Goal: Task Accomplishment & Management: Complete application form

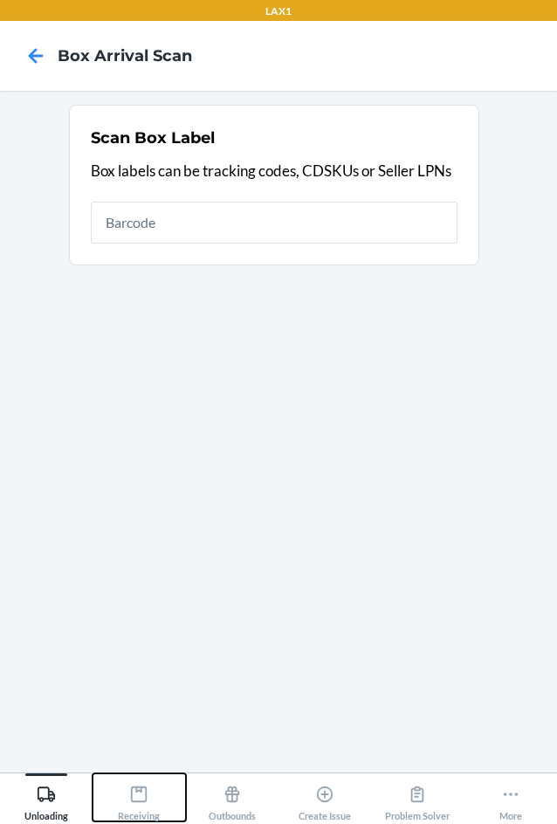
click at [142, 795] on icon at bounding box center [138, 794] width 19 height 19
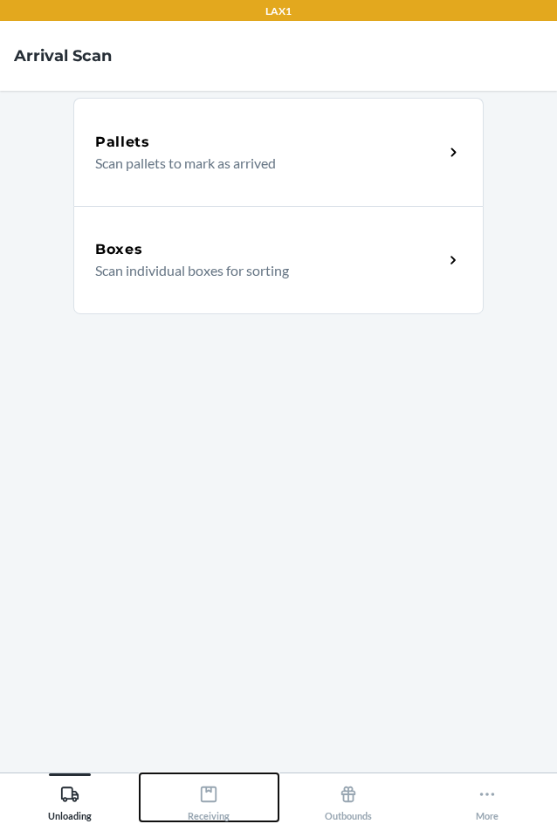
click at [205, 792] on icon at bounding box center [208, 794] width 19 height 19
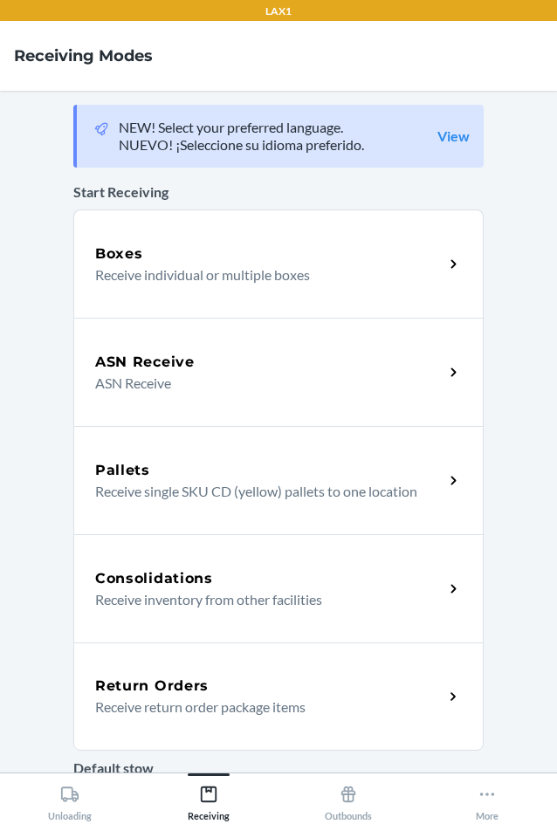
click at [279, 707] on p "Receive return order package items" at bounding box center [262, 707] width 334 height 21
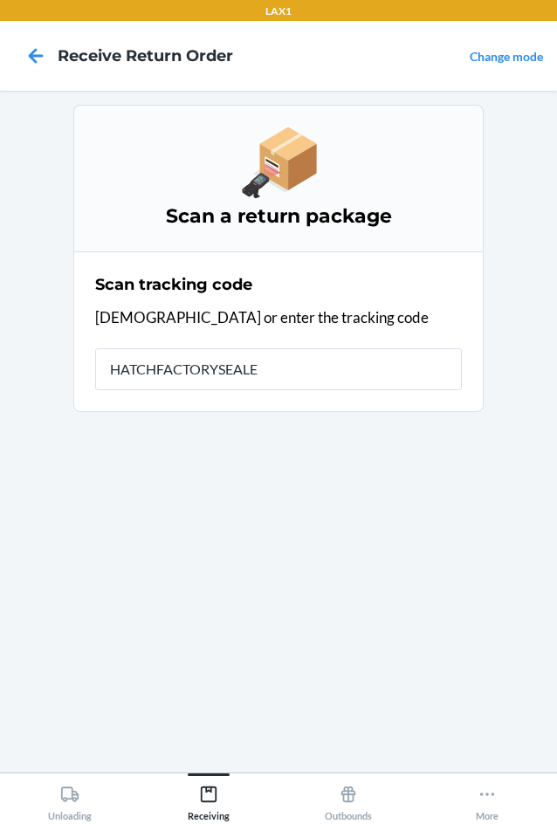
type input "HATCHFACTORYSEALED"
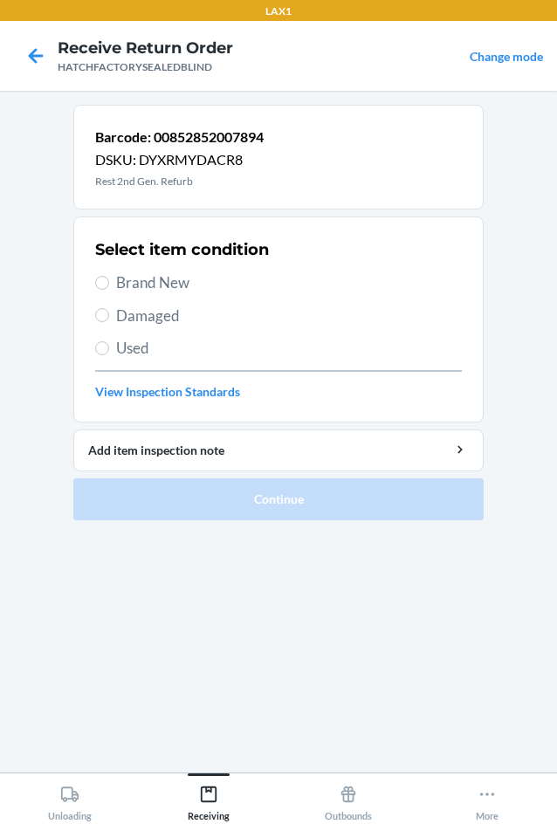
click at [121, 317] on span "Damaged" at bounding box center [289, 316] width 346 height 23
click at [109, 317] on input "Damaged" at bounding box center [102, 315] width 14 height 14
radio input "true"
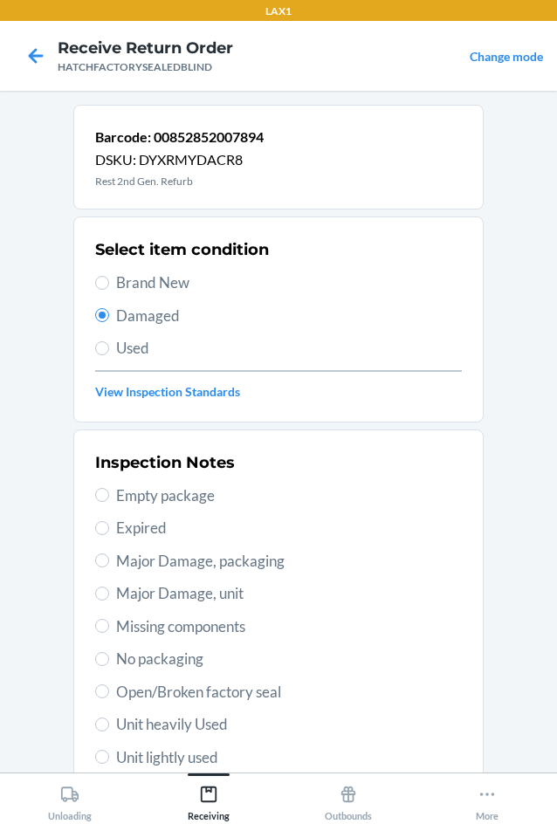
click at [121, 598] on span "Major Damage, unit" at bounding box center [289, 593] width 346 height 23
click at [109, 598] on input "Major Damage, unit" at bounding box center [102, 594] width 14 height 14
radio input "true"
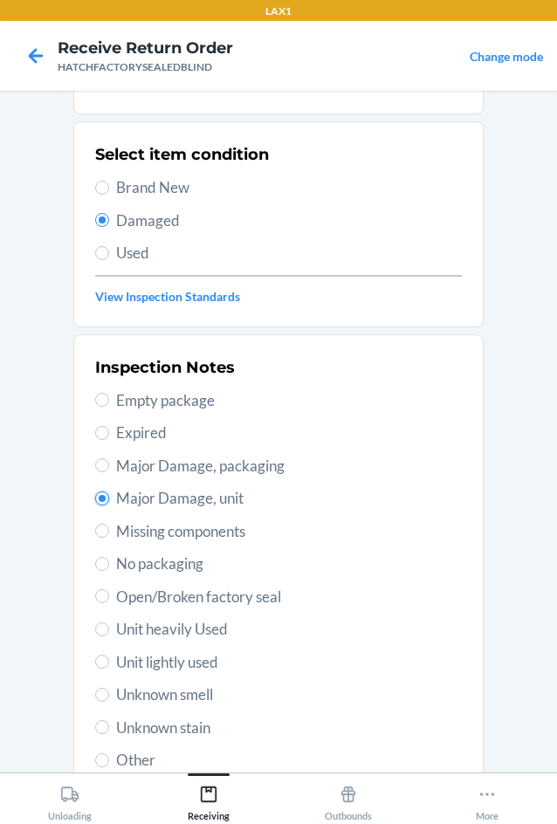
scroll to position [228, 0]
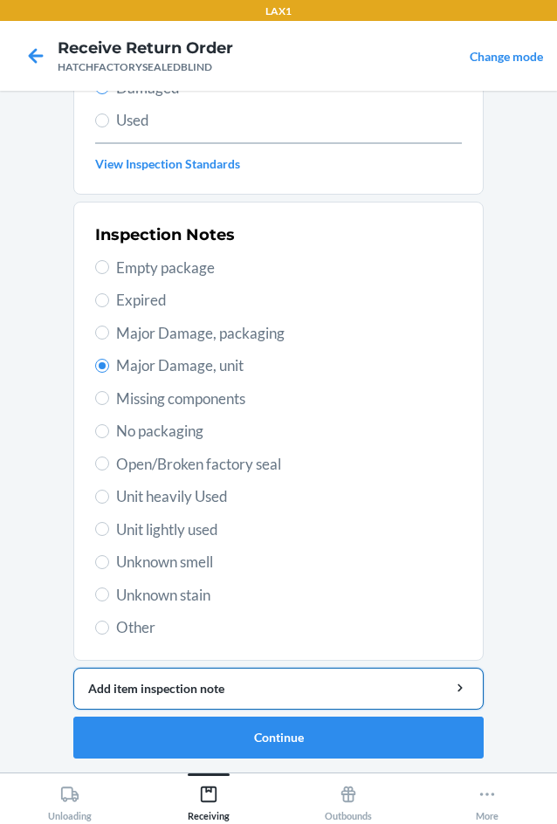
click at [230, 691] on div "Add item inspection note" at bounding box center [278, 688] width 381 height 18
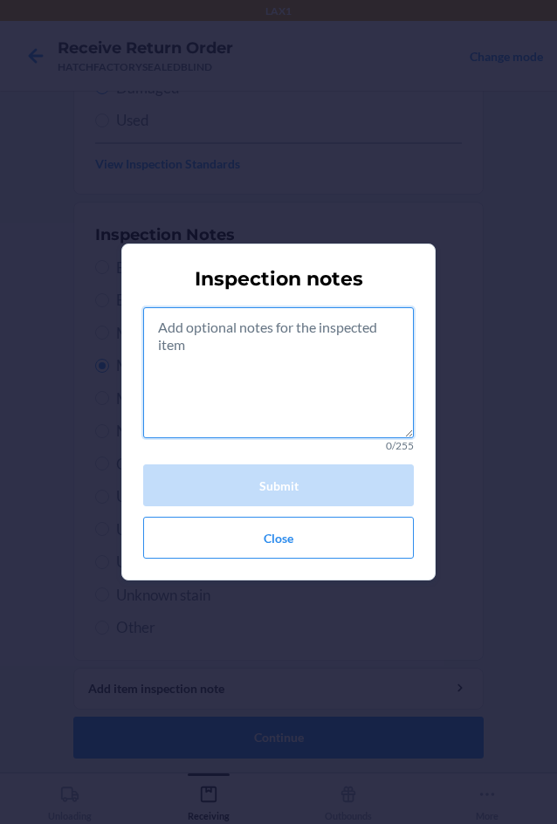
click at [222, 385] on textarea at bounding box center [278, 372] width 271 height 131
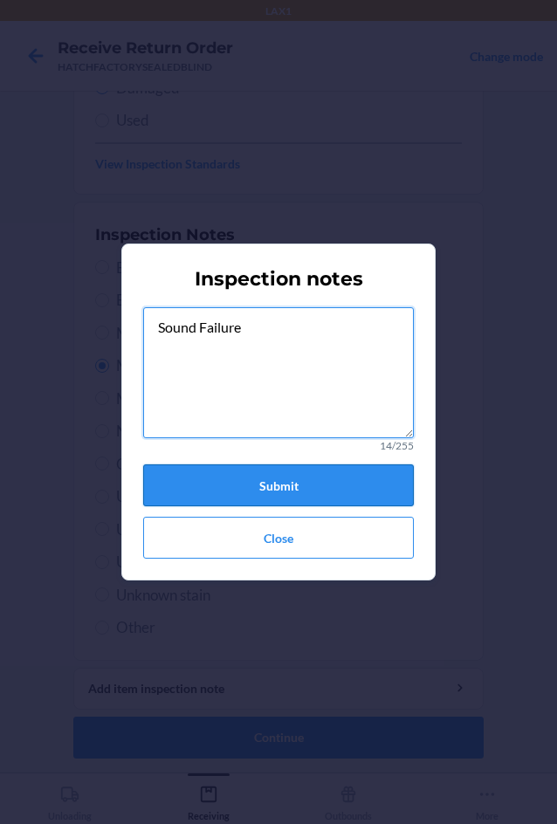
type textarea "Sound Failure"
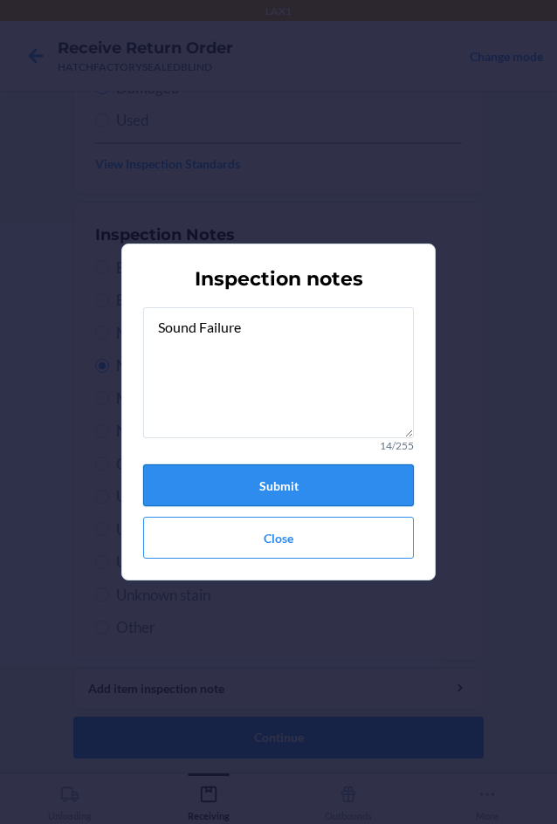
click at [265, 475] on button "Submit" at bounding box center [278, 485] width 271 height 42
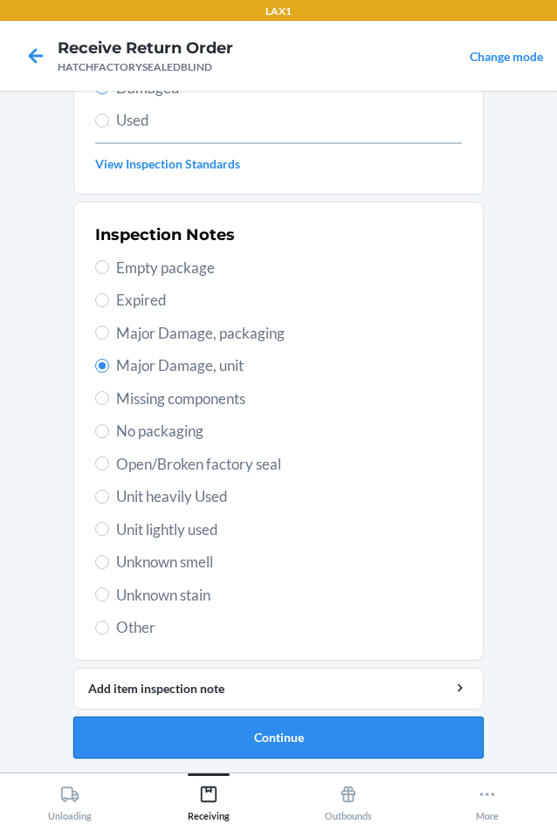
click at [311, 733] on button "Continue" at bounding box center [278, 738] width 410 height 42
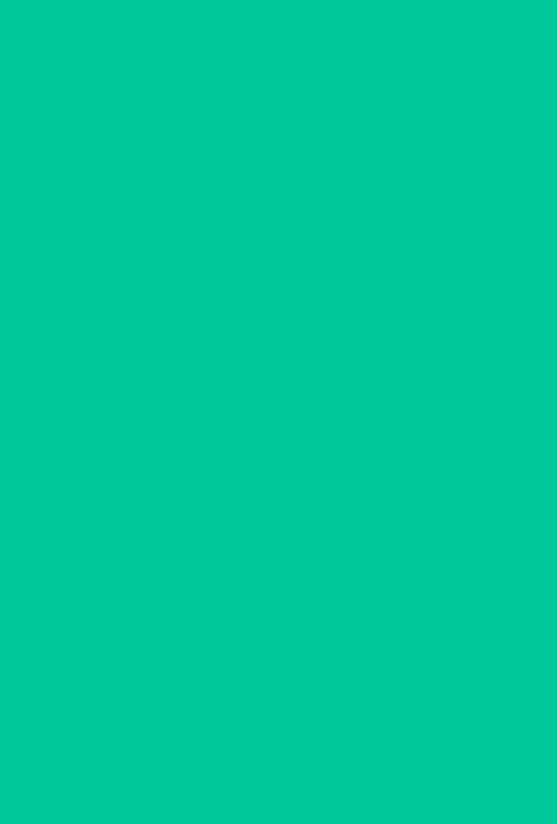
scroll to position [84, 0]
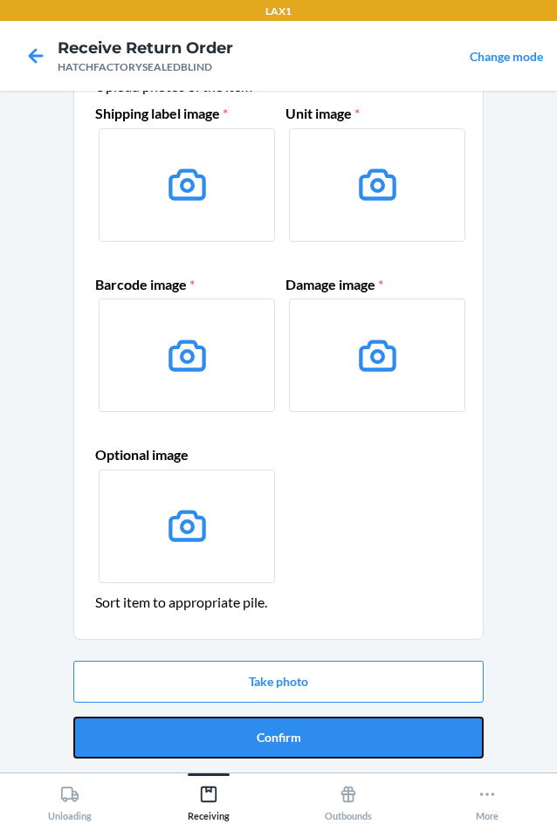
click at [311, 733] on button "Confirm" at bounding box center [278, 738] width 410 height 42
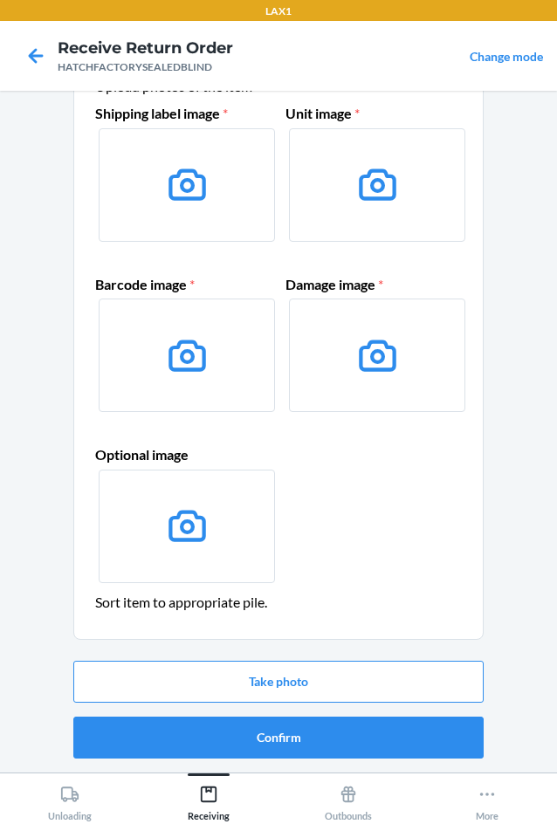
scroll to position [0, 0]
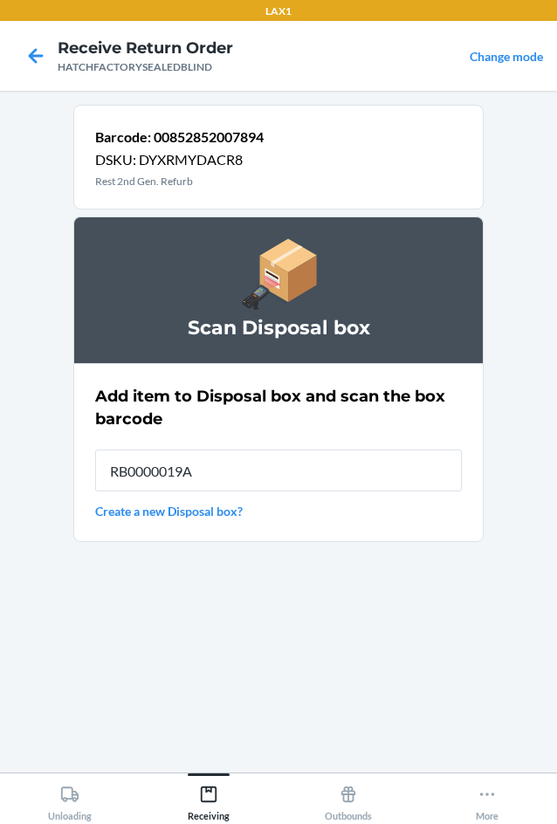
type input "RB0000019A4"
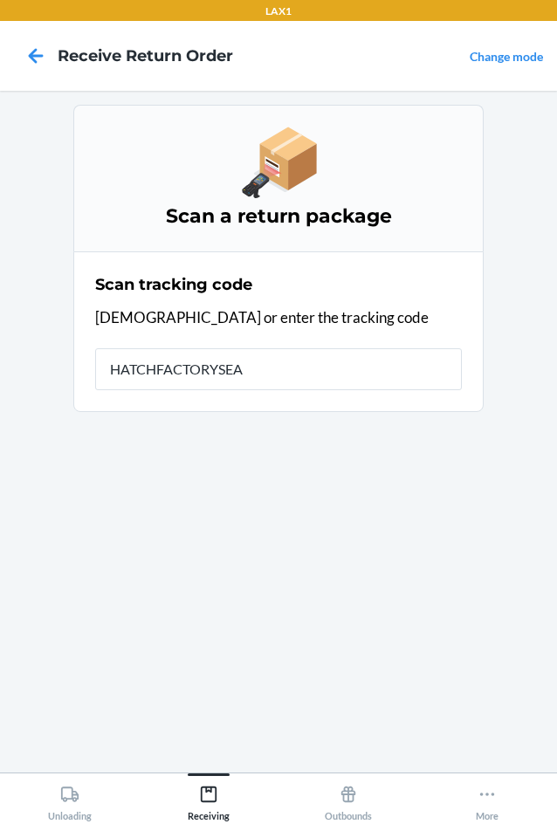
type input "HATCHFACTORYSEAL"
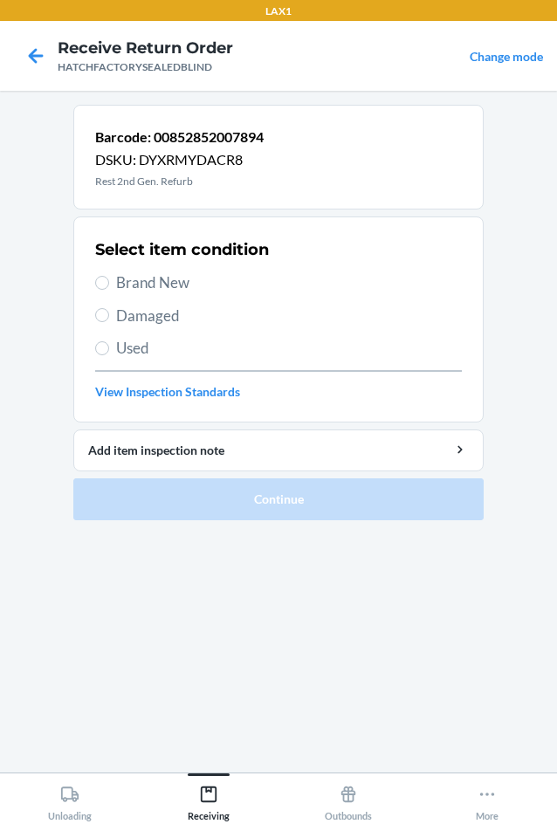
drag, startPoint x: 138, startPoint y: 316, endPoint x: 165, endPoint y: 423, distance: 110.7
click at [138, 318] on span "Damaged" at bounding box center [289, 316] width 346 height 23
click at [109, 318] on input "Damaged" at bounding box center [102, 315] width 14 height 14
radio input "true"
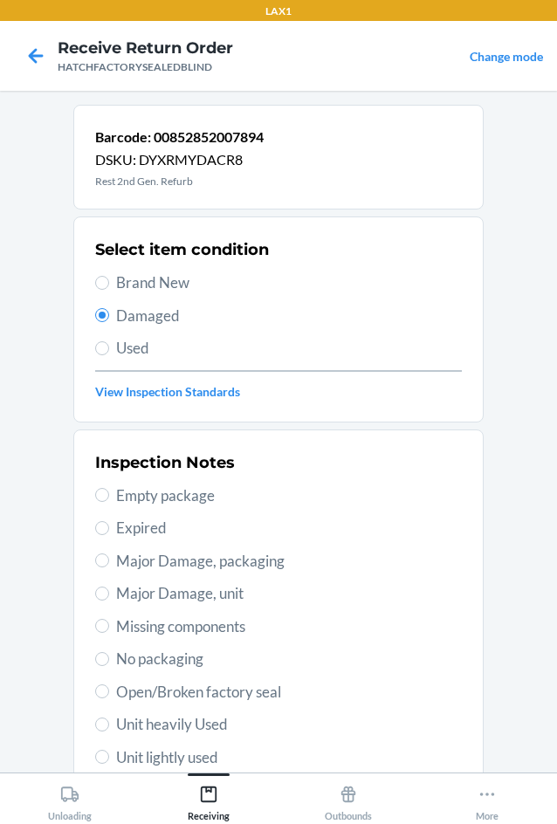
click at [132, 588] on span "Major Damage, unit" at bounding box center [289, 593] width 346 height 23
click at [109, 588] on input "Major Damage, unit" at bounding box center [102, 594] width 14 height 14
radio input "true"
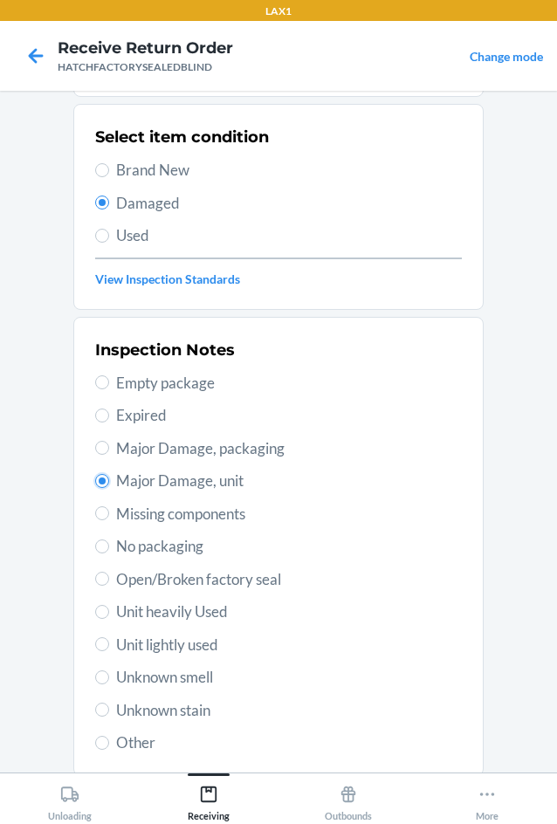
scroll to position [228, 0]
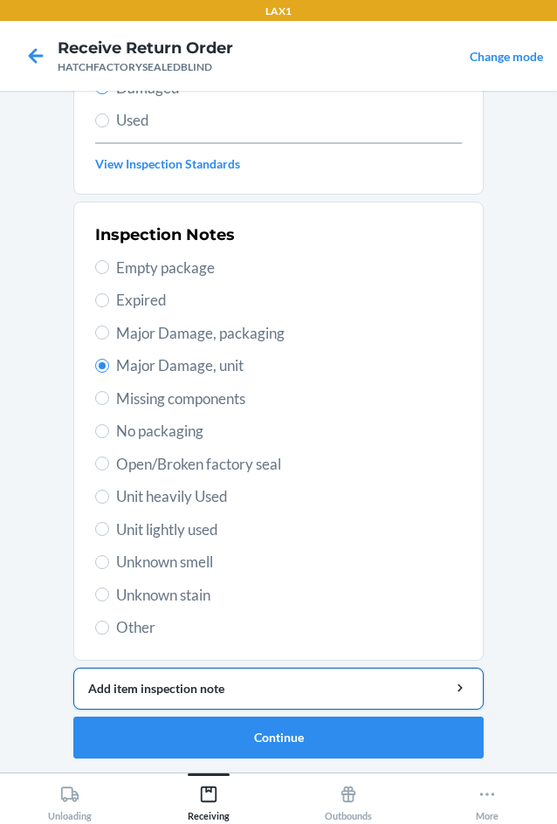
click at [197, 684] on div "Add item inspection note" at bounding box center [278, 688] width 381 height 18
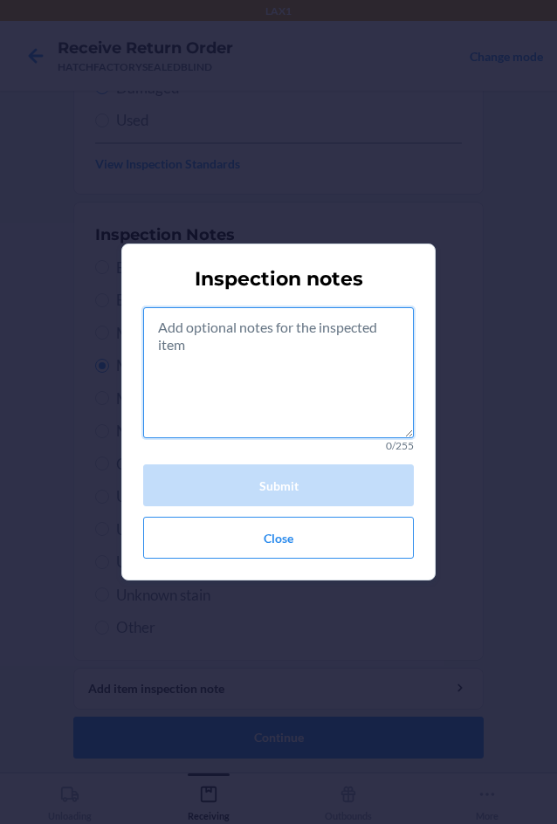
click at [288, 390] on textarea at bounding box center [278, 372] width 271 height 131
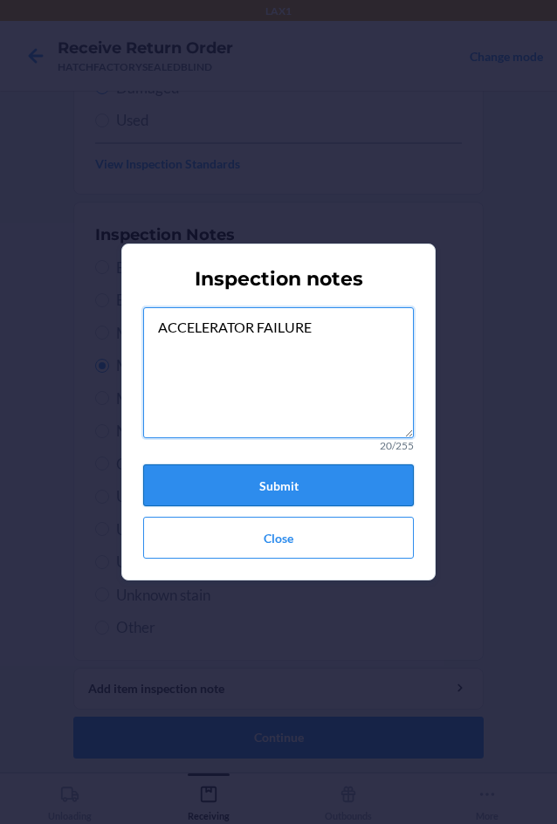
type textarea "ACCELERATOR FAILURE"
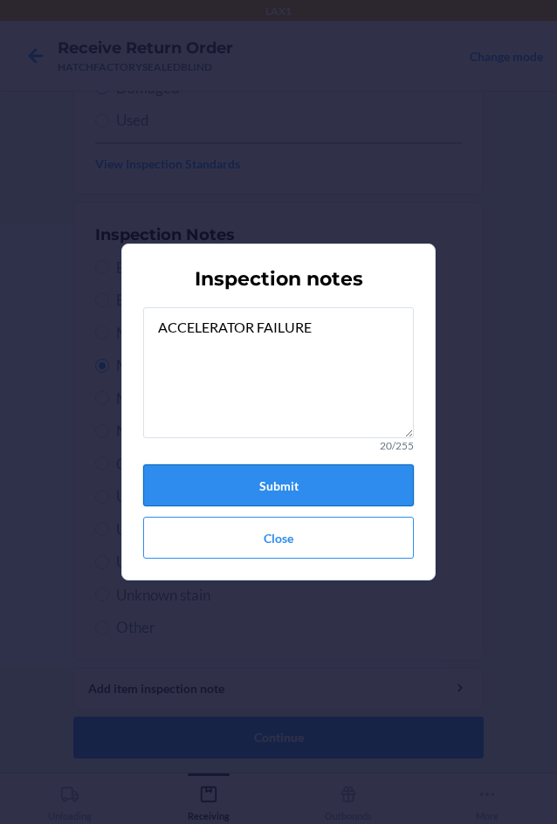
click at [304, 483] on button "Submit" at bounding box center [278, 485] width 271 height 42
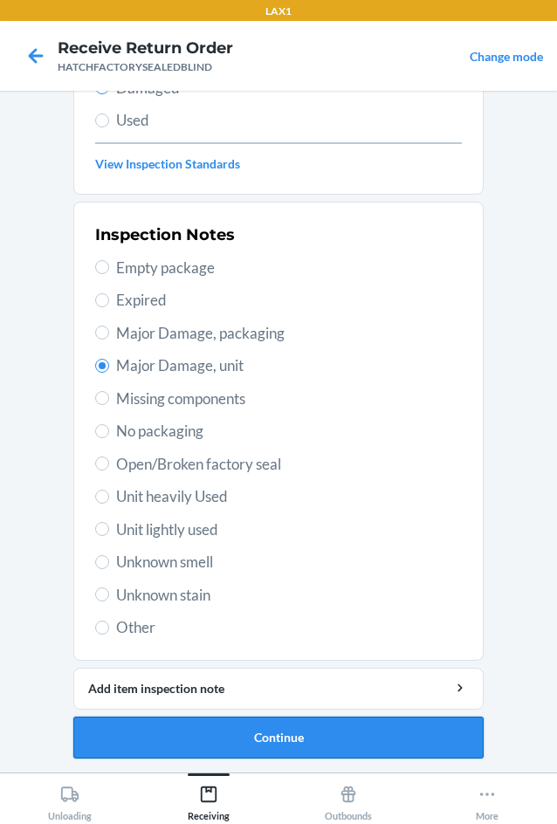
click at [339, 727] on button "Continue" at bounding box center [278, 738] width 410 height 42
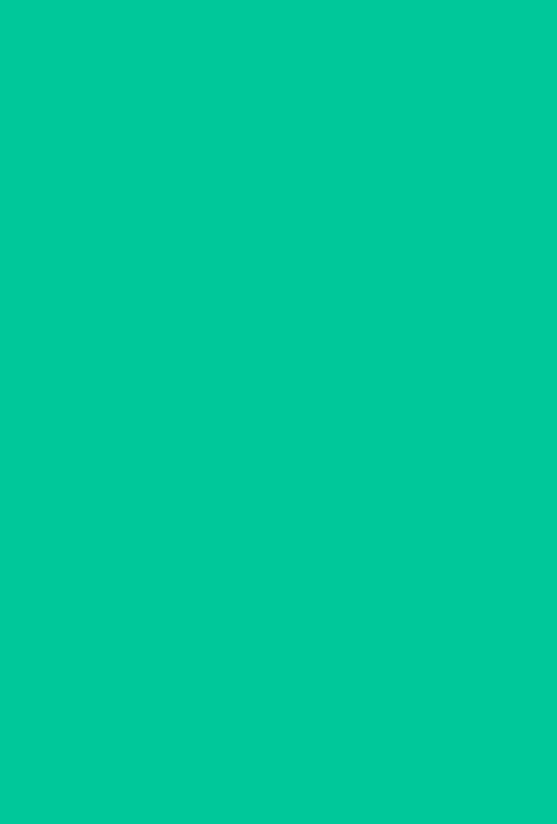
scroll to position [84, 0]
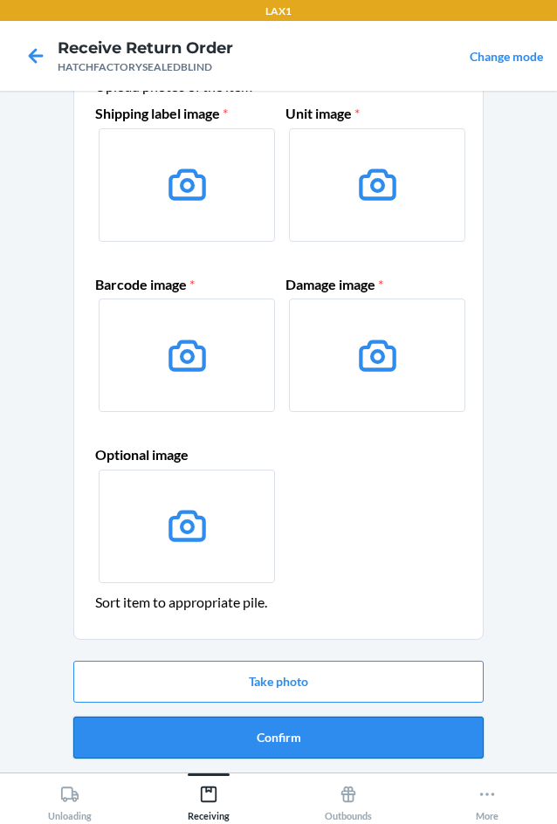
click at [358, 722] on button "Confirm" at bounding box center [278, 738] width 410 height 42
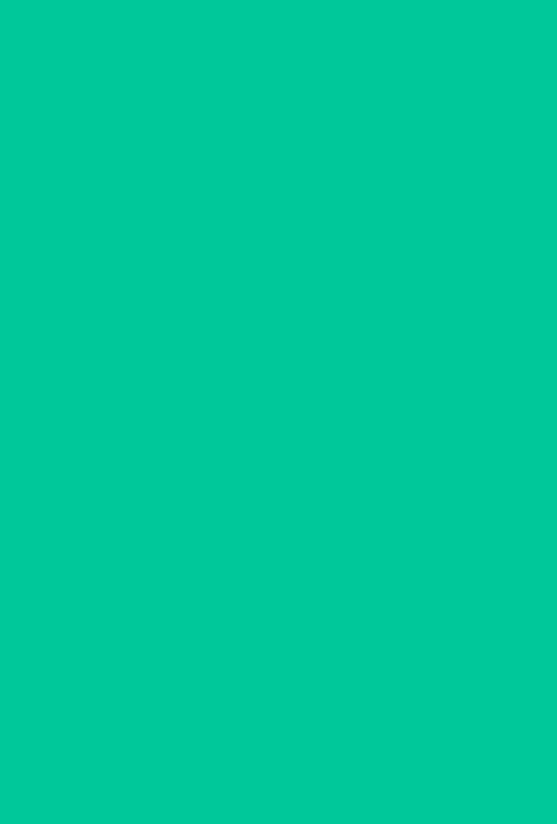
scroll to position [0, 0]
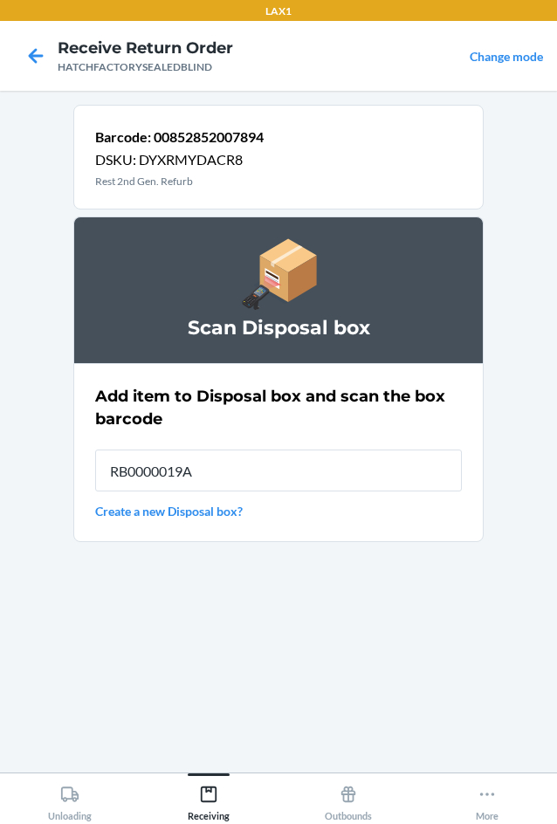
type input "RB0000019A4"
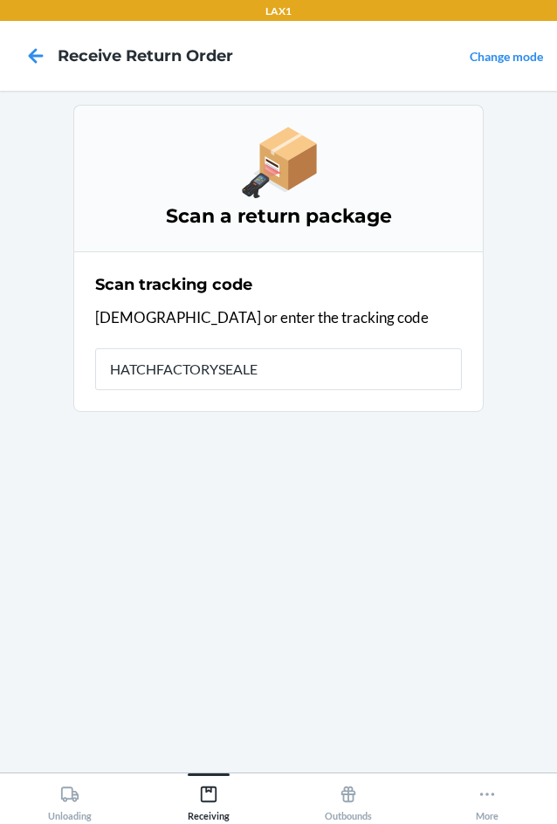
type input "HATCHFACTORYSEALED"
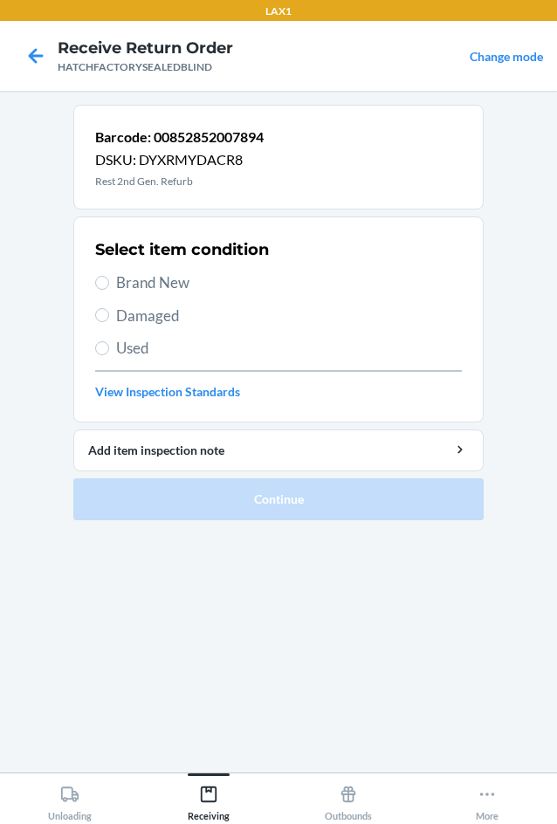
click at [155, 311] on span "Damaged" at bounding box center [289, 316] width 346 height 23
click at [109, 311] on input "Damaged" at bounding box center [102, 315] width 14 height 14
radio input "true"
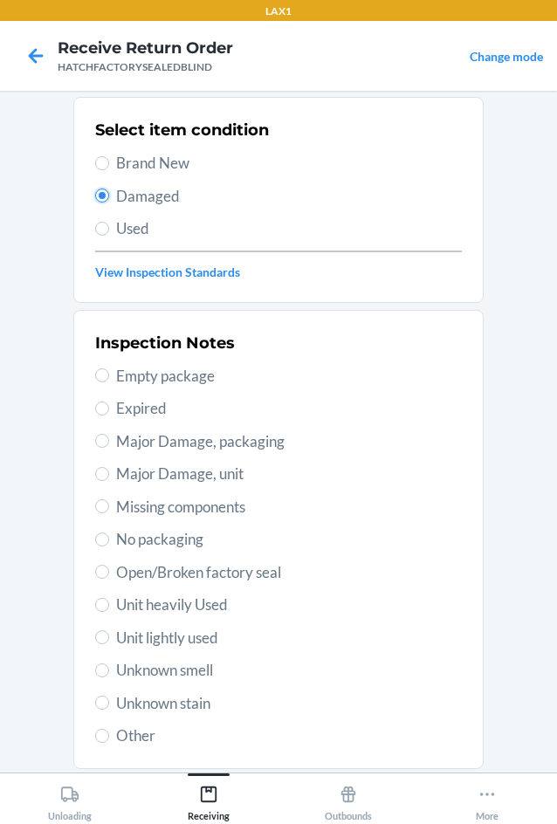
scroll to position [228, 0]
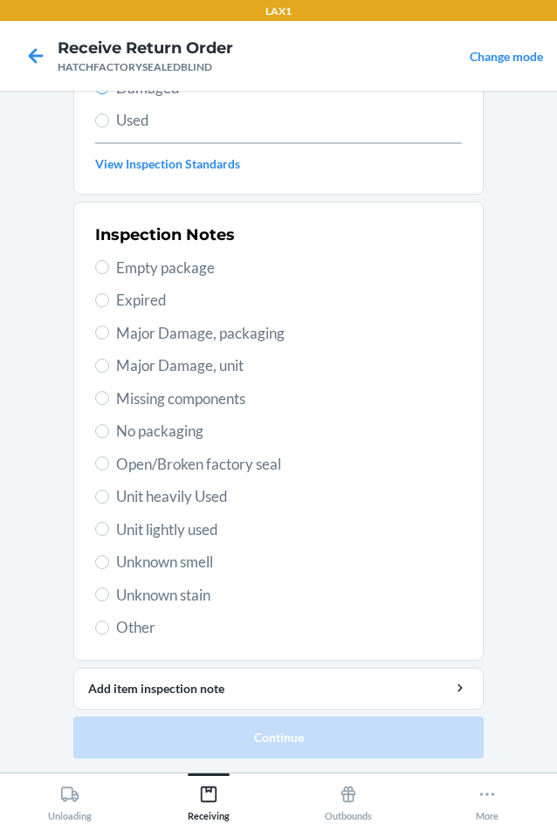
click at [131, 366] on span "Major Damage, unit" at bounding box center [289, 365] width 346 height 23
click at [109, 366] on input "Major Damage, unit" at bounding box center [102, 366] width 14 height 14
radio input "true"
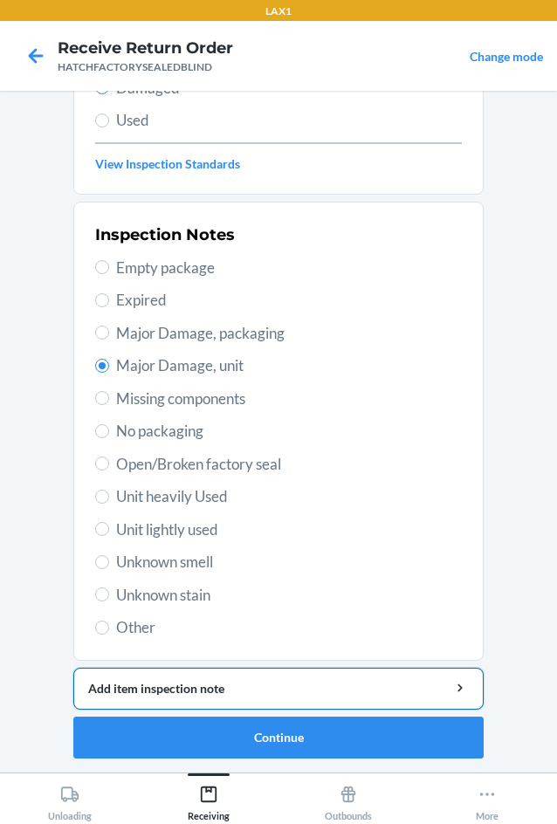
click at [279, 691] on div "Add item inspection note" at bounding box center [278, 688] width 381 height 18
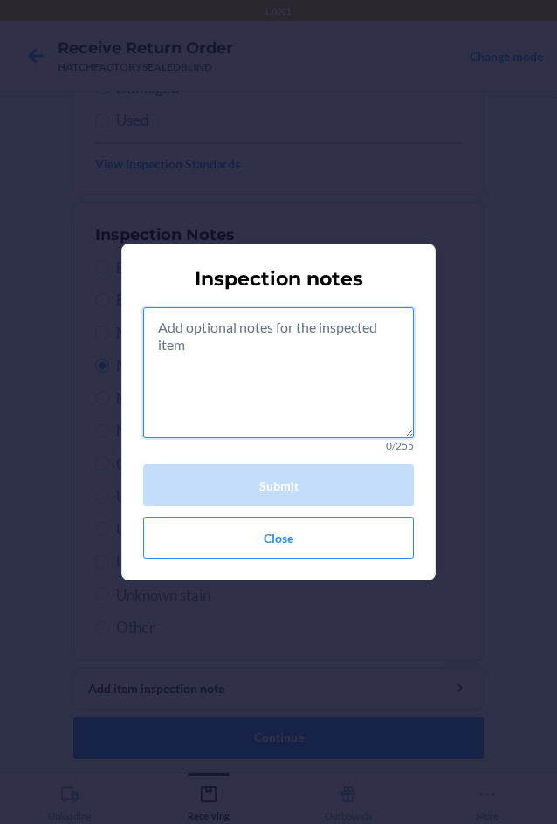
click at [277, 416] on textarea at bounding box center [278, 372] width 271 height 131
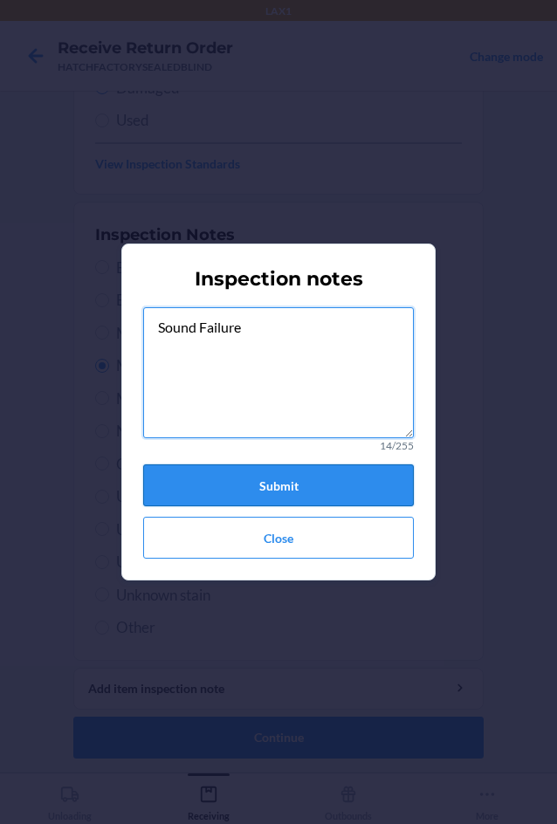
type textarea "Sound Failure"
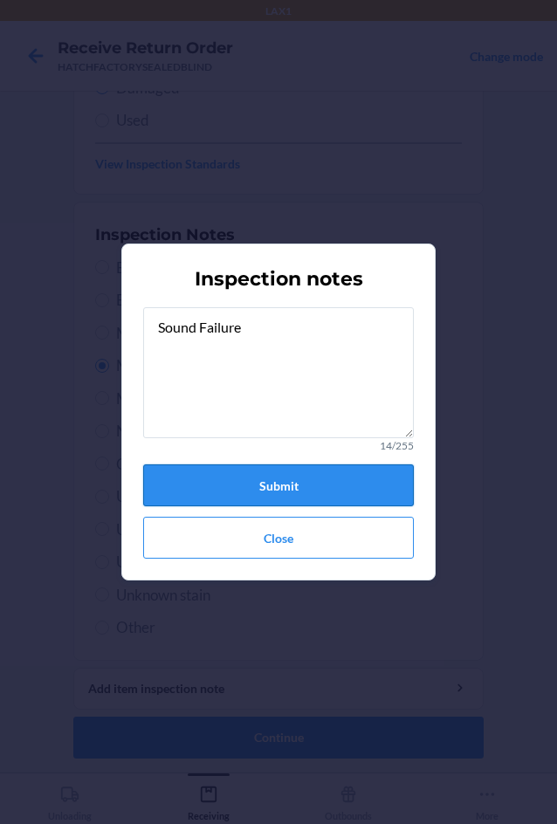
click at [287, 484] on button "Submit" at bounding box center [278, 485] width 271 height 42
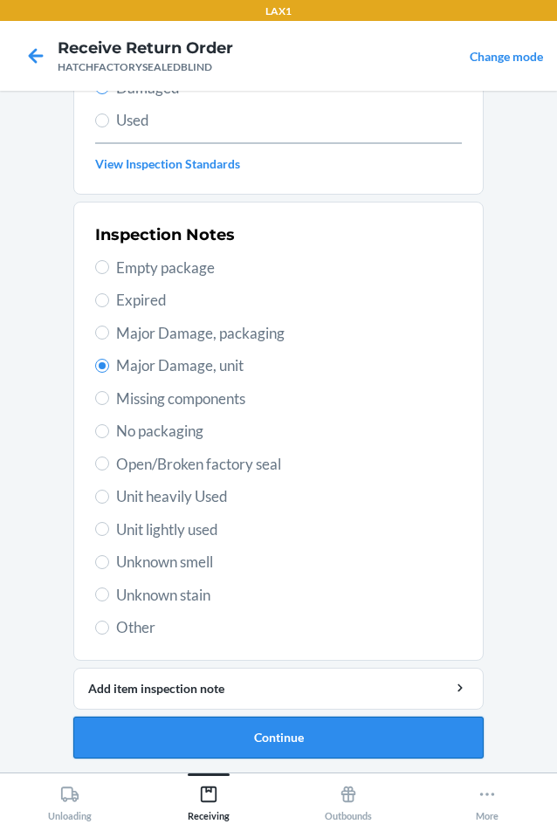
click at [333, 737] on button "Continue" at bounding box center [278, 738] width 410 height 42
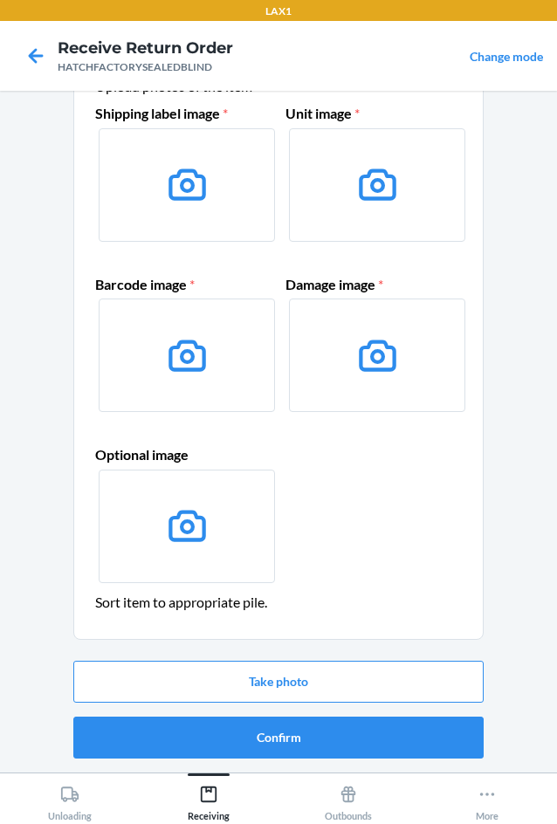
click at [333, 737] on button "Confirm" at bounding box center [278, 738] width 410 height 42
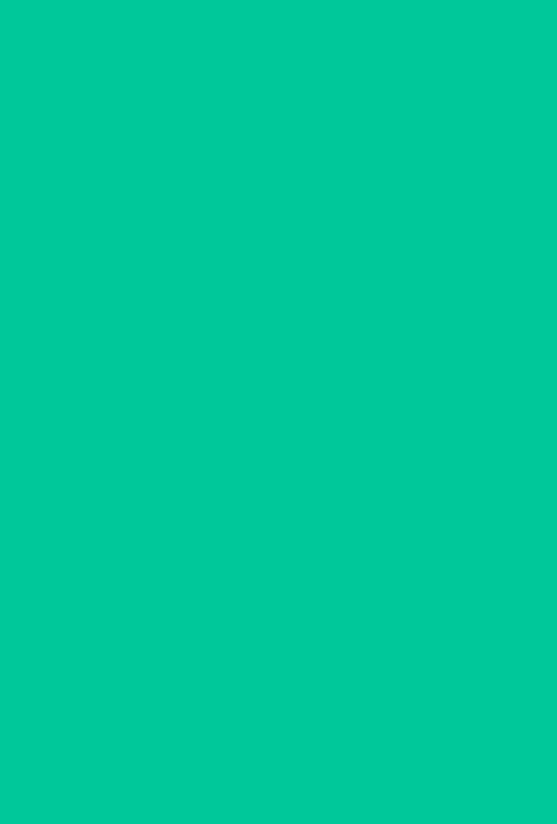
scroll to position [0, 0]
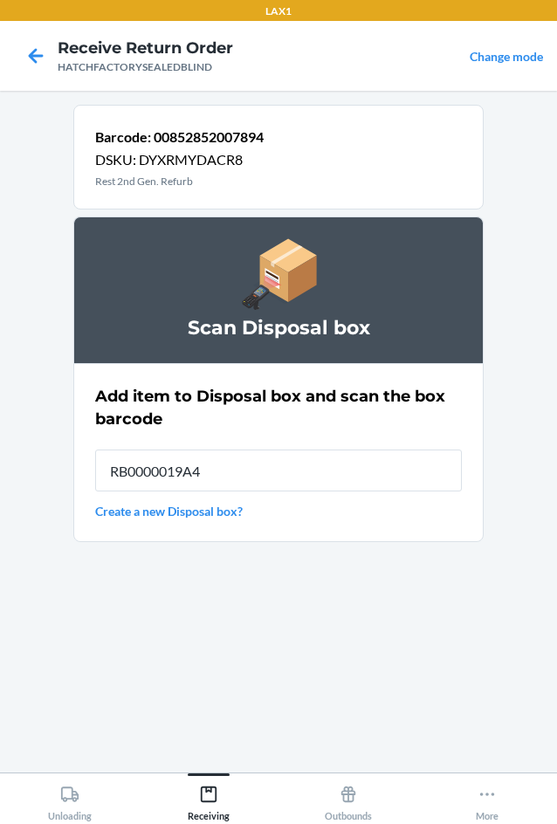
type input "RB0000019A4"
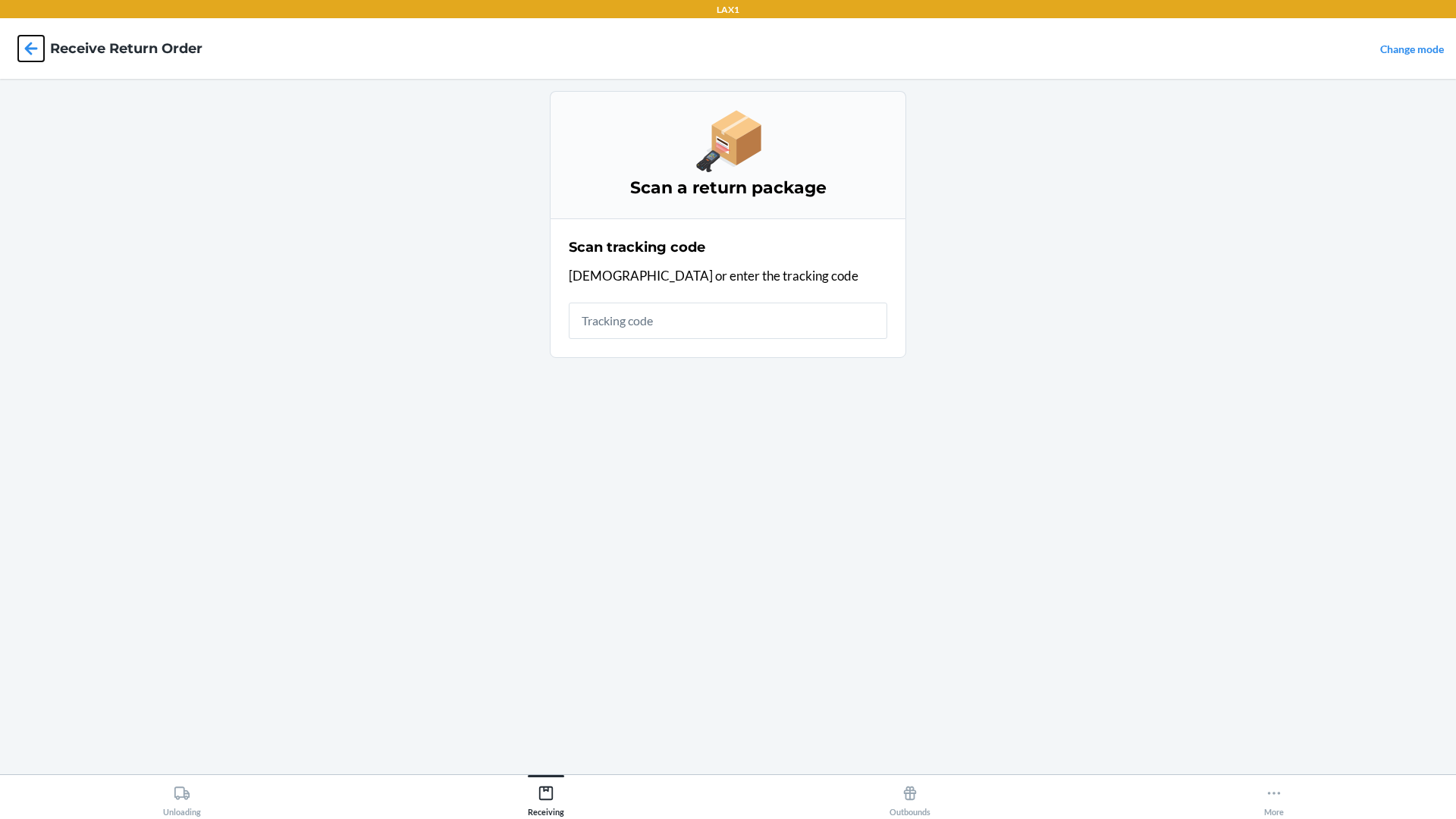
click at [29, 48] on icon at bounding box center [31, 48] width 13 height 13
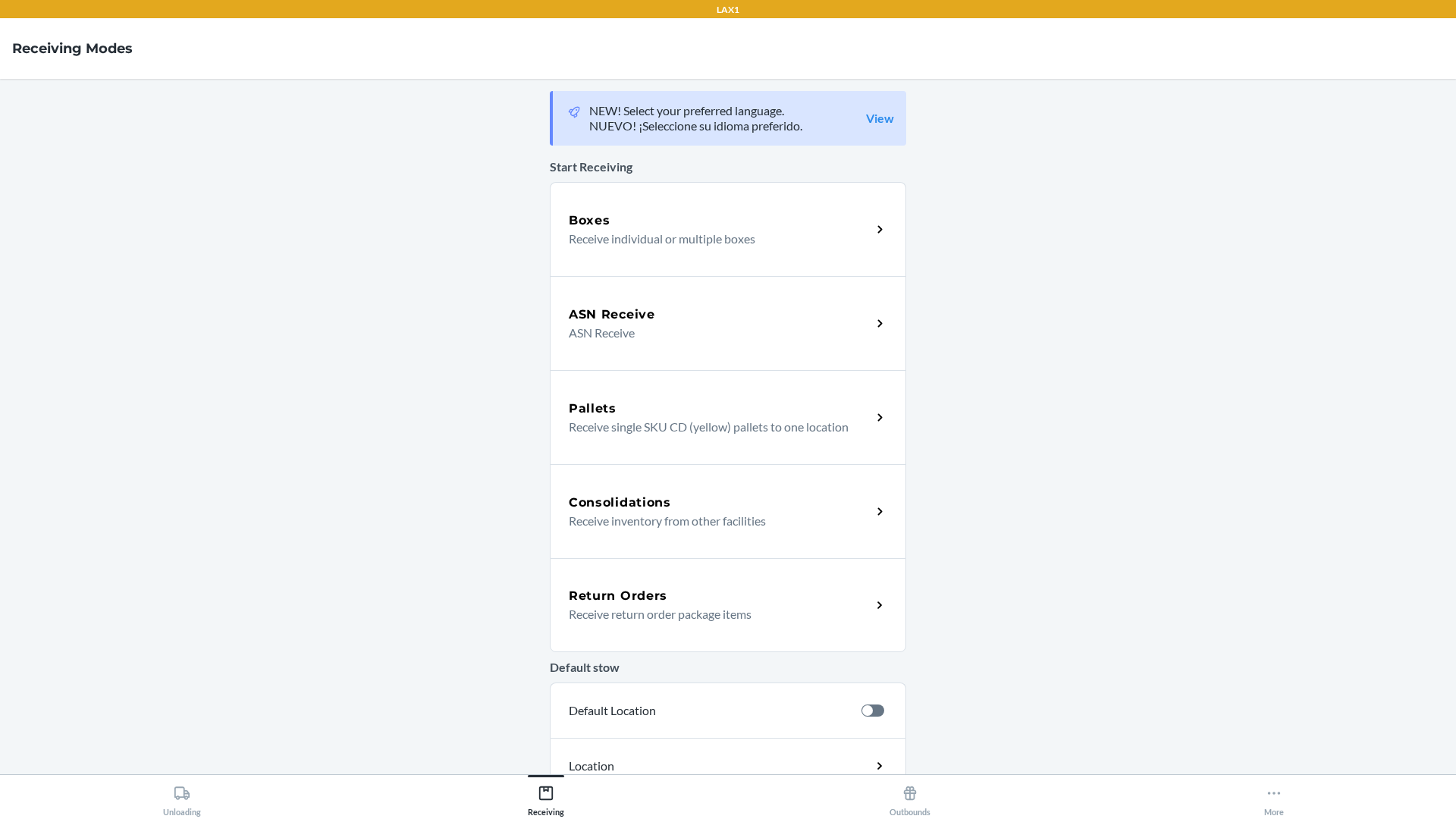
drag, startPoint x: 422, startPoint y: 463, endPoint x: 411, endPoint y: 459, distance: 11.7
click at [421, 461] on main "NEW! Select your preferred language. NUEVO! ¡Seleccione su idioma preferido. Vi…" at bounding box center [728, 426] width 1456 height 696
drag, startPoint x: 1297, startPoint y: 137, endPoint x: 1278, endPoint y: 180, distance: 47.0
click at [483, 178] on main "NEW! Select your preferred language. NUEVO! ¡Seleccione su idioma preferido. Vi…" at bounding box center [728, 426] width 1456 height 696
drag, startPoint x: 1320, startPoint y: 215, endPoint x: 1312, endPoint y: 220, distance: 9.4
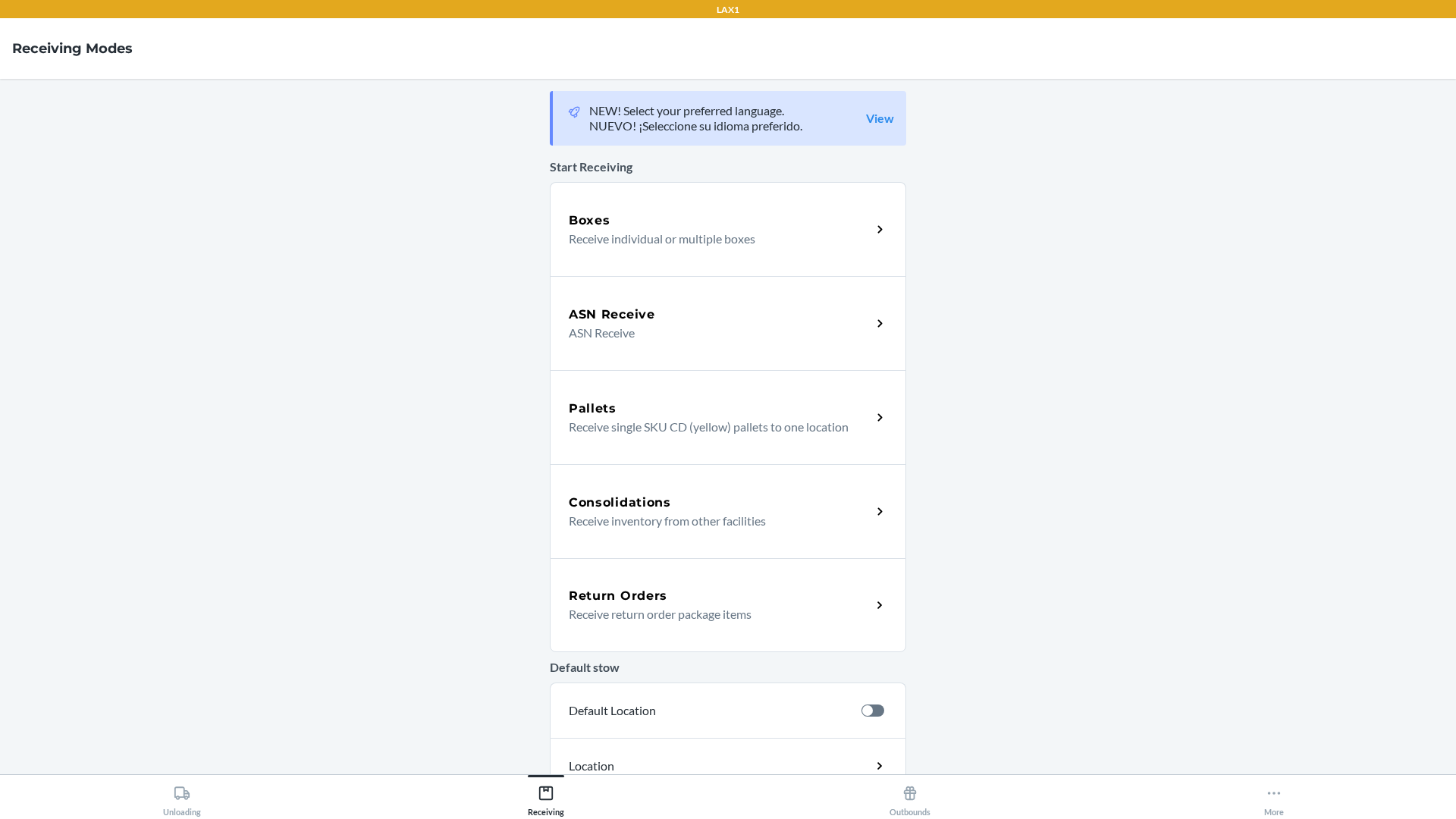
click at [483, 219] on main "NEW! Select your preferred language. NUEVO! ¡Seleccione su idioma preferido. Vi…" at bounding box center [728, 426] width 1456 height 696
click at [483, 12] on div "LAX1" at bounding box center [728, 9] width 1456 height 18
drag, startPoint x: 164, startPoint y: 792, endPoint x: 170, endPoint y: 810, distance: 19.0
click at [166, 715] on div "Unloading" at bounding box center [182, 798] width 38 height 38
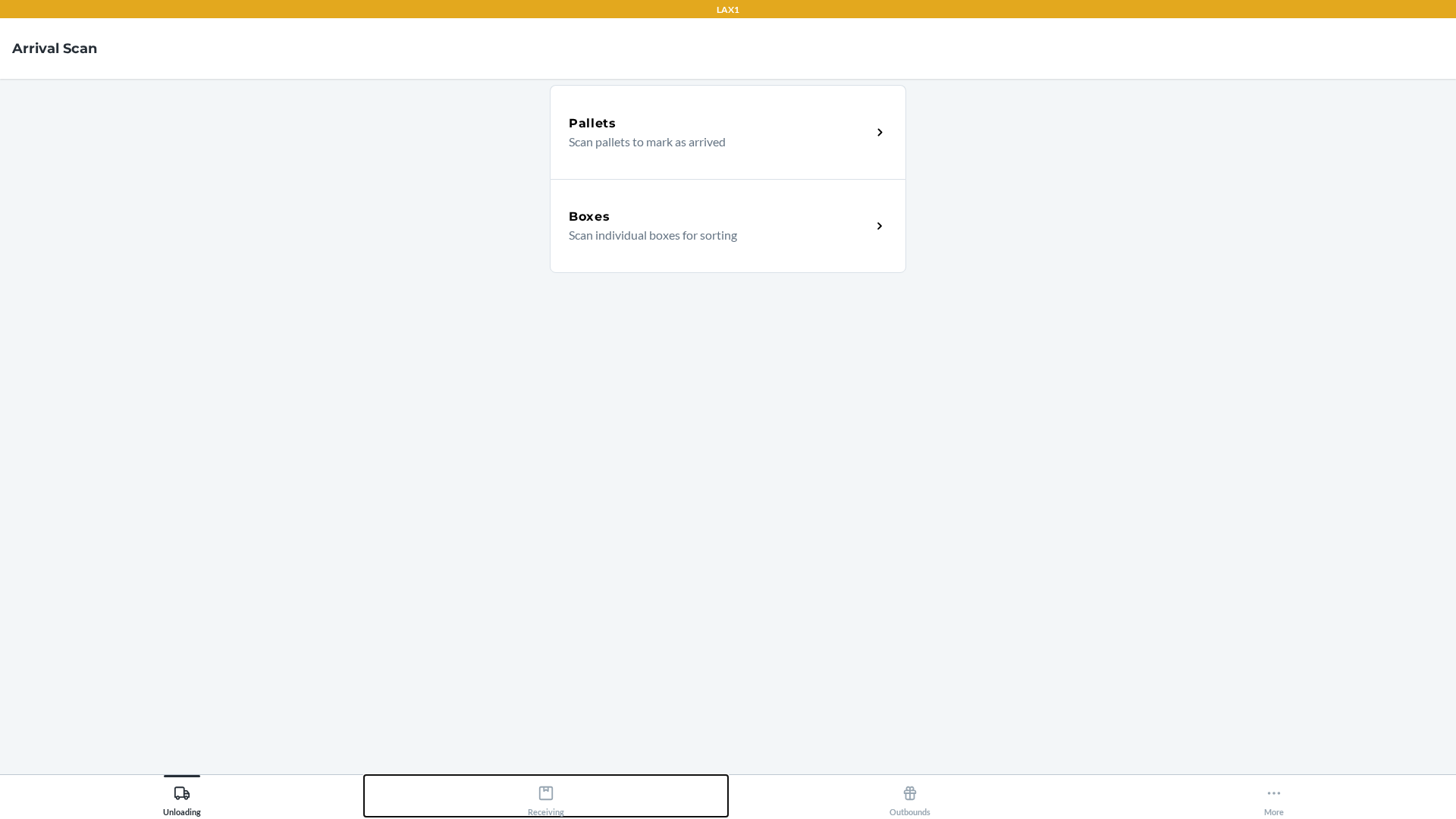
click at [483, 715] on icon at bounding box center [546, 793] width 17 height 17
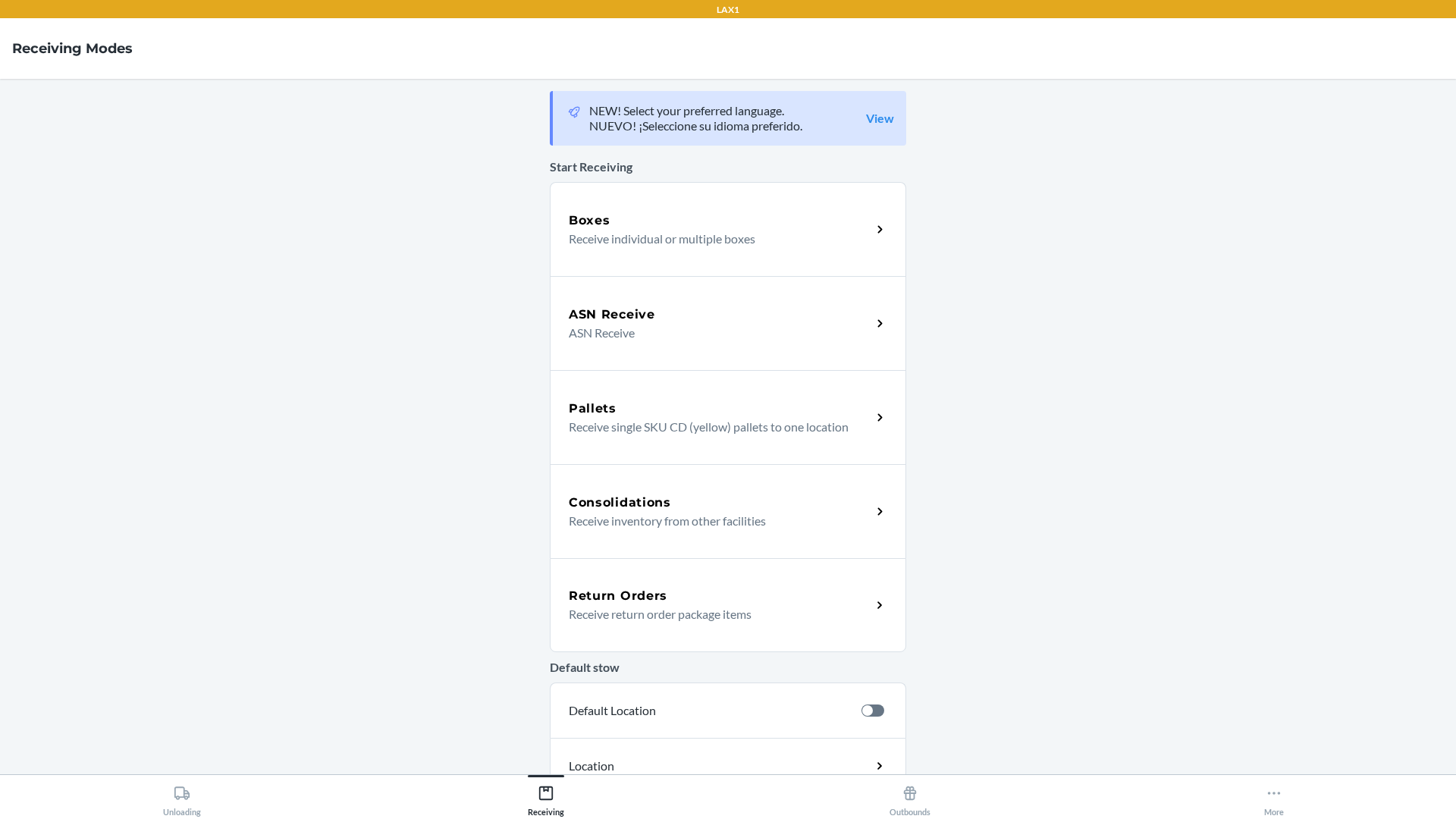
drag, startPoint x: 1407, startPoint y: 18, endPoint x: 1432, endPoint y: 7, distance: 27.3
click at [483, 18] on nav "Receiving Modes" at bounding box center [728, 49] width 1456 height 61
drag, startPoint x: 756, startPoint y: 46, endPoint x: 748, endPoint y: 45, distance: 8.1
click at [483, 45] on nav "Receiving Modes" at bounding box center [728, 49] width 1456 height 61
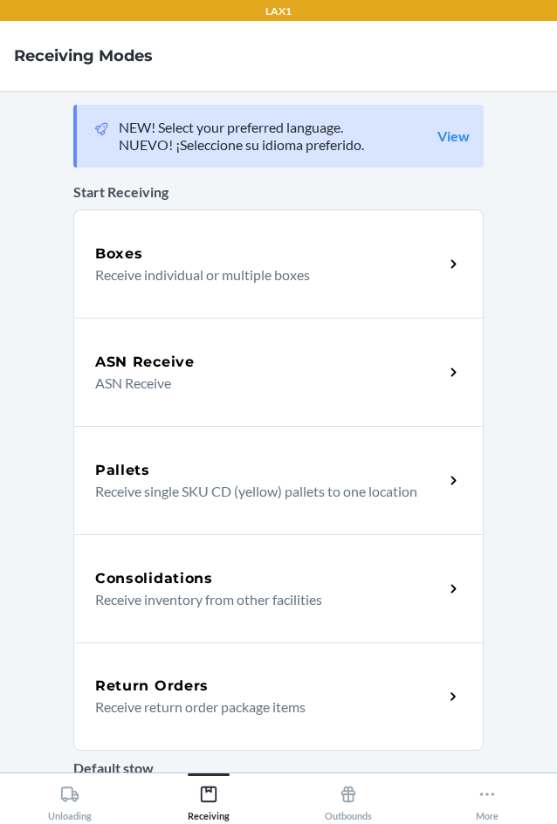
click at [335, 702] on p "Receive return order package items" at bounding box center [262, 707] width 334 height 21
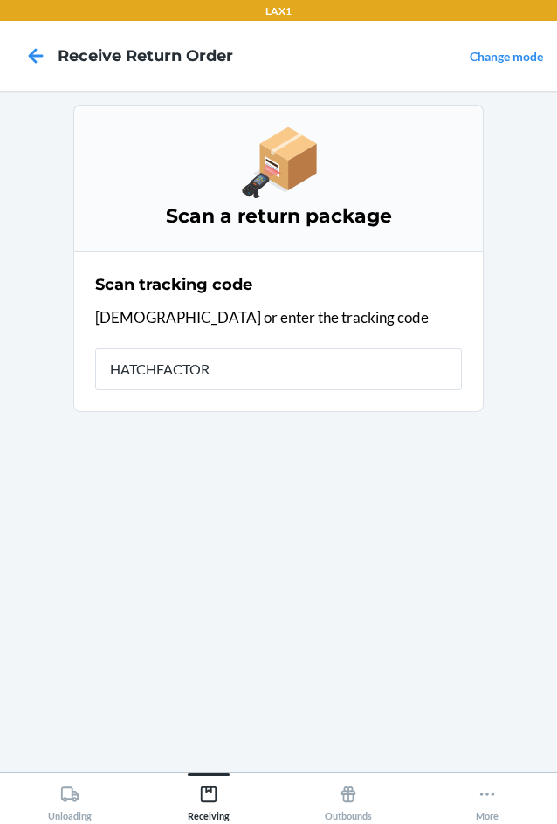
type input "HATCHFACTORY"
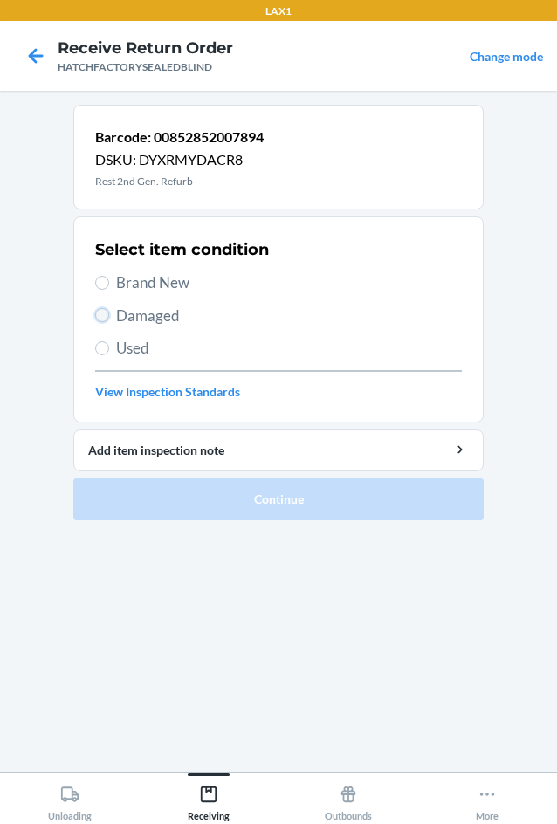
click at [107, 311] on input "Damaged" at bounding box center [102, 315] width 14 height 14
radio input "true"
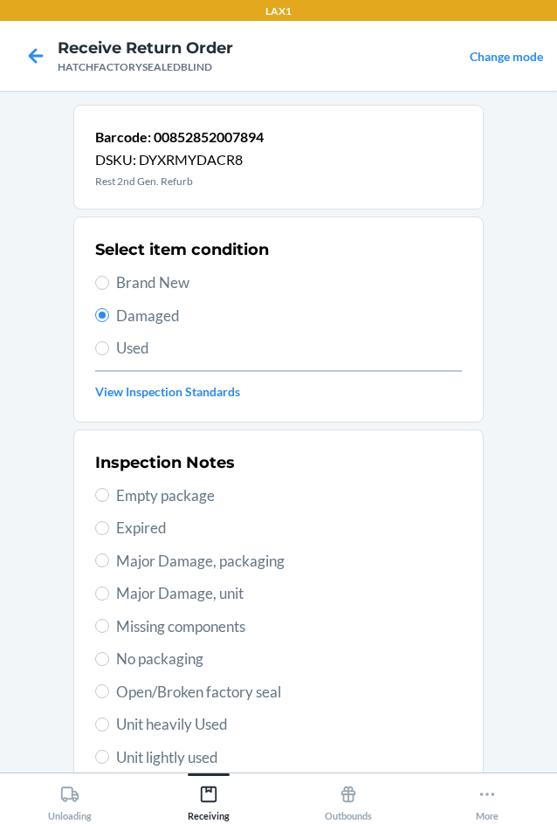
click at [119, 590] on span "Major Damage, unit" at bounding box center [289, 593] width 346 height 23
click at [109, 590] on input "Major Damage, unit" at bounding box center [102, 594] width 14 height 14
radio input "true"
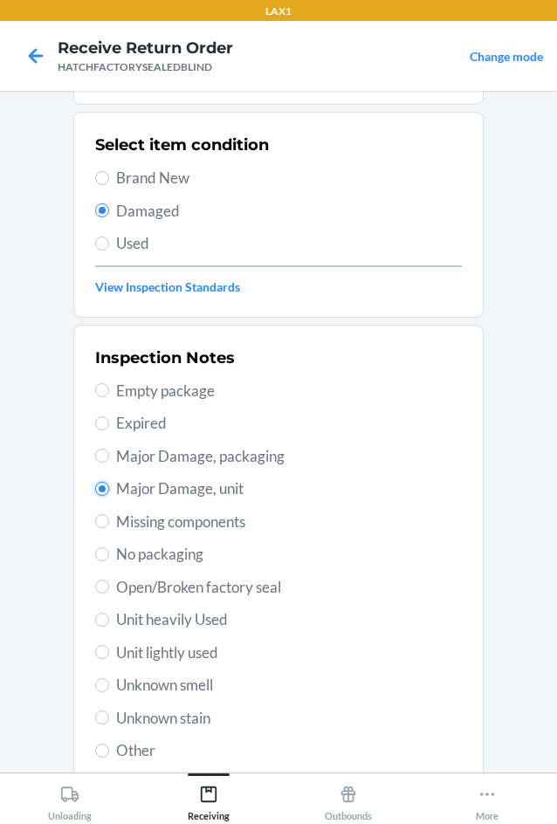
scroll to position [228, 0]
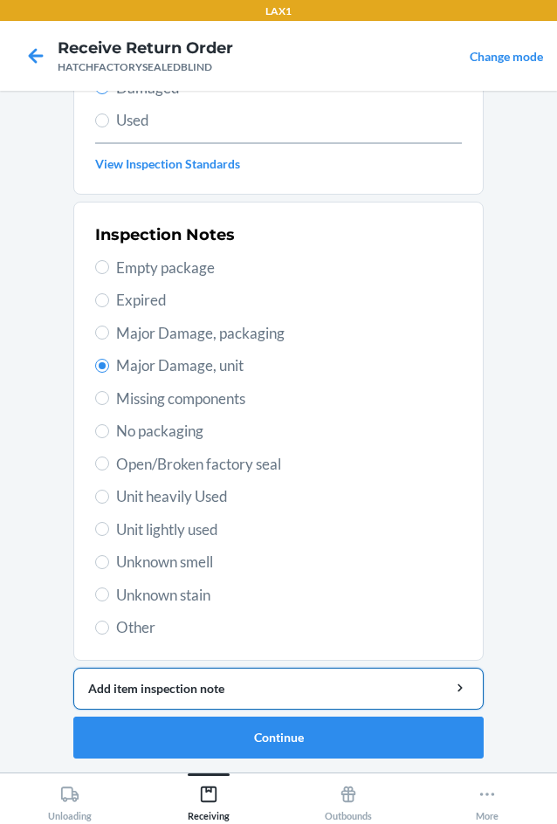
click at [218, 693] on div "Add item inspection note" at bounding box center [278, 688] width 381 height 18
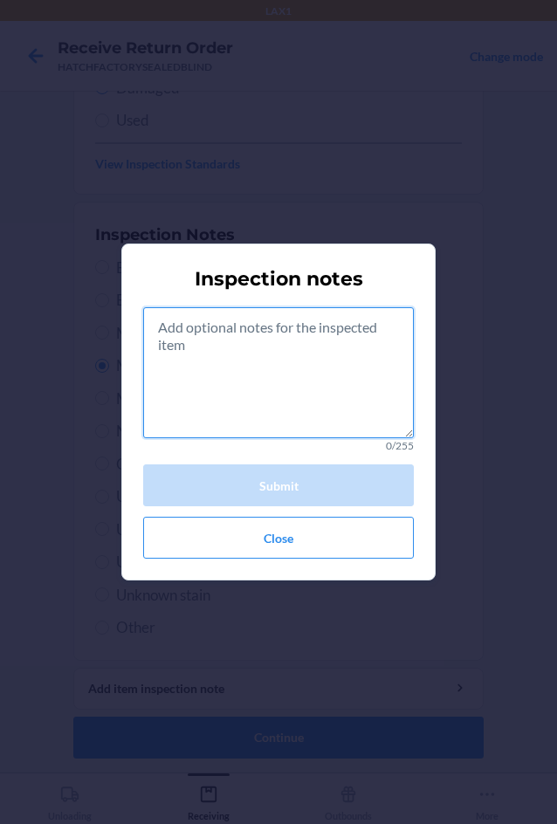
click at [304, 403] on textarea at bounding box center [278, 372] width 271 height 131
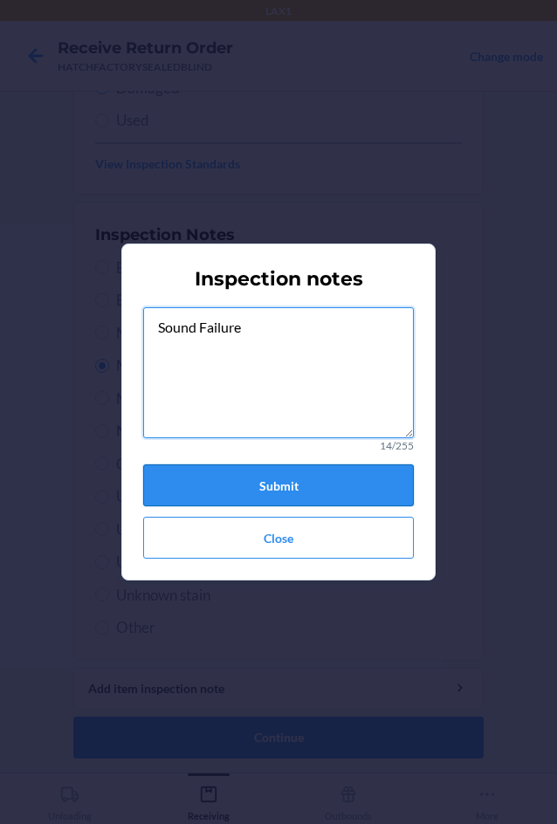
type textarea "Sound Failure"
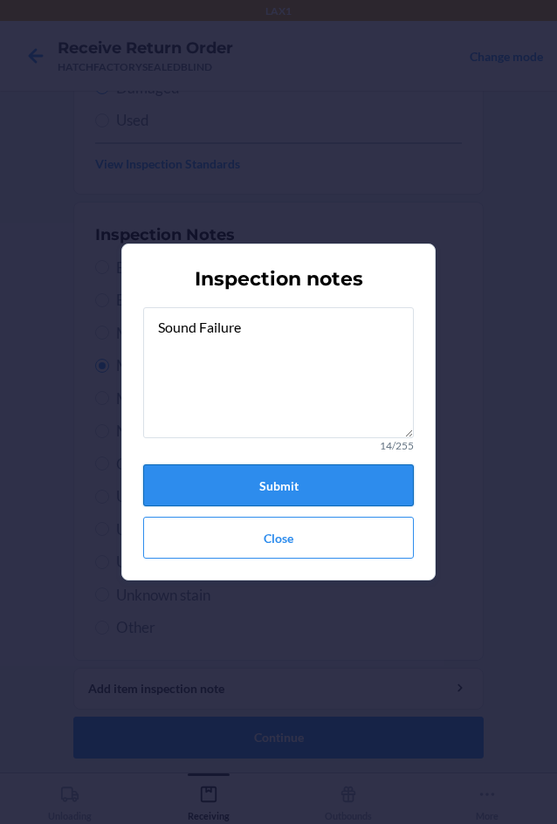
click at [277, 479] on button "Submit" at bounding box center [278, 485] width 271 height 42
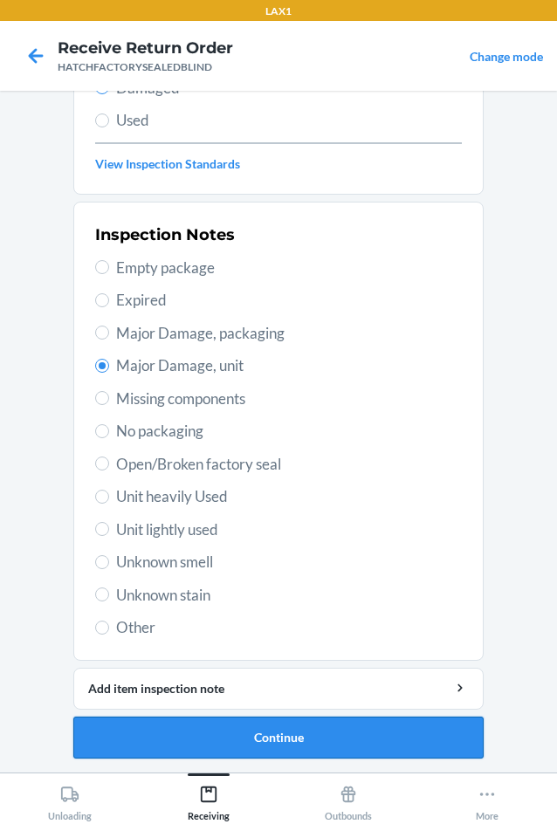
click at [266, 736] on button "Continue" at bounding box center [278, 738] width 410 height 42
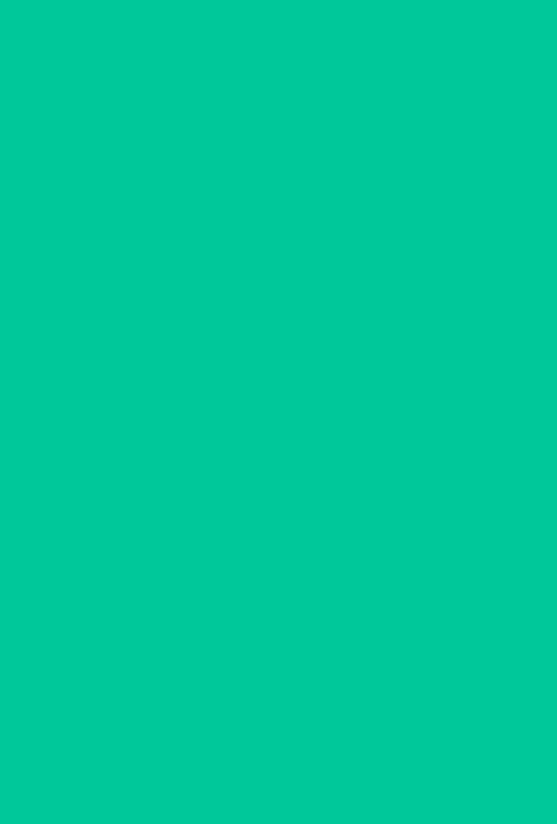
scroll to position [84, 0]
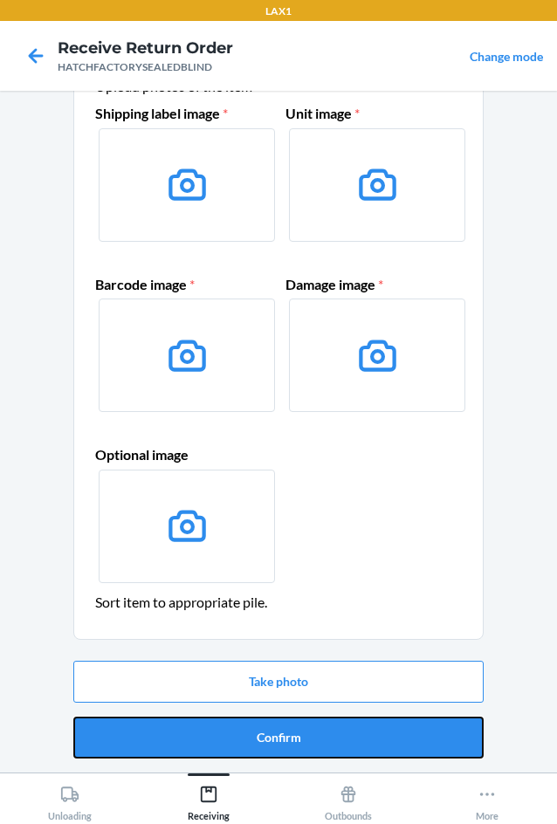
click at [266, 736] on button "Confirm" at bounding box center [278, 738] width 410 height 42
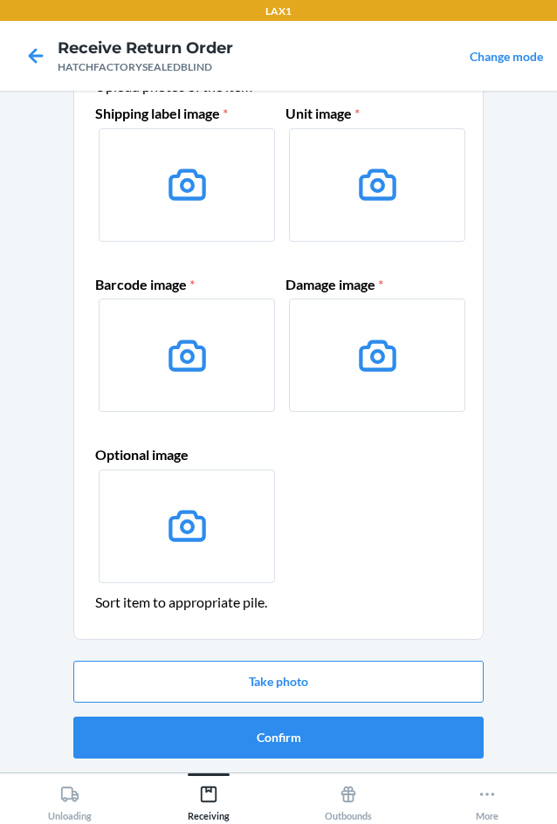
scroll to position [0, 0]
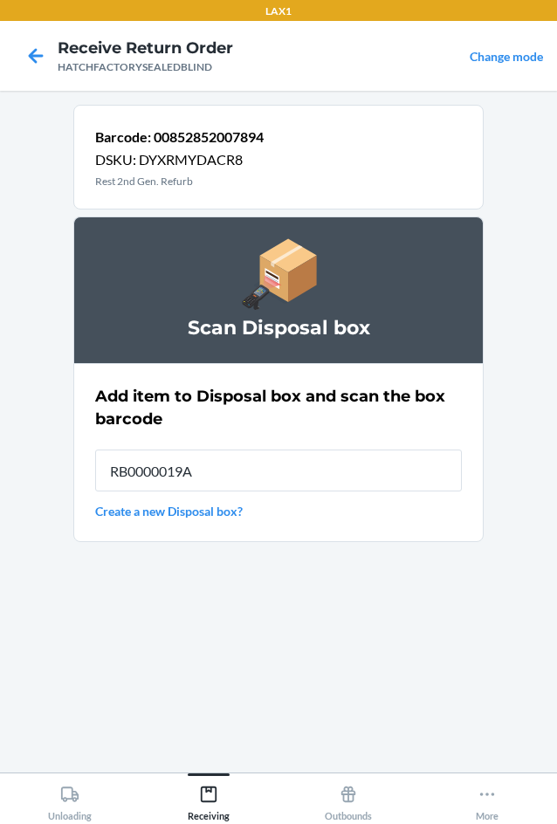
type input "RB0000019A4"
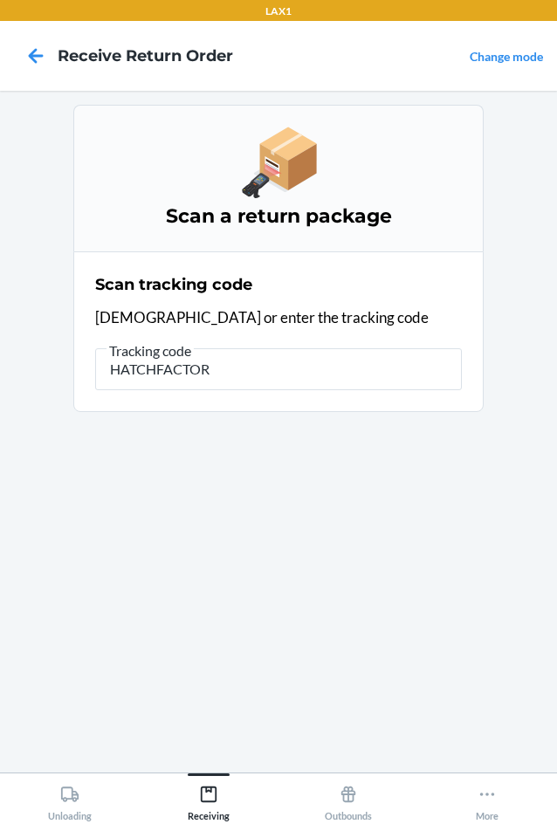
type input "HATCHFACTORY"
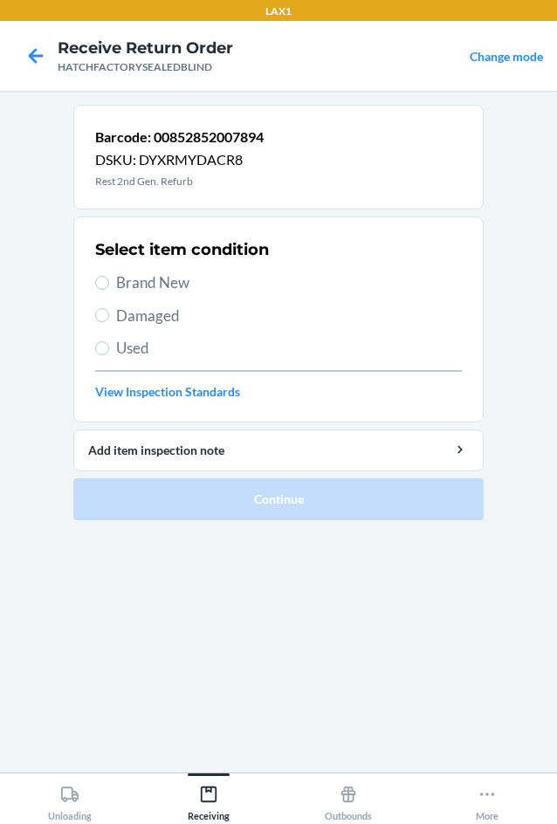
click at [135, 316] on span "Damaged" at bounding box center [289, 316] width 346 height 23
click at [109, 316] on input "Damaged" at bounding box center [102, 315] width 14 height 14
radio input "true"
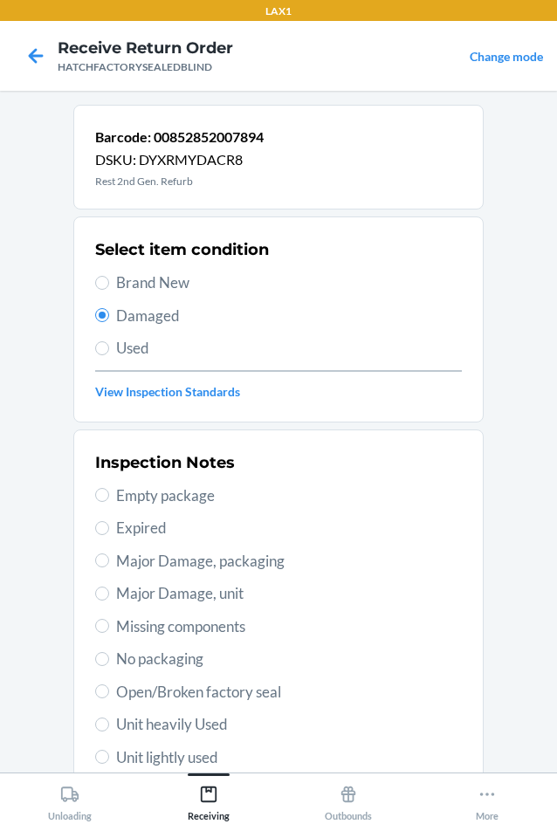
drag, startPoint x: 120, startPoint y: 597, endPoint x: 192, endPoint y: 602, distance: 71.7
click at [123, 597] on span "Major Damage, unit" at bounding box center [289, 593] width 346 height 23
click at [109, 597] on input "Major Damage, unit" at bounding box center [102, 594] width 14 height 14
radio input "true"
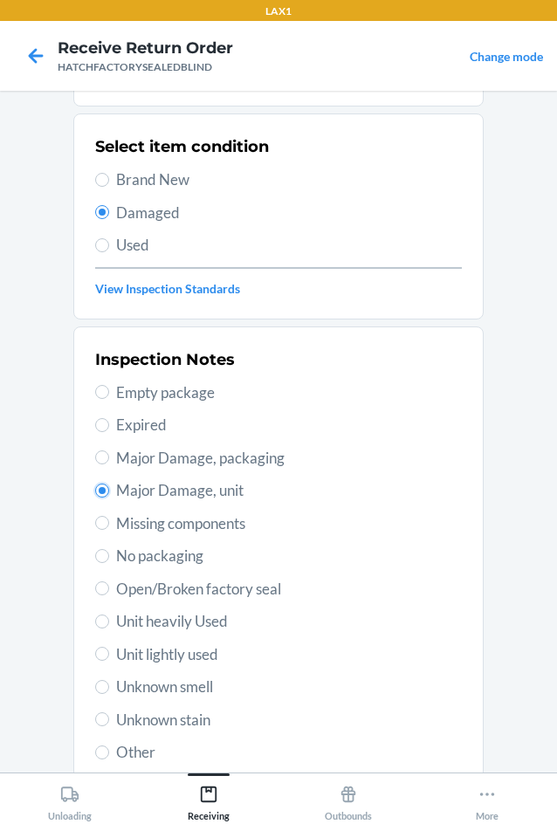
scroll to position [228, 0]
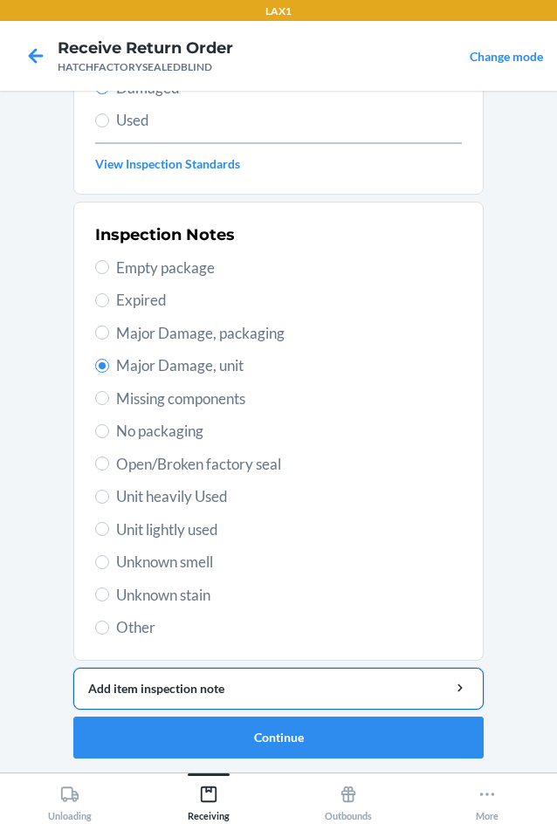
click at [181, 682] on div "Add item inspection note" at bounding box center [278, 688] width 381 height 18
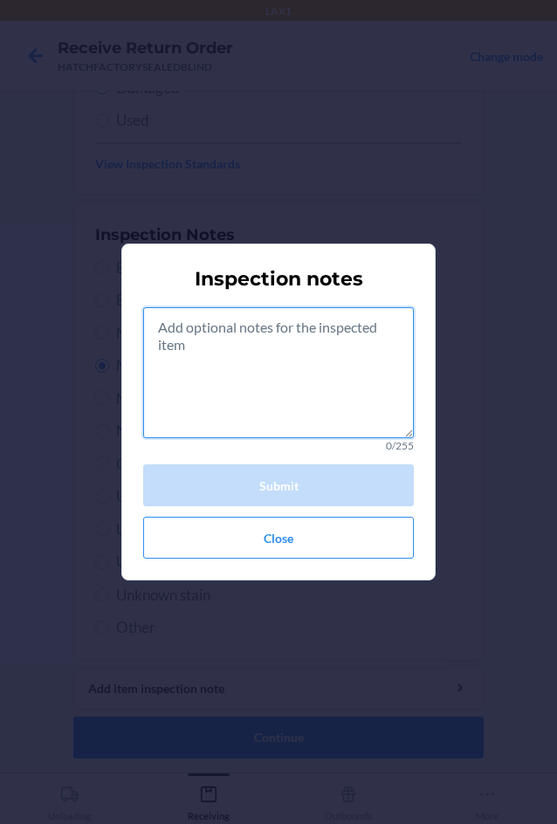
click at [238, 403] on textarea at bounding box center [278, 372] width 271 height 131
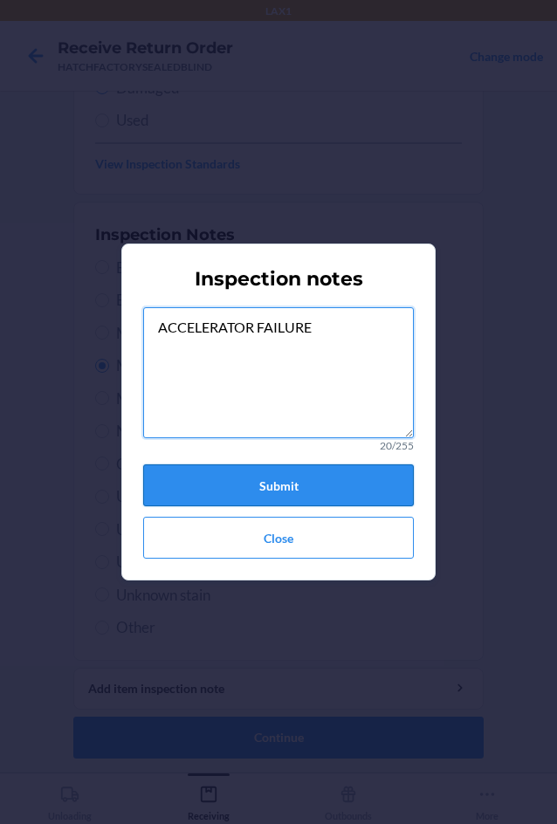
type textarea "ACCELERATOR FAILURE"
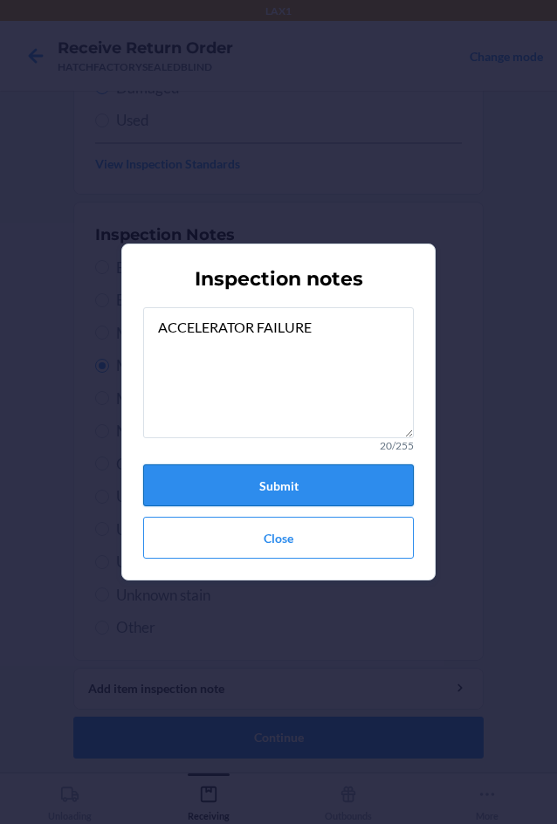
click at [244, 478] on button "Submit" at bounding box center [278, 485] width 271 height 42
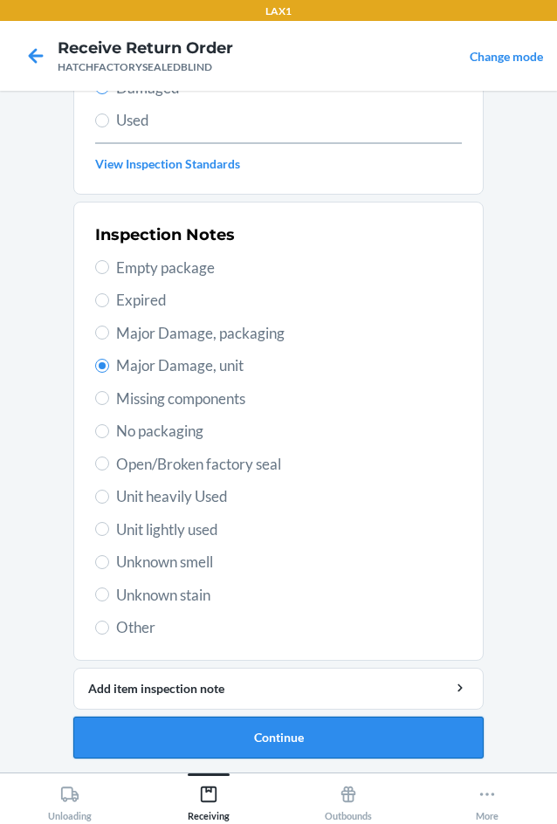
click at [251, 732] on button "Continue" at bounding box center [278, 738] width 410 height 42
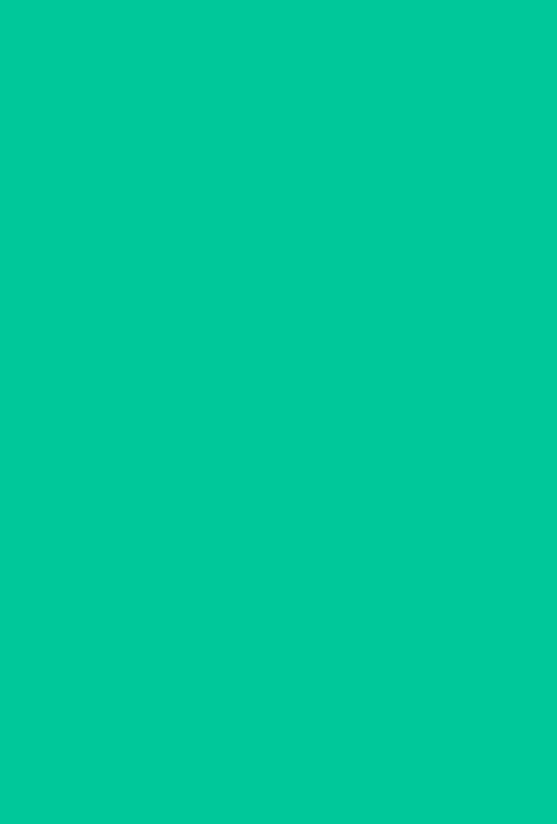
click at [251, 732] on button "Confirm" at bounding box center [278, 738] width 410 height 42
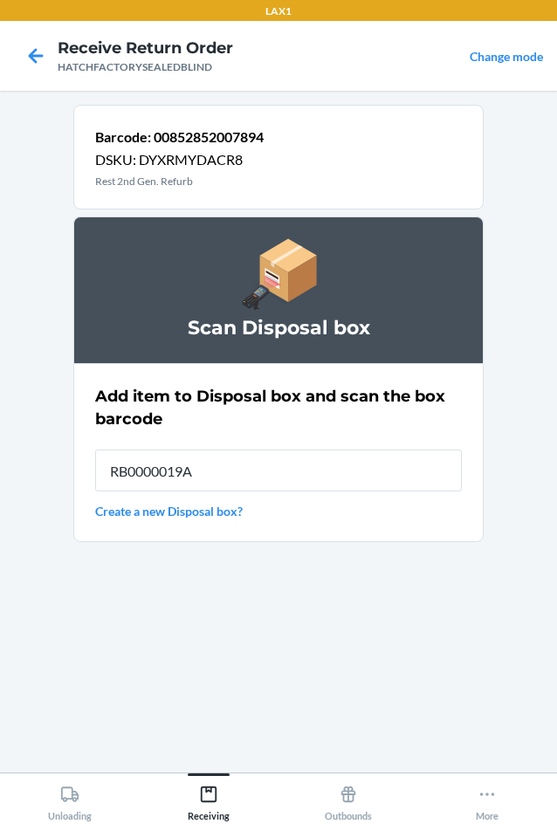
type input "RB0000019A4"
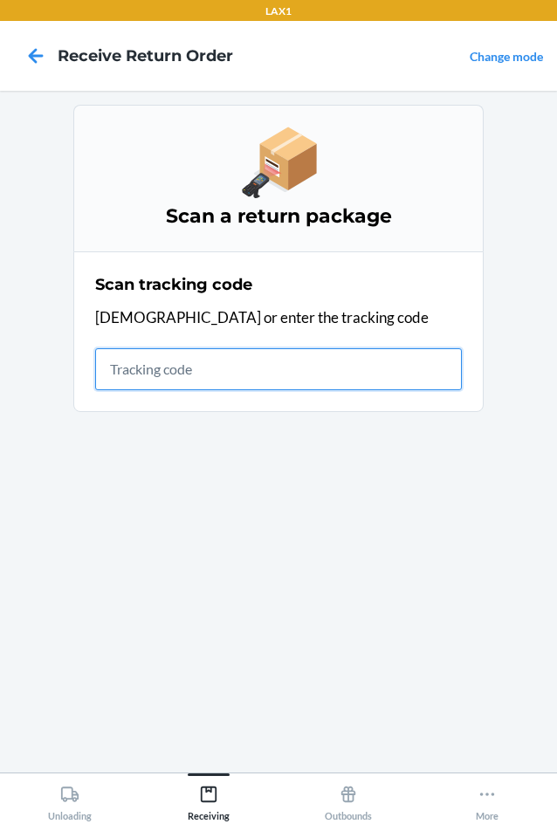
drag, startPoint x: 206, startPoint y: 383, endPoint x: 210, endPoint y: 375, distance: 9.4
click at [210, 377] on input "text" at bounding box center [278, 369] width 367 height 42
type input "HATCHFACTORYSE"
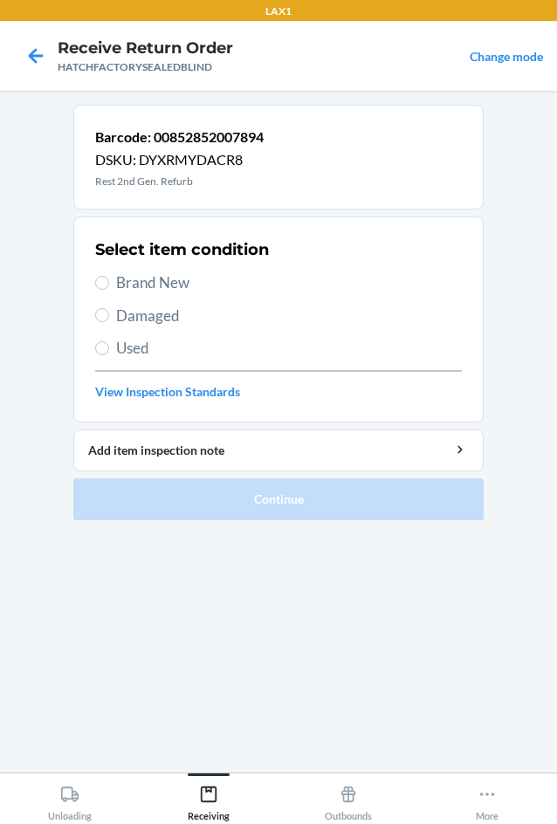
click at [144, 323] on span "Damaged" at bounding box center [289, 316] width 346 height 23
click at [109, 322] on input "Damaged" at bounding box center [102, 315] width 14 height 14
radio input "true"
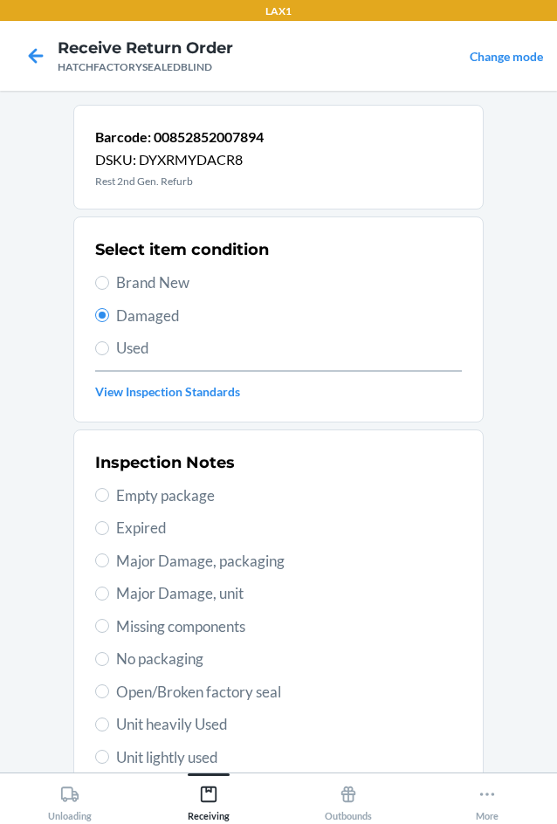
click at [133, 597] on span "Major Damage, unit" at bounding box center [289, 593] width 346 height 23
click at [109, 597] on input "Major Damage, unit" at bounding box center [102, 594] width 14 height 14
radio input "true"
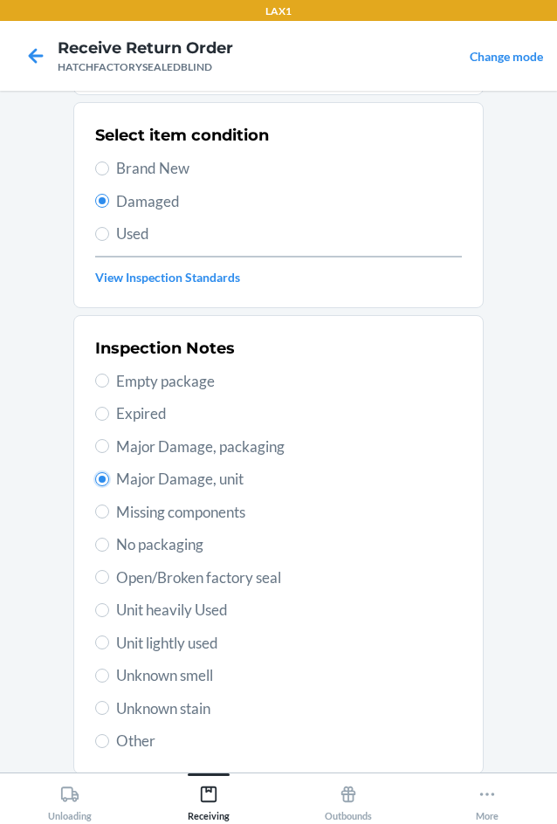
scroll to position [228, 0]
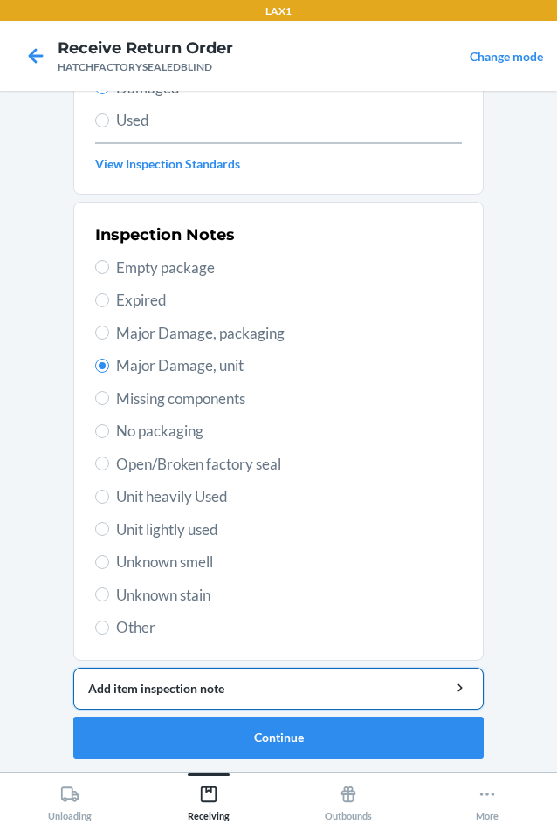
click at [175, 691] on div "Add item inspection note" at bounding box center [278, 688] width 381 height 18
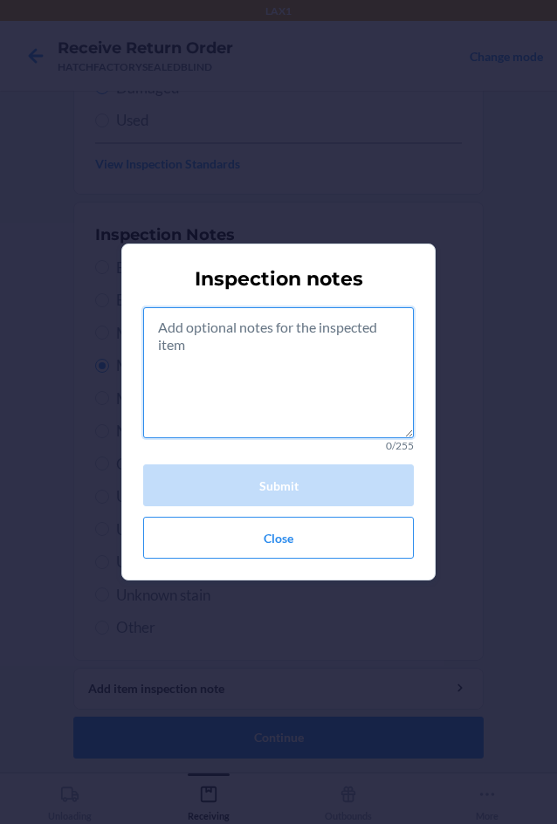
click at [263, 409] on textarea at bounding box center [278, 372] width 271 height 131
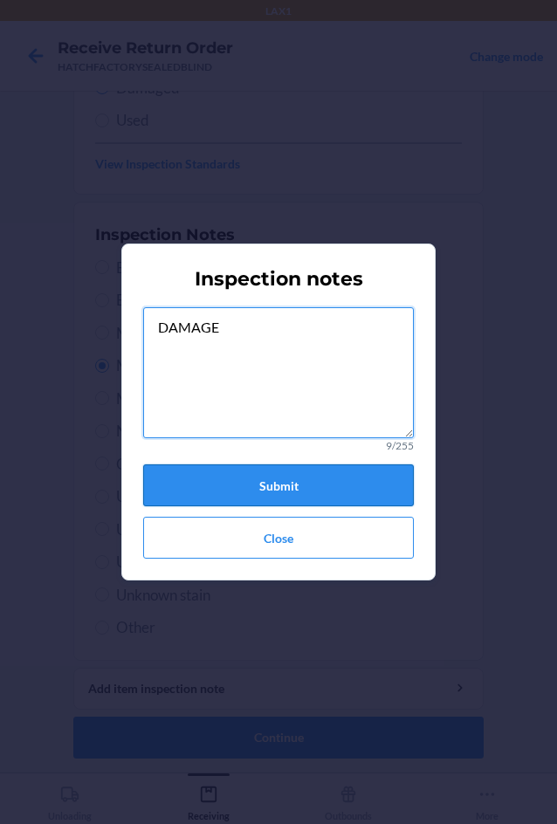
type textarea "DAMAGE"
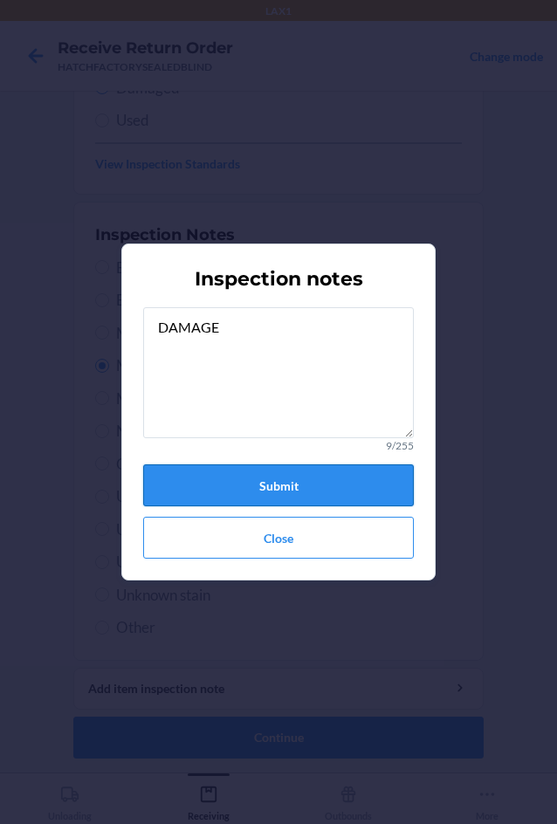
click at [279, 485] on button "Submit" at bounding box center [278, 485] width 271 height 42
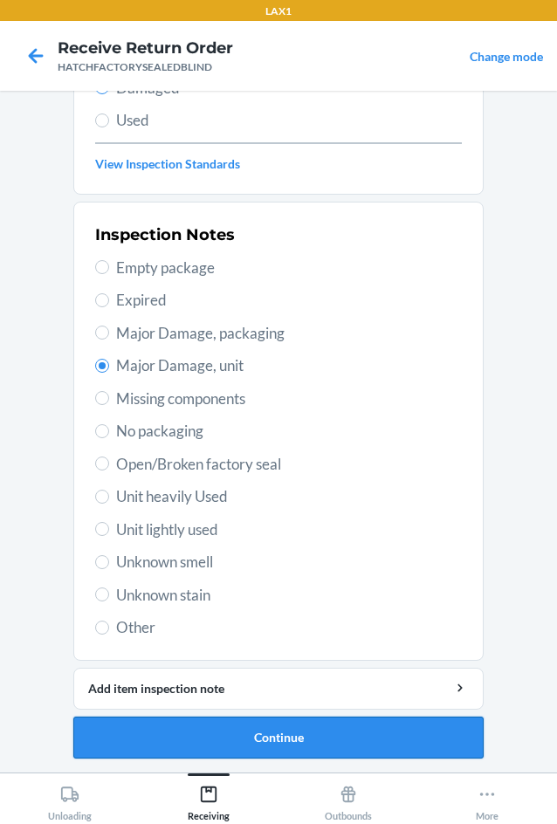
click at [230, 733] on button "Continue" at bounding box center [278, 738] width 410 height 42
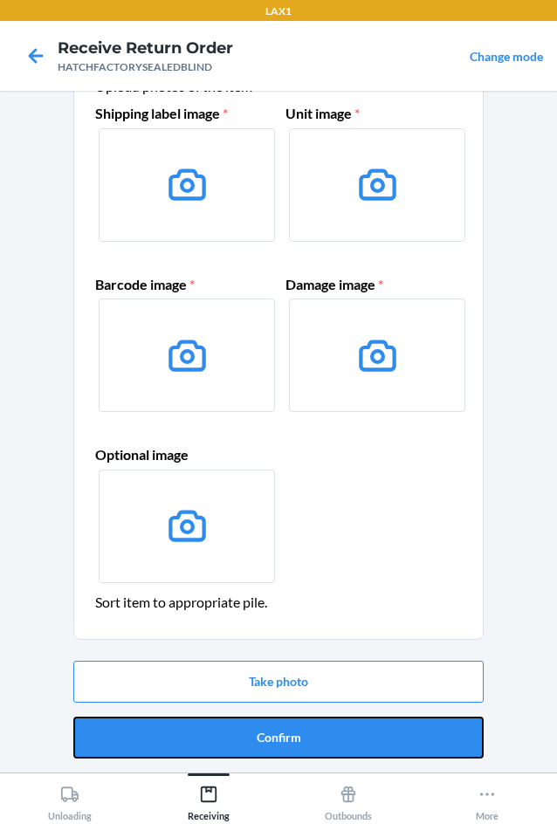
click at [230, 733] on button "Confirm" at bounding box center [278, 738] width 410 height 42
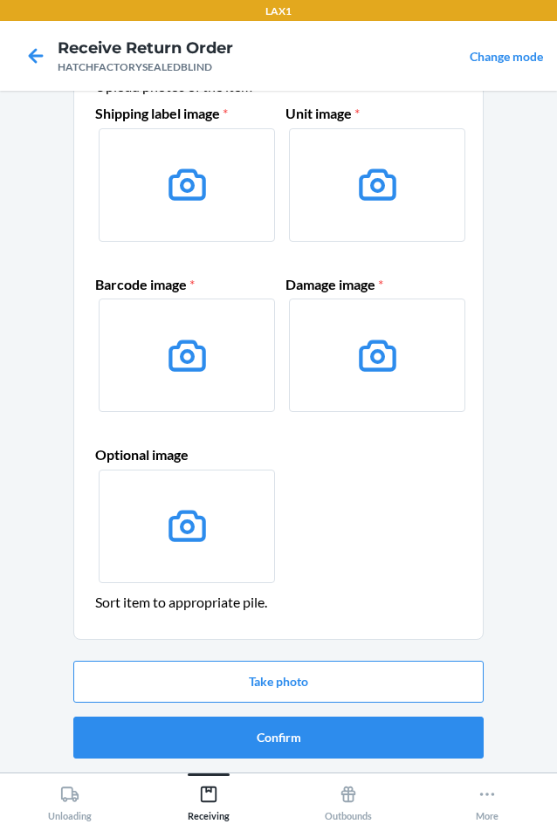
scroll to position [0, 0]
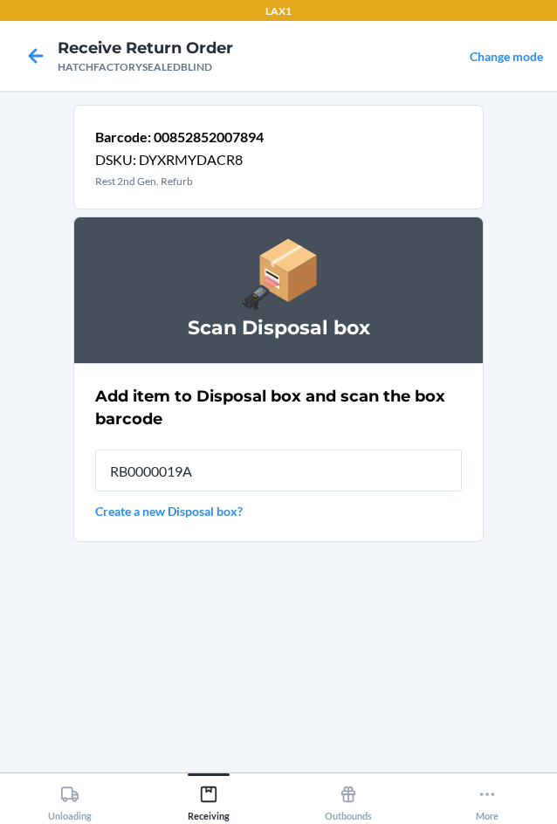
type input "RB0000019A4"
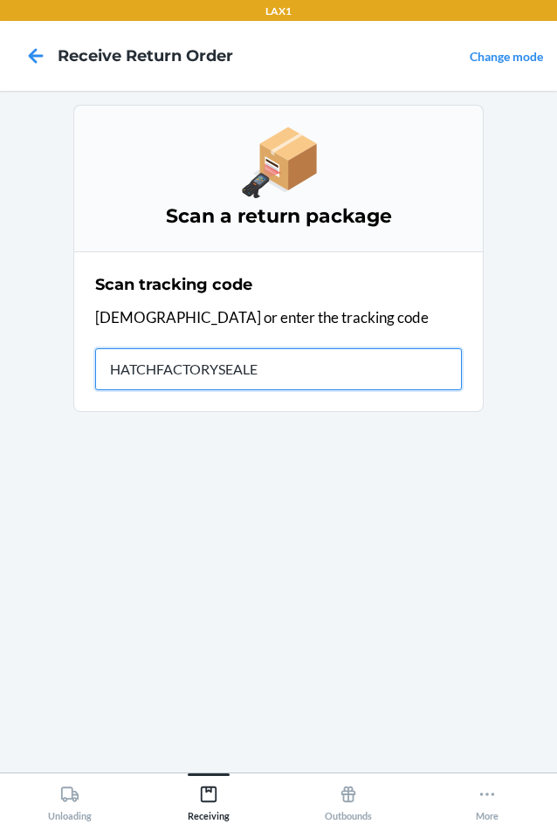
type input "HATCHFACTORYSEALED"
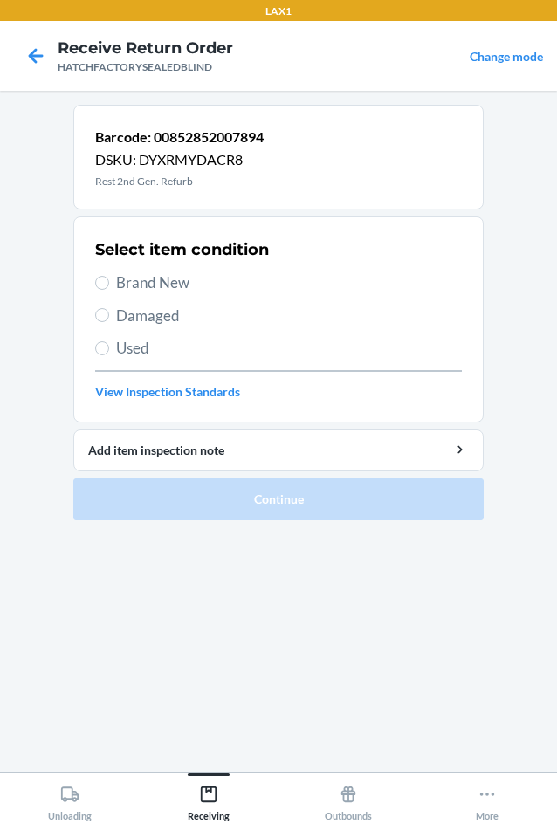
drag, startPoint x: 144, startPoint y: 317, endPoint x: 168, endPoint y: 356, distance: 45.8
click at [145, 317] on span "Damaged" at bounding box center [289, 316] width 346 height 23
click at [109, 317] on input "Damaged" at bounding box center [102, 315] width 14 height 14
radio input "true"
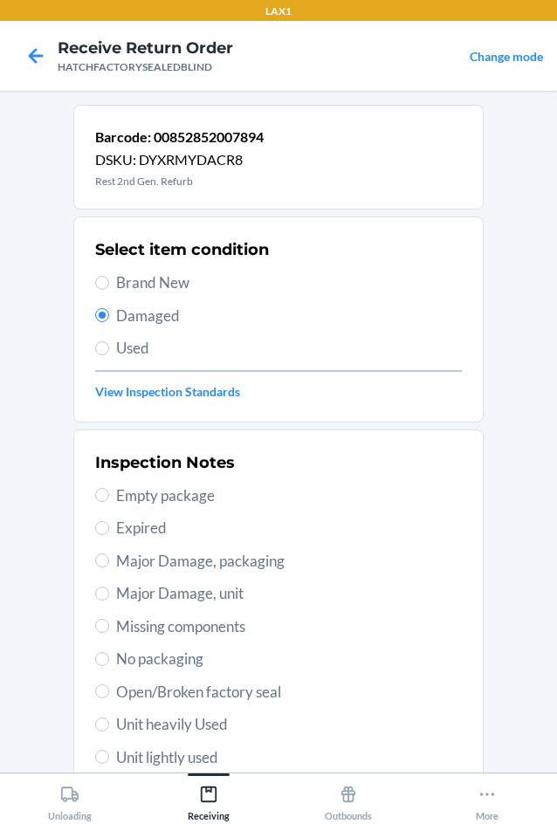
click at [127, 587] on span "Major Damage, unit" at bounding box center [289, 593] width 346 height 23
click at [109, 587] on input "Major Damage, unit" at bounding box center [102, 594] width 14 height 14
radio input "true"
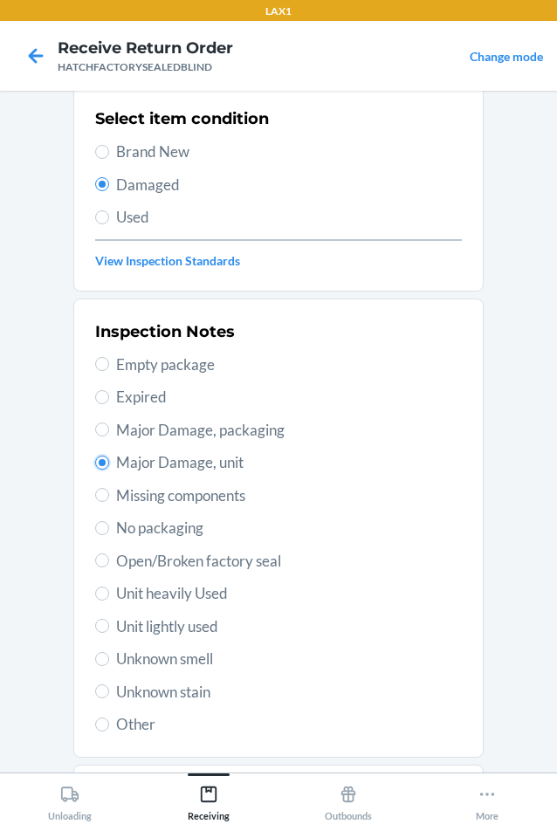
scroll to position [228, 0]
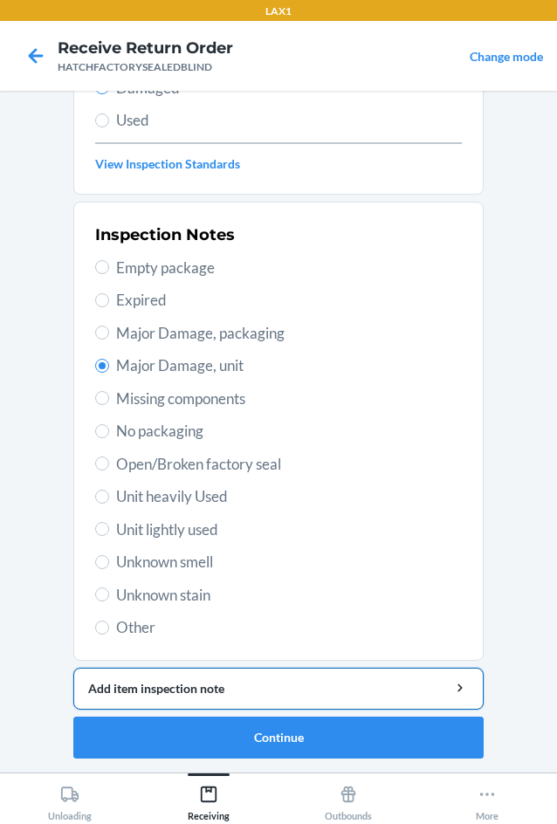
click at [202, 694] on div "Add item inspection note" at bounding box center [278, 688] width 381 height 18
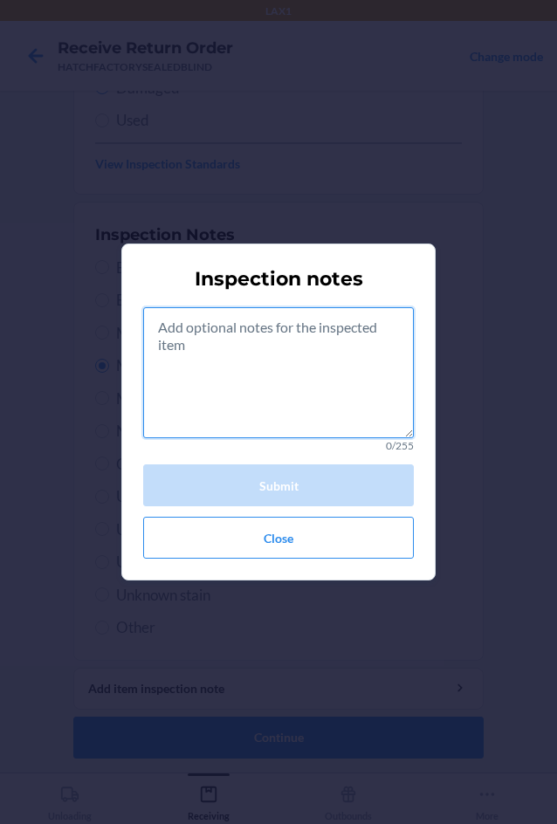
click at [279, 414] on textarea at bounding box center [278, 372] width 271 height 131
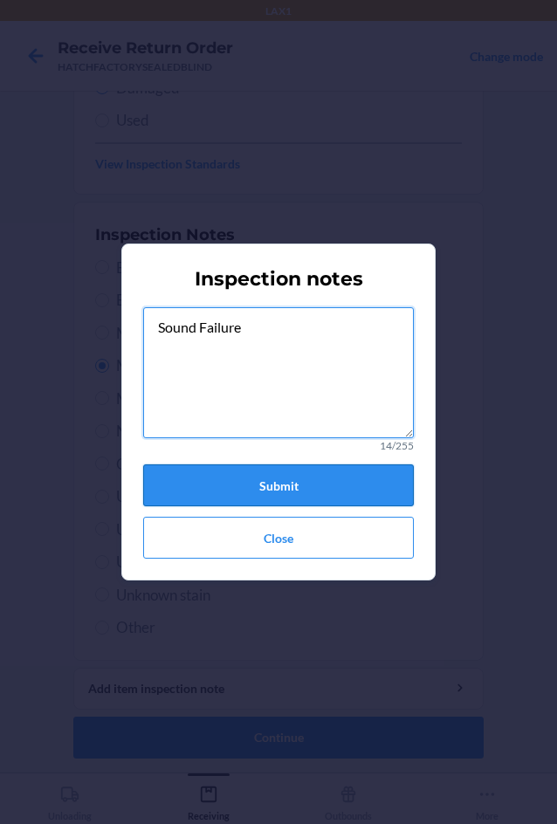
type textarea "Sound Failure"
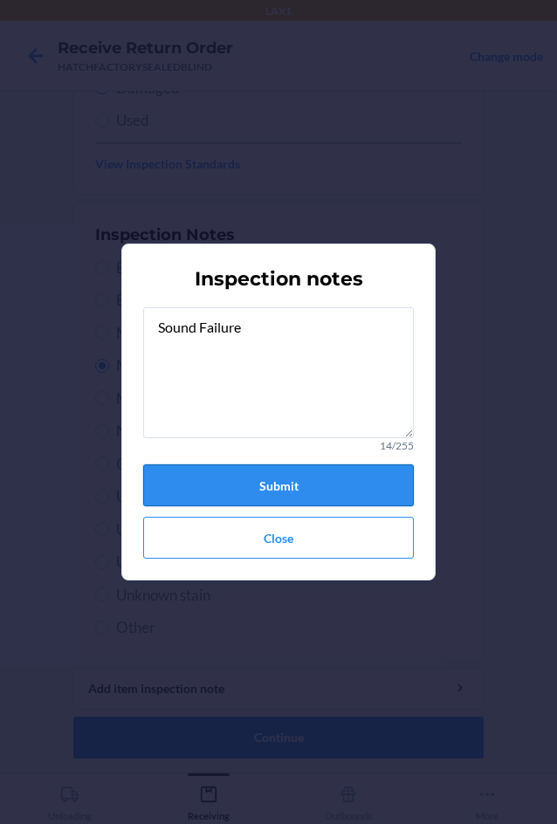
click at [318, 489] on button "Submit" at bounding box center [278, 485] width 271 height 42
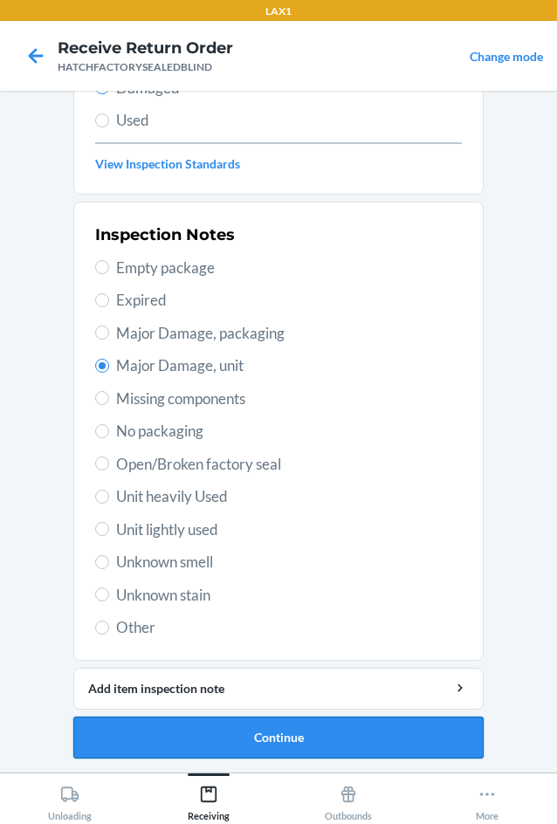
click at [280, 738] on button "Continue" at bounding box center [278, 738] width 410 height 42
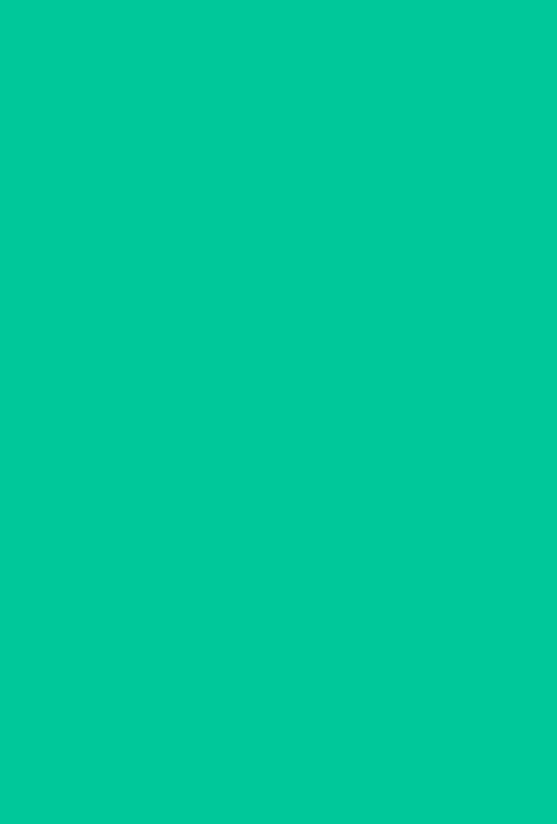
scroll to position [84, 0]
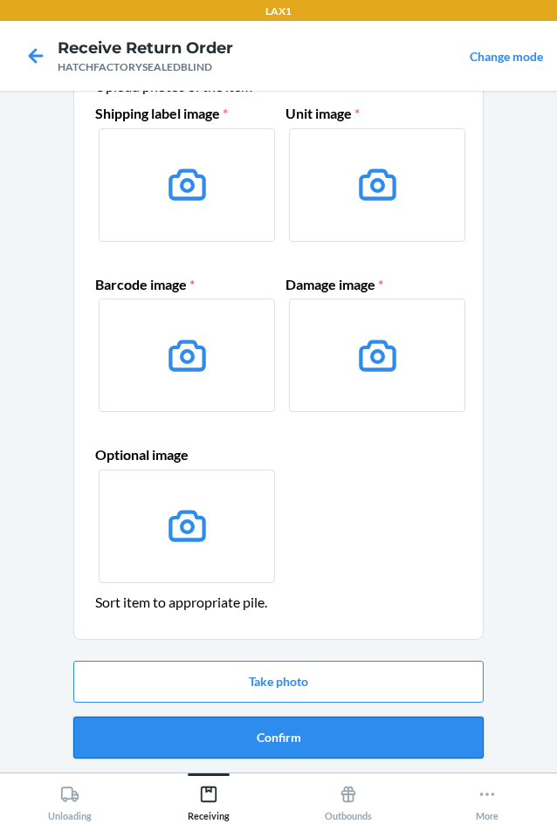
click at [287, 736] on button "Confirm" at bounding box center [278, 738] width 410 height 42
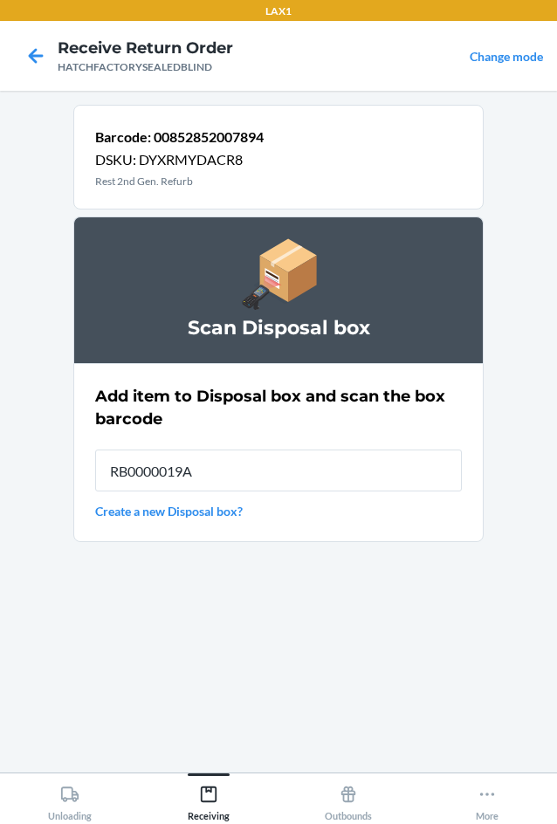
type input "RB0000019A4"
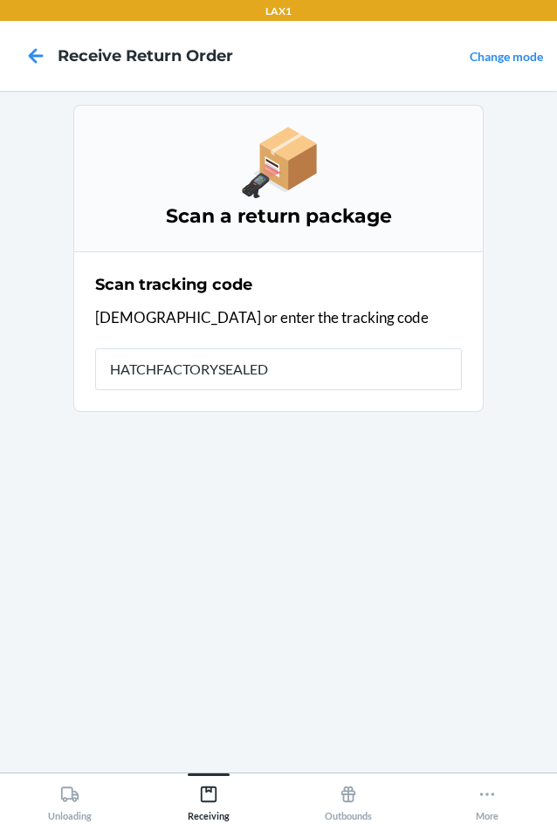
type input "HATCHFACTORYSEALEDB"
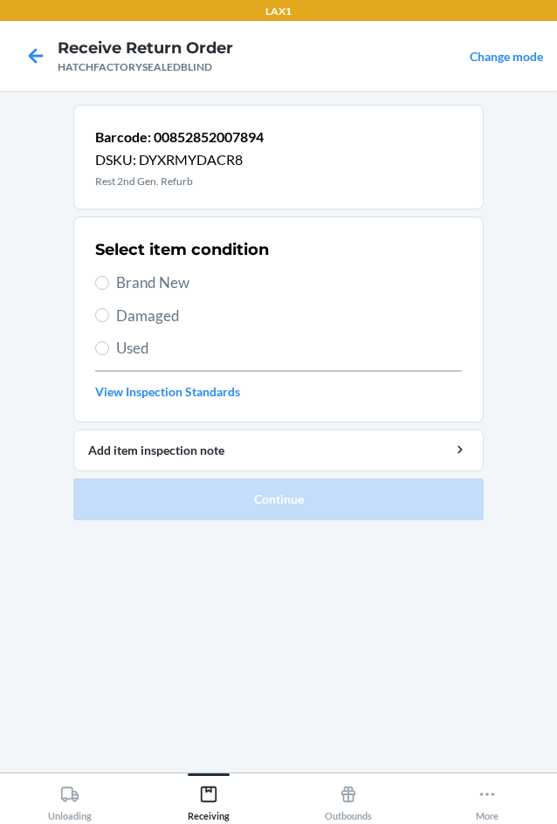
drag, startPoint x: 120, startPoint y: 319, endPoint x: 112, endPoint y: 313, distance: 10.7
click at [112, 313] on label "Damaged" at bounding box center [278, 316] width 367 height 23
click at [105, 310] on input "Damaged" at bounding box center [102, 315] width 14 height 14
radio input "true"
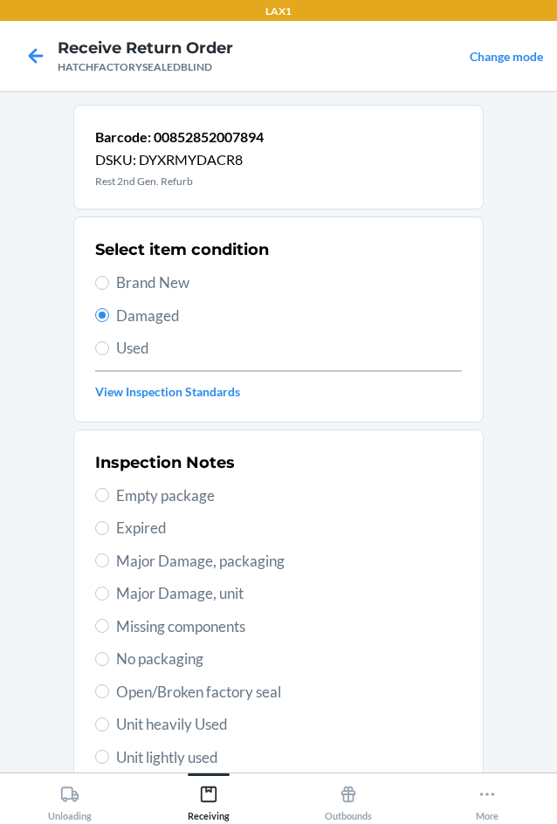
drag, startPoint x: 122, startPoint y: 591, endPoint x: 163, endPoint y: 539, distance: 66.5
click at [155, 547] on div "Inspection Notes Empty package Expired Major Damage, packaging Major Damage, un…" at bounding box center [278, 659] width 367 height 426
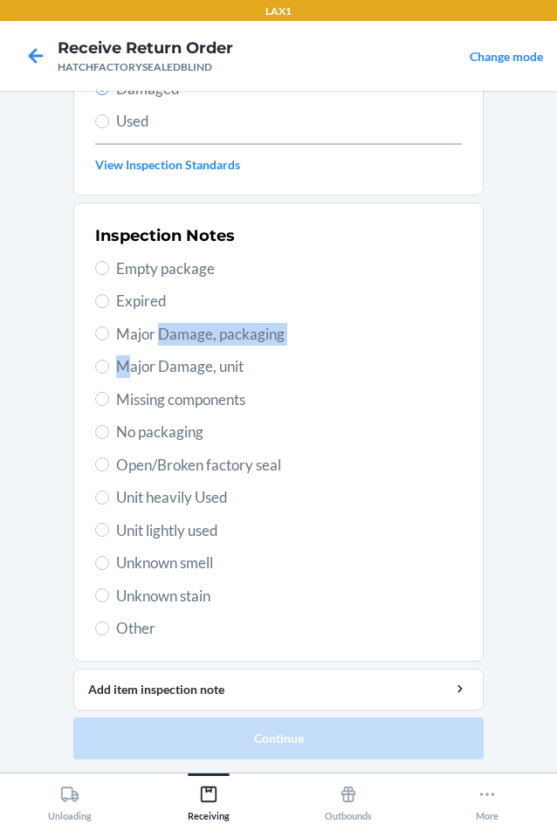
scroll to position [228, 0]
click at [107, 367] on label "Major Damage, unit" at bounding box center [278, 365] width 367 height 23
click at [107, 367] on input "Major Damage, unit" at bounding box center [102, 366] width 14 height 14
radio input "true"
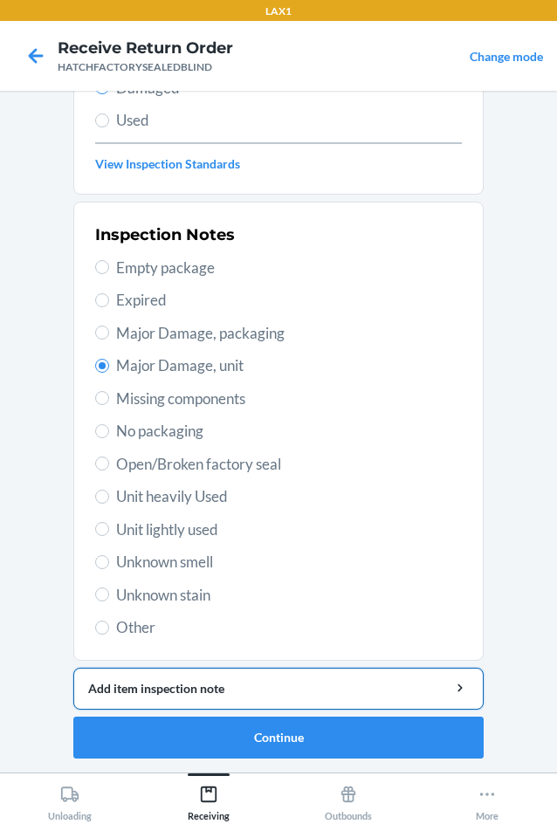
click at [260, 684] on div "Add item inspection note" at bounding box center [278, 688] width 381 height 18
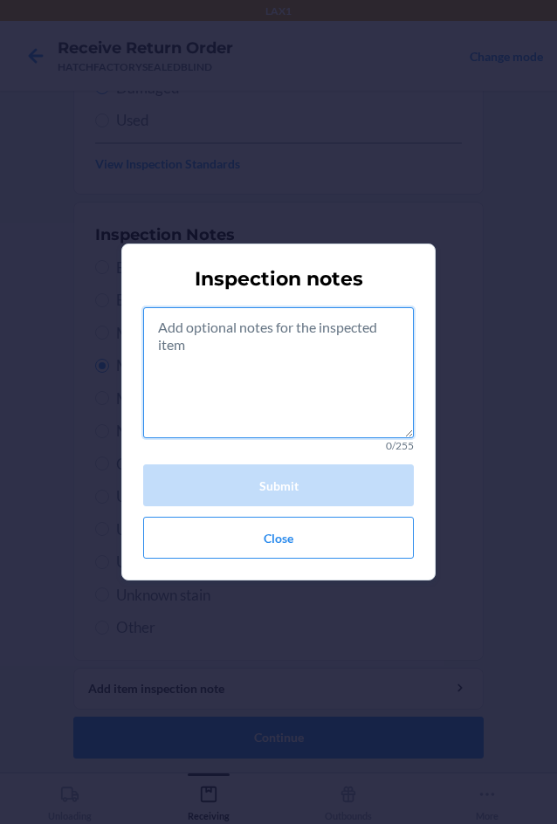
click at [280, 396] on textarea at bounding box center [278, 372] width 271 height 131
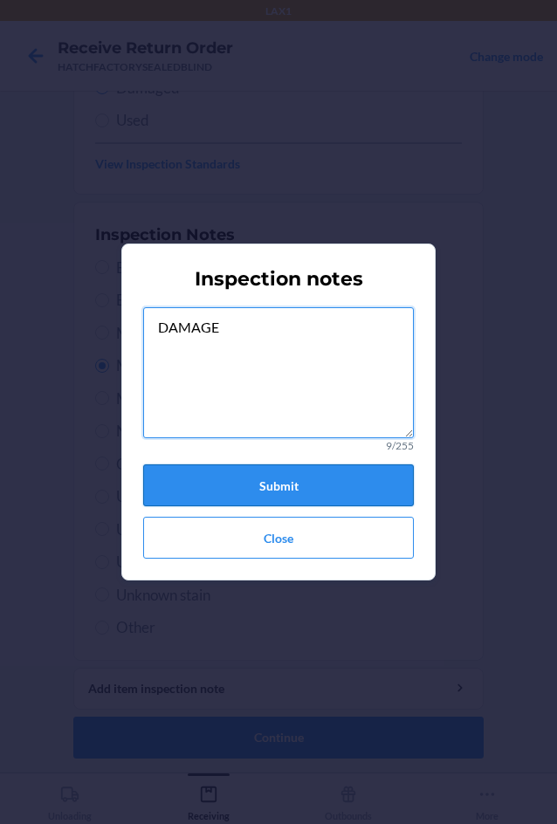
type textarea "DAMAGE"
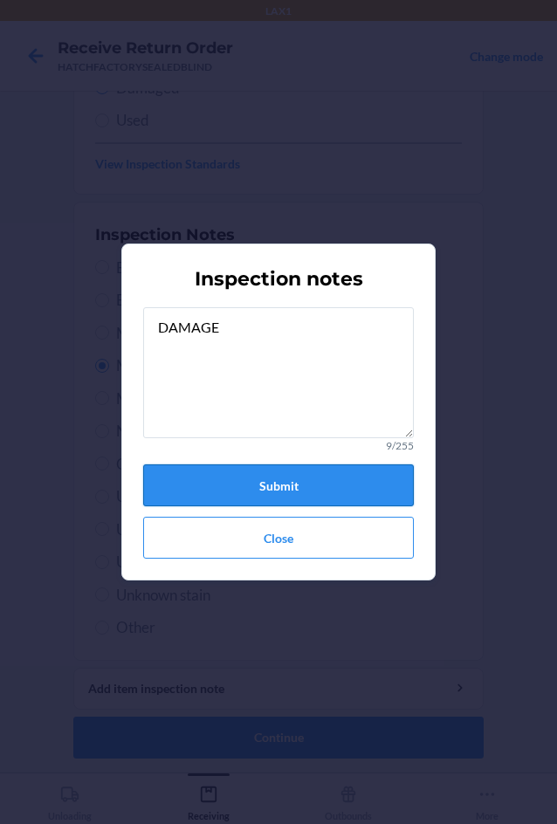
click at [265, 467] on button "Submit" at bounding box center [278, 485] width 271 height 42
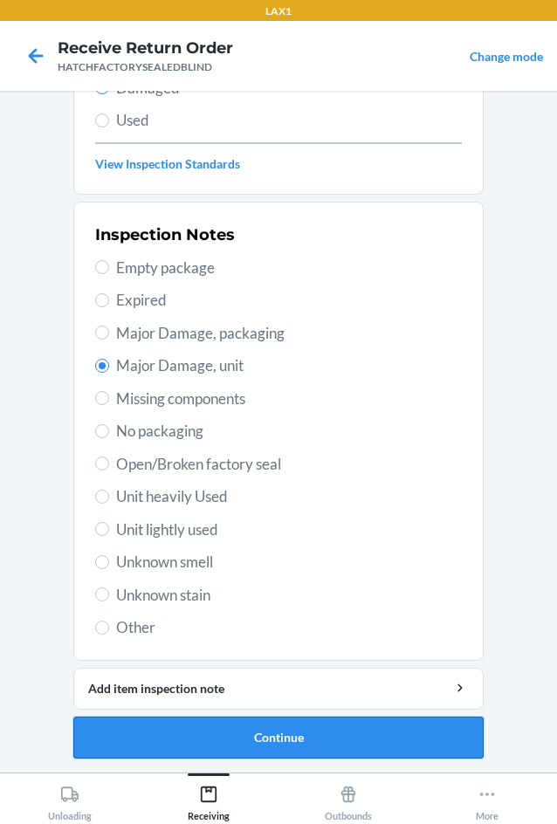
click at [261, 740] on button "Continue" at bounding box center [278, 738] width 410 height 42
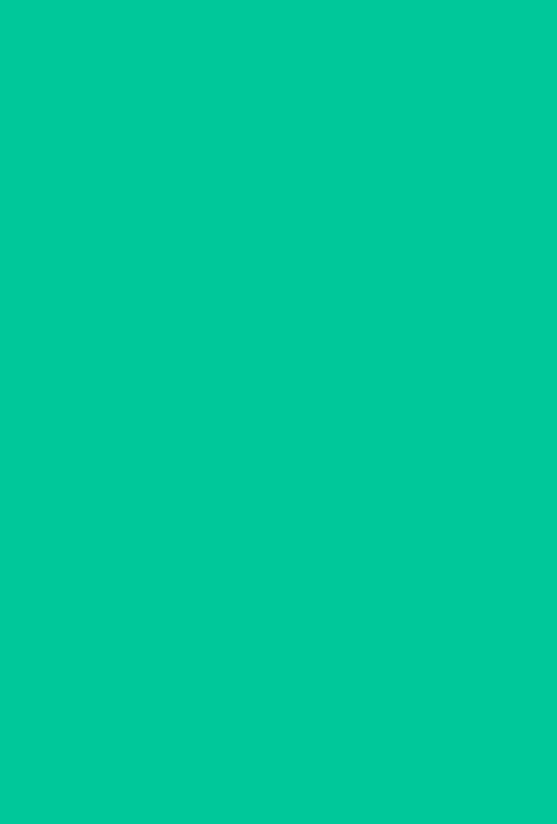
scroll to position [84, 0]
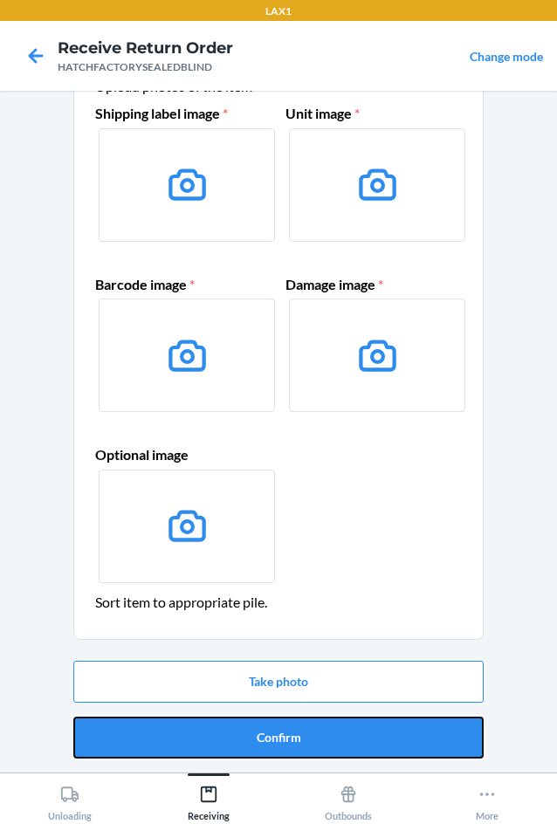
click at [261, 740] on button "Confirm" at bounding box center [278, 738] width 410 height 42
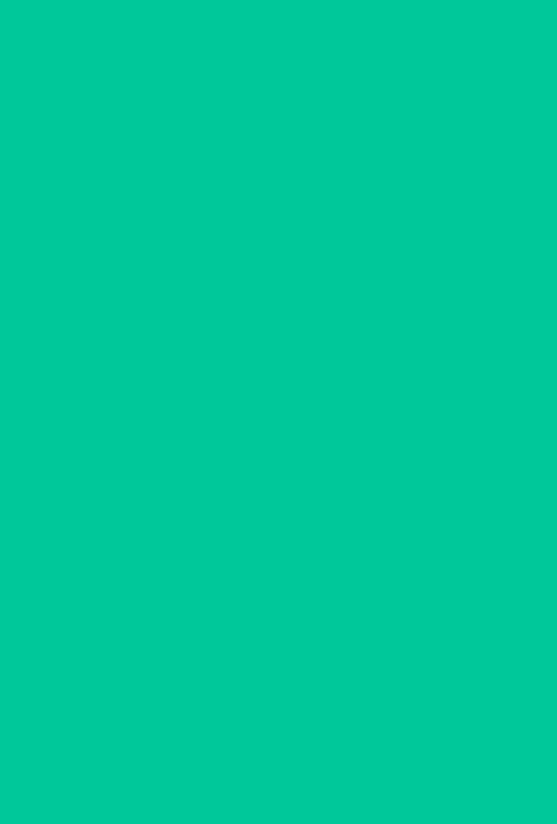
scroll to position [0, 0]
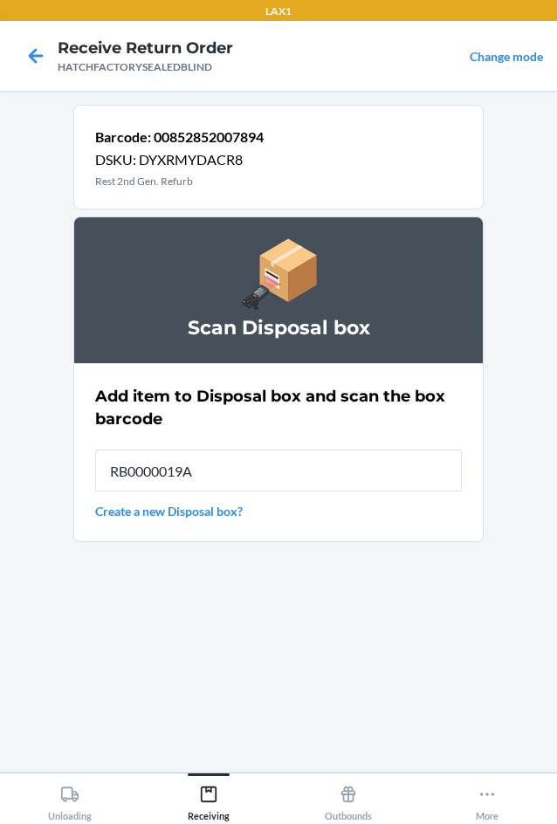
type input "RB0000019A4"
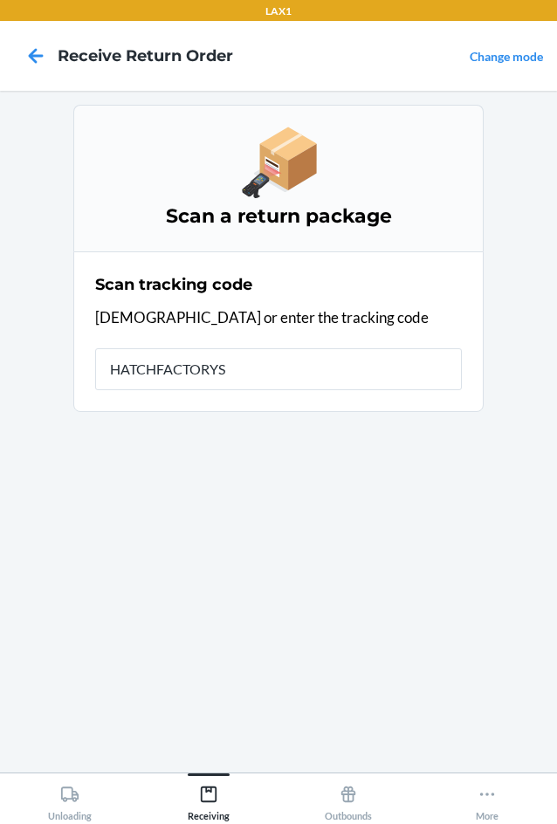
type input "HATCHFACTORYSE"
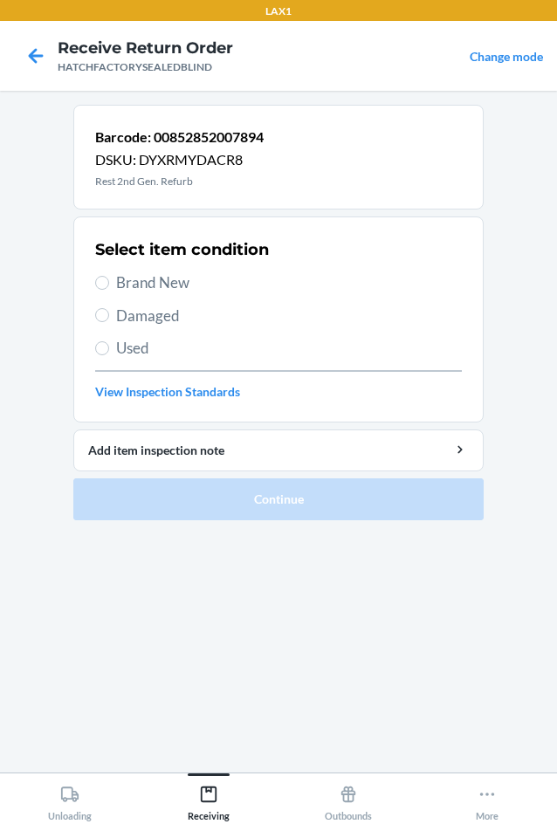
click at [134, 318] on span "Damaged" at bounding box center [289, 316] width 346 height 23
click at [109, 318] on input "Damaged" at bounding box center [102, 315] width 14 height 14
radio input "true"
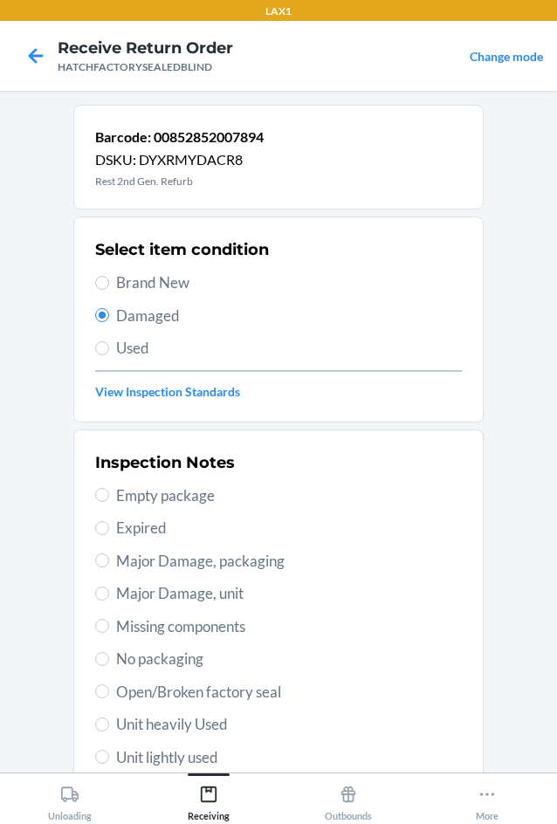
click at [127, 595] on span "Major Damage, unit" at bounding box center [289, 593] width 346 height 23
click at [109, 595] on input "Major Damage, unit" at bounding box center [102, 594] width 14 height 14
radio input "true"
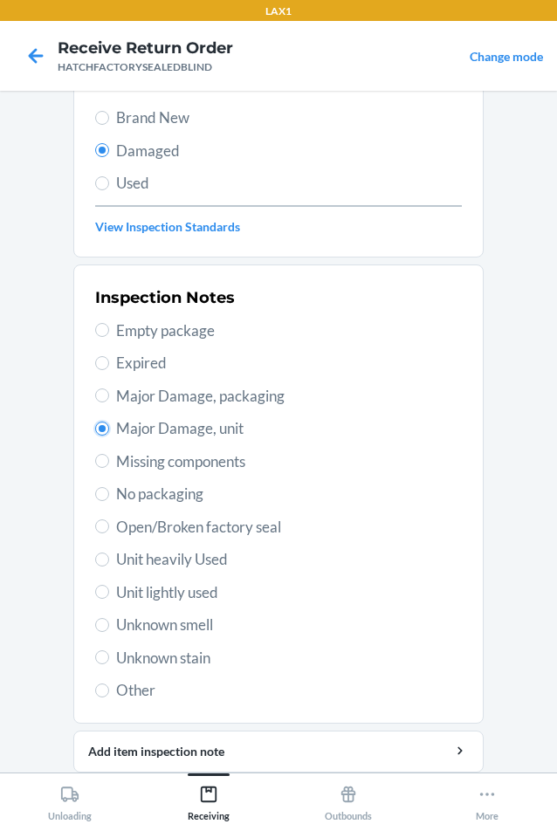
scroll to position [228, 0]
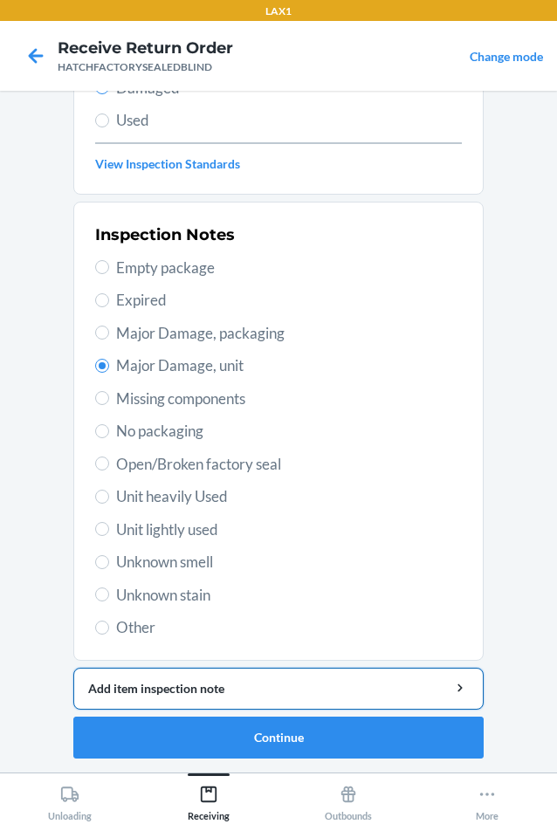
drag, startPoint x: 237, startPoint y: 682, endPoint x: 241, endPoint y: 669, distance: 13.8
click at [239, 676] on button "Add item inspection note" at bounding box center [278, 689] width 410 height 42
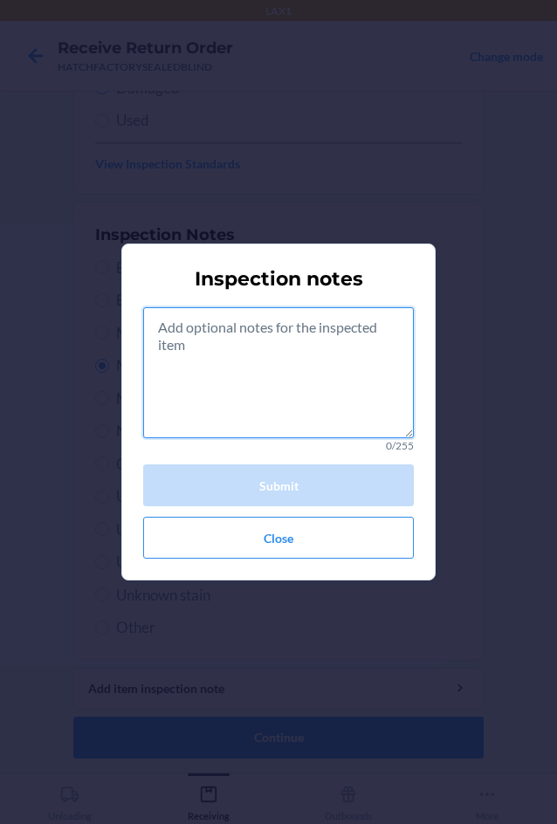
drag, startPoint x: 300, startPoint y: 362, endPoint x: 318, endPoint y: 347, distance: 22.9
click at [318, 347] on textarea at bounding box center [278, 372] width 271 height 131
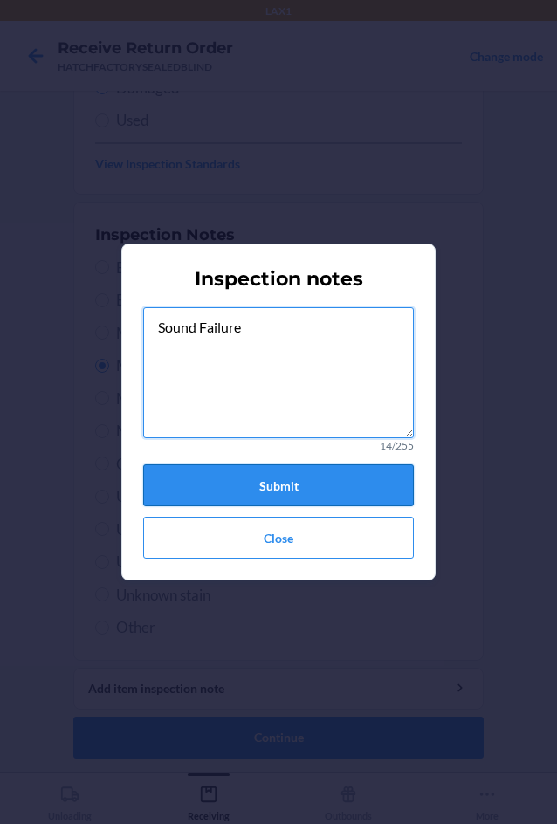
type textarea "Sound Failure"
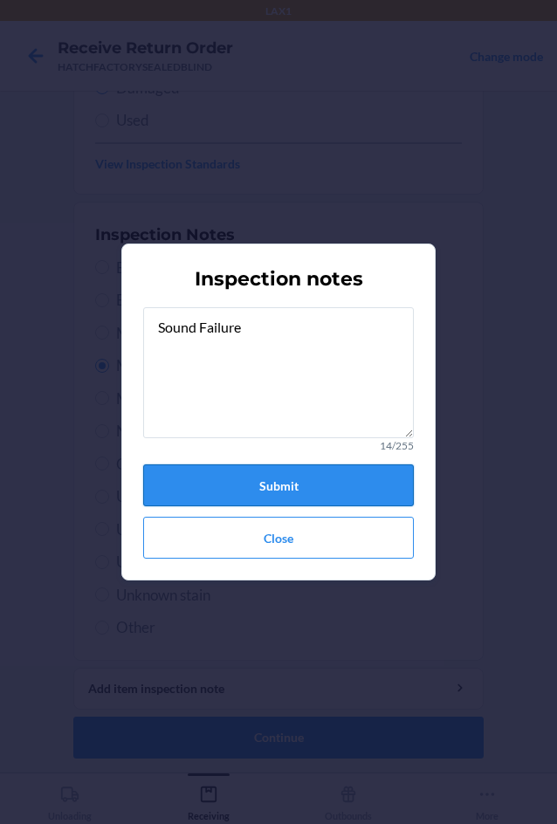
click at [360, 482] on button "Submit" at bounding box center [278, 485] width 271 height 42
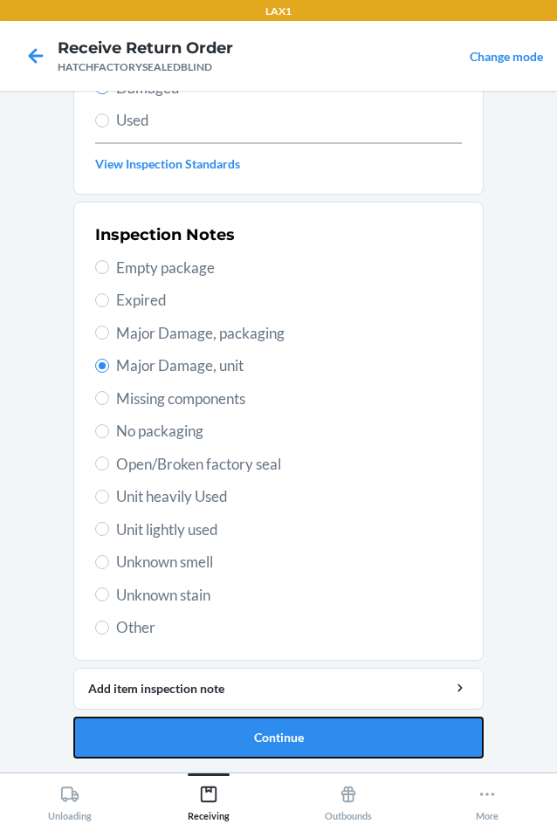
drag, startPoint x: 451, startPoint y: 734, endPoint x: 499, endPoint y: 814, distance: 92.8
click at [450, 735] on button "Continue" at bounding box center [278, 738] width 410 height 42
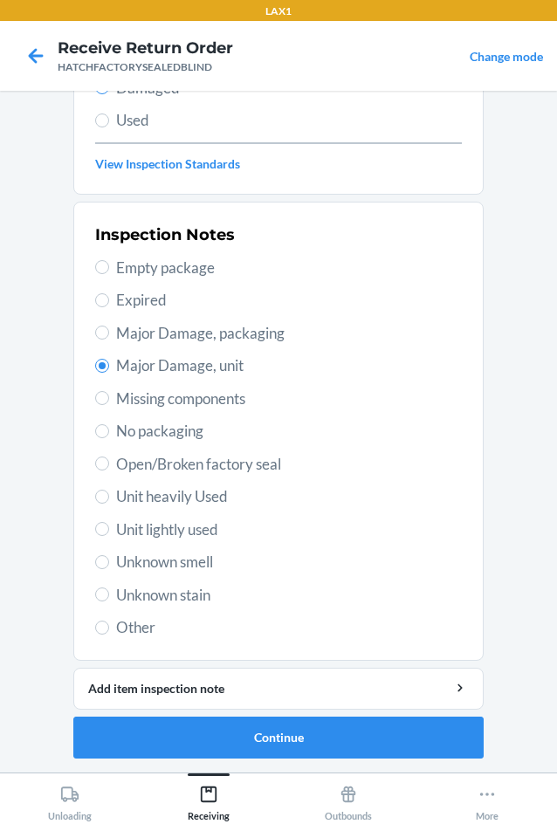
scroll to position [84, 0]
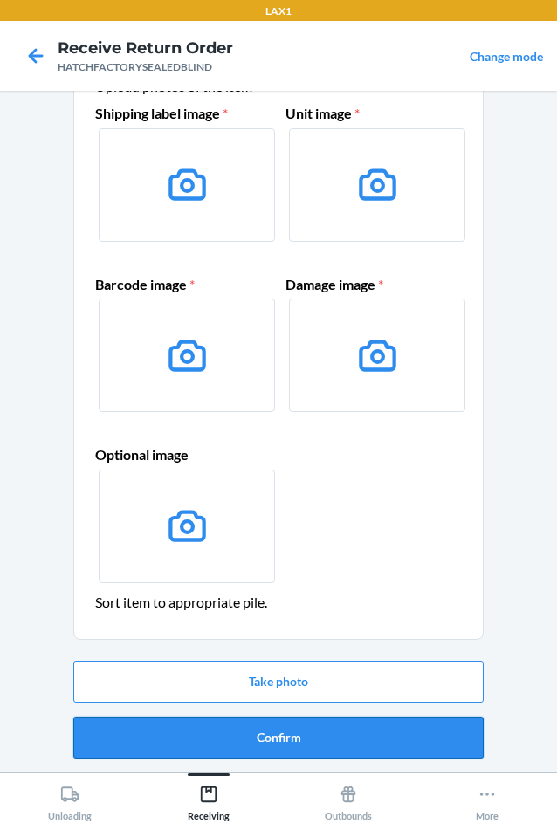
click at [360, 741] on button "Confirm" at bounding box center [278, 738] width 410 height 42
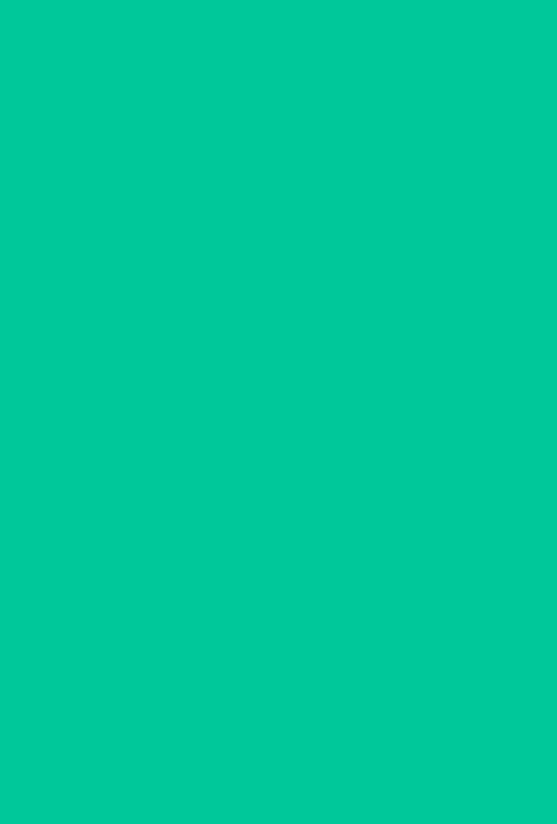
scroll to position [0, 0]
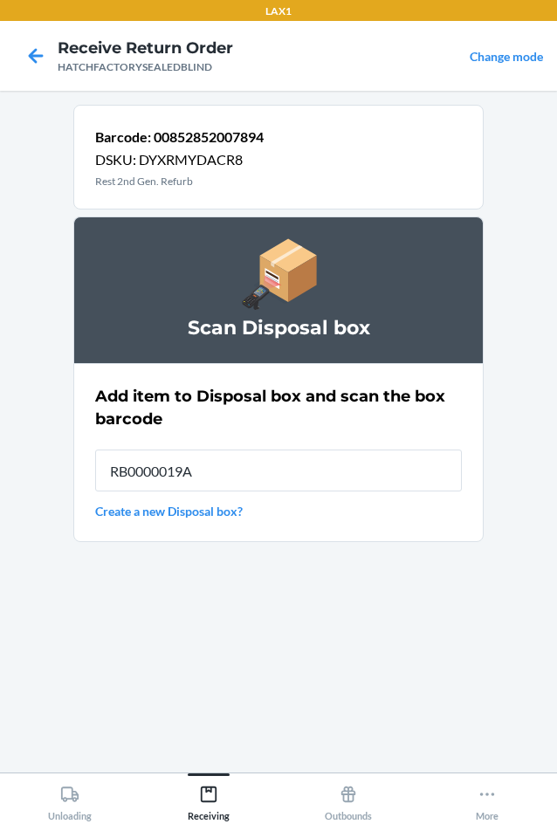
type input "RB0000019A4"
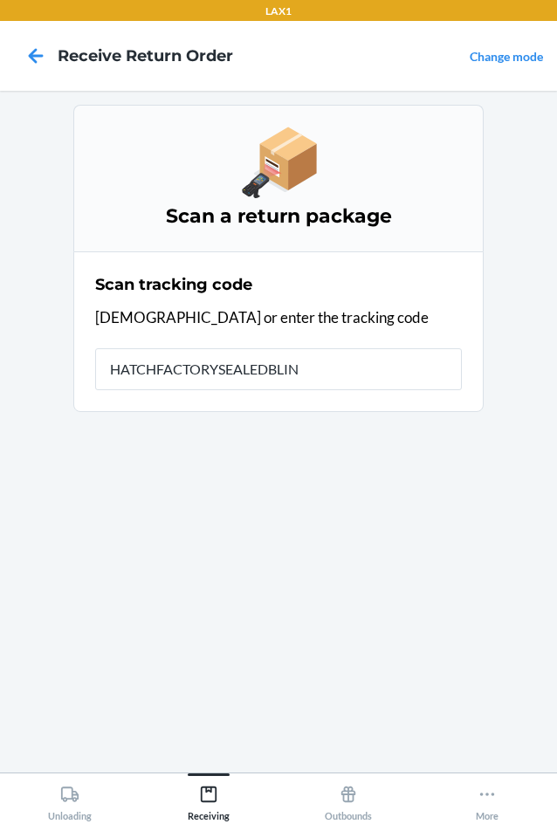
type input "HATCHFACTORYSEALEDBLIND"
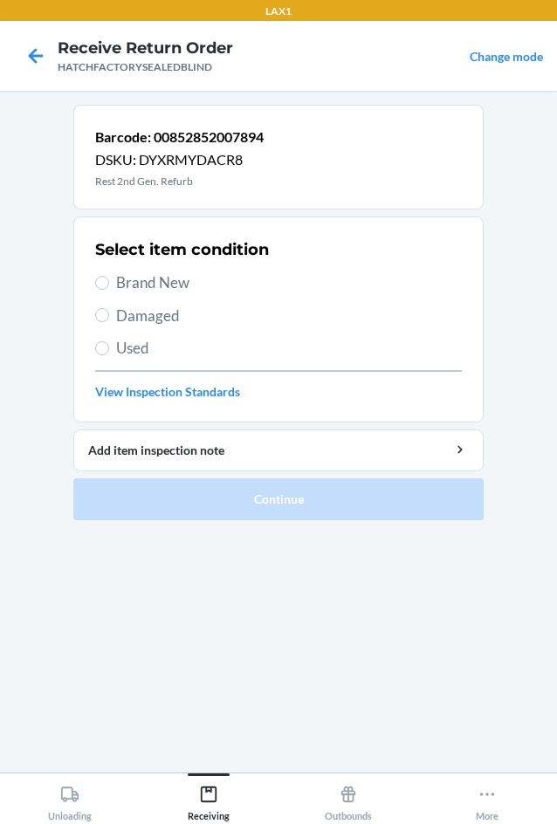
click at [138, 316] on span "Damaged" at bounding box center [289, 316] width 346 height 23
click at [109, 316] on input "Damaged" at bounding box center [102, 315] width 14 height 14
radio input "true"
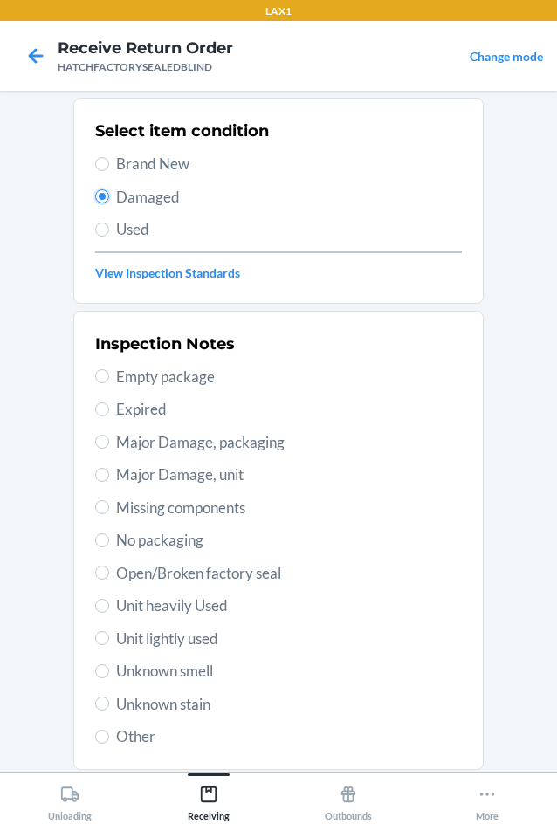
scroll to position [228, 0]
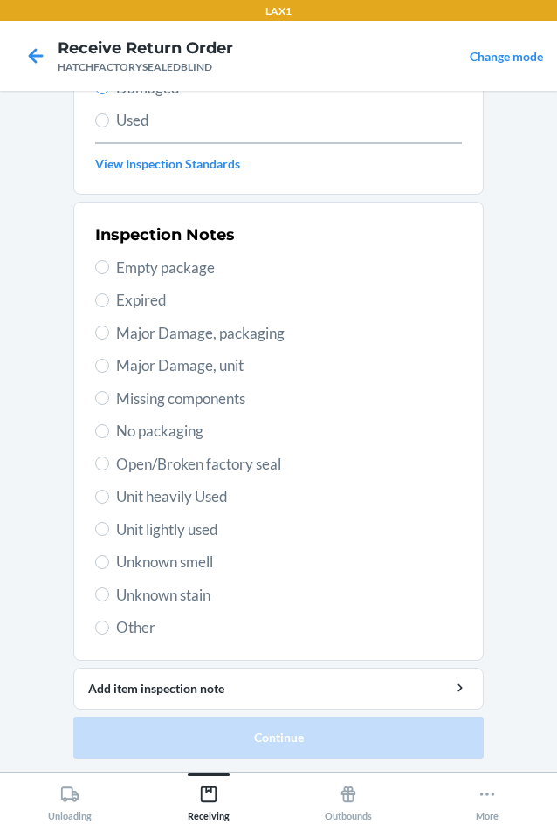
drag, startPoint x: 121, startPoint y: 360, endPoint x: 172, endPoint y: 445, distance: 99.4
click at [134, 365] on span "Major Damage, unit" at bounding box center [289, 365] width 346 height 23
click at [116, 364] on span "Major Damage, unit" at bounding box center [289, 365] width 346 height 23
click at [109, 364] on input "Major Damage, unit" at bounding box center [102, 366] width 14 height 14
radio input "true"
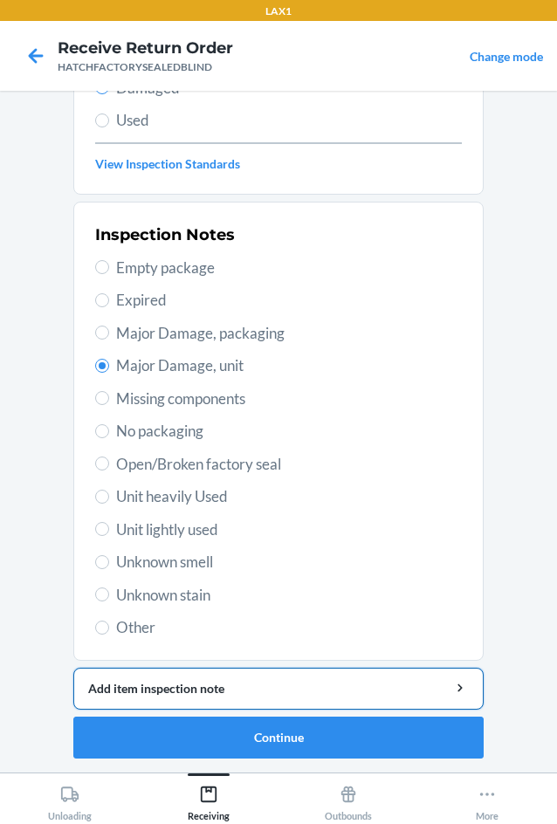
click at [250, 689] on div "Add item inspection note" at bounding box center [278, 688] width 381 height 18
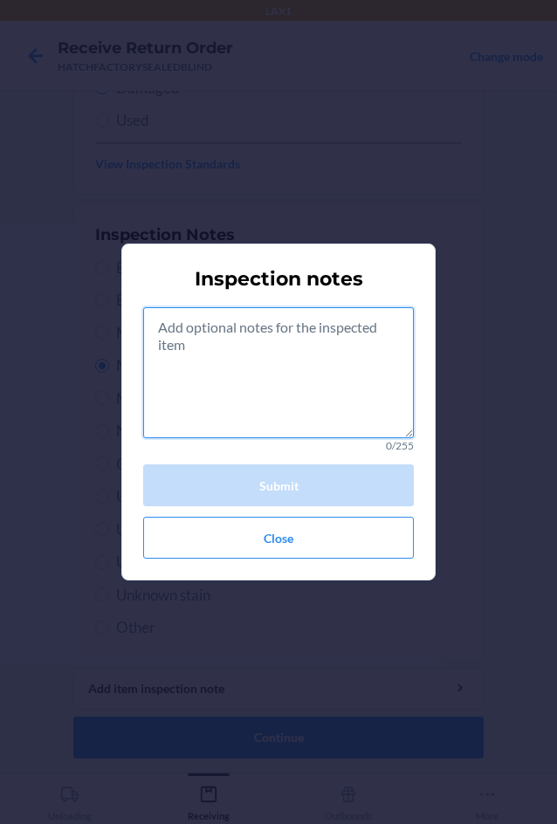
click at [266, 386] on textarea at bounding box center [278, 372] width 271 height 131
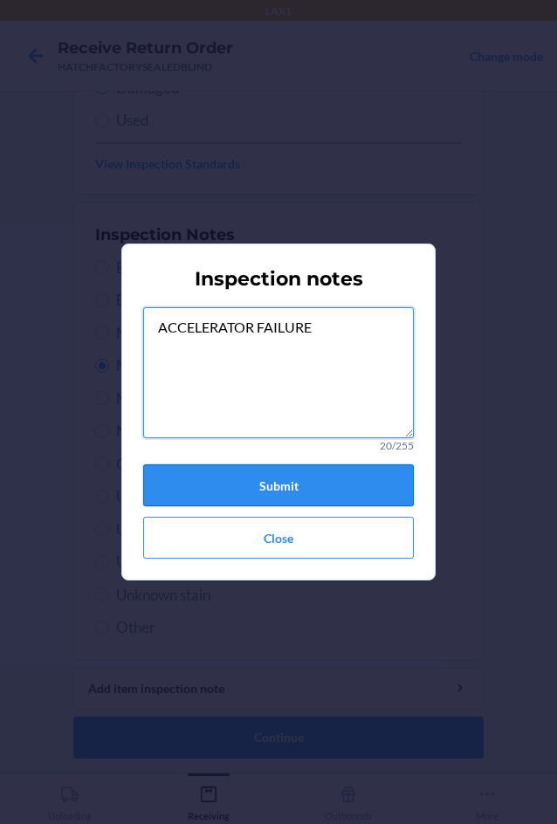
type textarea "ACCELERATOR FAILURE"
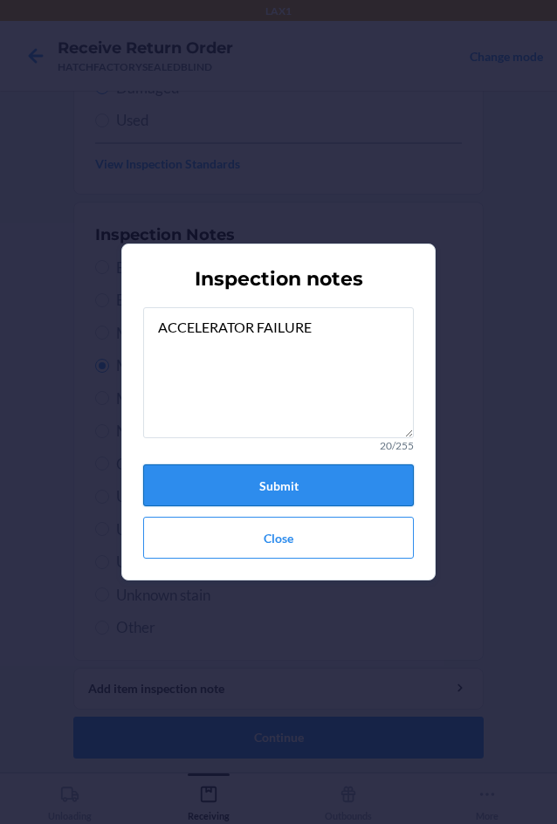
click at [354, 485] on button "Submit" at bounding box center [278, 485] width 271 height 42
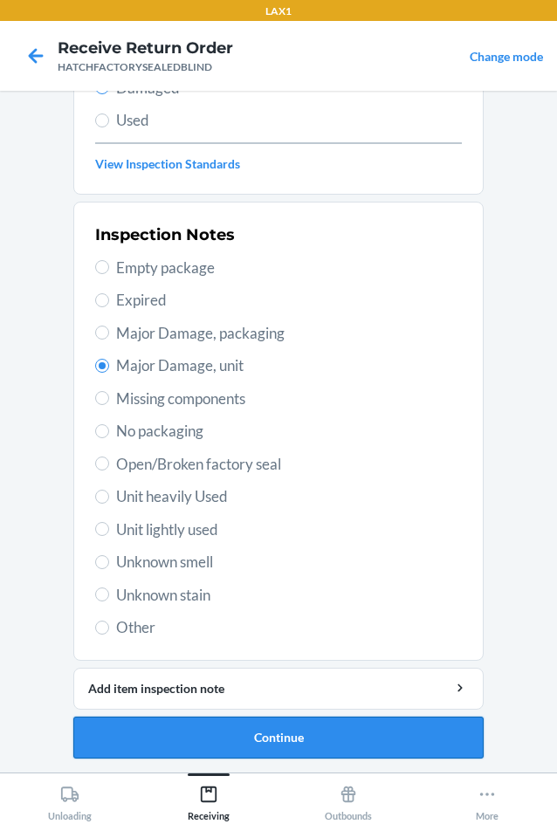
click at [317, 737] on button "Continue" at bounding box center [278, 738] width 410 height 42
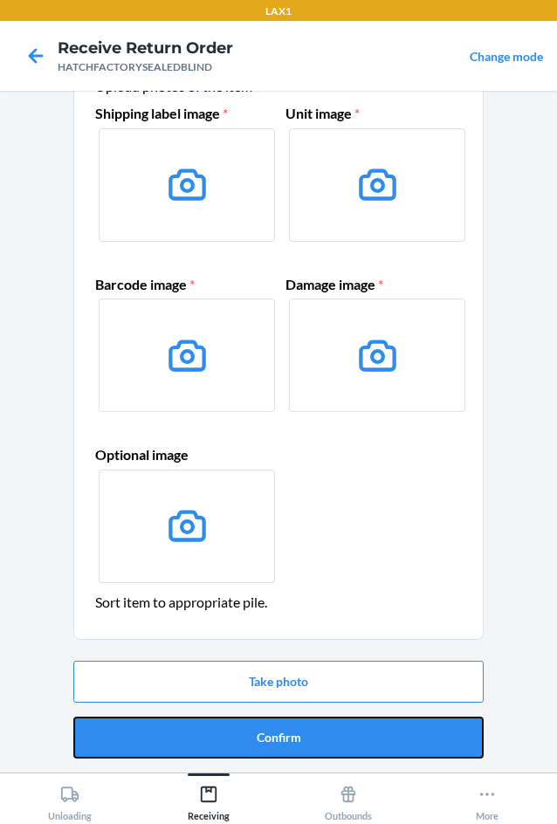
click at [317, 737] on button "Confirm" at bounding box center [278, 738] width 410 height 42
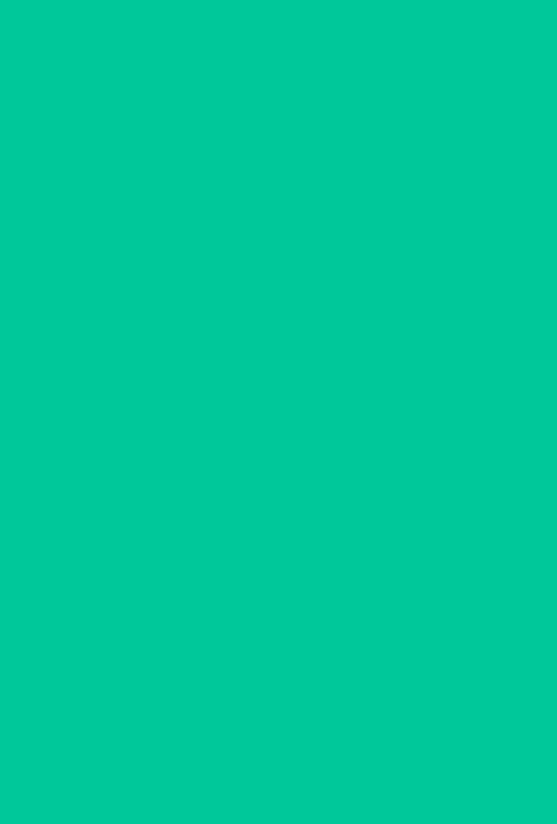
scroll to position [0, 0]
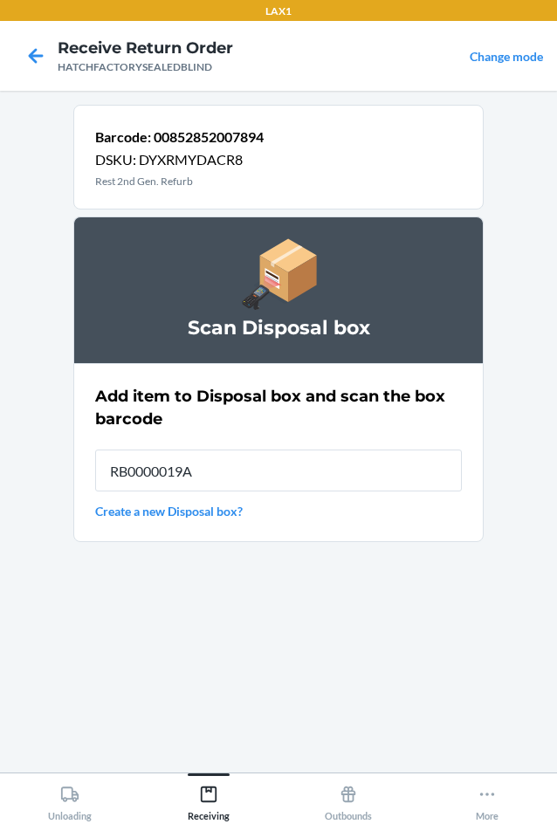
type input "RB0000019A4"
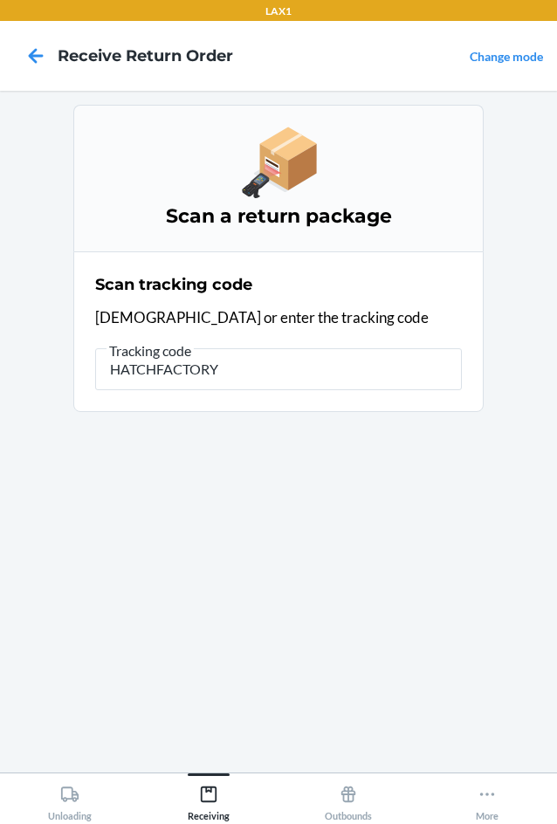
type input "HATCHFACTORYS"
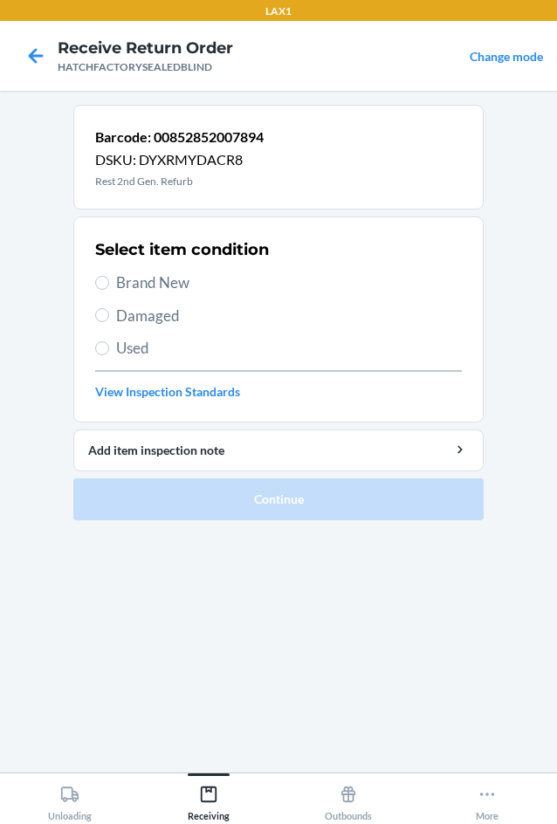
click at [115, 309] on div "Select item condition Brand New Damaged Used View Inspection Standards" at bounding box center [278, 319] width 367 height 173
click at [118, 313] on span "Damaged" at bounding box center [289, 316] width 346 height 23
click at [109, 313] on input "Damaged" at bounding box center [102, 315] width 14 height 14
radio input "true"
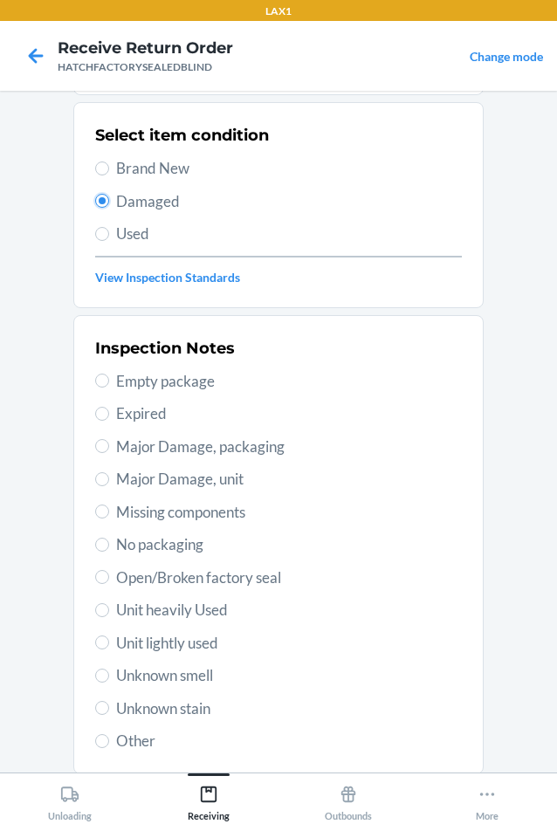
scroll to position [228, 0]
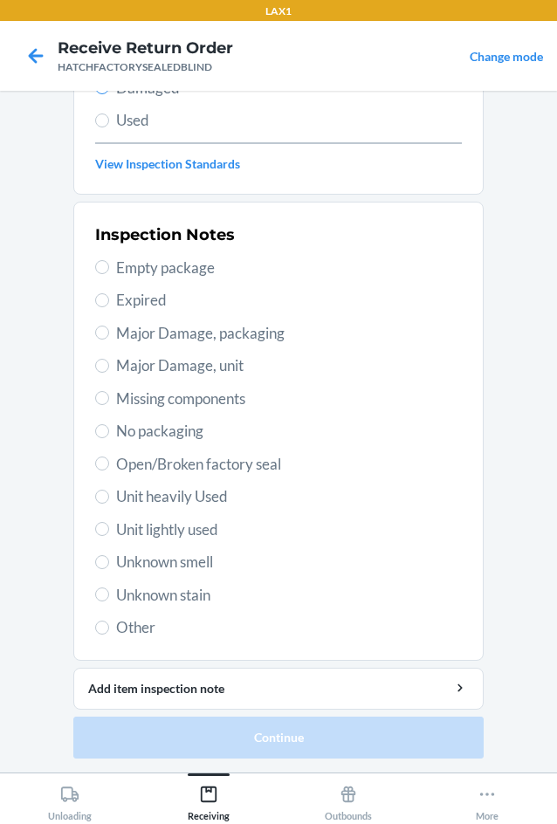
click at [138, 372] on span "Major Damage, unit" at bounding box center [289, 365] width 346 height 23
click at [109, 372] on input "Major Damage, unit" at bounding box center [102, 366] width 14 height 14
radio input "true"
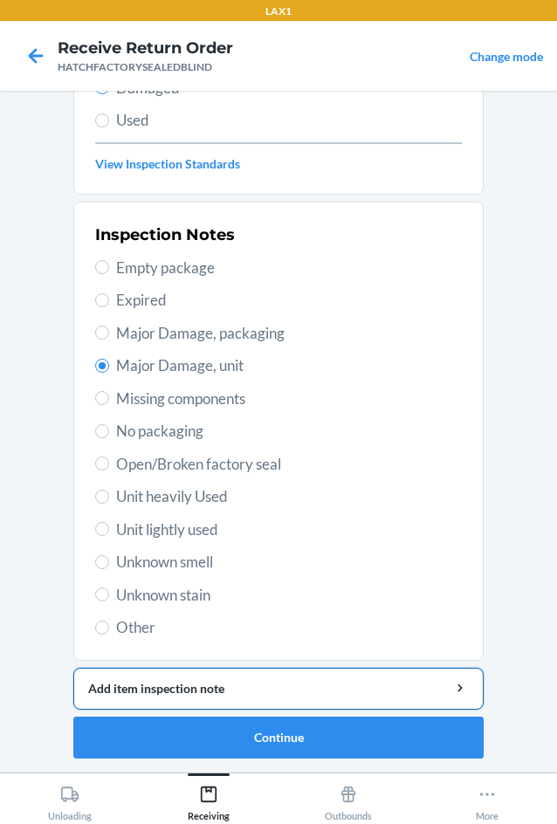
click at [182, 680] on div "Add item inspection note" at bounding box center [278, 688] width 381 height 18
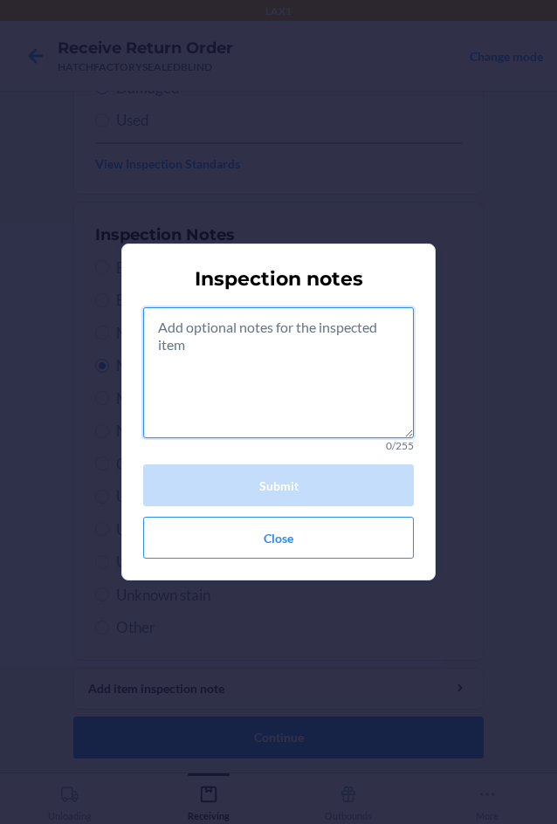
click at [303, 389] on textarea at bounding box center [278, 372] width 271 height 131
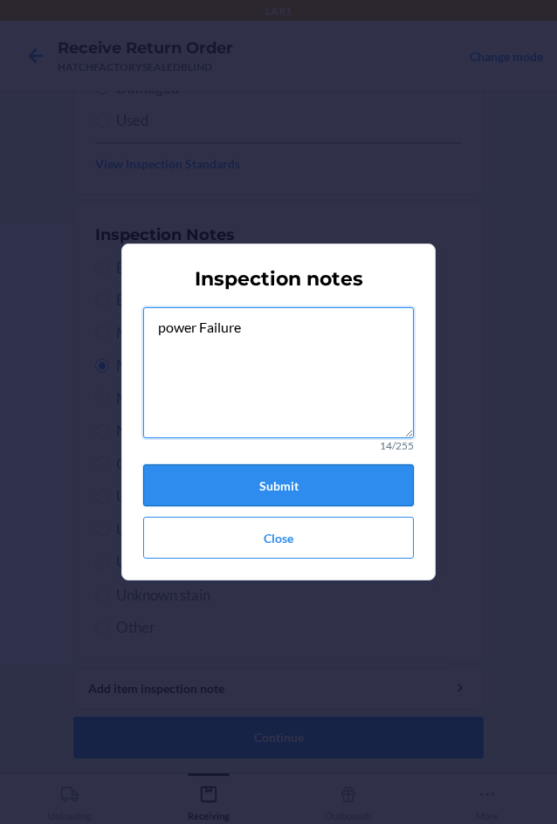
type textarea "power Failure"
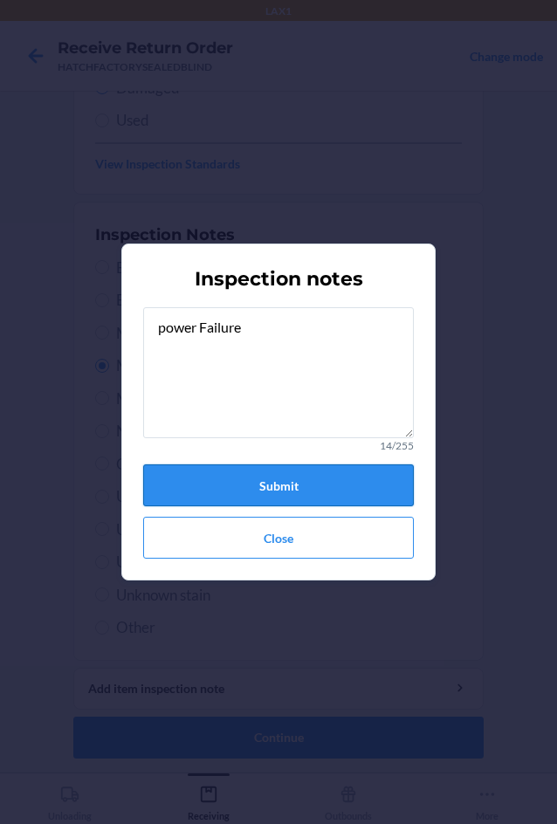
click at [330, 495] on button "Submit" at bounding box center [278, 485] width 271 height 42
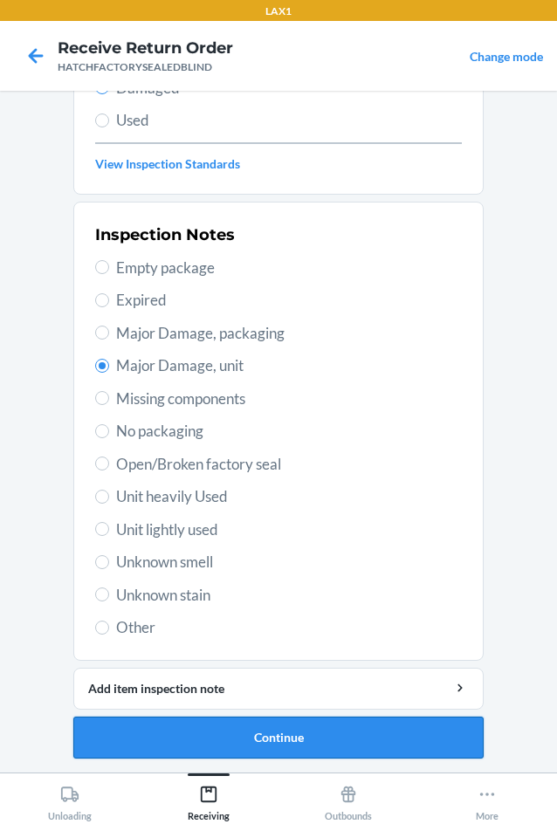
click at [292, 733] on button "Continue" at bounding box center [278, 738] width 410 height 42
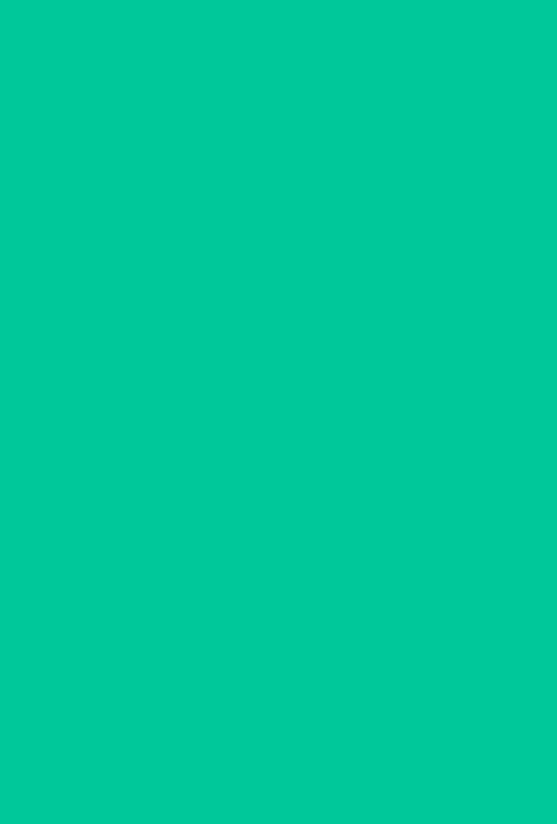
click at [292, 733] on button "Confirm" at bounding box center [278, 738] width 410 height 42
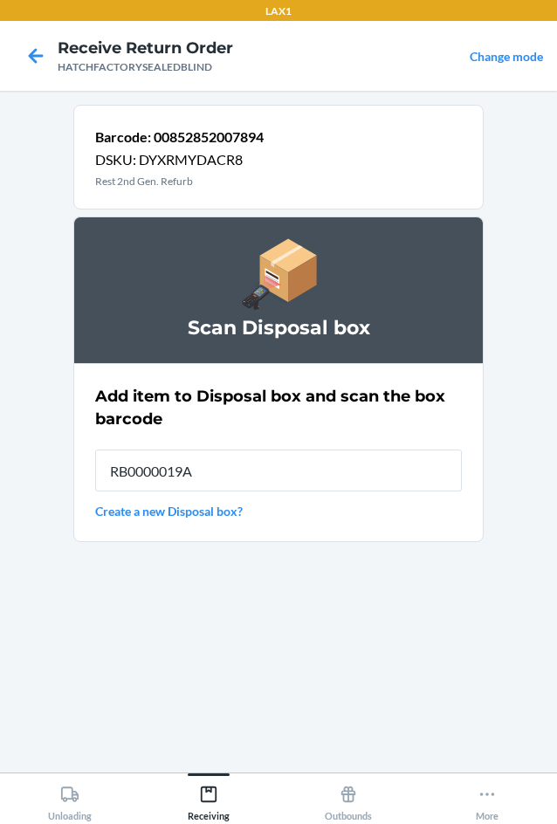
type input "RB0000019A4"
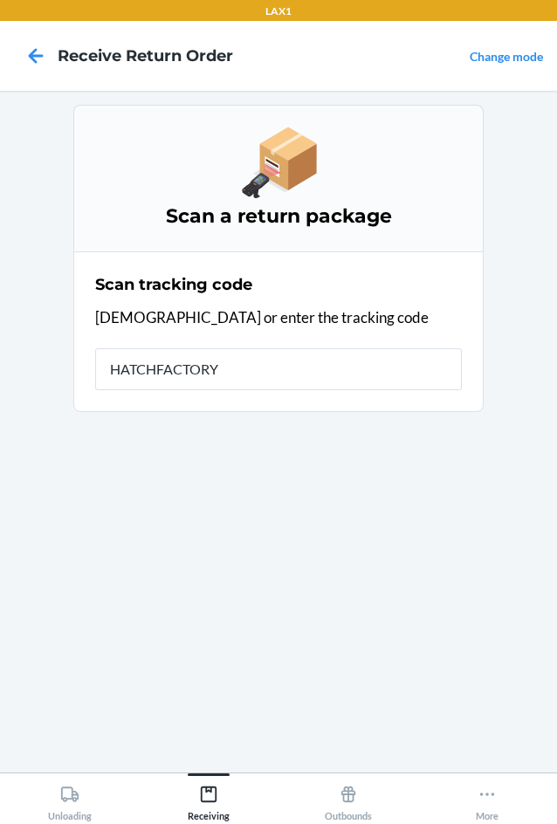
type input "HATCHFACTORYS"
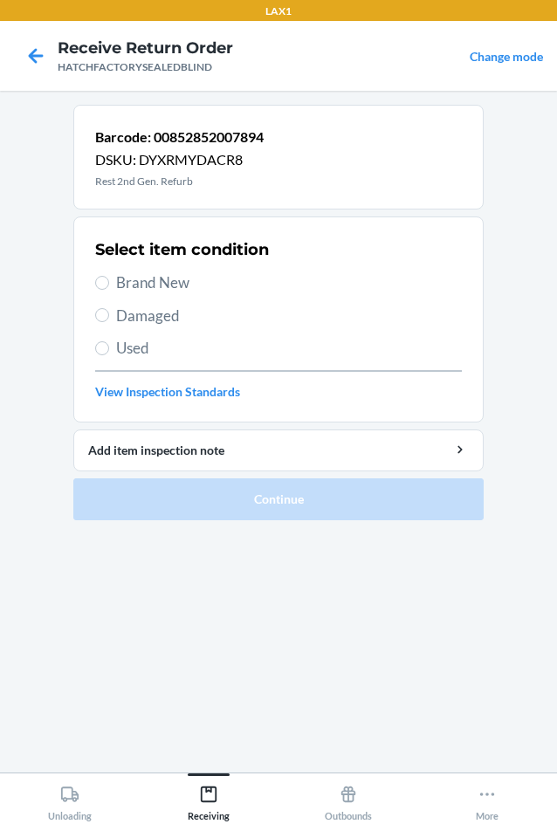
click at [149, 314] on span "Damaged" at bounding box center [289, 316] width 346 height 23
click at [109, 314] on input "Damaged" at bounding box center [102, 315] width 14 height 14
radio input "true"
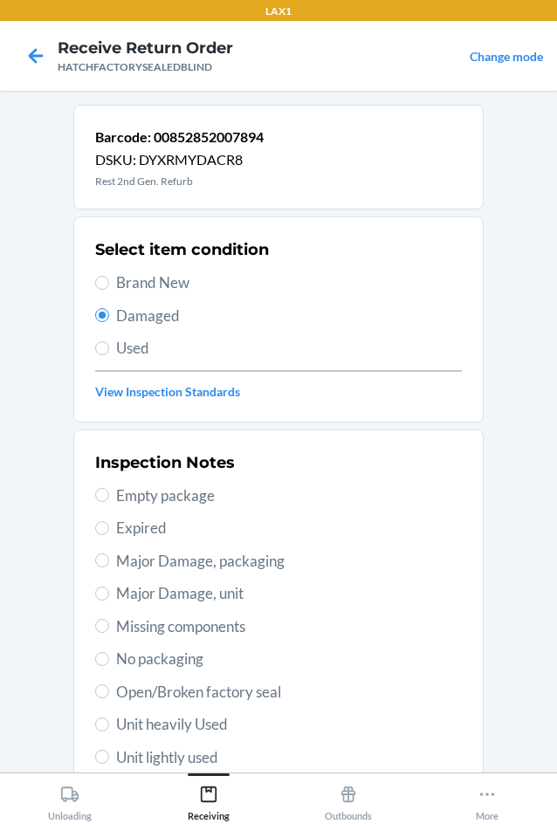
click at [124, 594] on span "Major Damage, unit" at bounding box center [289, 593] width 346 height 23
click at [109, 594] on input "Major Damage, unit" at bounding box center [102, 594] width 14 height 14
radio input "true"
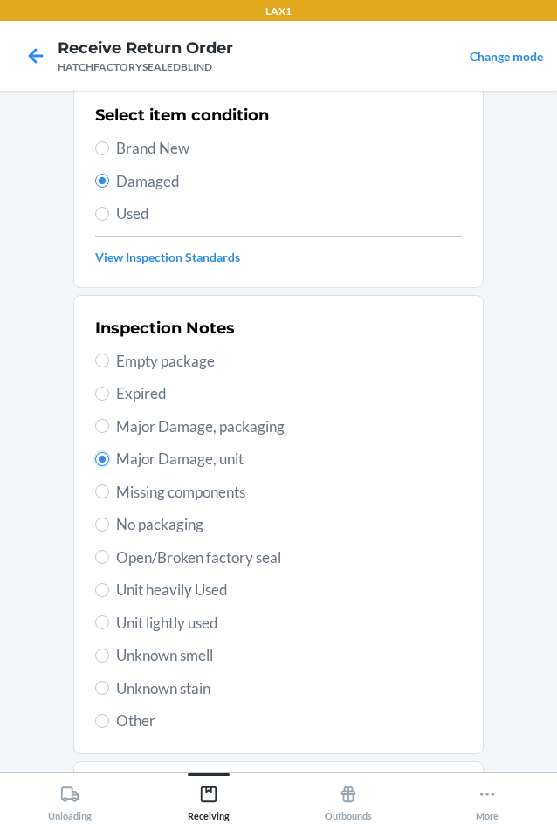
scroll to position [228, 0]
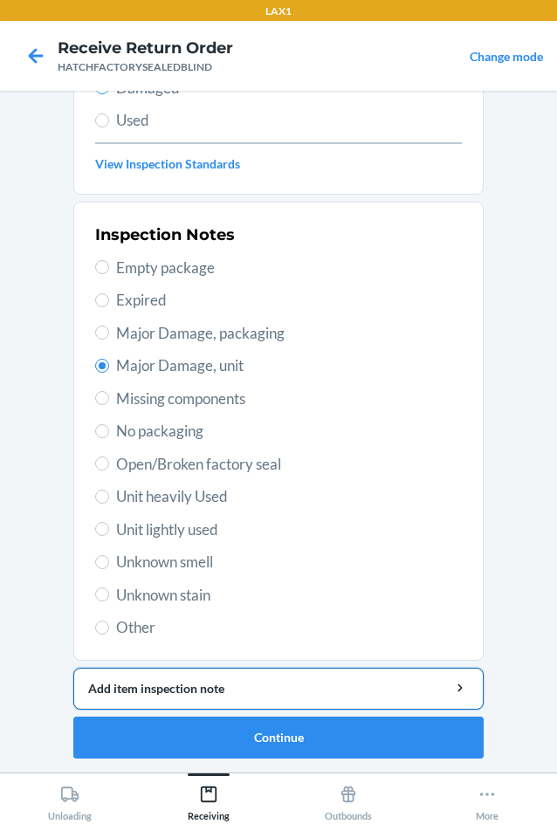
click at [203, 688] on div "Add item inspection note" at bounding box center [278, 688] width 381 height 18
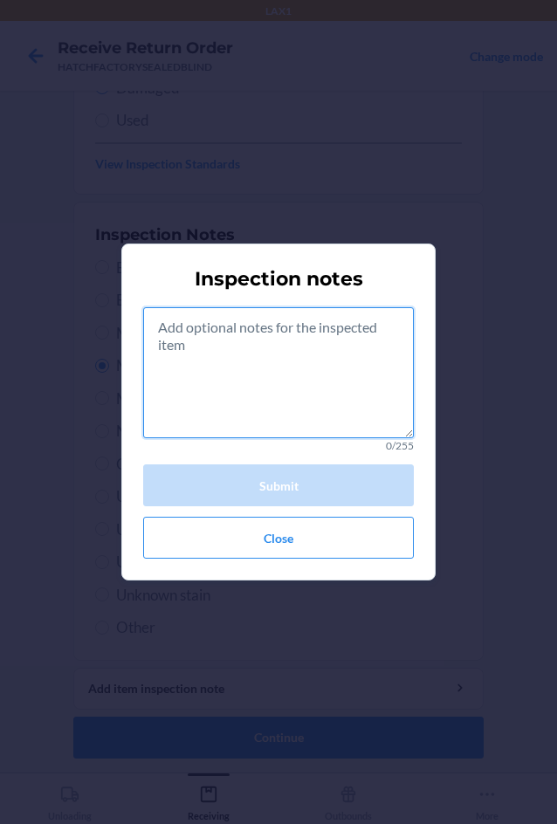
click at [252, 375] on textarea at bounding box center [278, 372] width 271 height 131
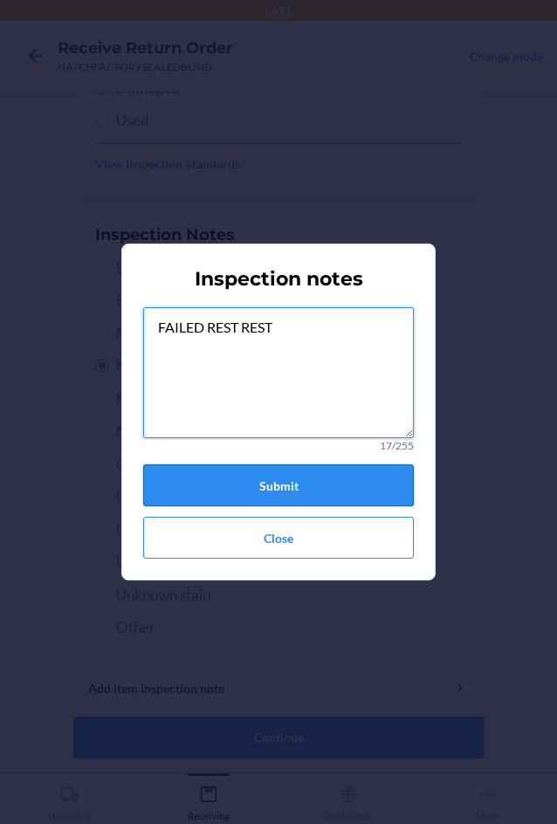
type textarea "FAILED REST REST"
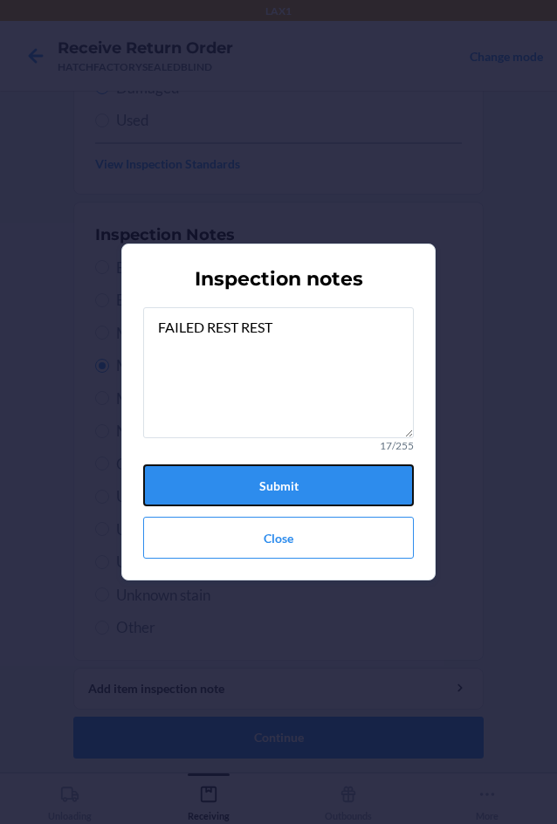
drag, startPoint x: 308, startPoint y: 477, endPoint x: 313, endPoint y: 512, distance: 35.2
click at [308, 478] on button "Submit" at bounding box center [278, 485] width 271 height 42
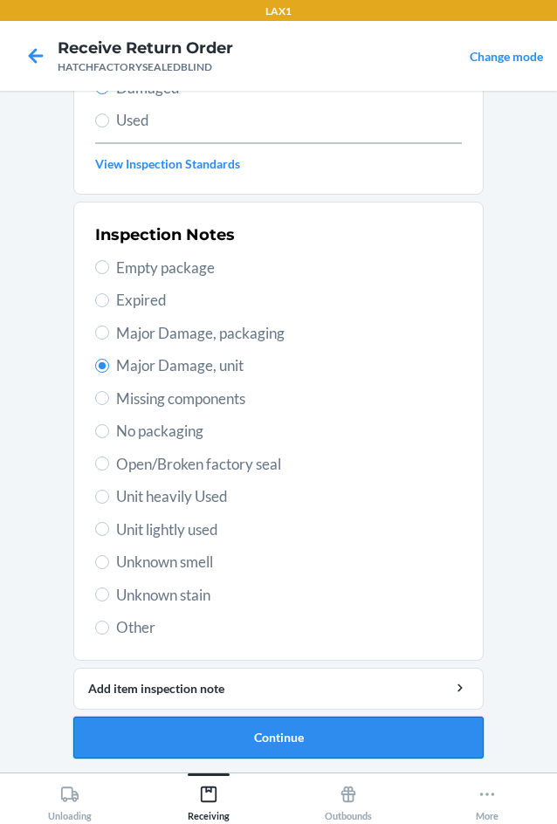
click at [332, 734] on button "Continue" at bounding box center [278, 738] width 410 height 42
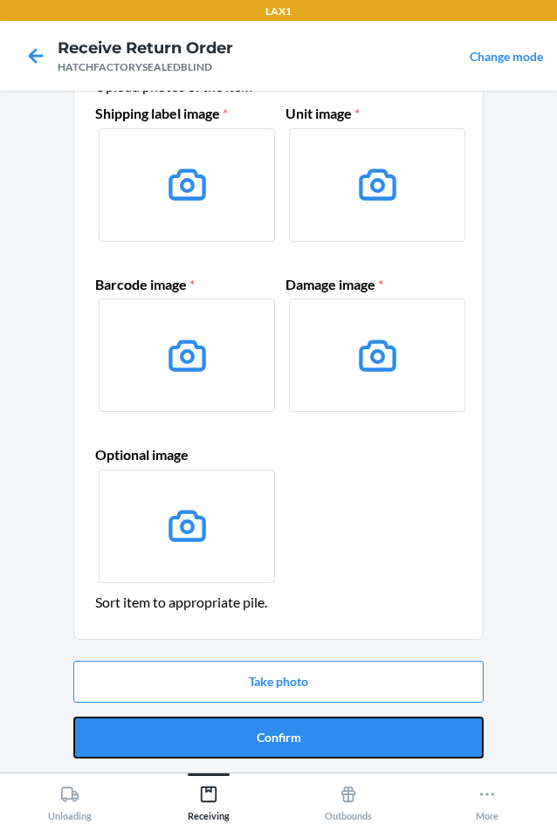
click at [332, 735] on button "Confirm" at bounding box center [278, 738] width 410 height 42
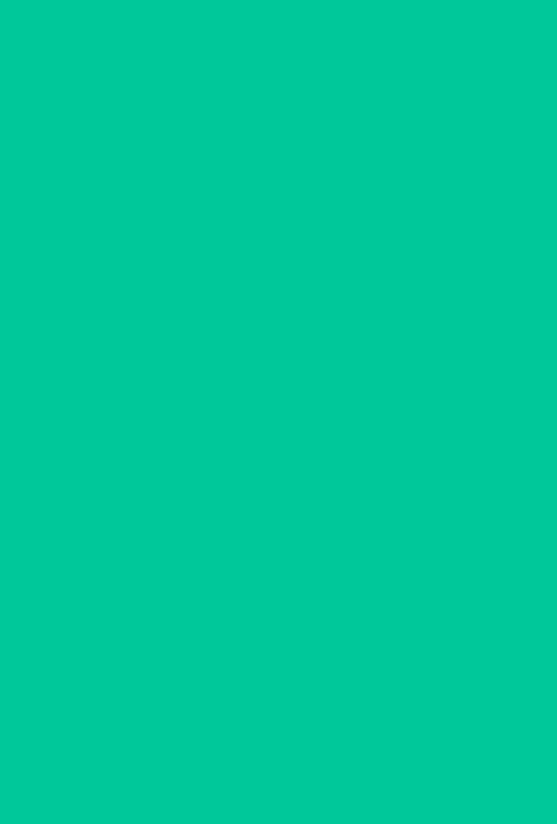
scroll to position [0, 0]
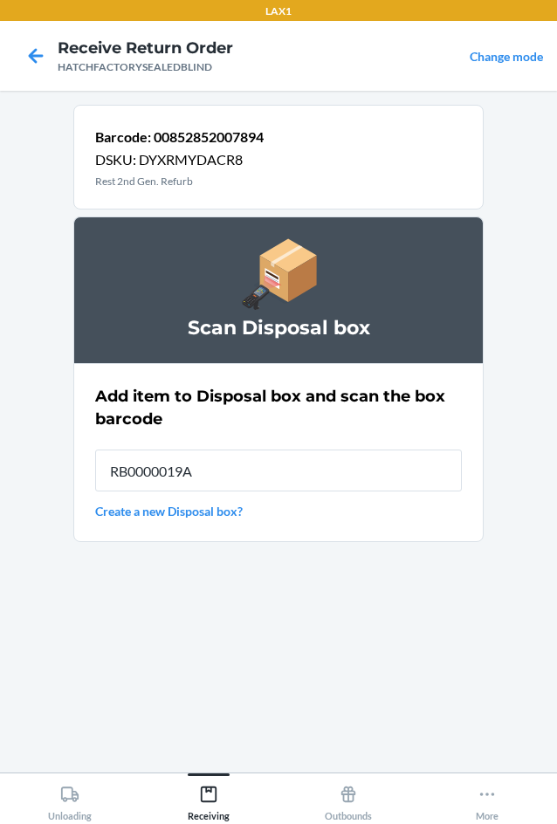
type input "RB0000019A4"
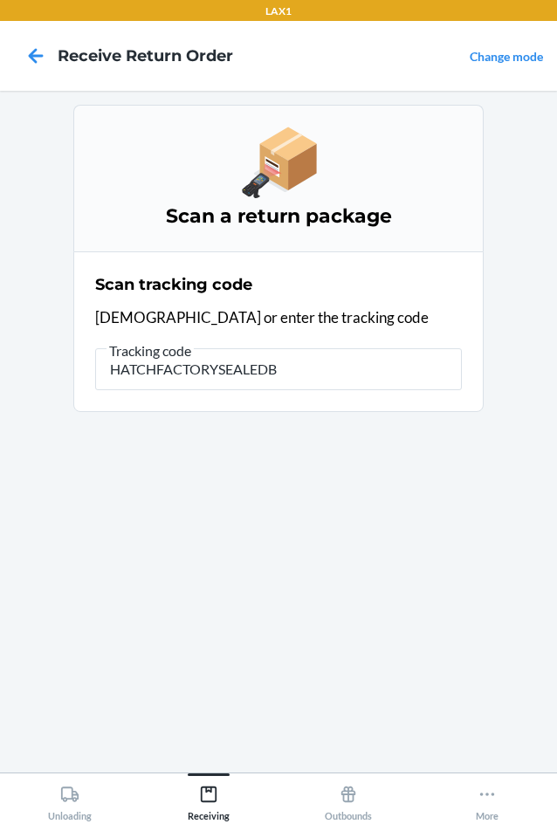
type input "HATCHFACTORYSEALEDBL"
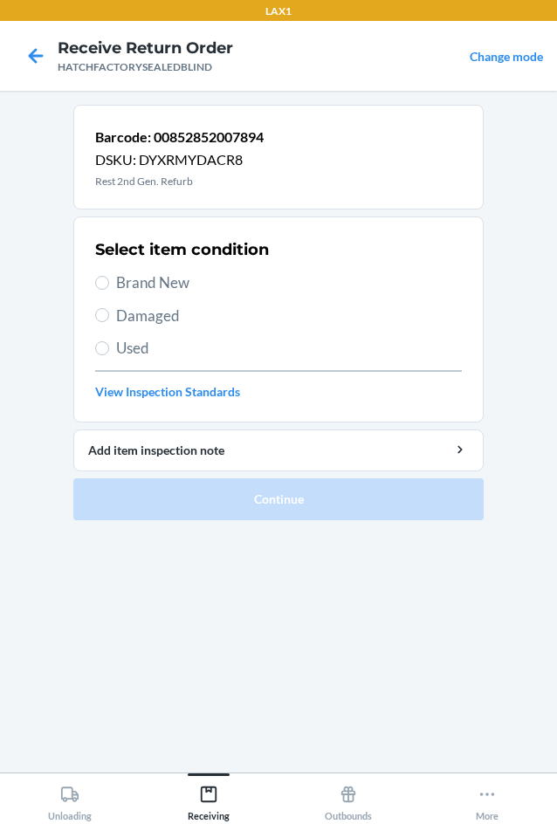
click at [152, 309] on span "Damaged" at bounding box center [289, 316] width 346 height 23
click at [109, 309] on input "Damaged" at bounding box center [102, 315] width 14 height 14
radio input "true"
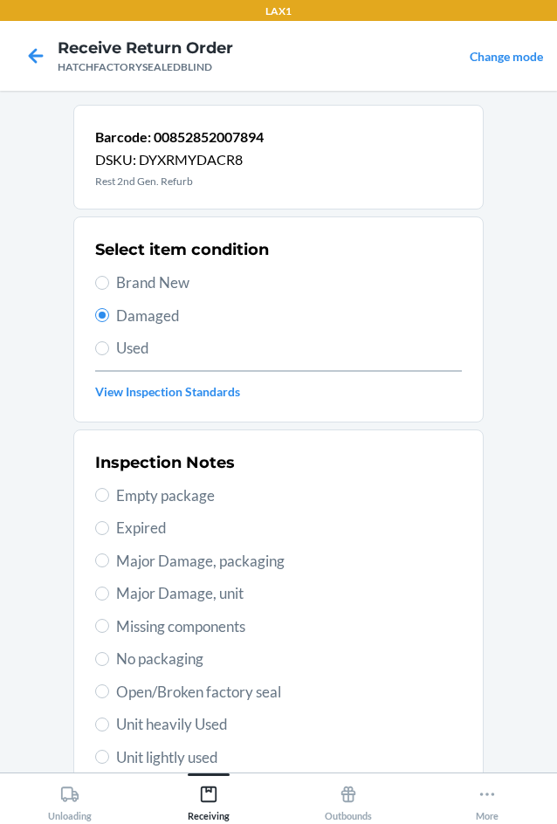
click at [106, 588] on label "Major Damage, unit" at bounding box center [278, 593] width 367 height 23
click at [106, 588] on input "Major Damage, unit" at bounding box center [102, 594] width 14 height 14
radio input "true"
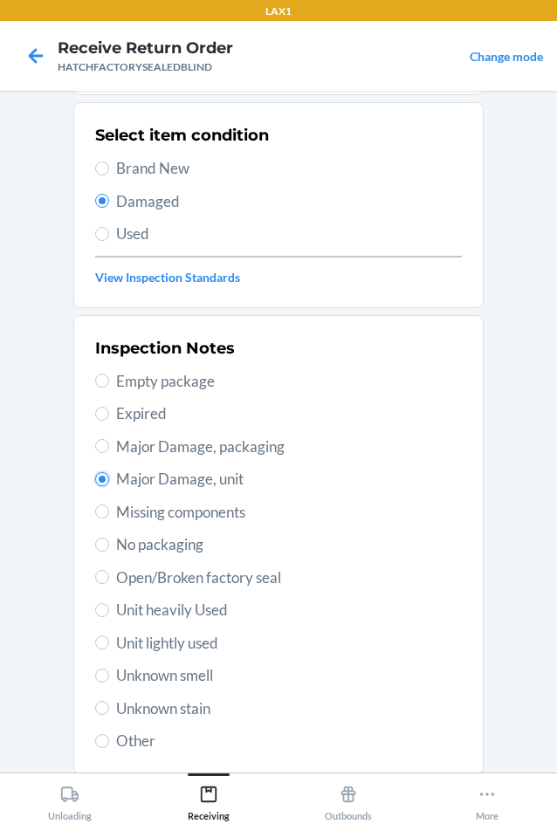
scroll to position [228, 0]
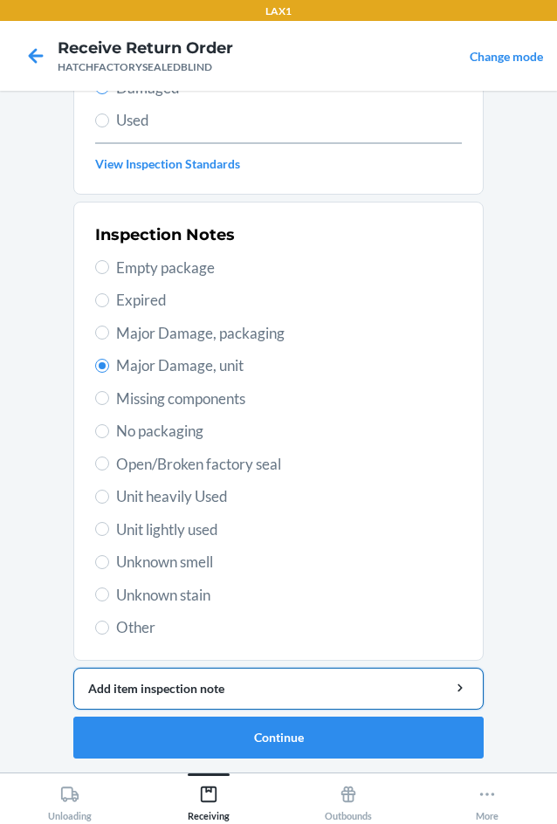
click at [230, 692] on div "Add item inspection note" at bounding box center [278, 688] width 381 height 18
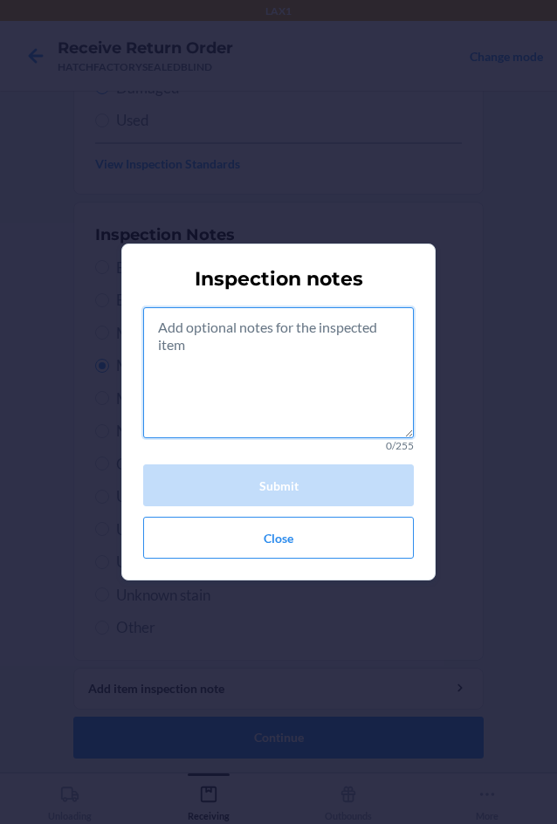
click at [283, 376] on textarea at bounding box center [278, 372] width 271 height 131
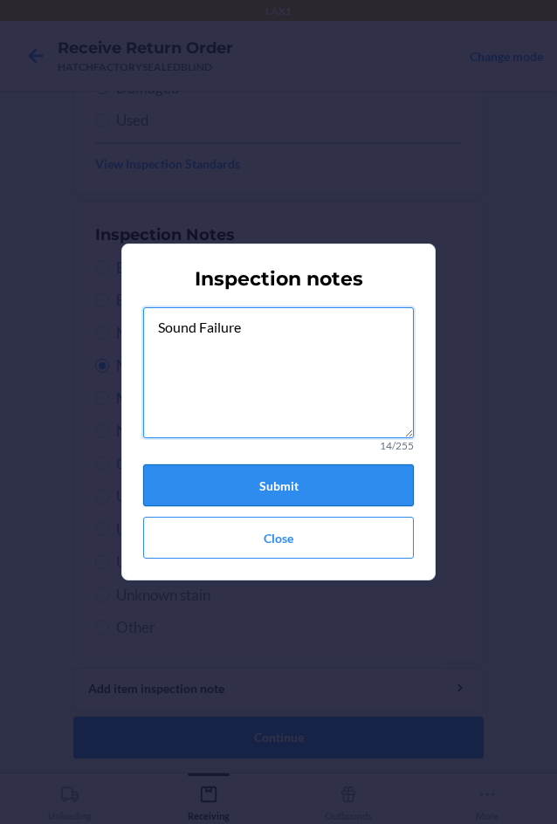
type textarea "Sound Failure"
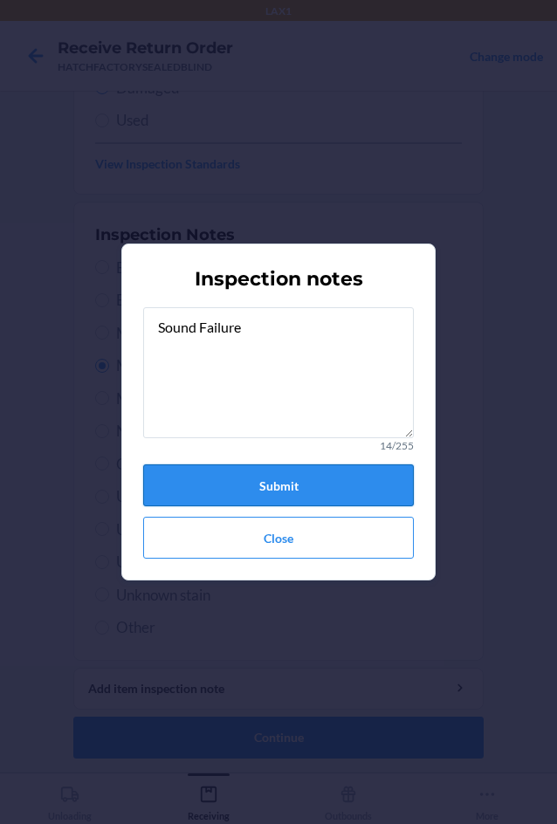
click at [294, 489] on button "Submit" at bounding box center [278, 485] width 271 height 42
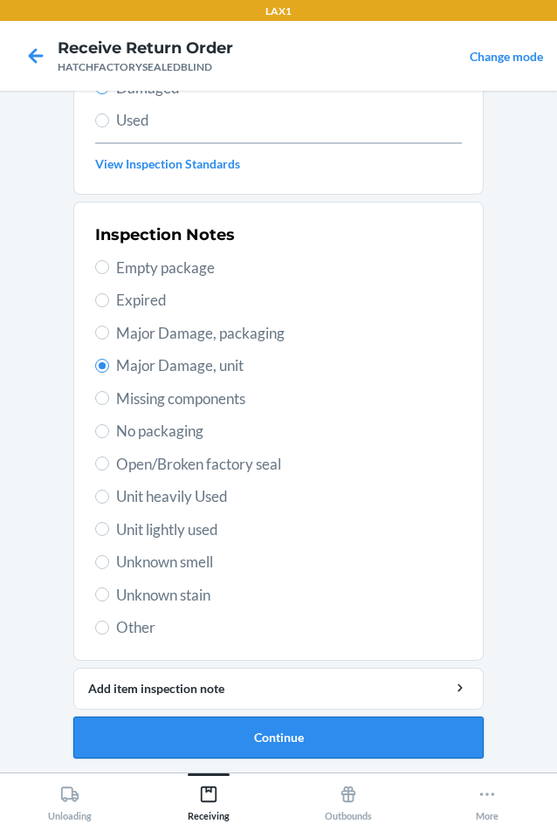
click at [326, 733] on button "Continue" at bounding box center [278, 738] width 410 height 42
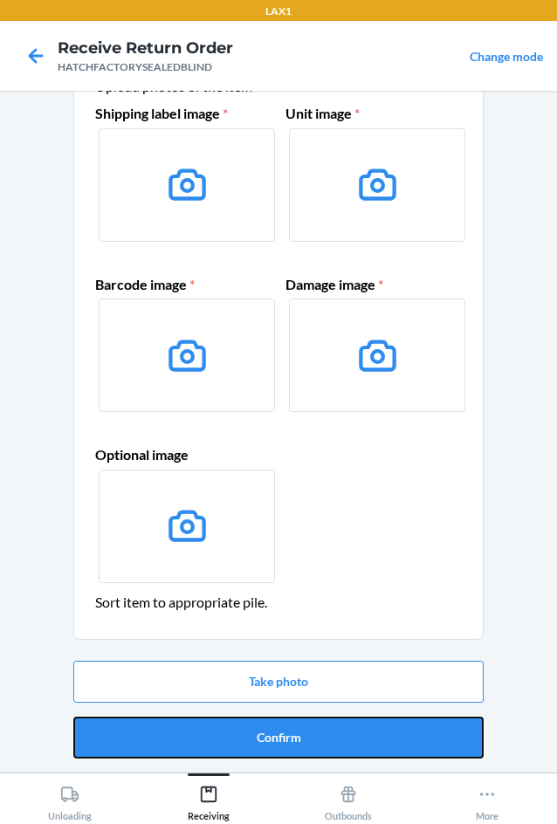
click at [332, 733] on button "Confirm" at bounding box center [278, 738] width 410 height 42
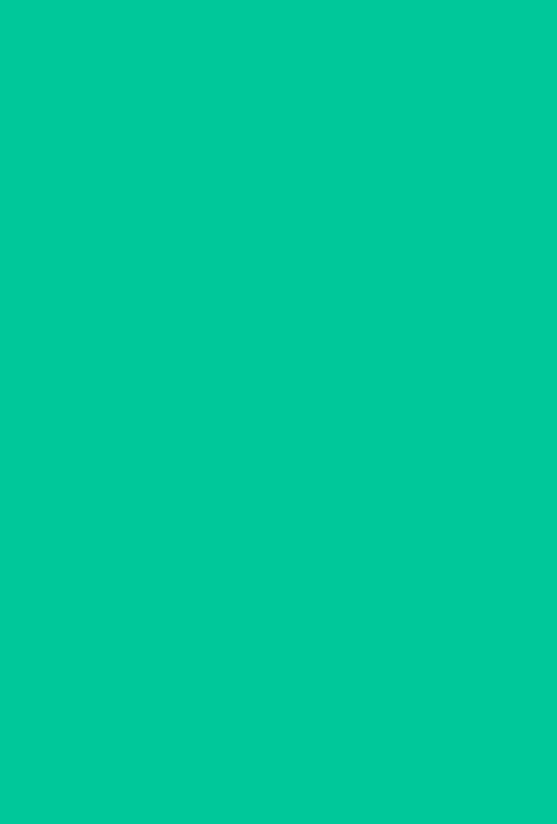
scroll to position [0, 0]
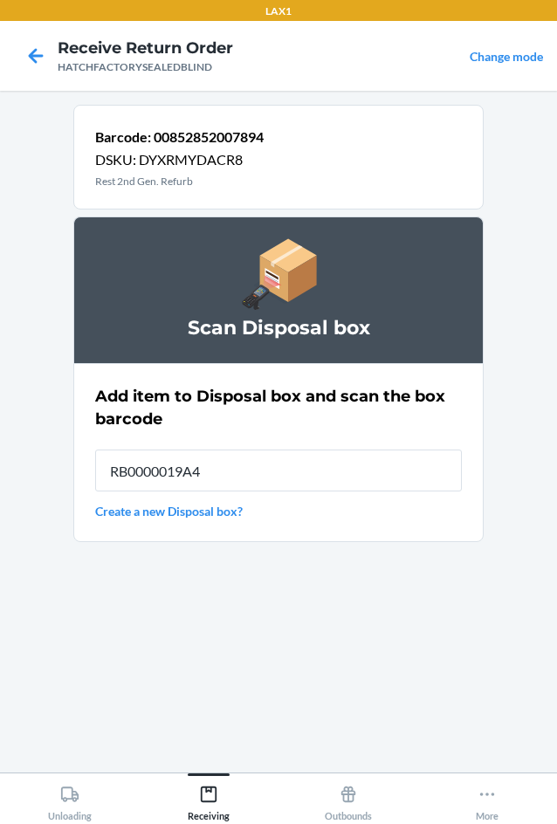
type input "RB0000019A4"
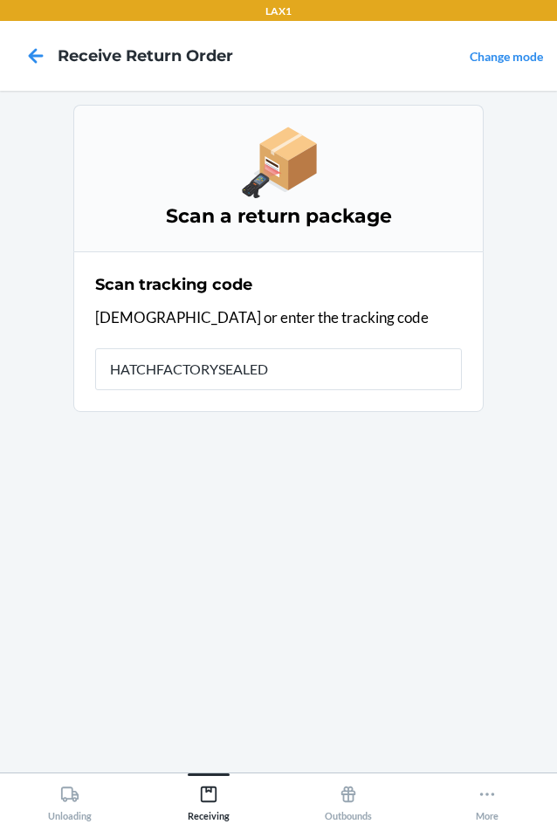
type input "HATCHFACTORYSEALEDB"
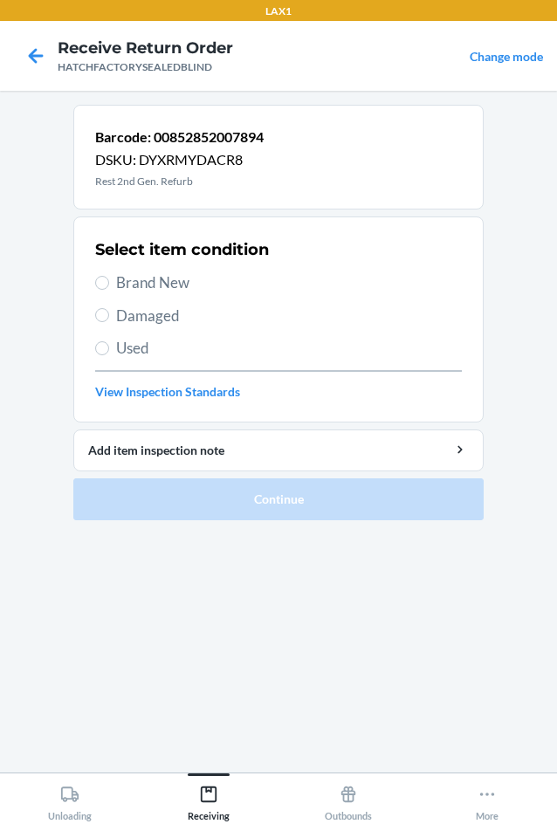
click at [112, 311] on label "Damaged" at bounding box center [278, 316] width 367 height 23
click at [109, 311] on input "Damaged" at bounding box center [102, 315] width 14 height 14
radio input "true"
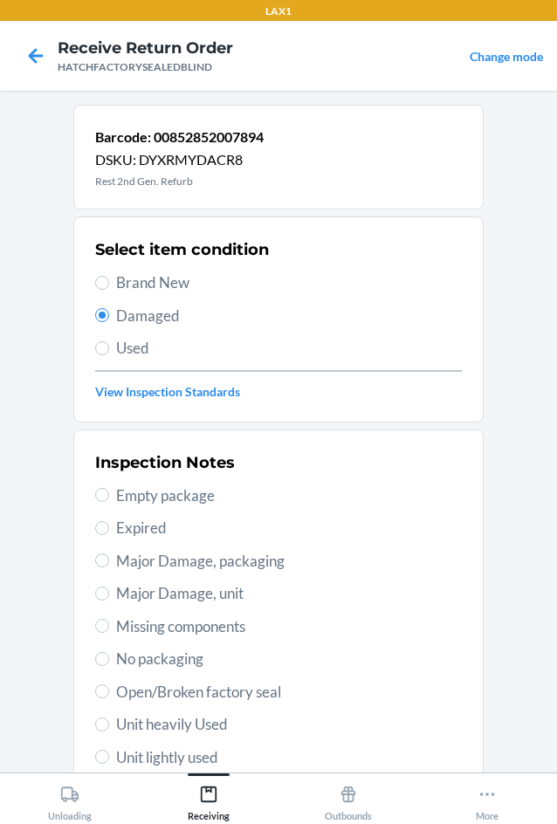
click at [120, 596] on span "Major Damage, unit" at bounding box center [289, 593] width 346 height 23
click at [109, 596] on input "Major Damage, unit" at bounding box center [102, 594] width 14 height 14
radio input "true"
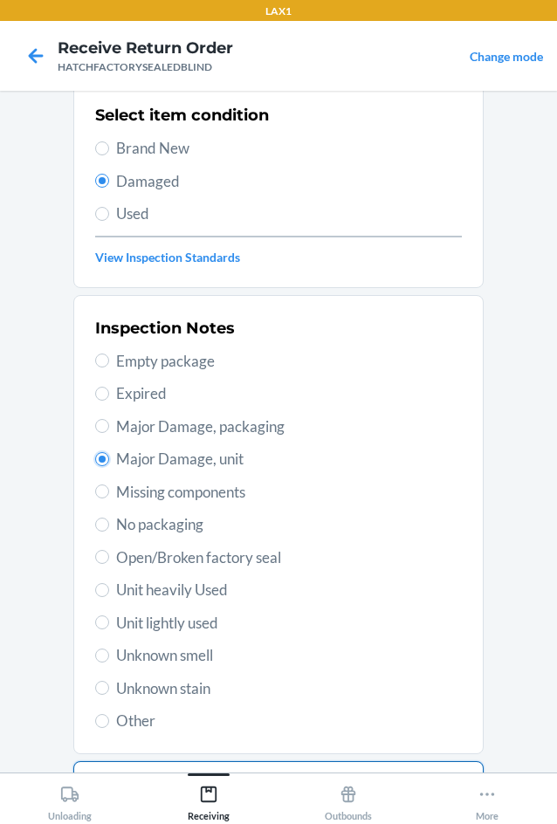
scroll to position [228, 0]
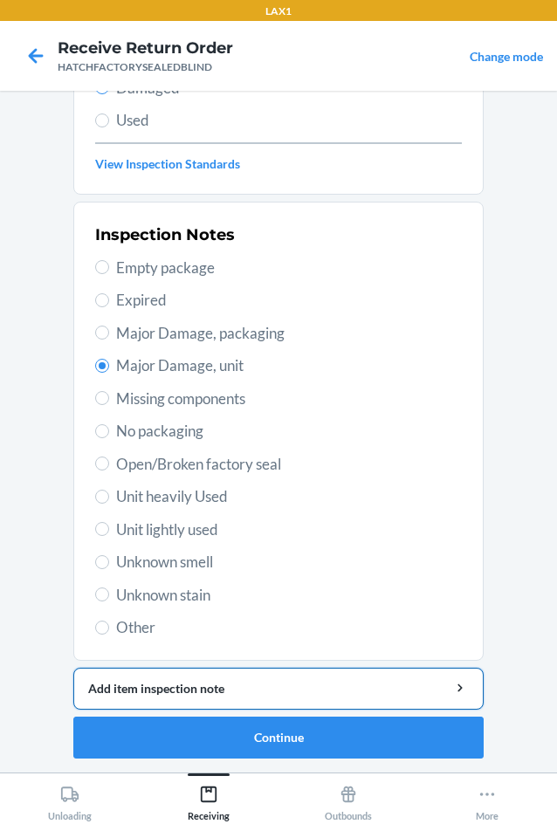
click at [206, 687] on div "Add item inspection note" at bounding box center [278, 688] width 381 height 18
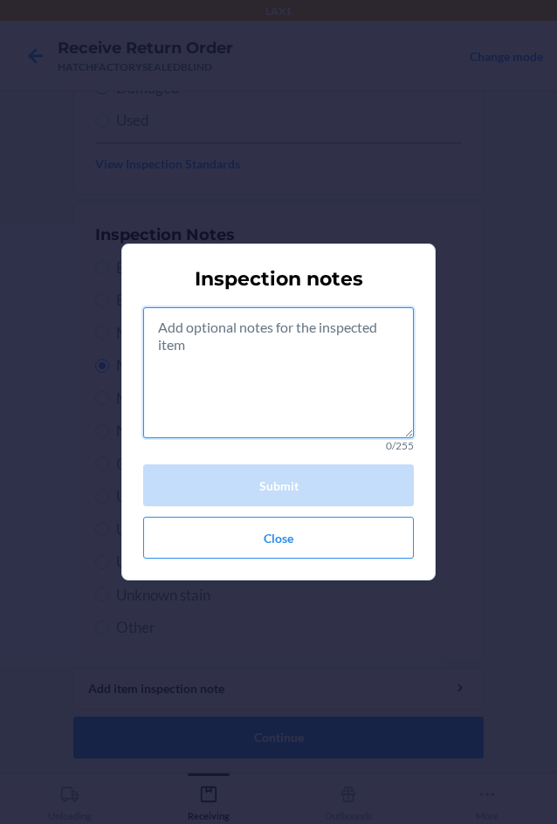
click at [201, 380] on textarea at bounding box center [278, 372] width 271 height 131
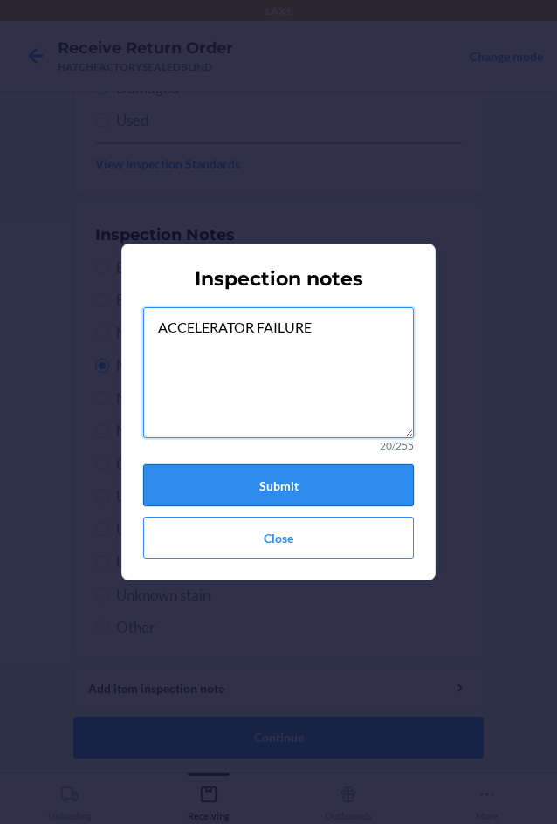
type textarea "ACCELERATOR FAILURE"
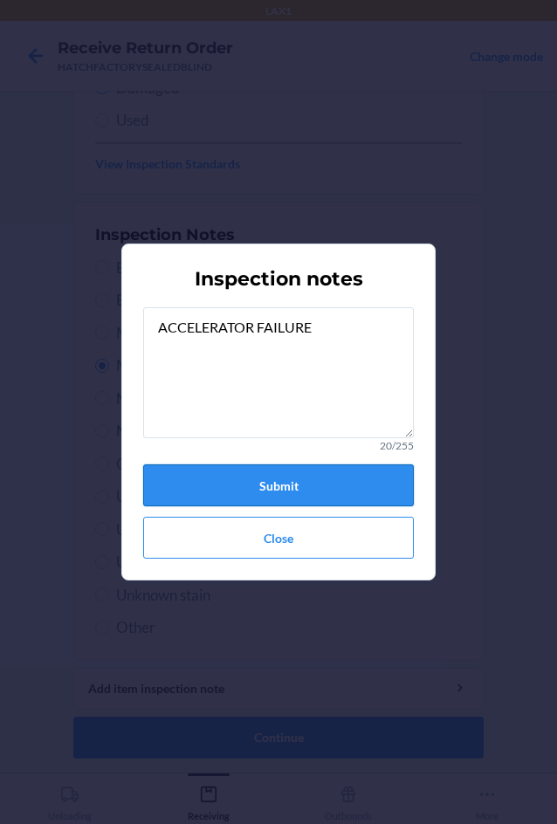
click at [262, 486] on button "Submit" at bounding box center [278, 485] width 271 height 42
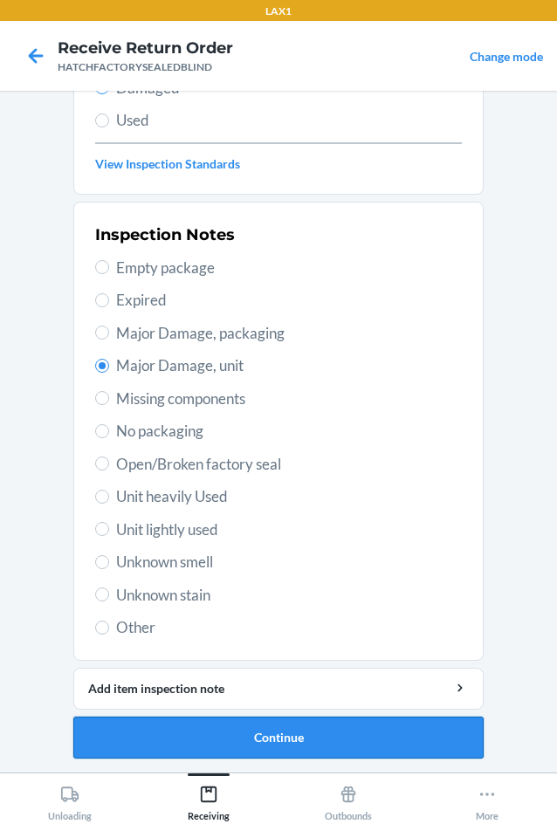
click at [233, 741] on button "Continue" at bounding box center [278, 738] width 410 height 42
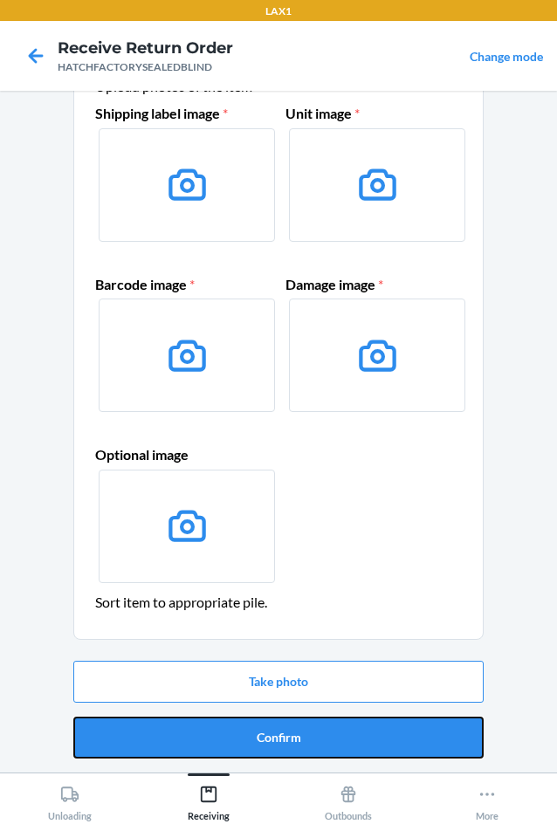
click at [235, 740] on button "Confirm" at bounding box center [278, 738] width 410 height 42
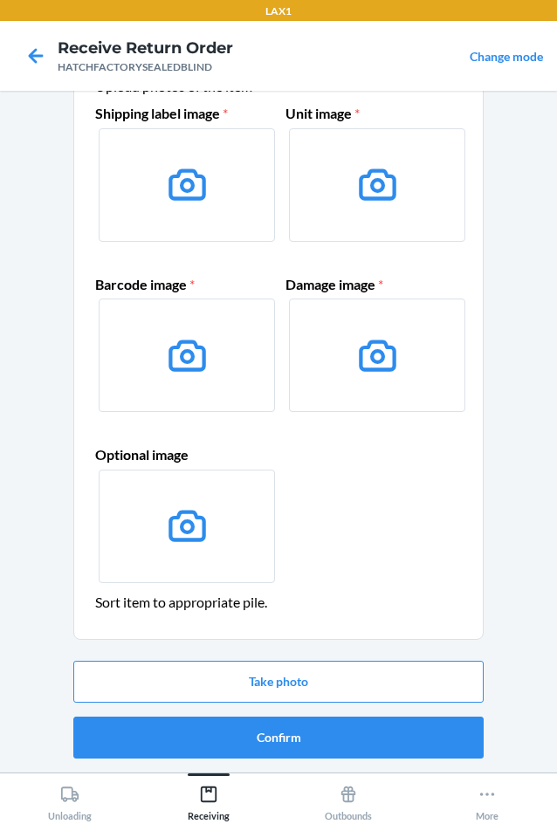
scroll to position [0, 0]
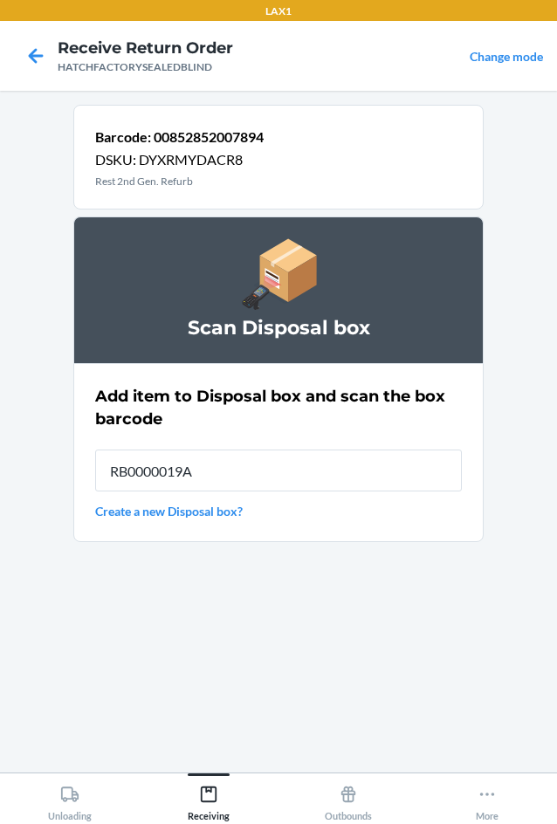
type input "RB0000019A4"
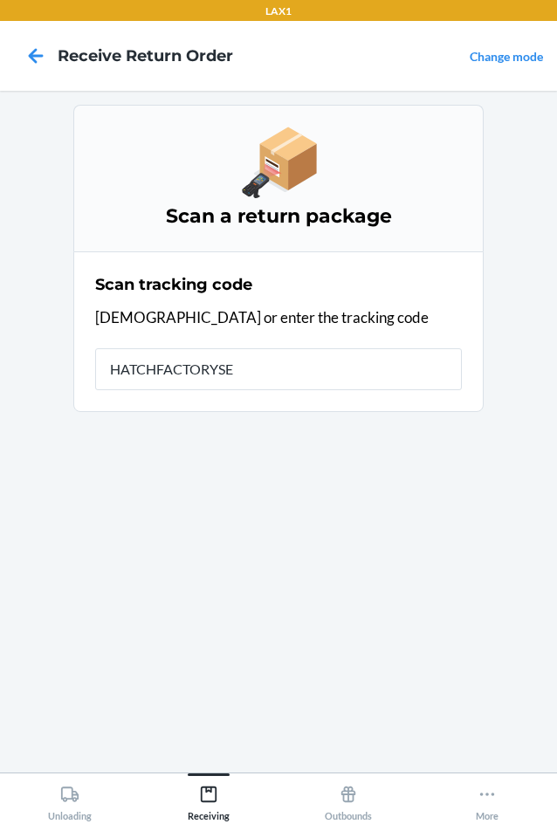
type input "HATCHFACTORYSEA"
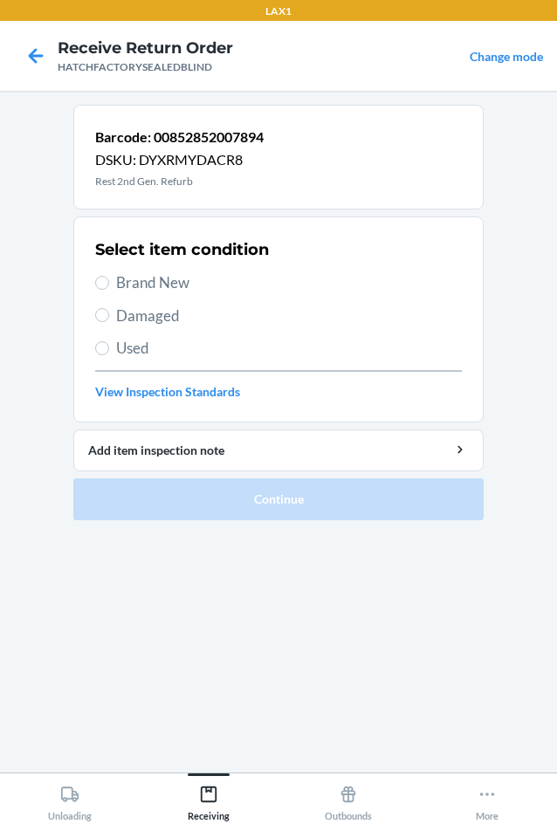
click at [148, 311] on span "Damaged" at bounding box center [289, 316] width 346 height 23
click at [109, 311] on input "Damaged" at bounding box center [102, 315] width 14 height 14
radio input "true"
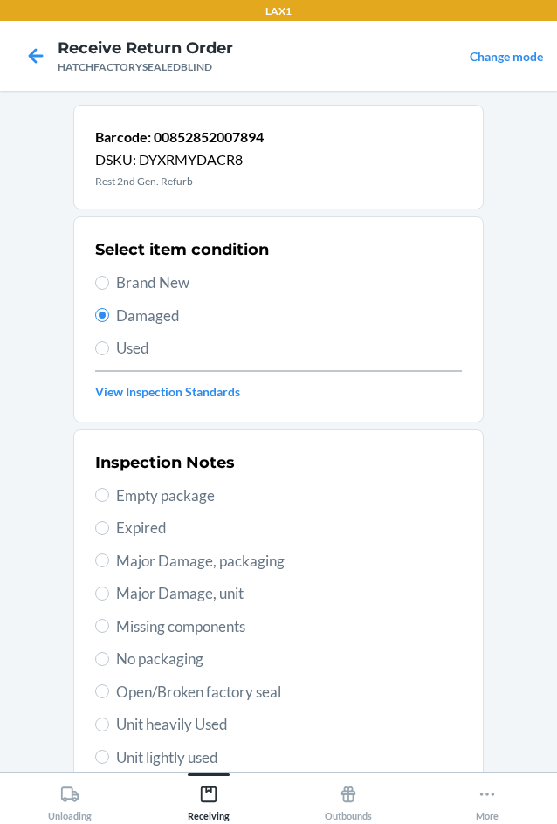
click at [116, 600] on span "Major Damage, unit" at bounding box center [289, 593] width 346 height 23
click at [109, 600] on input "Major Damage, unit" at bounding box center [102, 594] width 14 height 14
radio input "true"
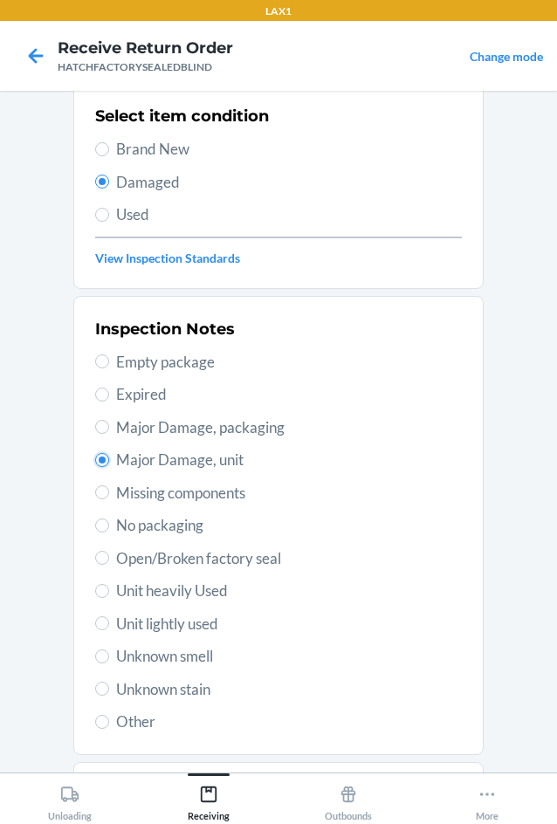
scroll to position [228, 0]
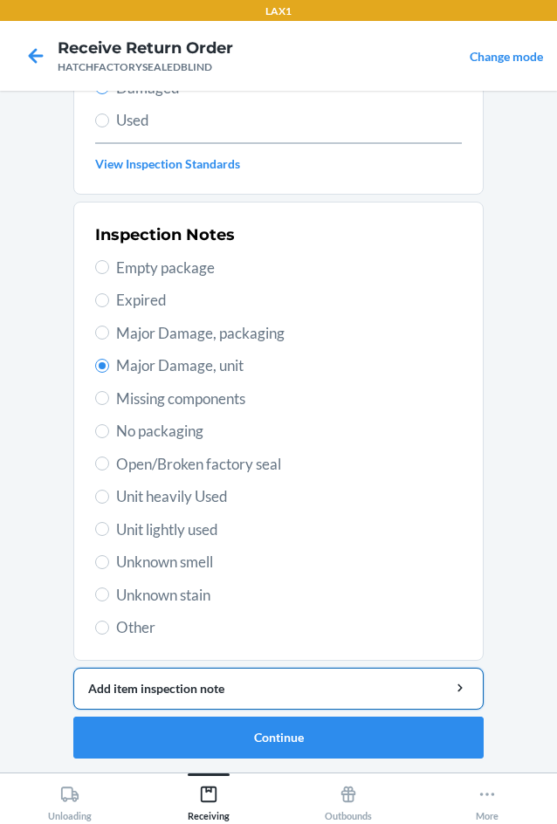
click at [192, 691] on div "Add item inspection note" at bounding box center [278, 688] width 381 height 18
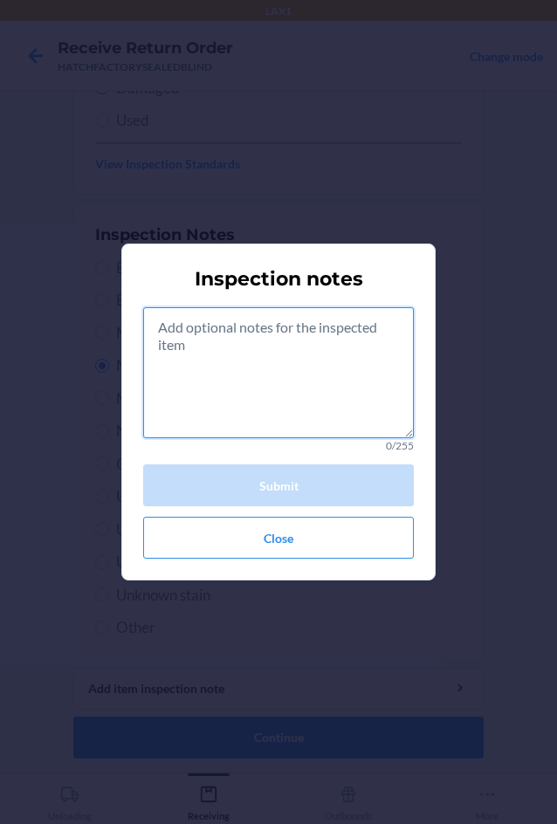
click at [251, 381] on textarea at bounding box center [278, 372] width 271 height 131
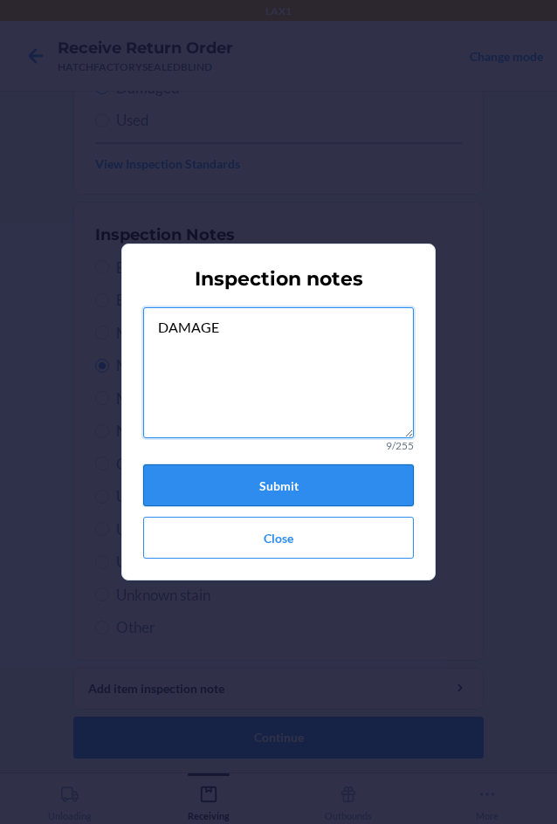
type textarea "DAMAGE"
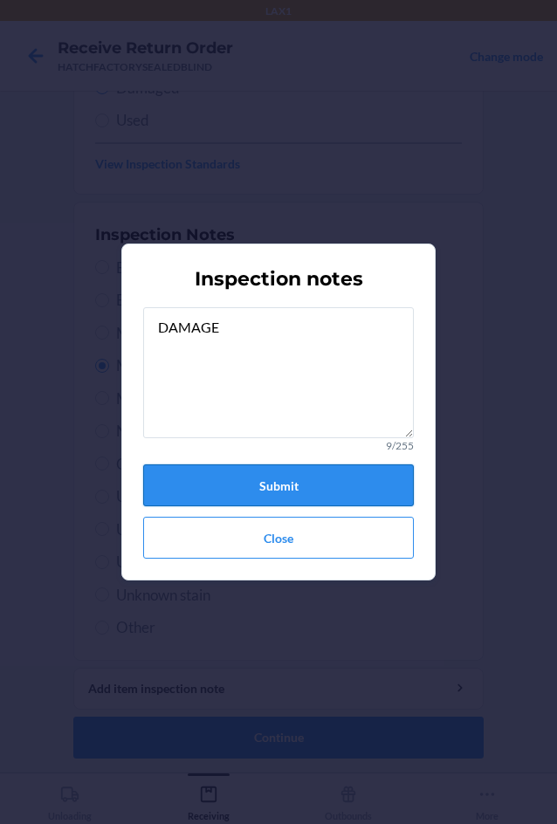
click at [238, 488] on button "Submit" at bounding box center [278, 485] width 271 height 42
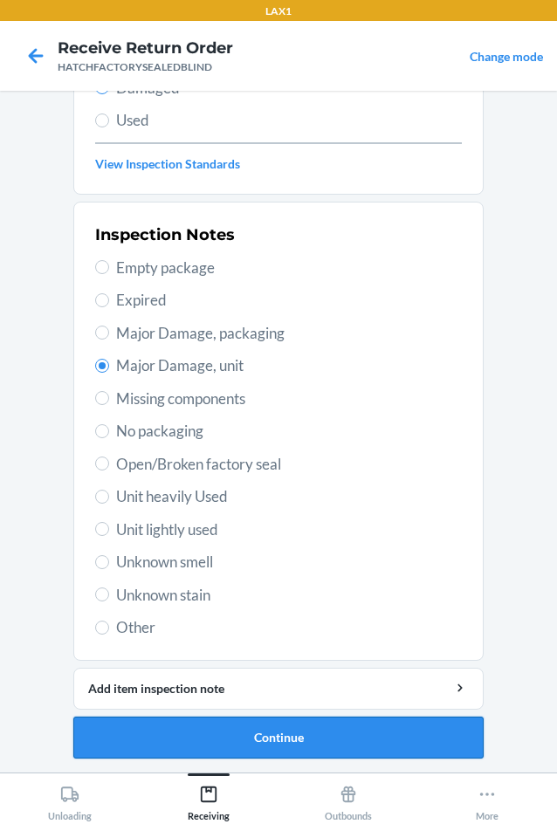
click at [229, 725] on button "Continue" at bounding box center [278, 738] width 410 height 42
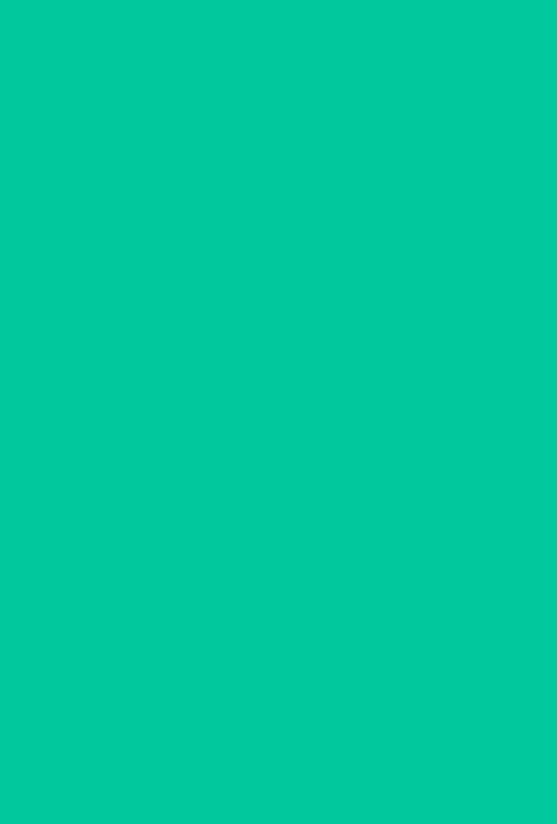
scroll to position [84, 0]
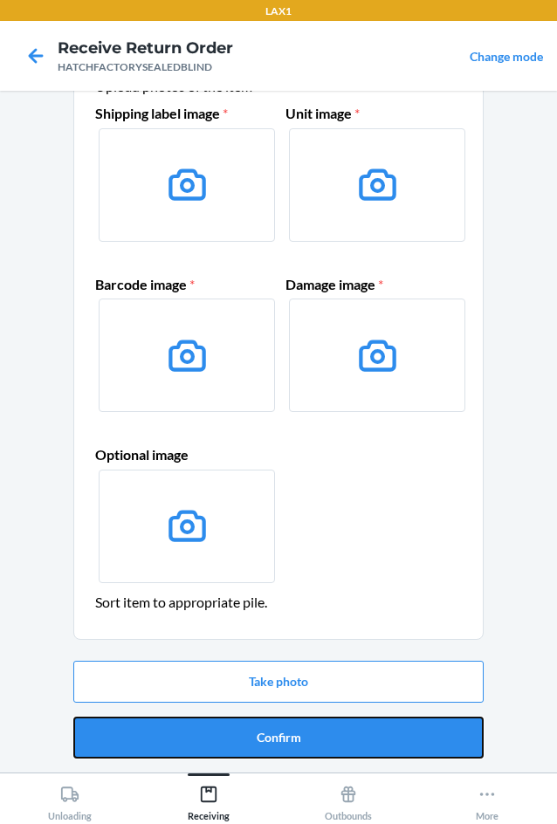
click at [231, 731] on button "Confirm" at bounding box center [278, 738] width 410 height 42
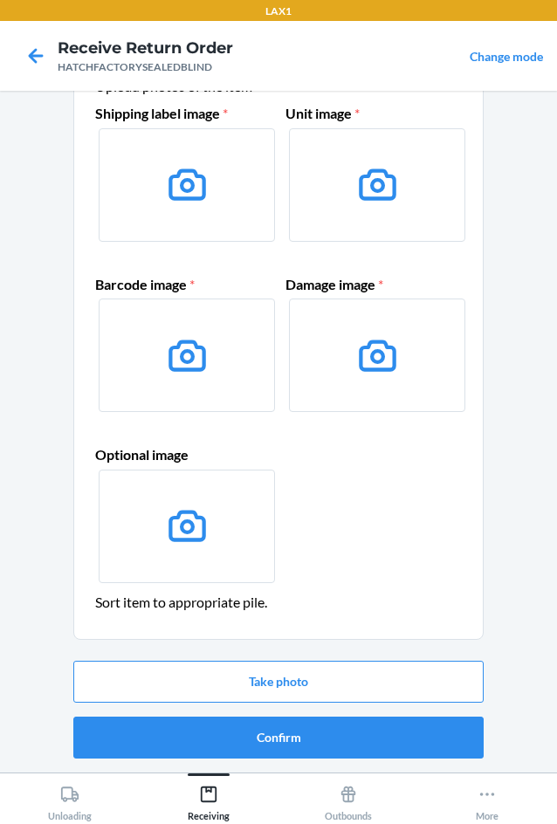
scroll to position [0, 0]
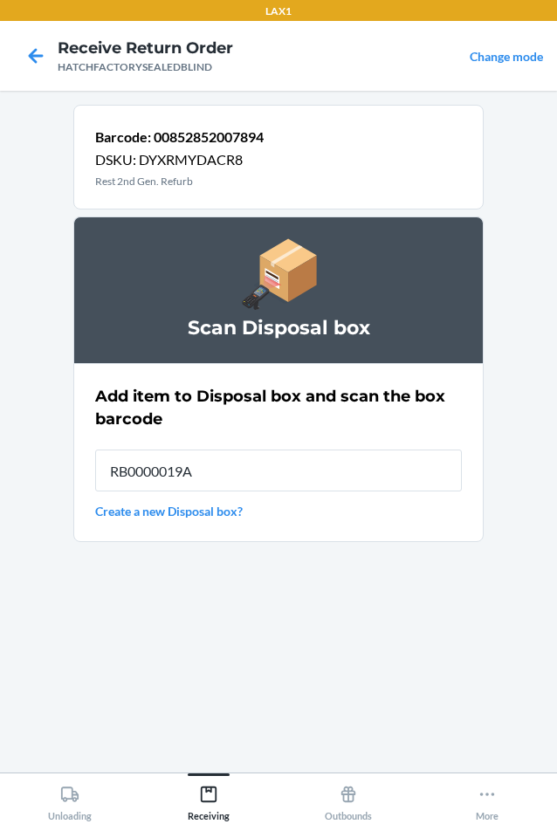
type input "RB0000019A4"
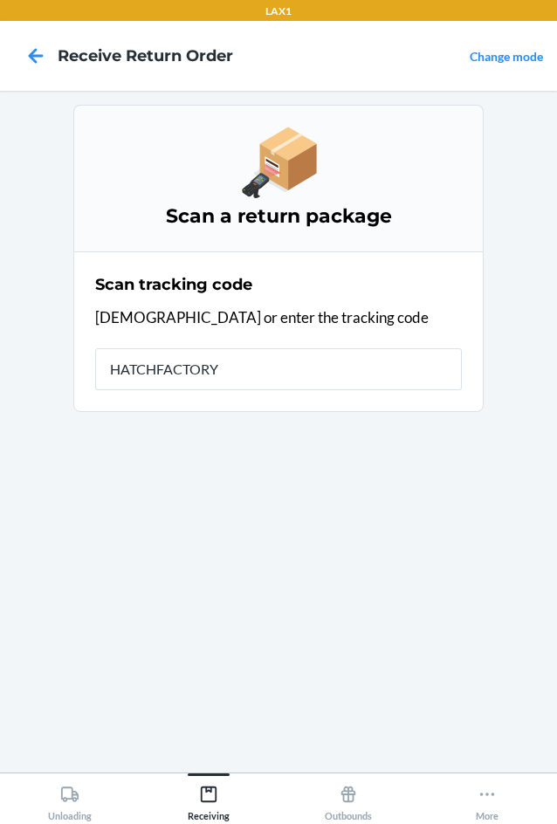
type input "HATCHFACTORYS"
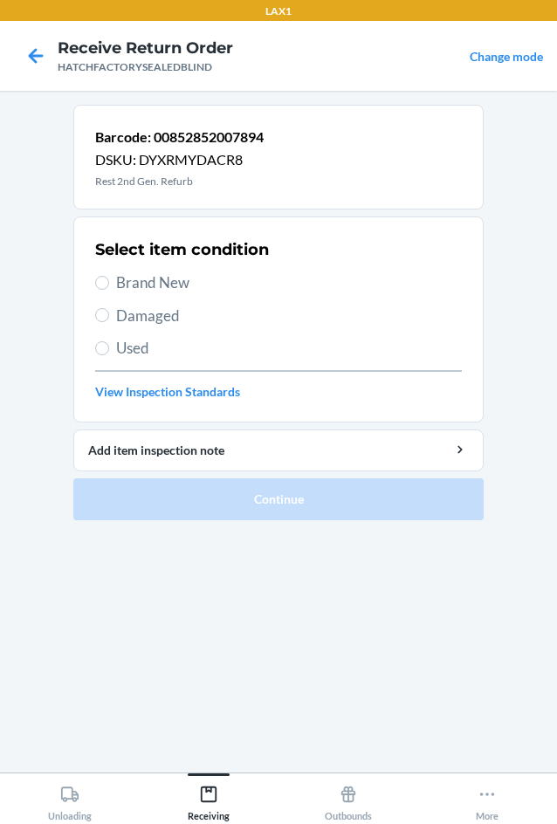
click at [148, 321] on span "Damaged" at bounding box center [289, 316] width 346 height 23
click at [109, 321] on input "Damaged" at bounding box center [102, 315] width 14 height 14
radio input "true"
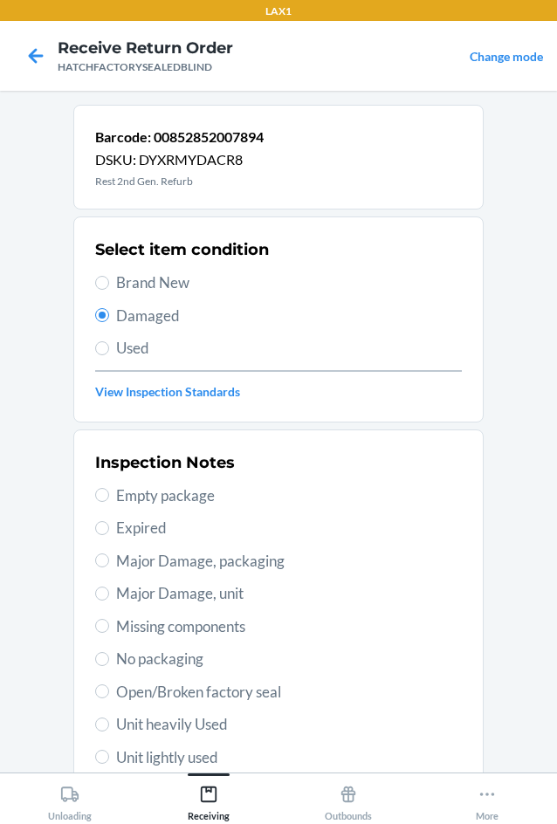
click at [120, 582] on span "Major Damage, unit" at bounding box center [289, 593] width 346 height 23
click at [109, 587] on input "Major Damage, unit" at bounding box center [102, 594] width 14 height 14
radio input "true"
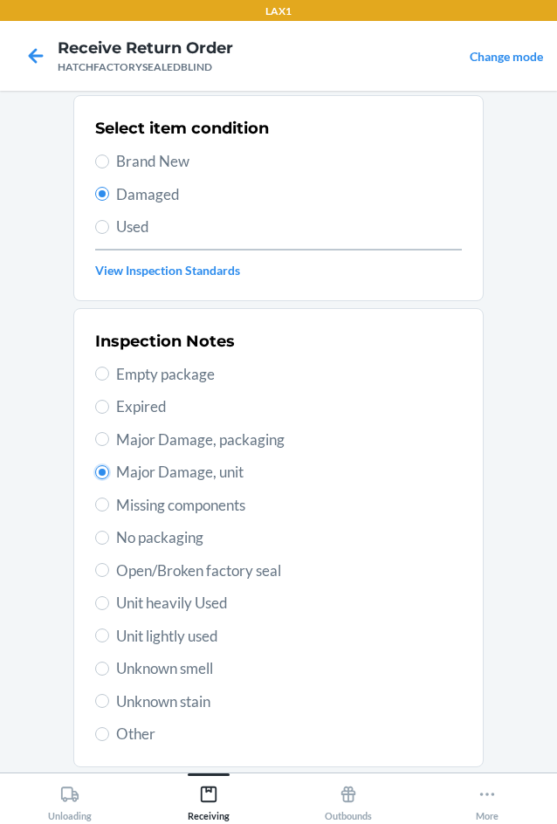
scroll to position [228, 0]
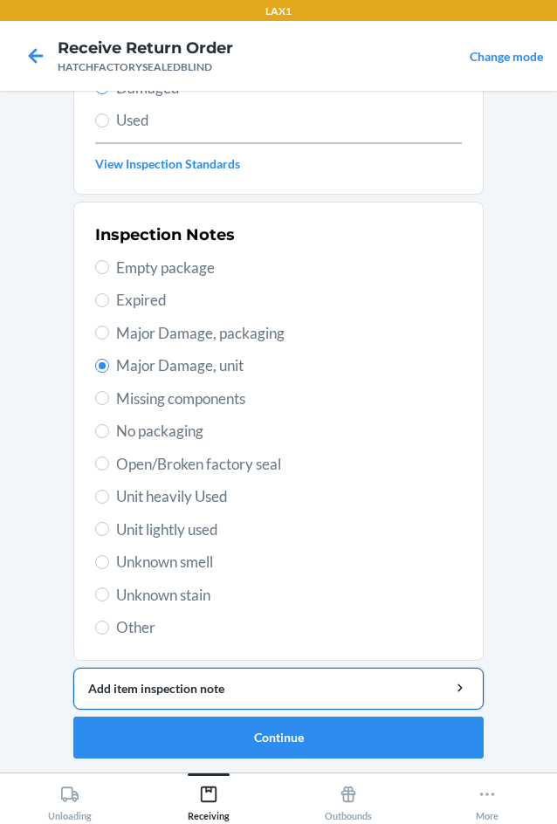
click at [202, 700] on button "Add item inspection note" at bounding box center [278, 689] width 410 height 42
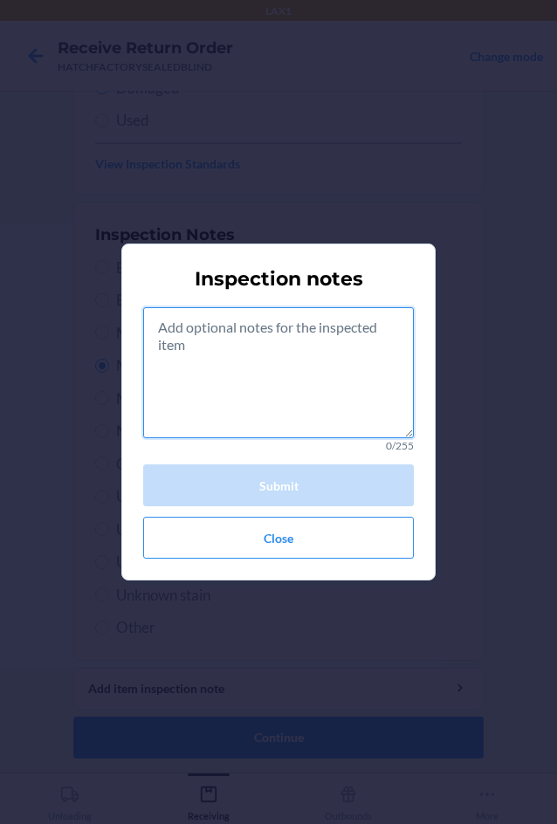
click at [341, 408] on textarea at bounding box center [278, 372] width 271 height 131
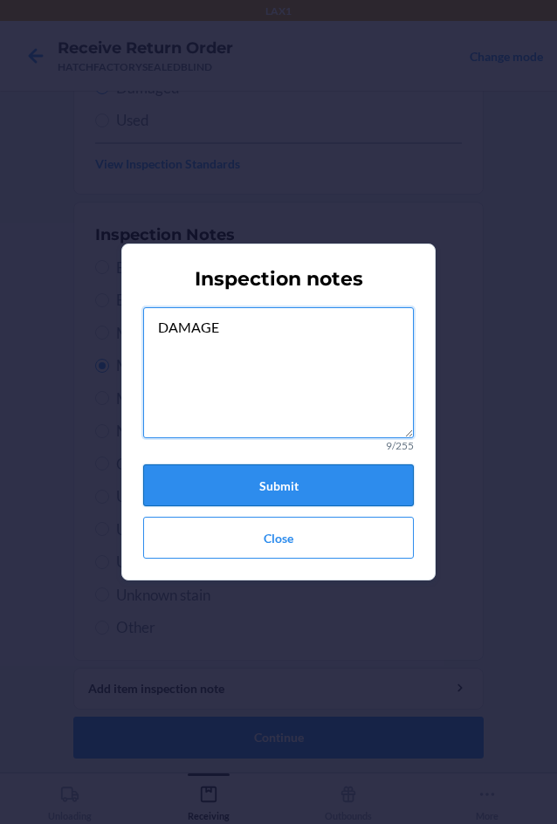
type textarea "DAMAGE"
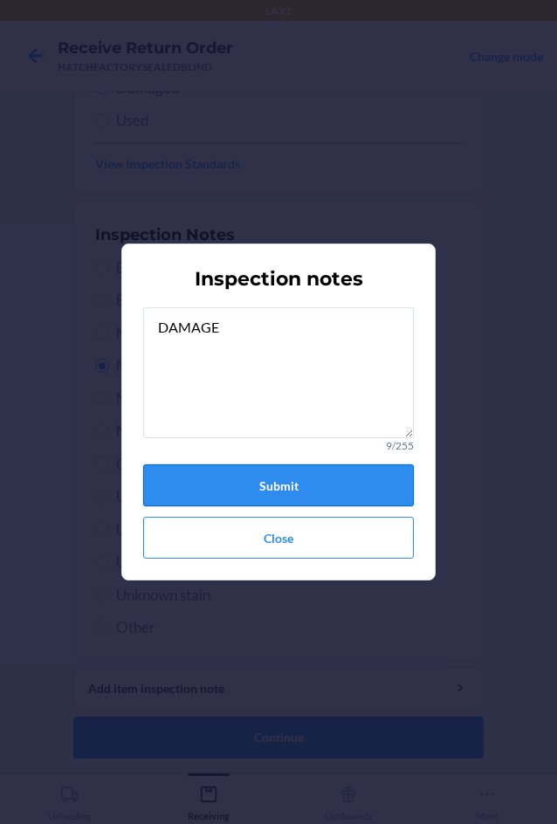
click at [330, 487] on button "Submit" at bounding box center [278, 485] width 271 height 42
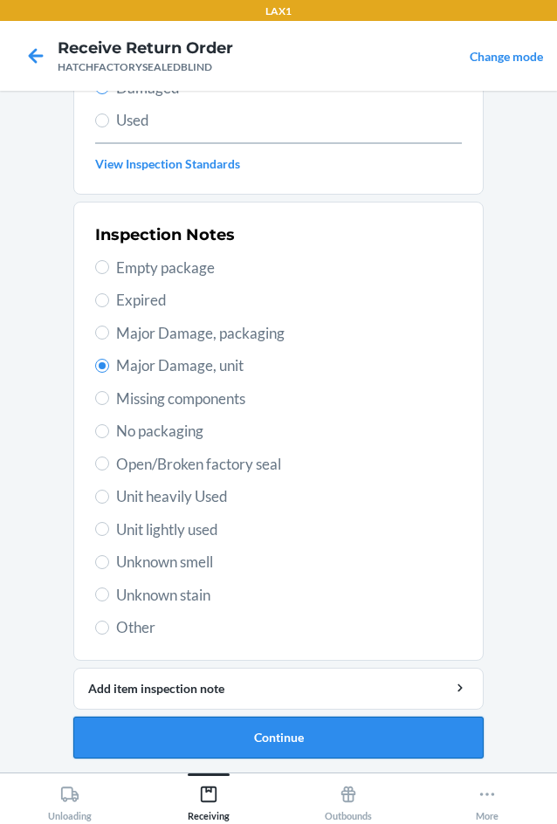
click at [292, 740] on button "Continue" at bounding box center [278, 738] width 410 height 42
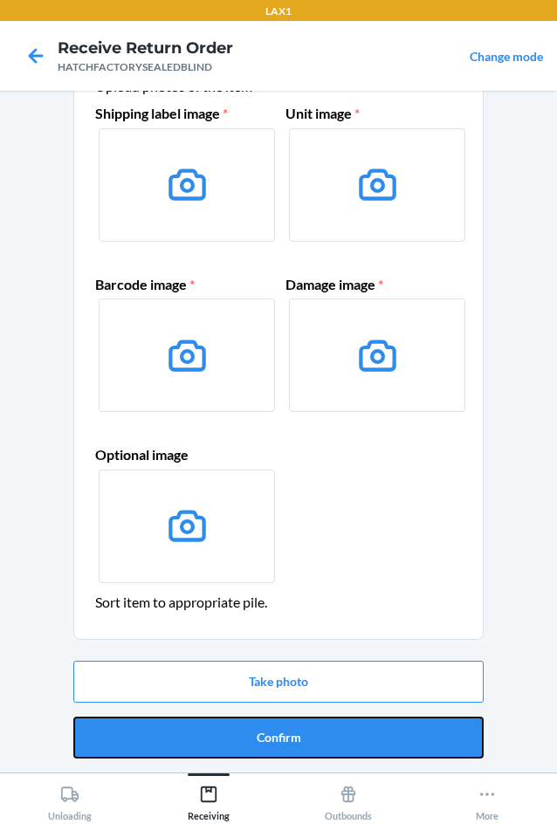
click at [292, 740] on button "Confirm" at bounding box center [278, 738] width 410 height 42
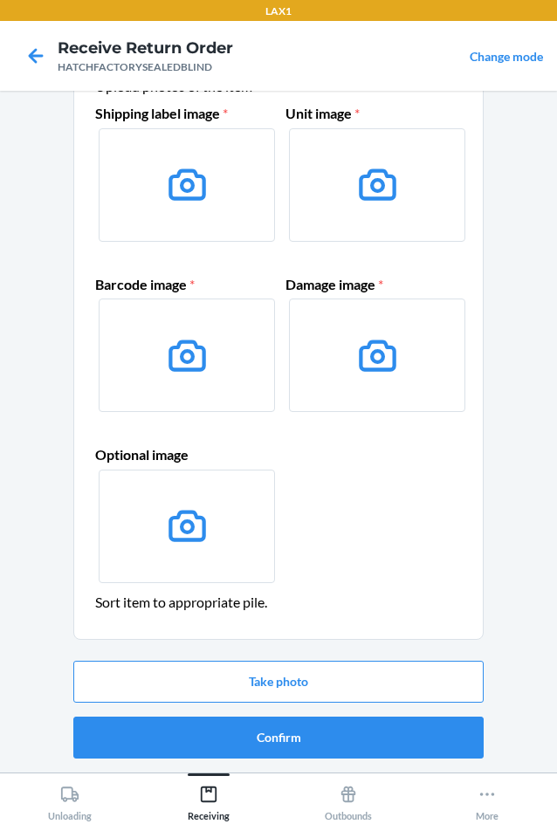
scroll to position [0, 0]
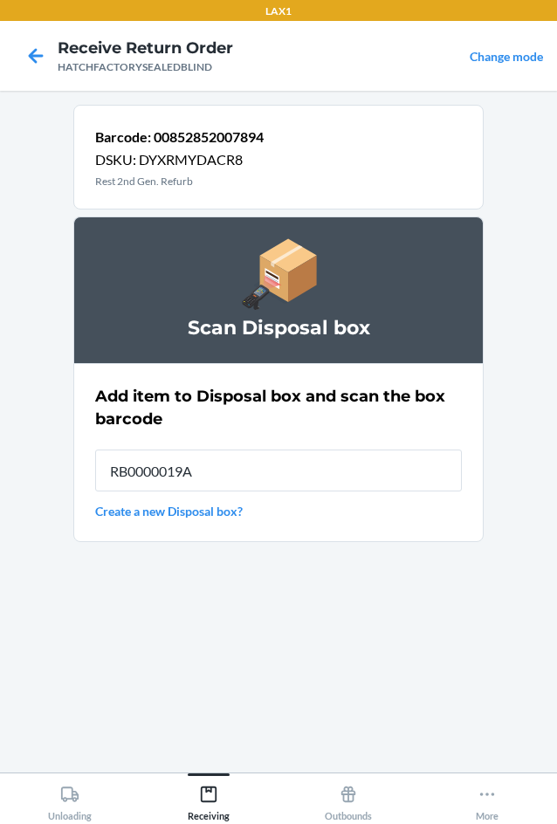
type input "RB0000019A4"
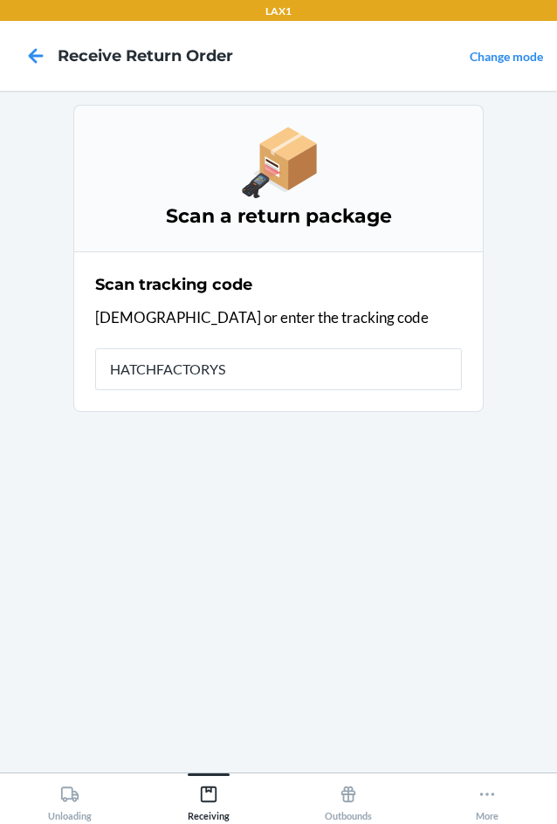
type input "HATCHFACTORYSE"
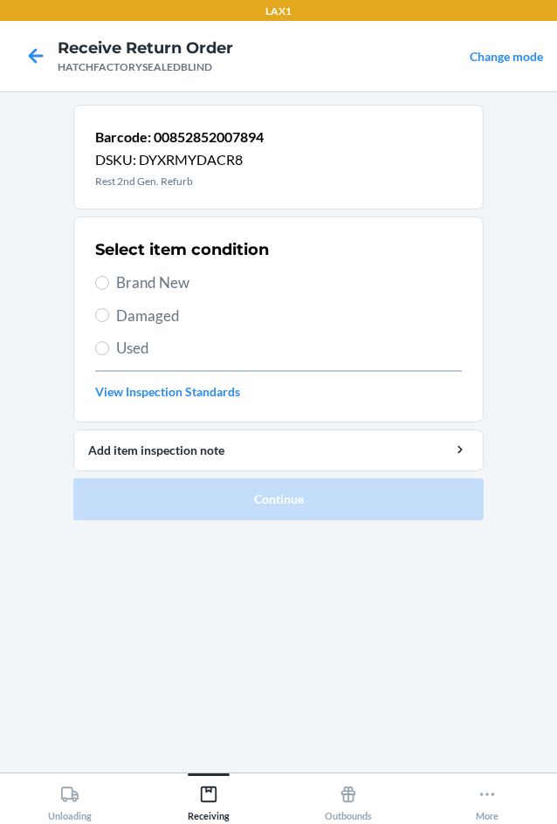
click at [128, 301] on div "Select item condition Brand New Damaged Used View Inspection Standards" at bounding box center [278, 319] width 367 height 173
click at [143, 320] on span "Damaged" at bounding box center [289, 316] width 346 height 23
click at [109, 320] on input "Damaged" at bounding box center [102, 315] width 14 height 14
radio input "true"
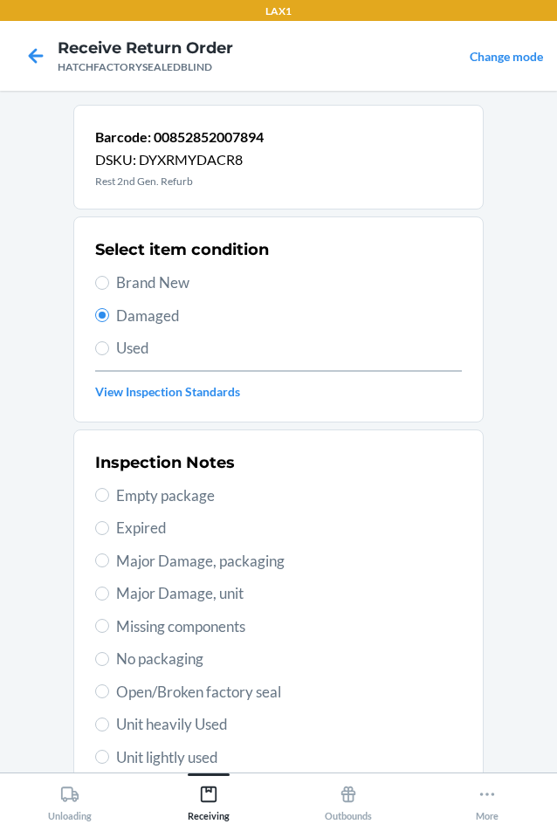
click at [161, 591] on span "Major Damage, unit" at bounding box center [289, 593] width 346 height 23
click at [109, 591] on input "Major Damage, unit" at bounding box center [102, 594] width 14 height 14
radio input "true"
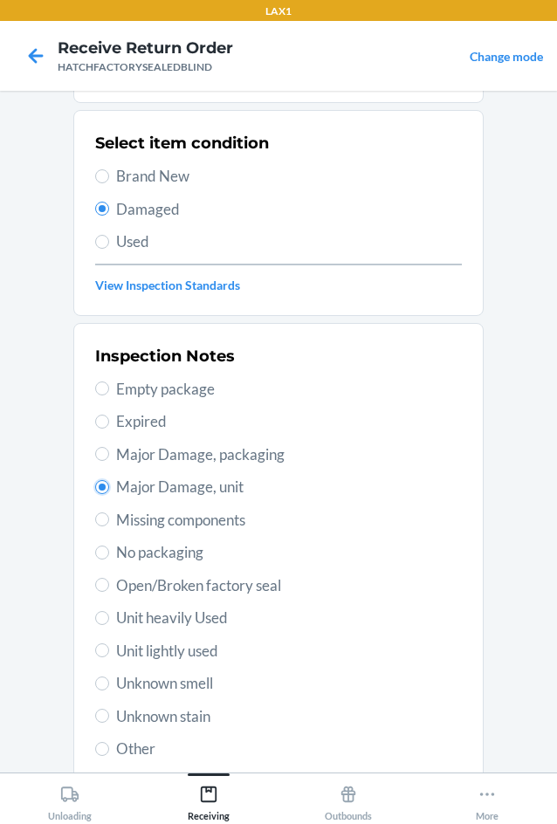
scroll to position [228, 0]
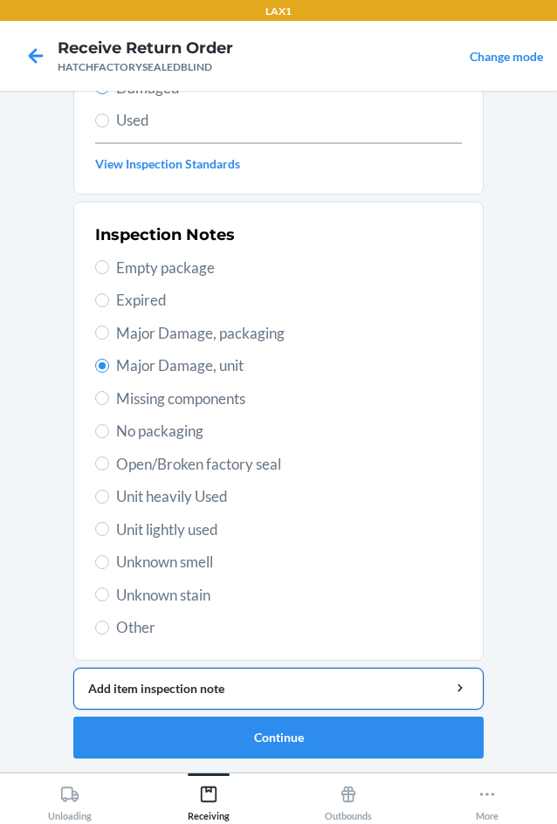
click at [332, 687] on div "Add item inspection note" at bounding box center [278, 688] width 381 height 18
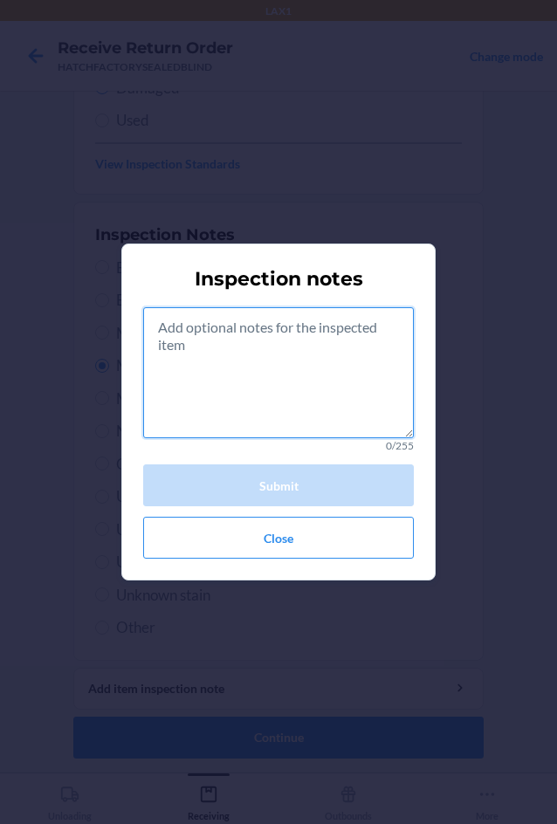
click at [332, 387] on textarea at bounding box center [278, 372] width 271 height 131
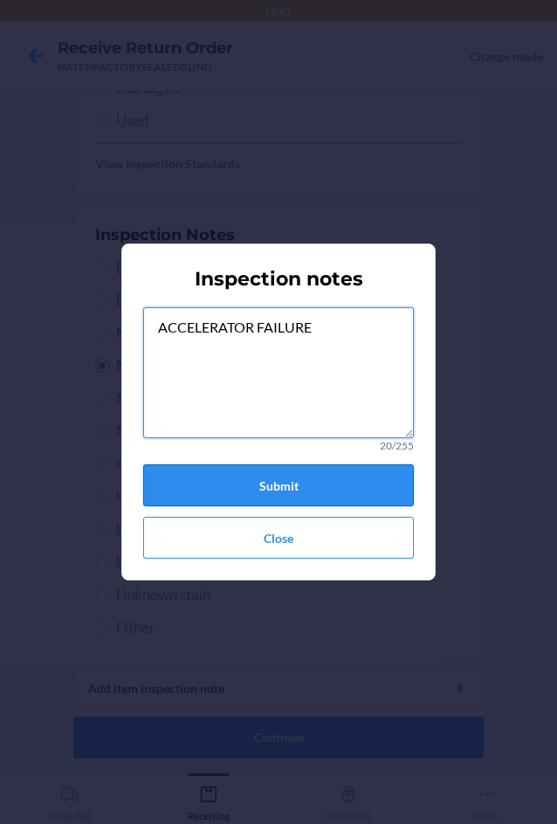
type textarea "ACCELERATOR FAILURE"
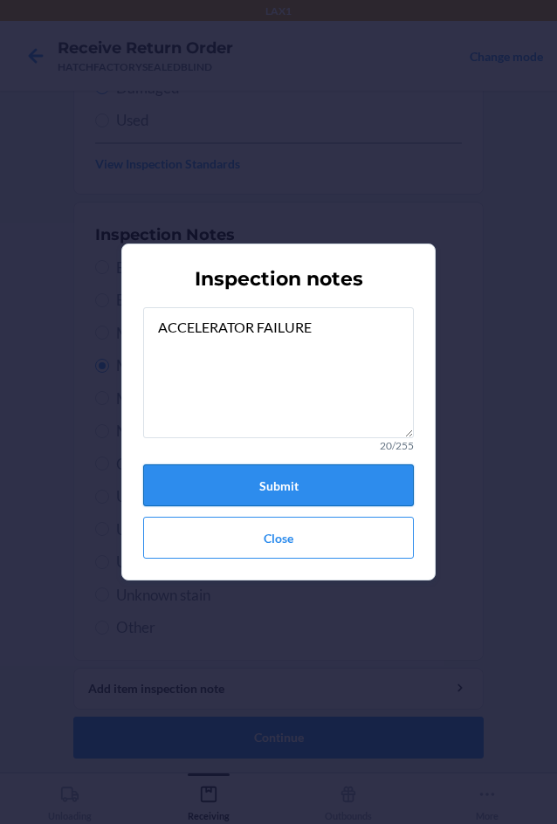
click at [345, 470] on button "Submit" at bounding box center [278, 485] width 271 height 42
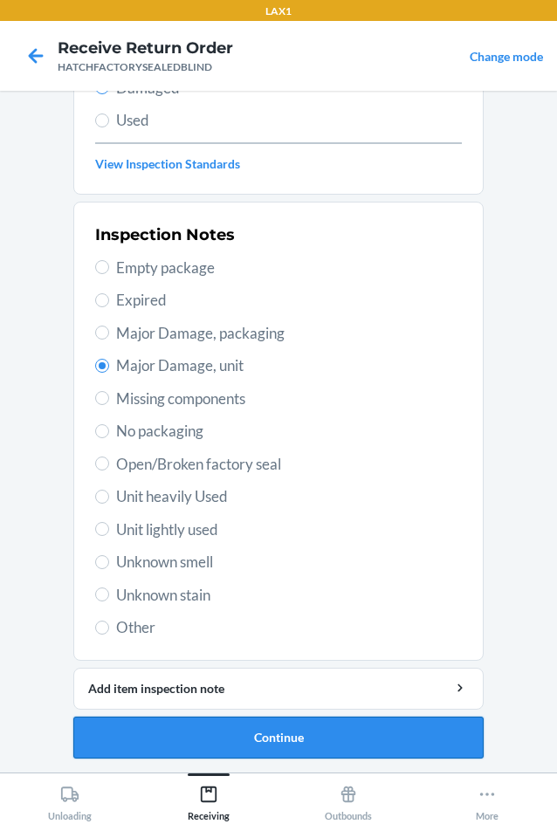
click at [280, 728] on button "Continue" at bounding box center [278, 738] width 410 height 42
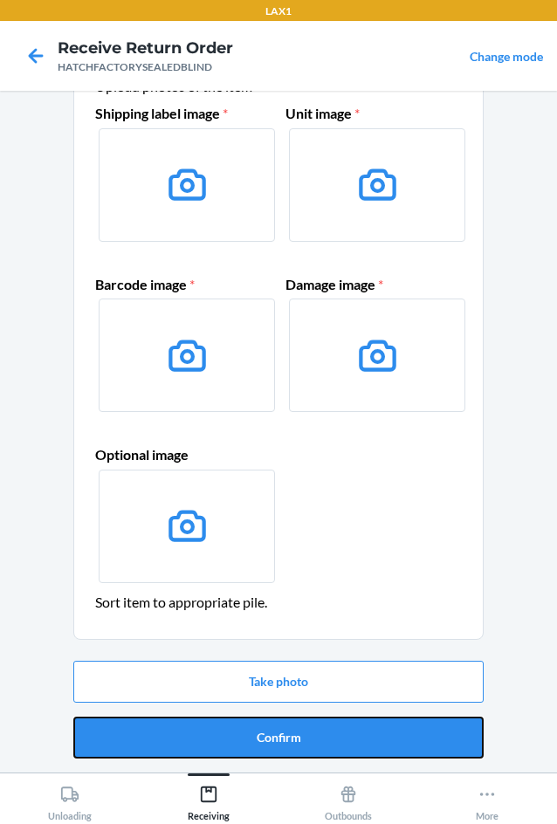
click at [280, 728] on button "Confirm" at bounding box center [278, 738] width 410 height 42
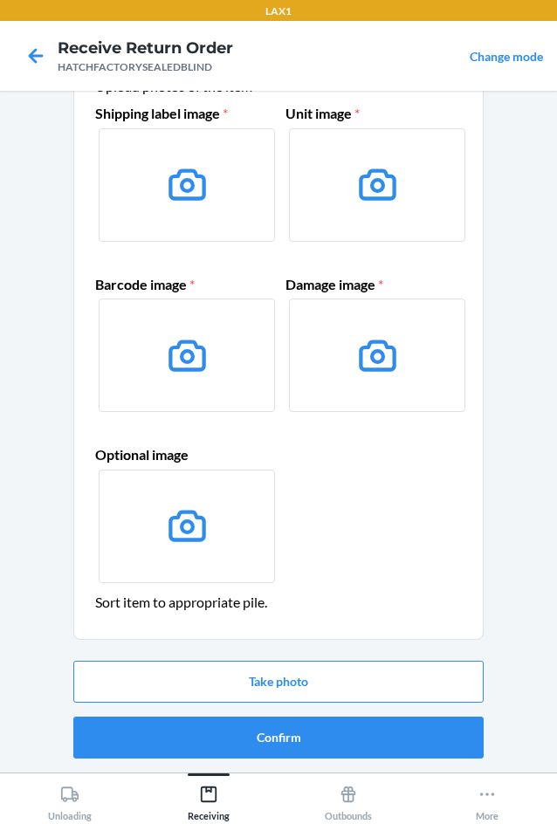
scroll to position [0, 0]
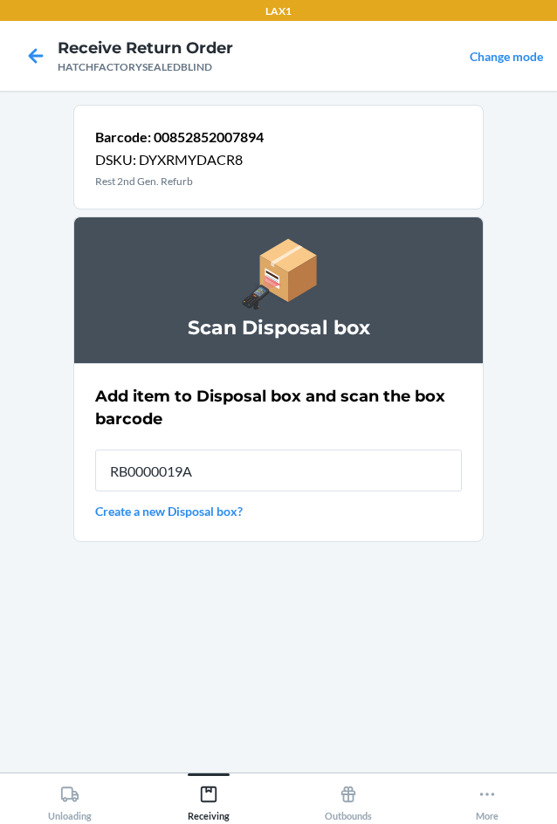
type input "RB0000019A4"
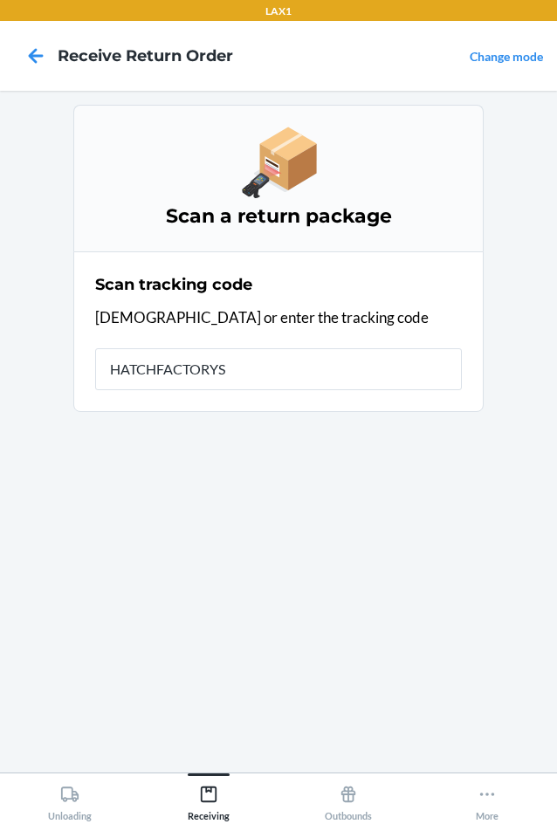
type input "HATCHFACTORYSE"
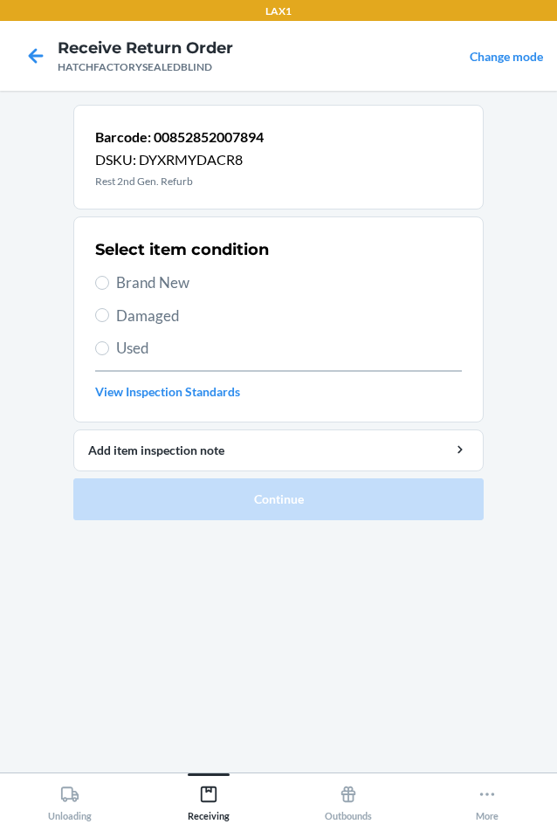
click at [159, 320] on span "Damaged" at bounding box center [289, 316] width 346 height 23
click at [109, 320] on input "Damaged" at bounding box center [102, 315] width 14 height 14
radio input "true"
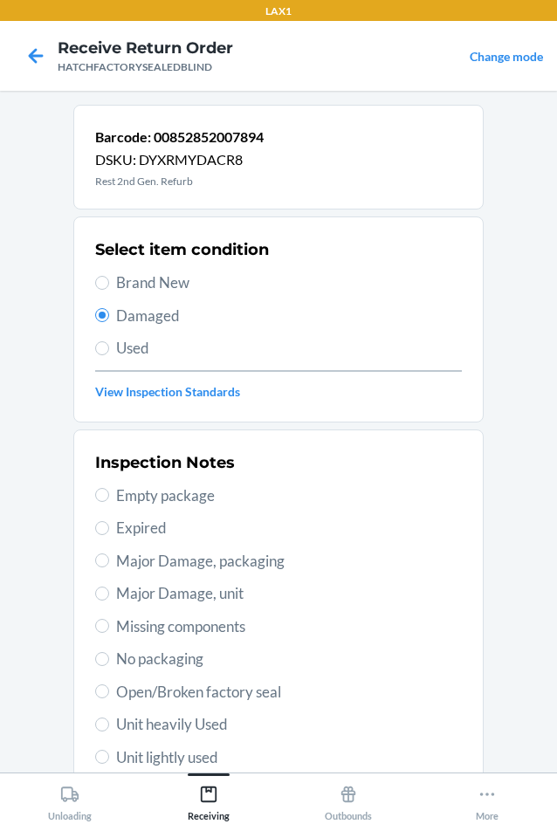
click at [116, 595] on span "Major Damage, unit" at bounding box center [289, 593] width 346 height 23
click at [109, 595] on input "Major Damage, unit" at bounding box center [102, 594] width 14 height 14
radio input "true"
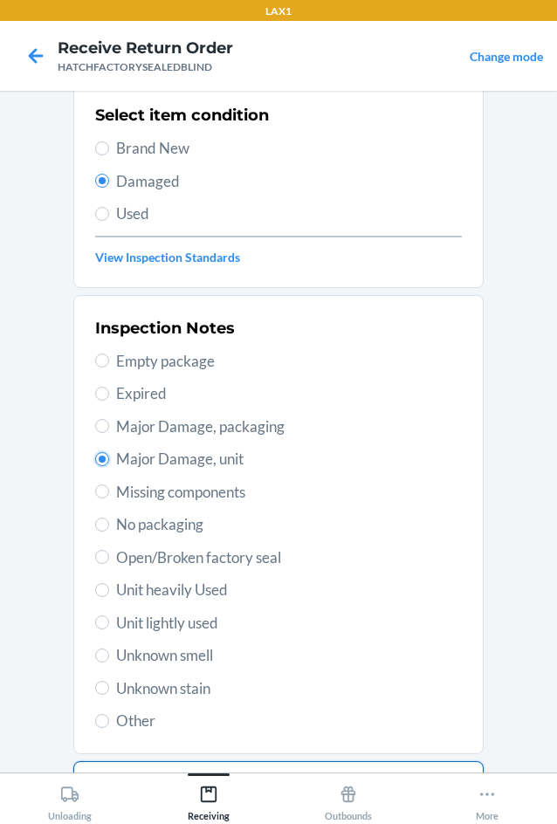
scroll to position [228, 0]
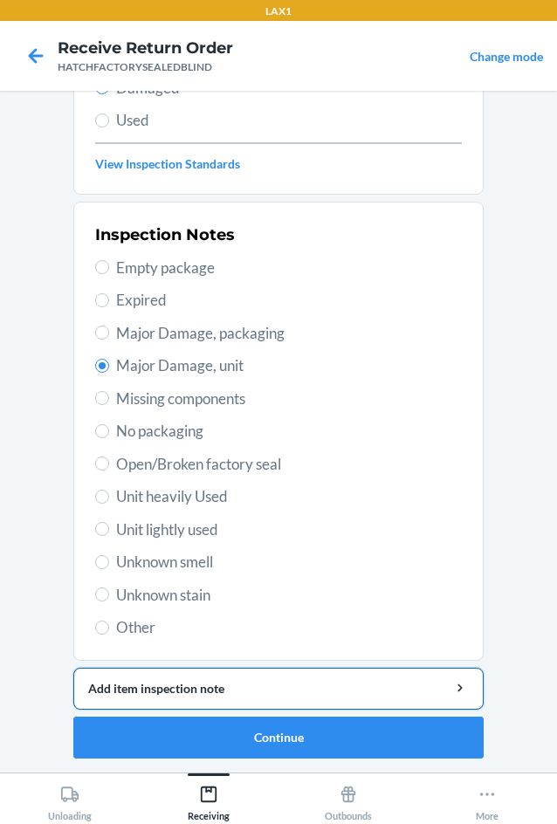
click at [138, 694] on div "Add item inspection note" at bounding box center [278, 688] width 381 height 18
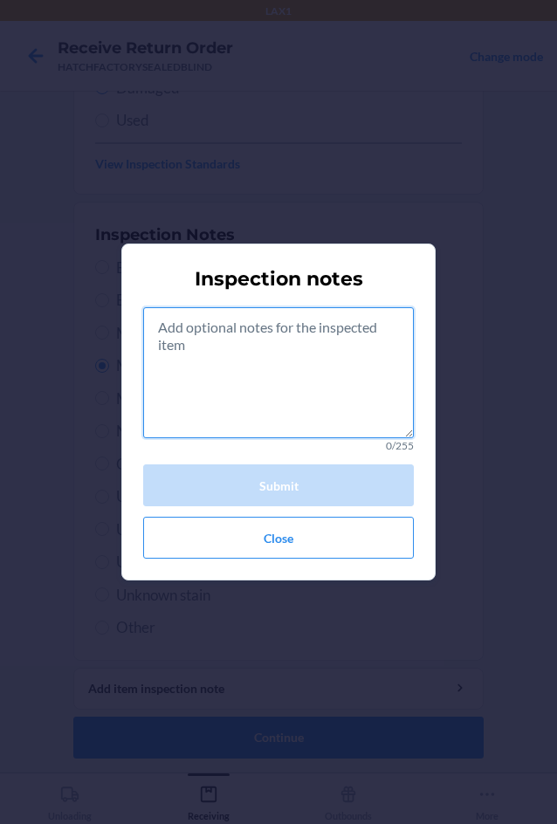
drag, startPoint x: 216, startPoint y: 389, endPoint x: 220, endPoint y: 419, distance: 30.0
click at [220, 396] on textarea at bounding box center [278, 372] width 271 height 131
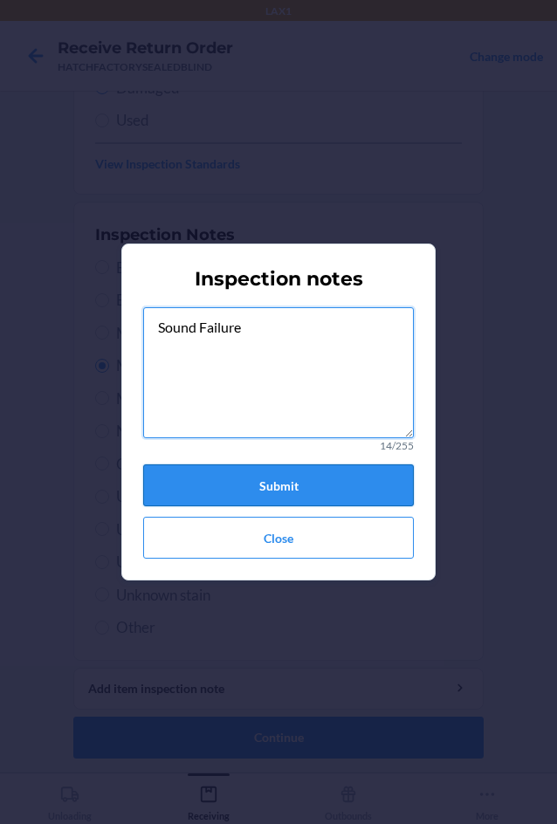
type textarea "Sound Failure"
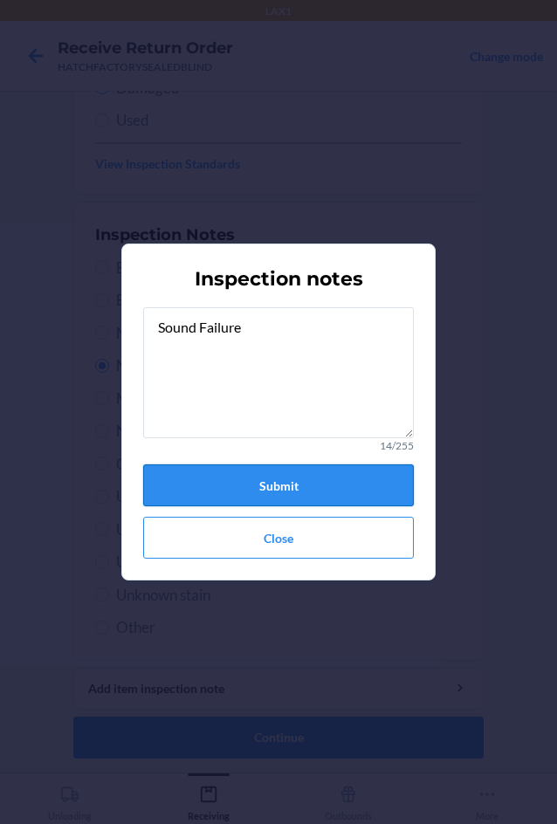
click at [231, 471] on button "Submit" at bounding box center [278, 485] width 271 height 42
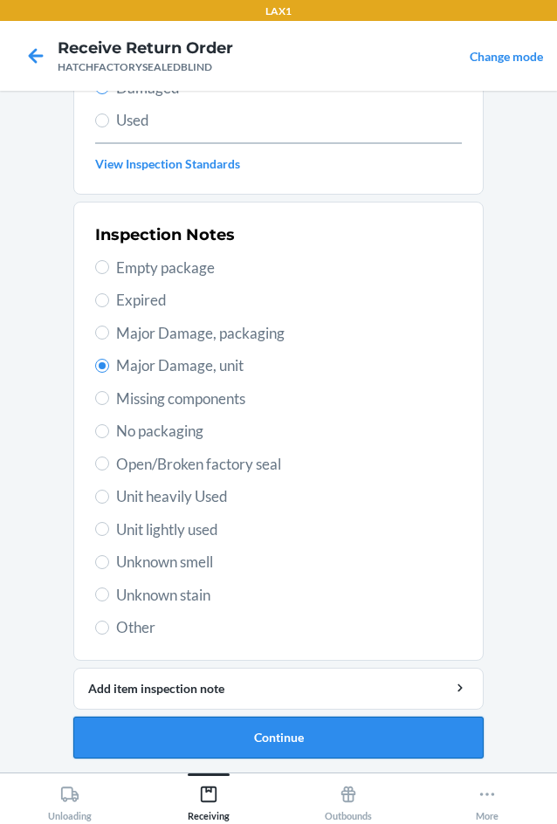
click at [293, 735] on button "Continue" at bounding box center [278, 738] width 410 height 42
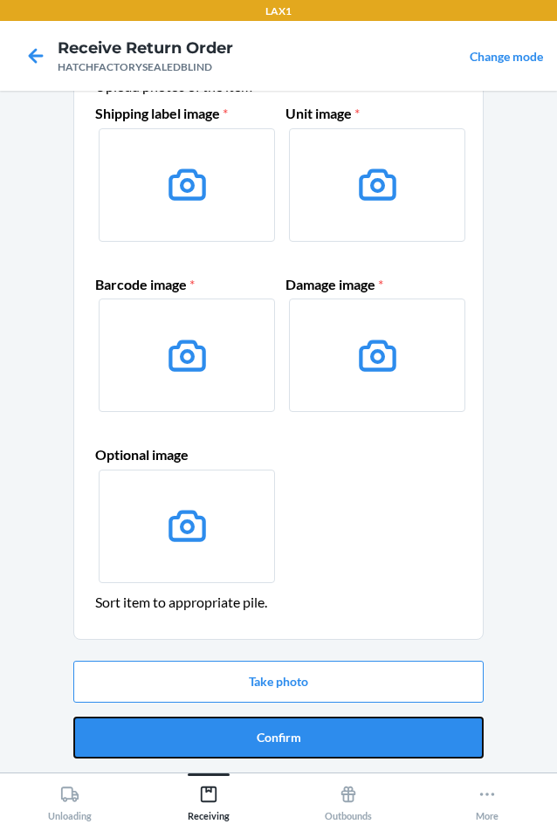
click at [293, 735] on button "Confirm" at bounding box center [278, 738] width 410 height 42
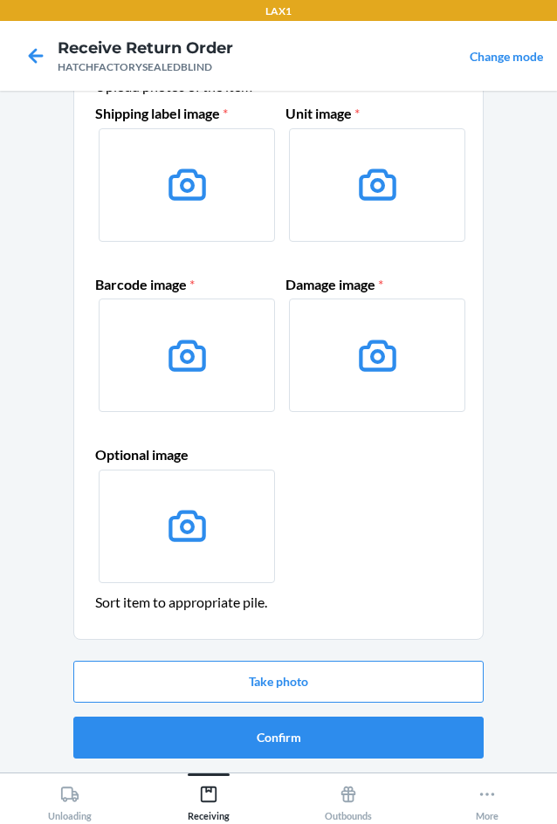
scroll to position [0, 0]
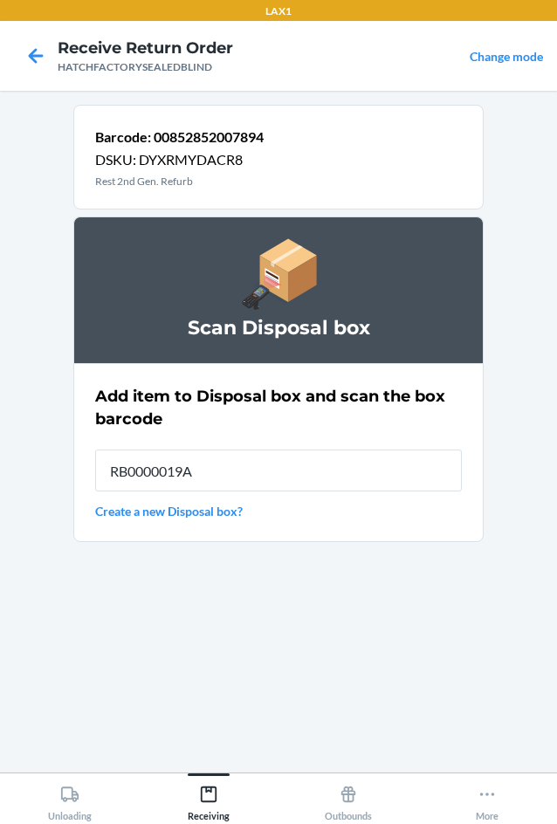
type input "RB0000019A4"
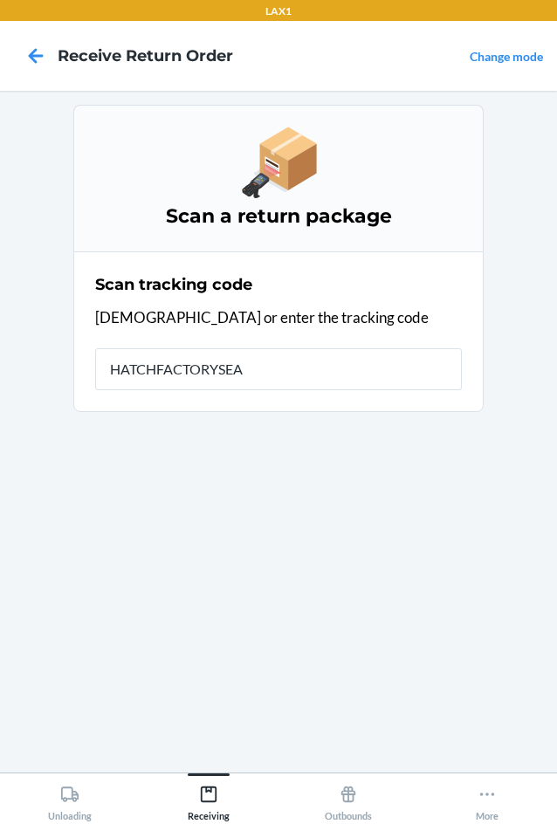
type input "HATCHFACTORYSEAL"
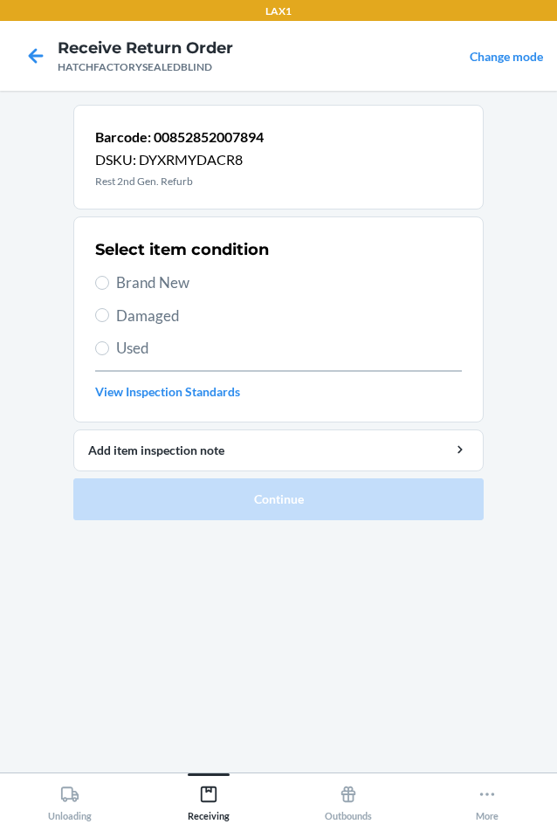
click at [154, 324] on span "Damaged" at bounding box center [289, 316] width 346 height 23
click at [109, 322] on input "Damaged" at bounding box center [102, 315] width 14 height 14
radio input "true"
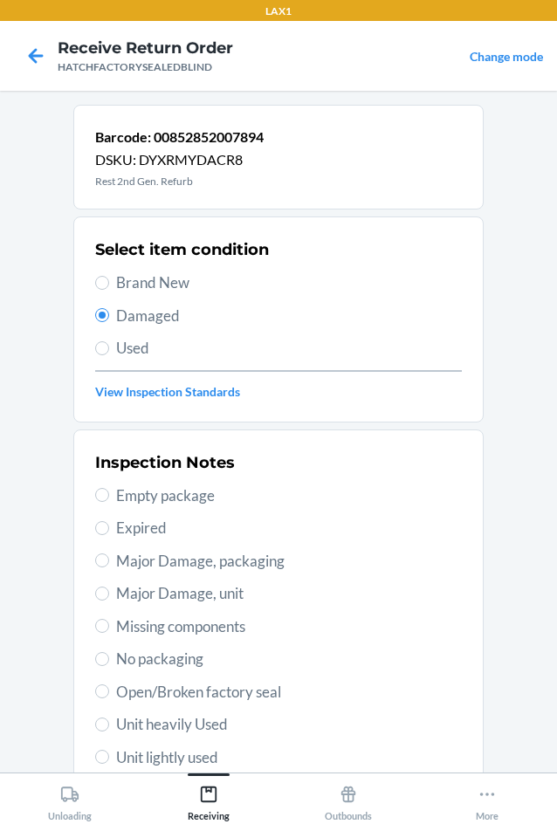
click at [167, 589] on span "Major Damage, unit" at bounding box center [289, 593] width 346 height 23
click at [109, 589] on input "Major Damage, unit" at bounding box center [102, 594] width 14 height 14
radio input "true"
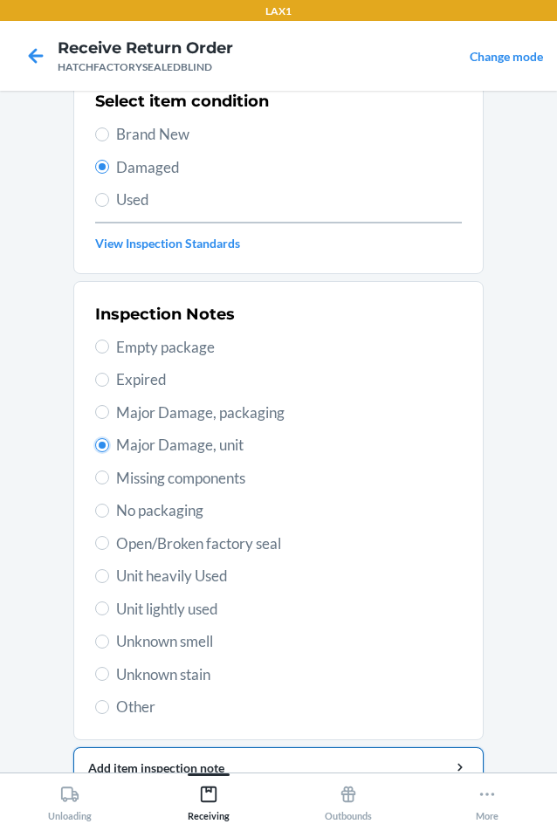
scroll to position [228, 0]
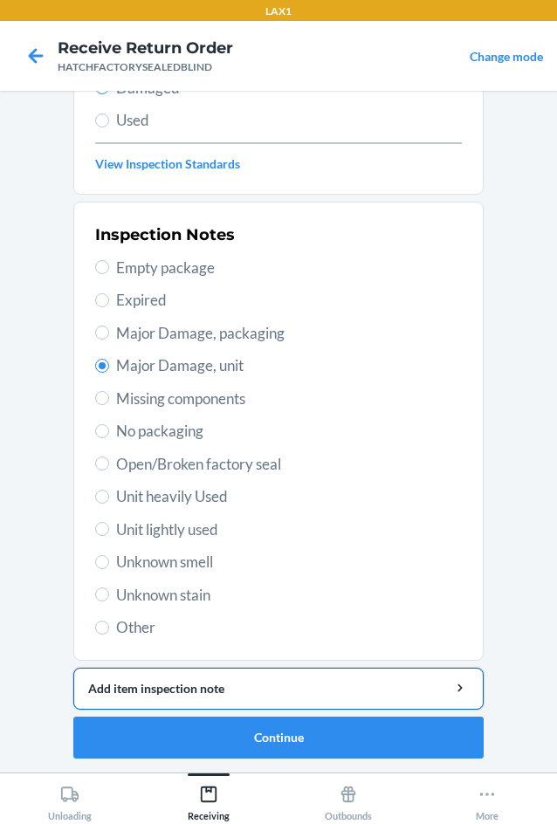
click at [236, 698] on button "Add item inspection note" at bounding box center [278, 689] width 410 height 42
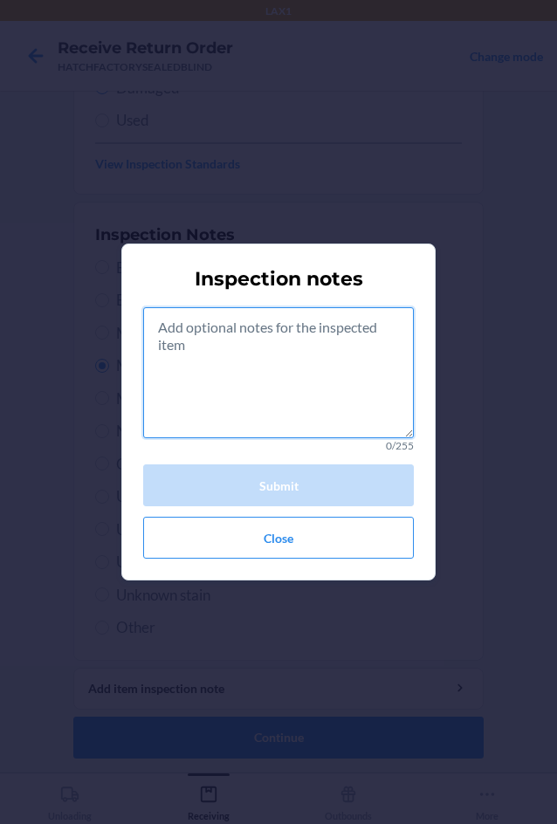
click at [299, 405] on textarea at bounding box center [278, 372] width 271 height 131
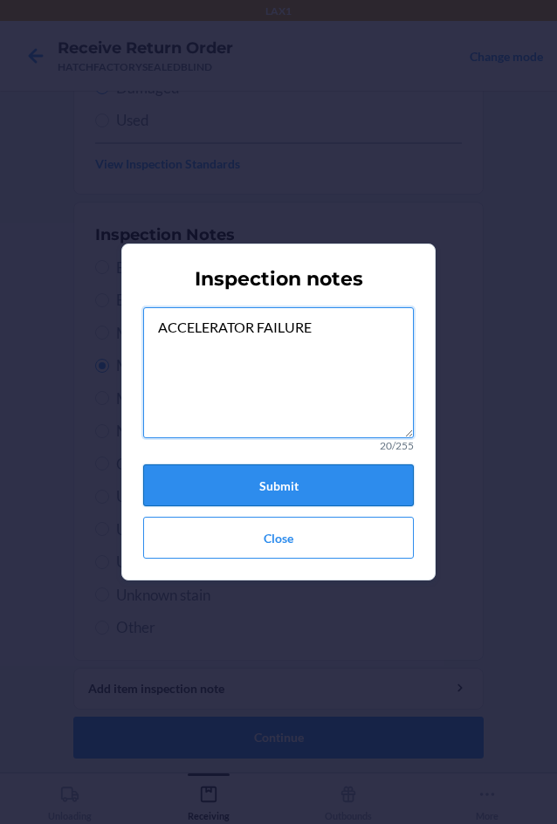
type textarea "ACCELERATOR FAILURE"
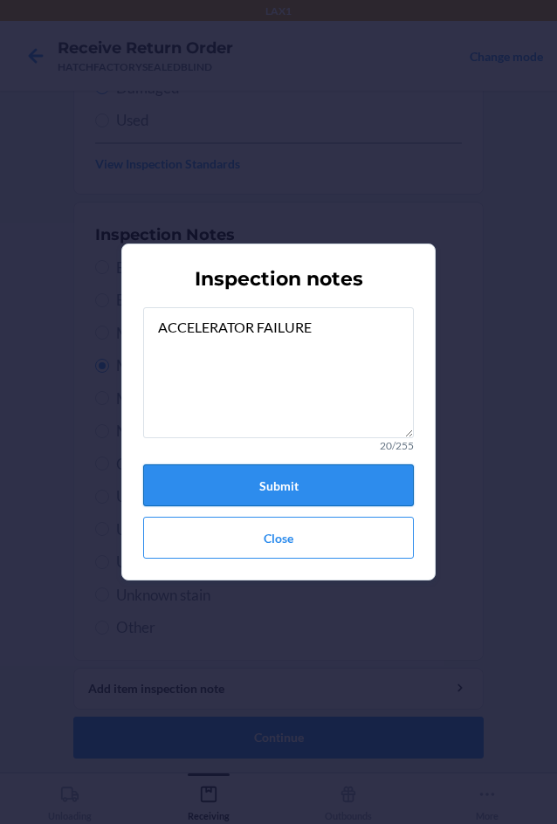
click at [301, 467] on button "Submit" at bounding box center [278, 485] width 271 height 42
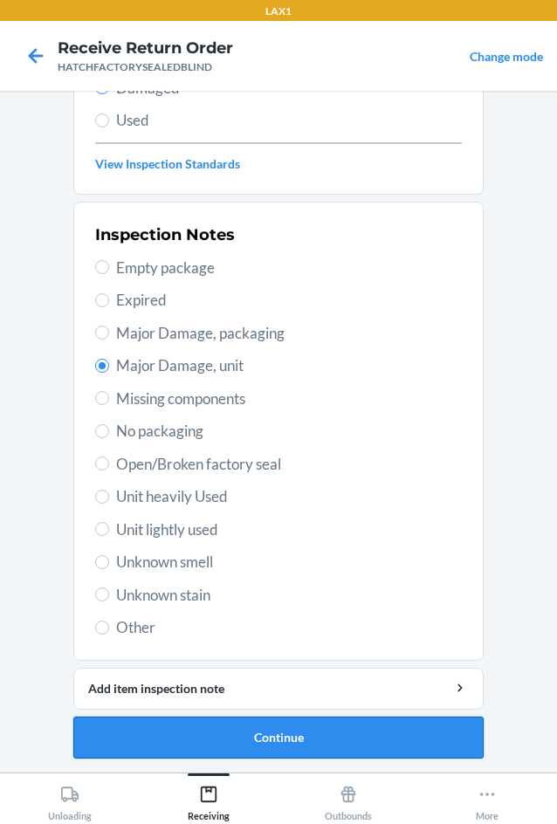
click at [251, 752] on button "Continue" at bounding box center [278, 738] width 410 height 42
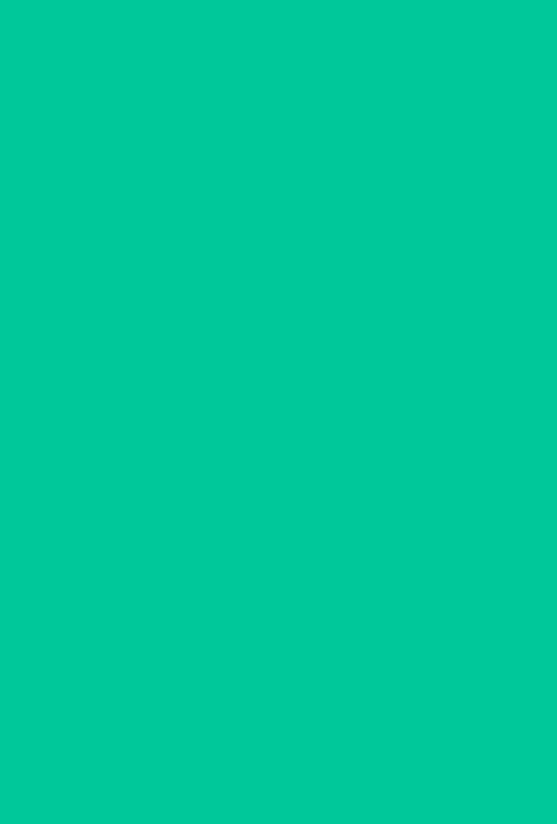
scroll to position [84, 0]
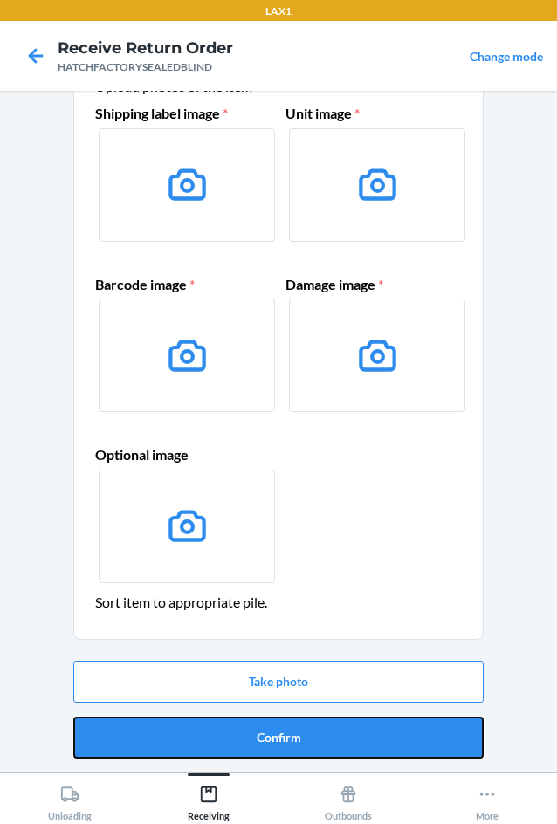
click at [251, 752] on button "Confirm" at bounding box center [278, 738] width 410 height 42
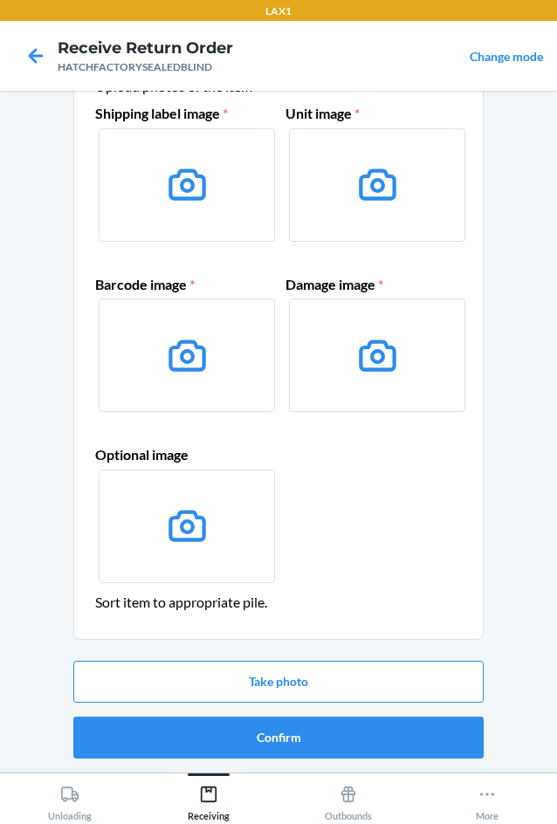
scroll to position [0, 0]
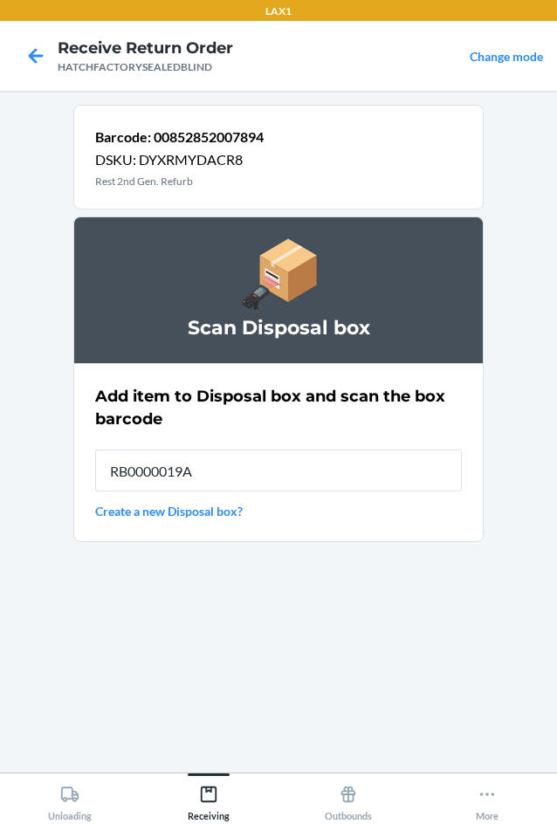
type input "RB0000019A4"
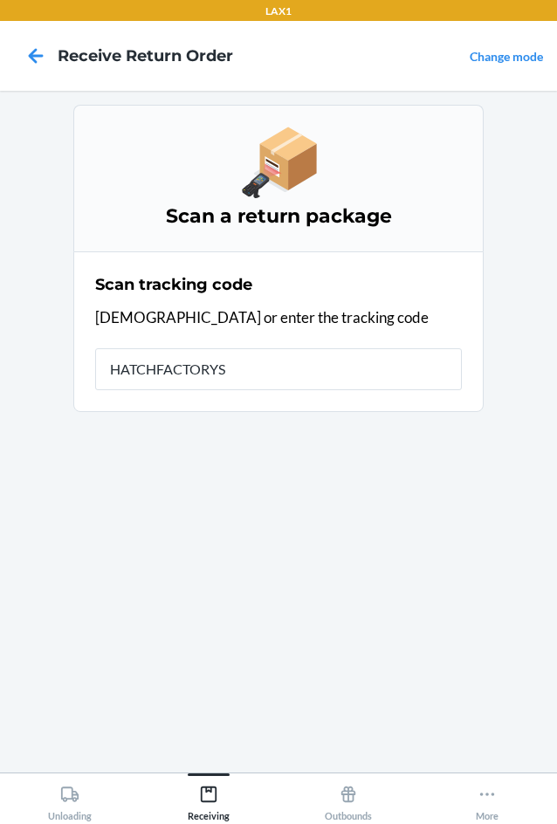
type input "HATCHFACTORYSE"
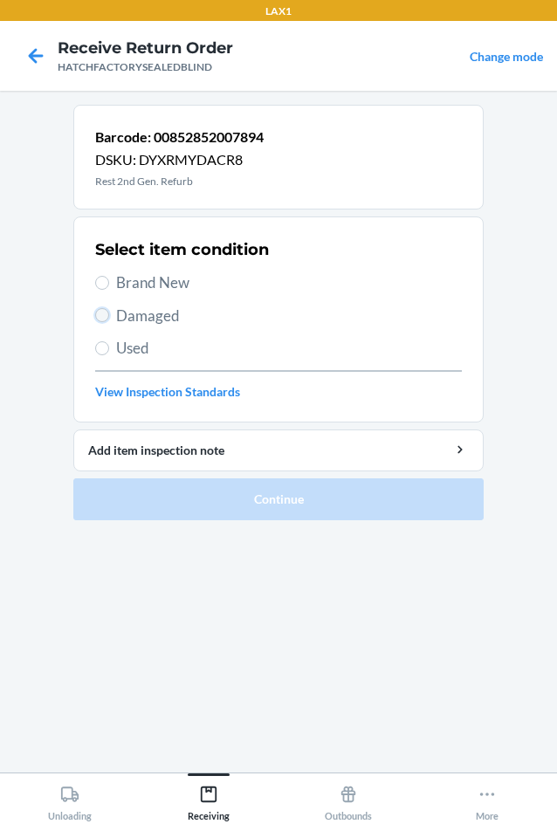
click at [101, 316] on input "Damaged" at bounding box center [102, 315] width 14 height 14
radio input "true"
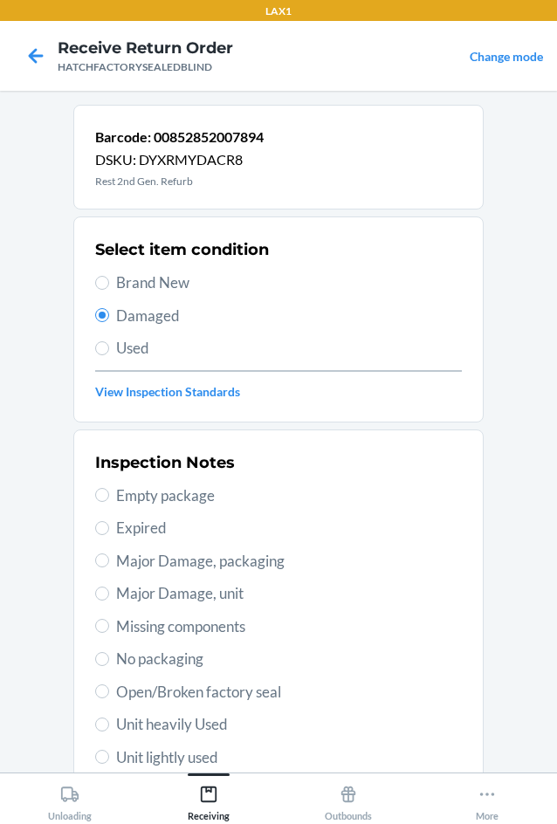
click at [119, 593] on span "Major Damage, unit" at bounding box center [289, 593] width 346 height 23
click at [109, 593] on input "Major Damage, unit" at bounding box center [102, 594] width 14 height 14
radio input "true"
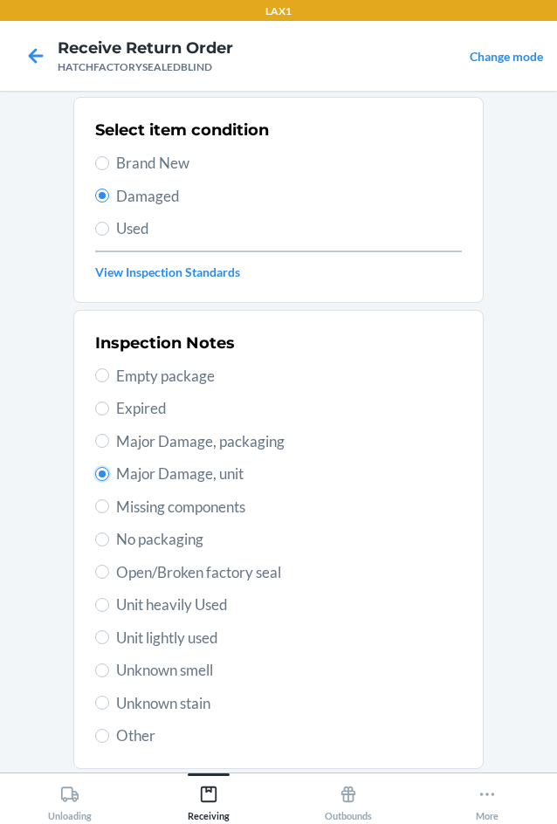
scroll to position [228, 0]
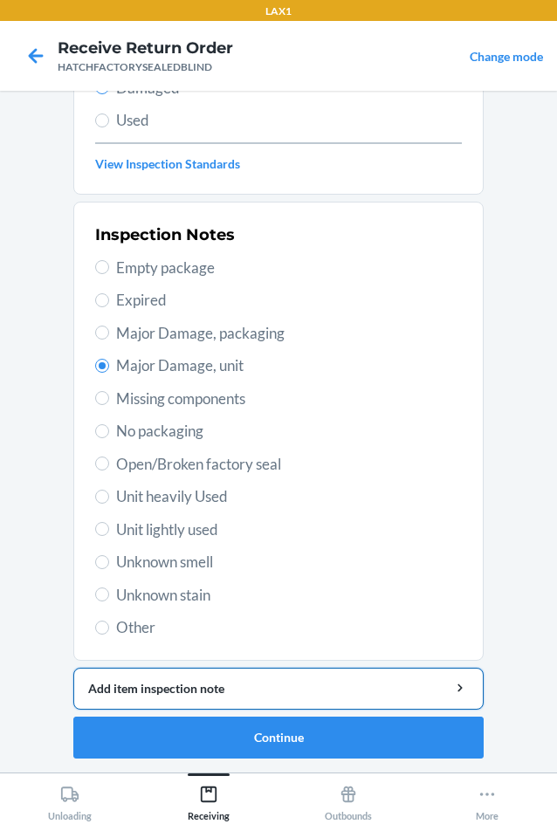
click at [191, 680] on div "Add item inspection note" at bounding box center [278, 688] width 381 height 18
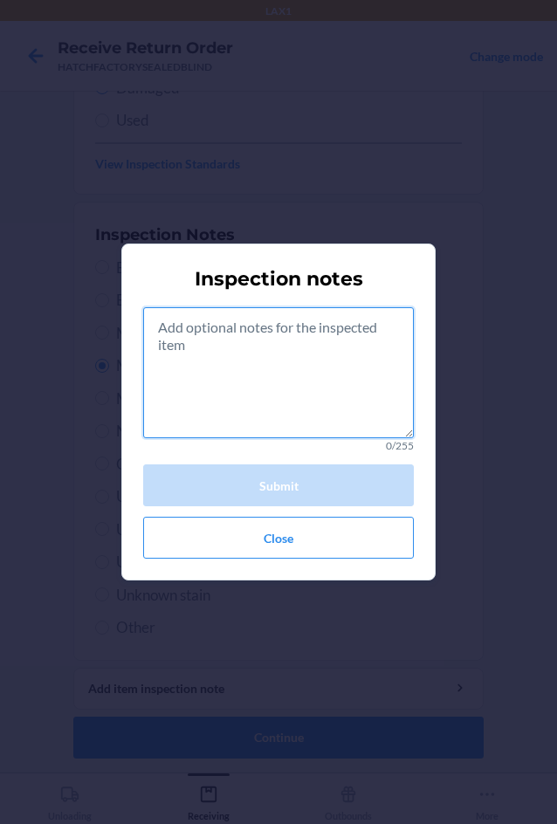
drag, startPoint x: 272, startPoint y: 371, endPoint x: 296, endPoint y: 471, distance: 103.3
click at [294, 461] on div "0/255 Submit Close" at bounding box center [278, 432] width 271 height 251
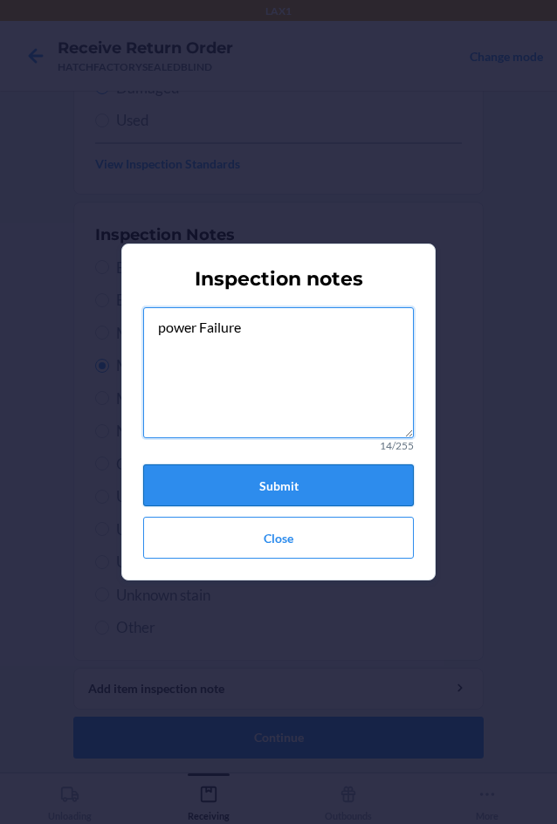
type textarea "power Failure"
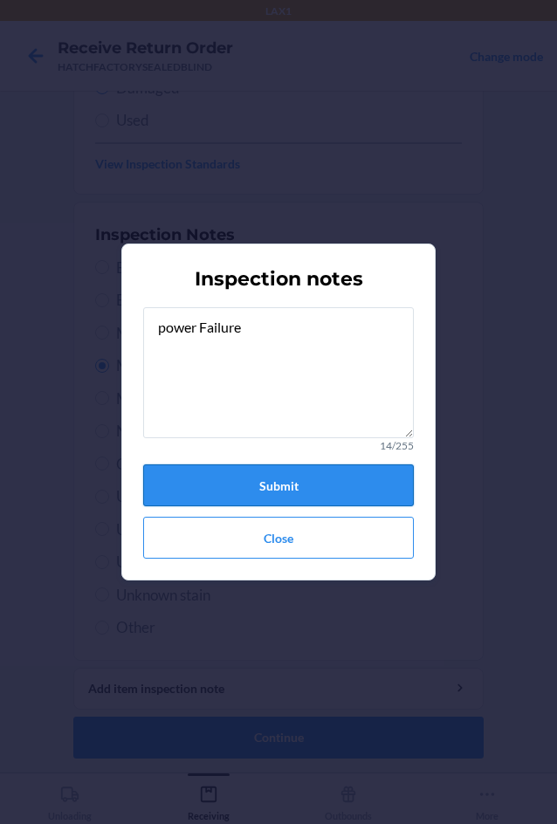
click at [295, 484] on button "Submit" at bounding box center [278, 485] width 271 height 42
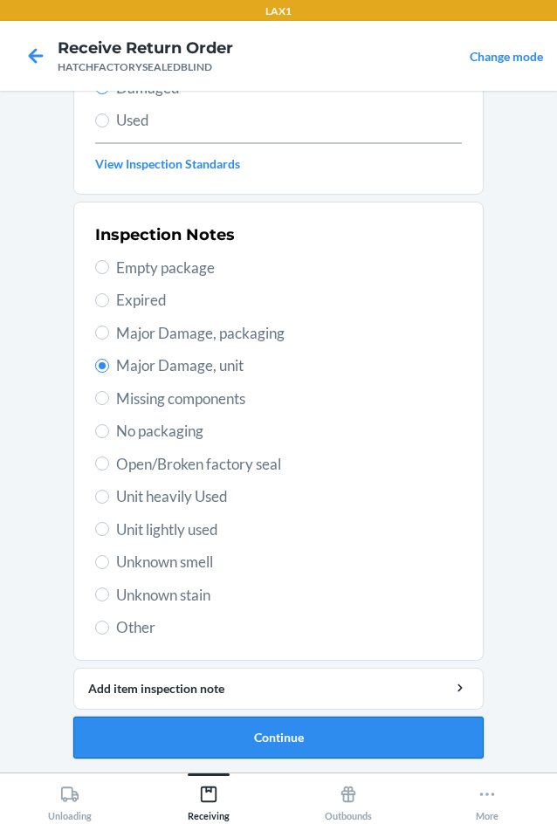
click at [357, 740] on button "Continue" at bounding box center [278, 738] width 410 height 42
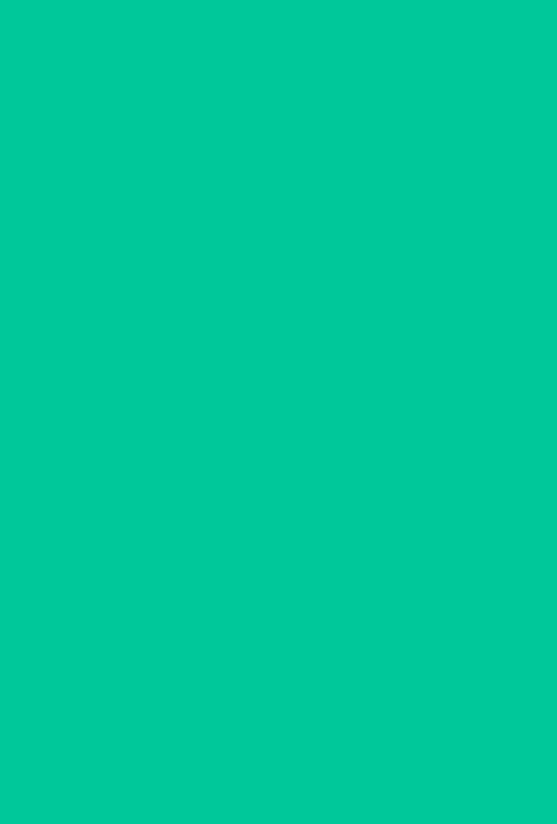
scroll to position [84, 0]
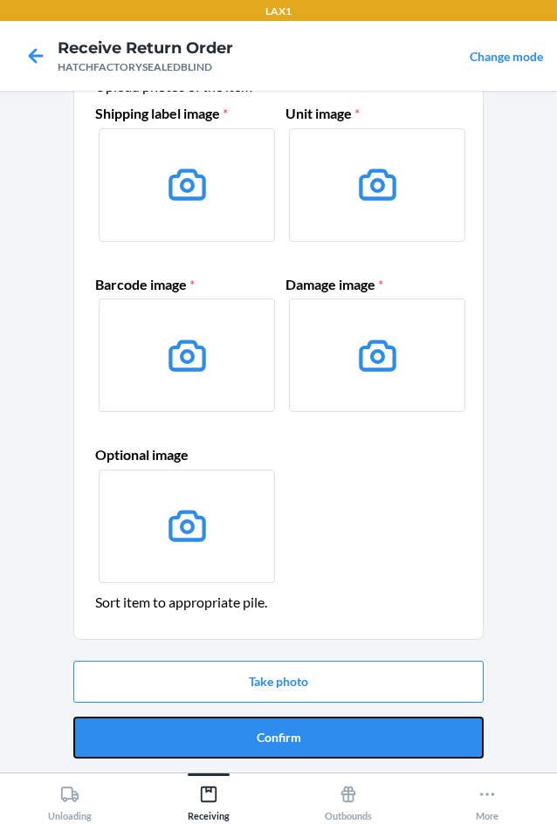
click at [360, 740] on button "Confirm" at bounding box center [278, 738] width 410 height 42
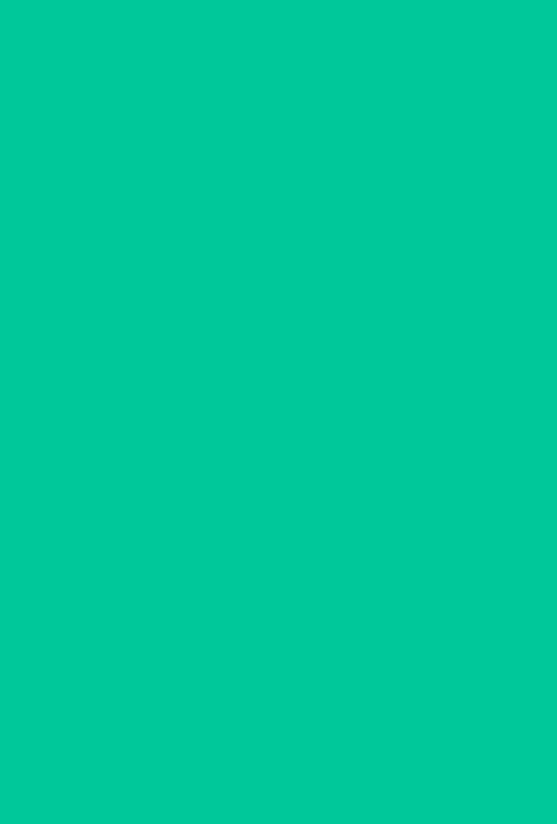
scroll to position [0, 0]
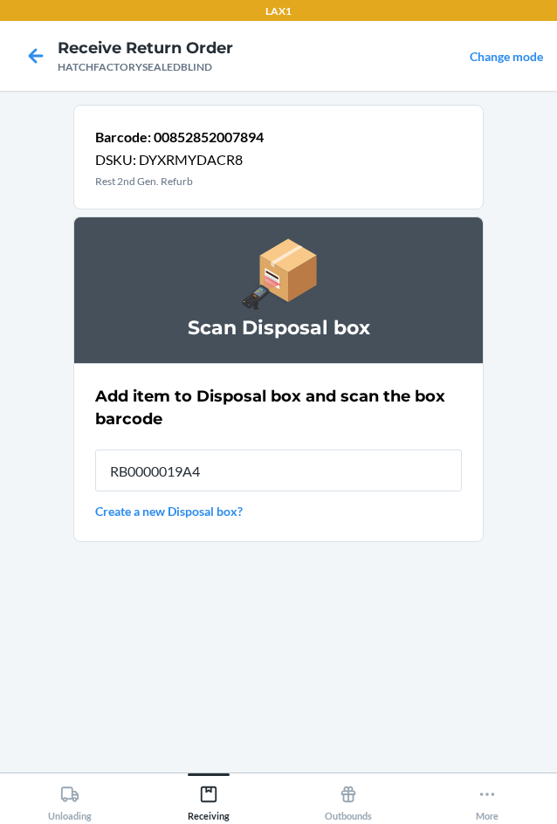
type input "RB0000019A4"
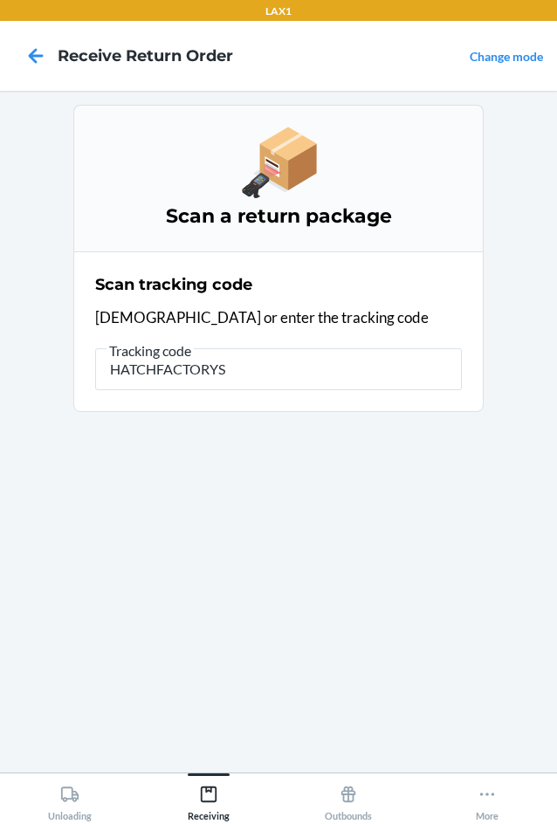
type input "HATCHFACTORYSE"
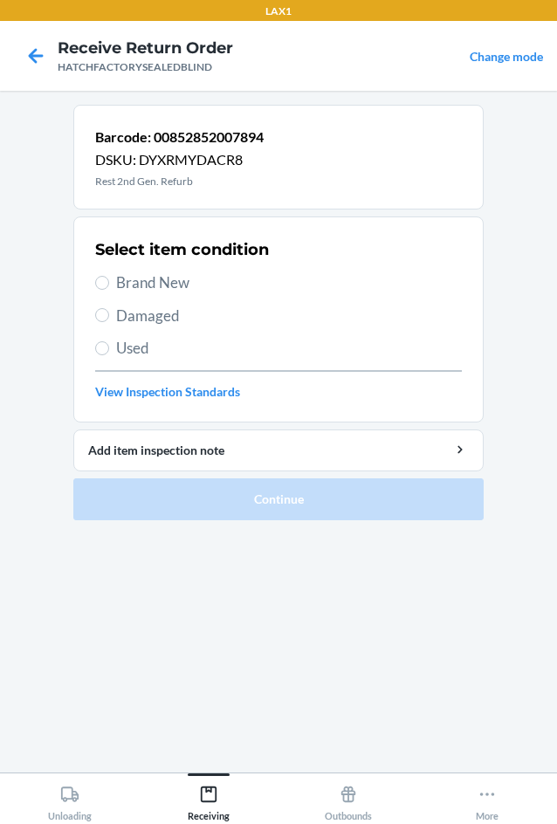
click at [109, 315] on label "Damaged" at bounding box center [278, 316] width 367 height 23
click at [109, 315] on input "Damaged" at bounding box center [102, 315] width 14 height 14
radio input "true"
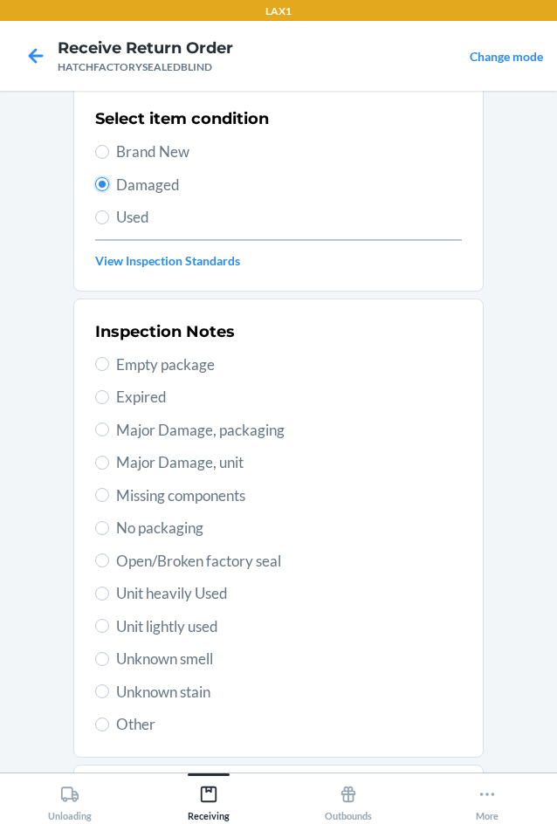
scroll to position [228, 0]
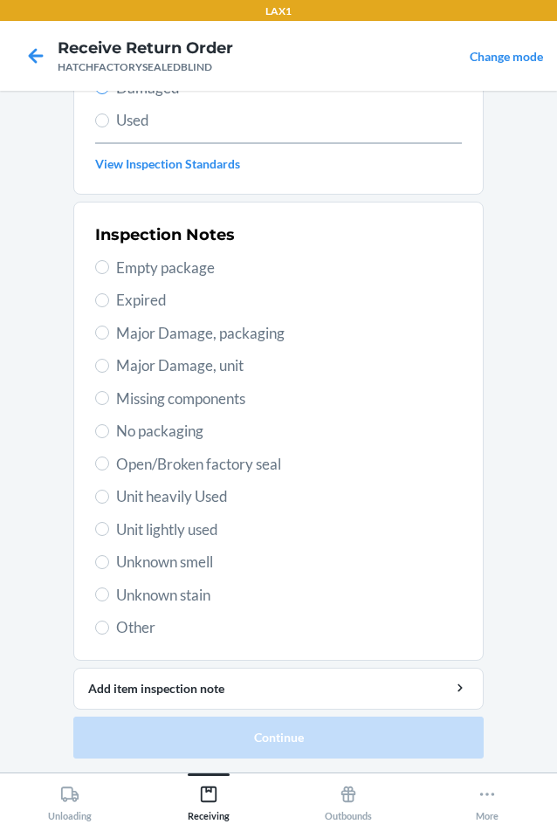
click at [119, 388] on span "Missing components" at bounding box center [289, 399] width 346 height 23
click at [109, 391] on input "Missing components" at bounding box center [102, 398] width 14 height 14
radio input "true"
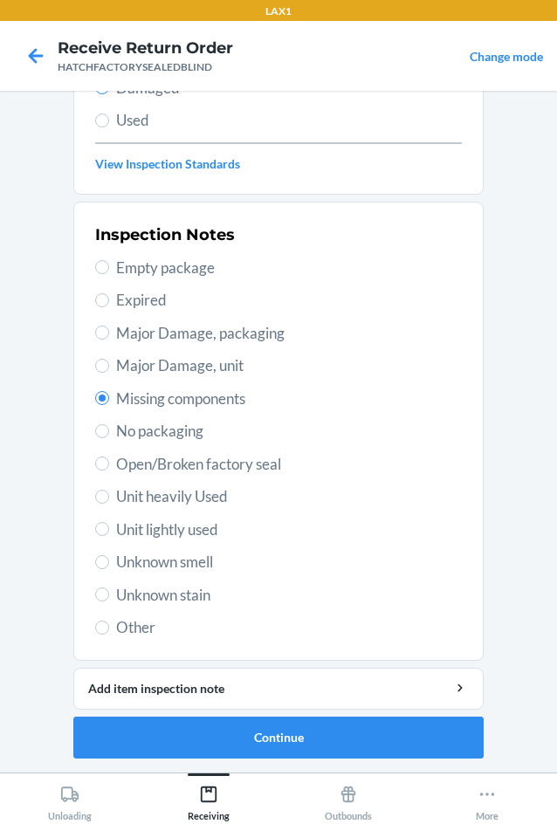
click at [154, 361] on span "Major Damage, unit" at bounding box center [289, 365] width 346 height 23
click at [109, 361] on input "Major Damage, unit" at bounding box center [102, 366] width 14 height 14
radio input "true"
radio input "false"
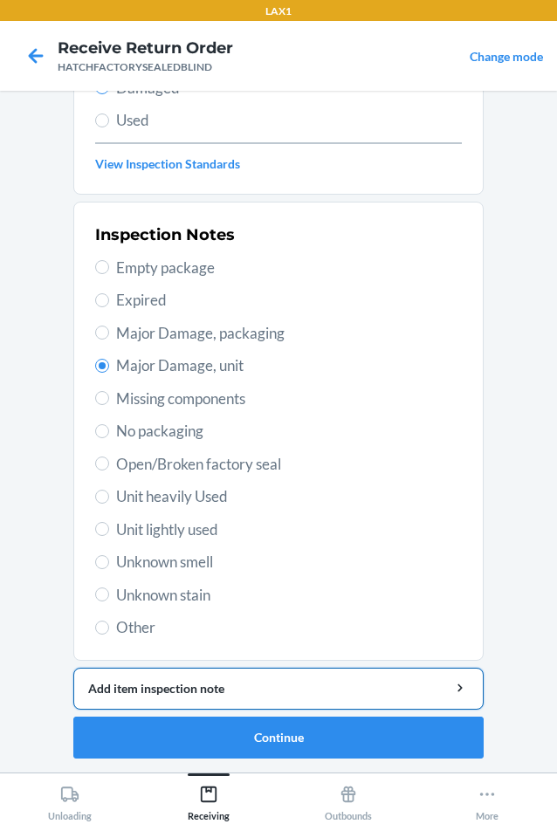
click at [263, 689] on div "Add item inspection note" at bounding box center [278, 688] width 381 height 18
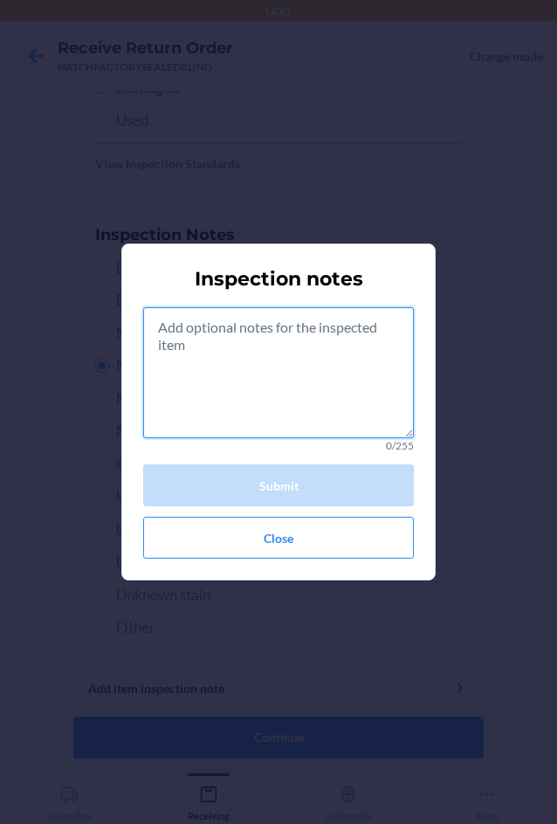
click at [323, 399] on textarea at bounding box center [278, 372] width 271 height 131
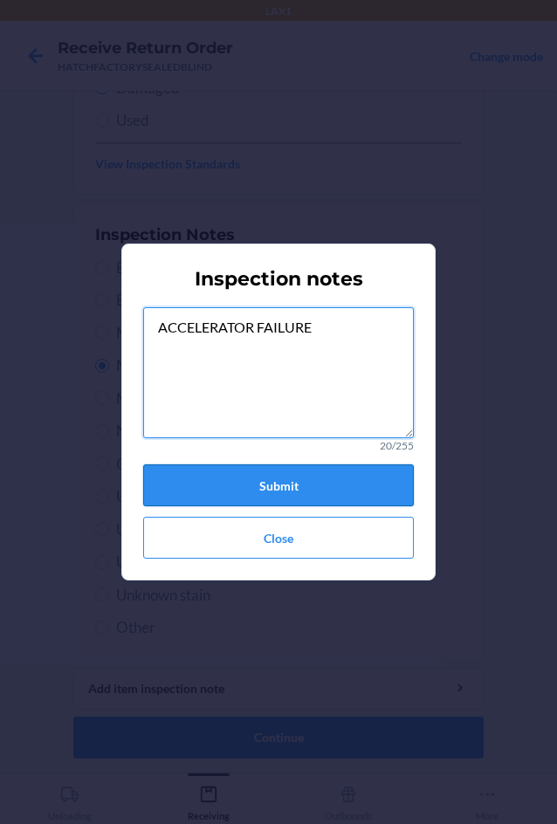
type textarea "ACCELERATOR FAILURE"
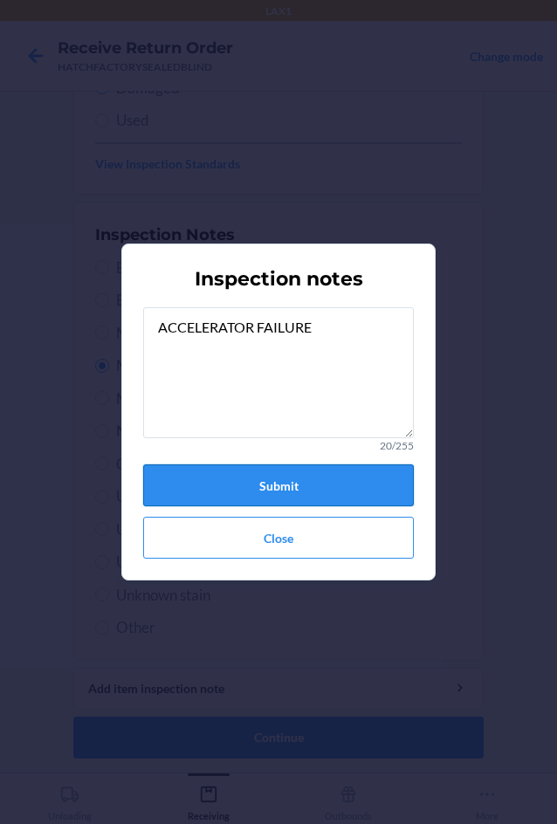
click at [282, 471] on button "Submit" at bounding box center [278, 485] width 271 height 42
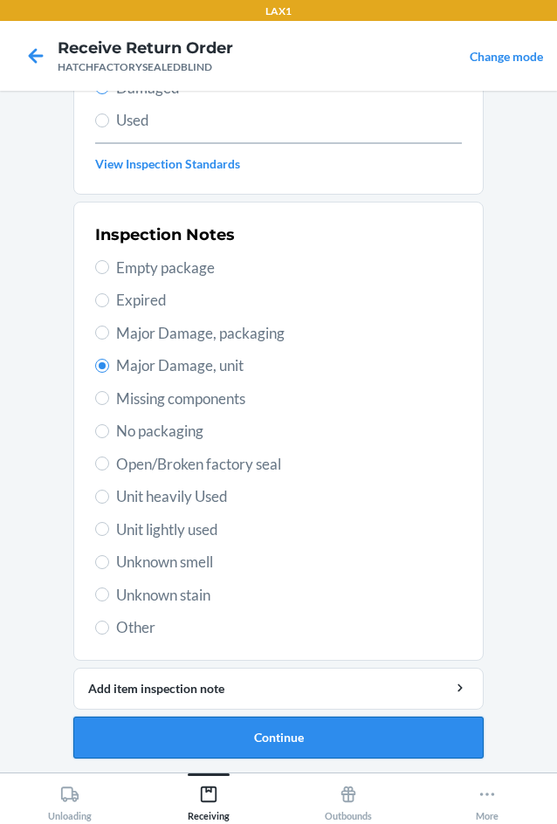
click at [264, 743] on button "Continue" at bounding box center [278, 738] width 410 height 42
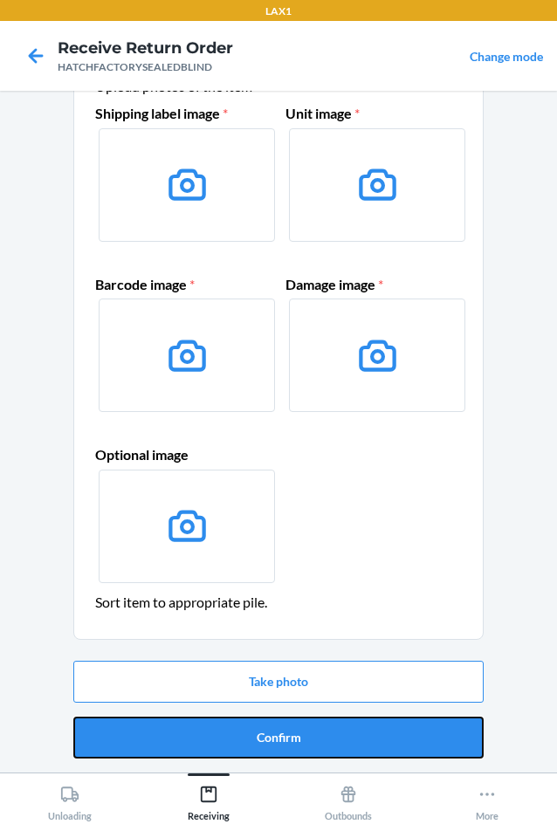
click at [264, 743] on button "Confirm" at bounding box center [278, 738] width 410 height 42
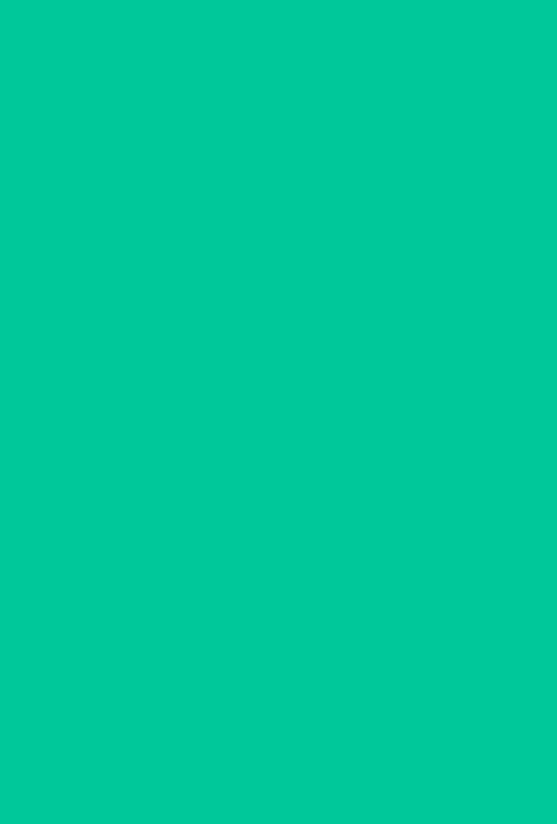
scroll to position [0, 0]
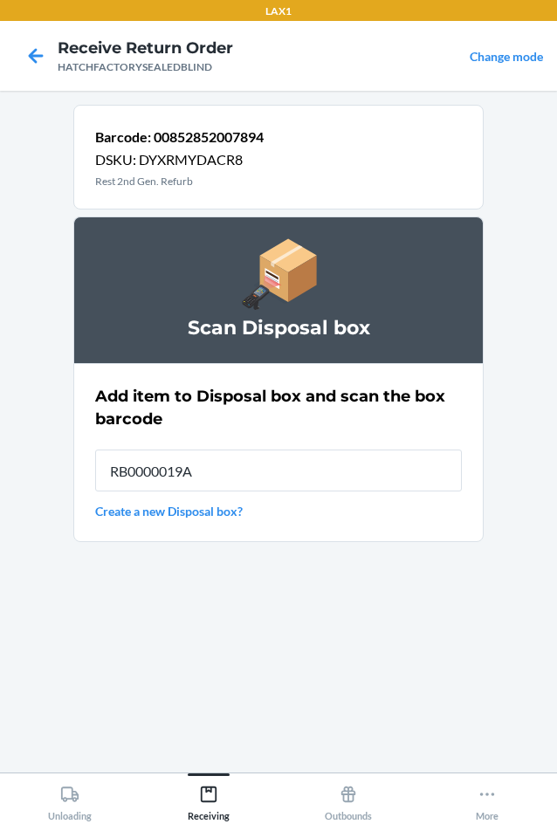
type input "RB0000019A4"
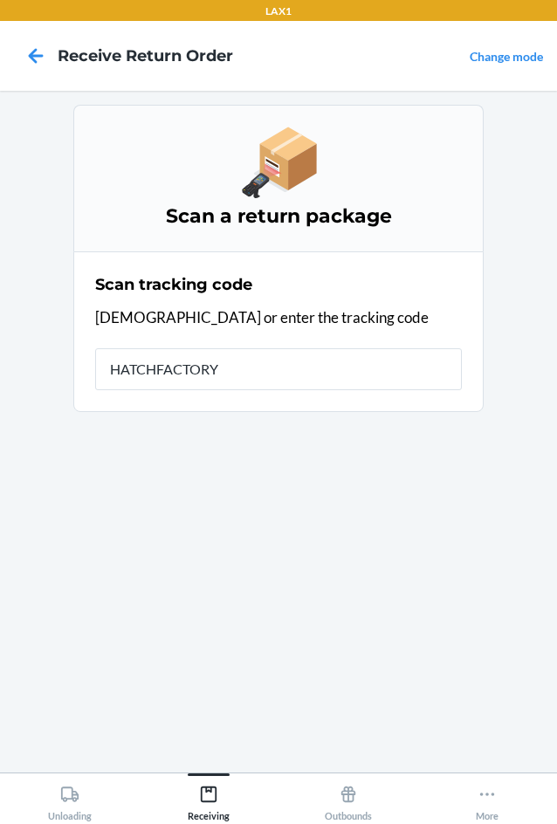
type input "HATCHFACTORYS"
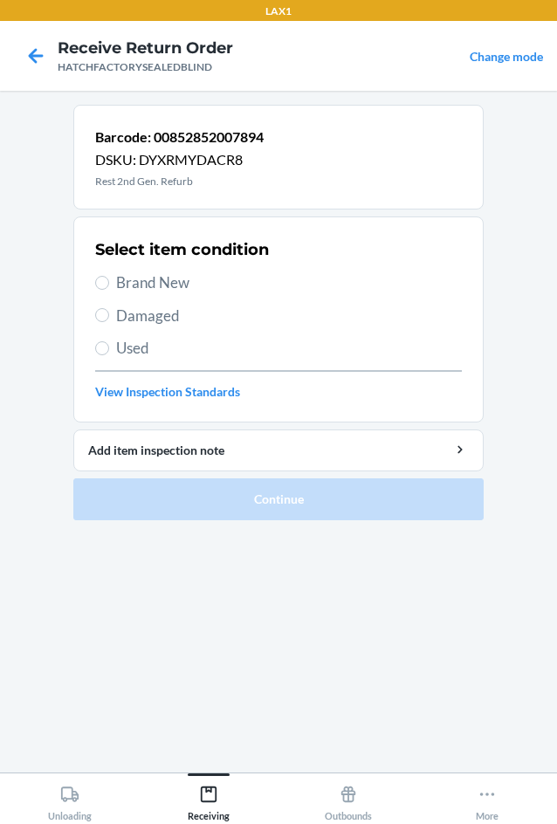
click at [112, 313] on label "Damaged" at bounding box center [278, 316] width 367 height 23
click at [109, 313] on input "Damaged" at bounding box center [102, 315] width 14 height 14
radio input "true"
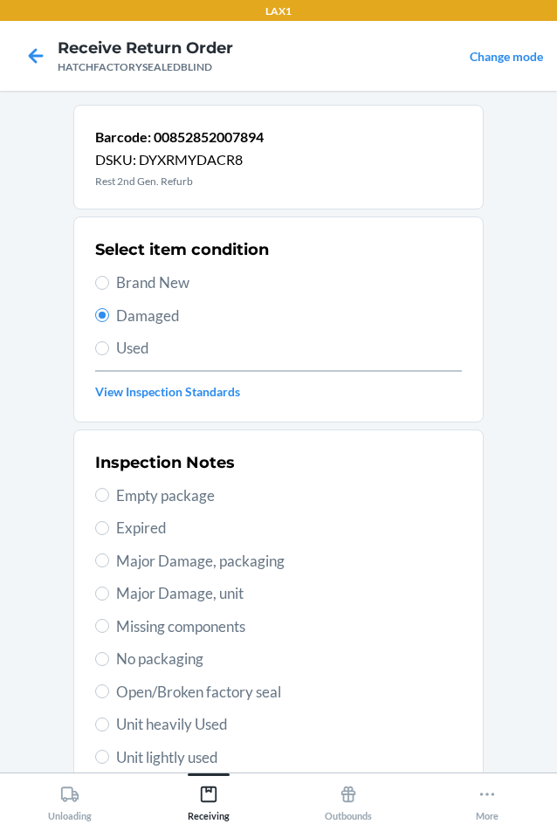
click at [134, 587] on span "Major Damage, unit" at bounding box center [289, 593] width 346 height 23
click at [109, 587] on input "Major Damage, unit" at bounding box center [102, 594] width 14 height 14
radio input "true"
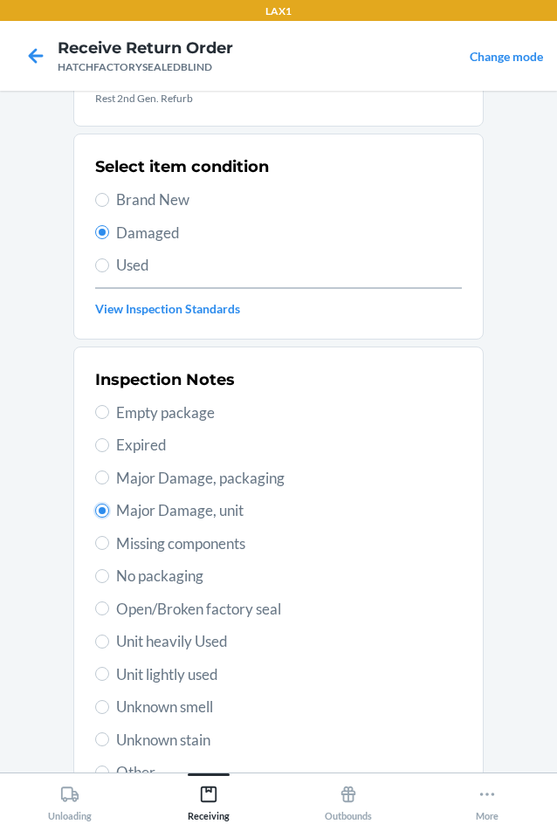
scroll to position [228, 0]
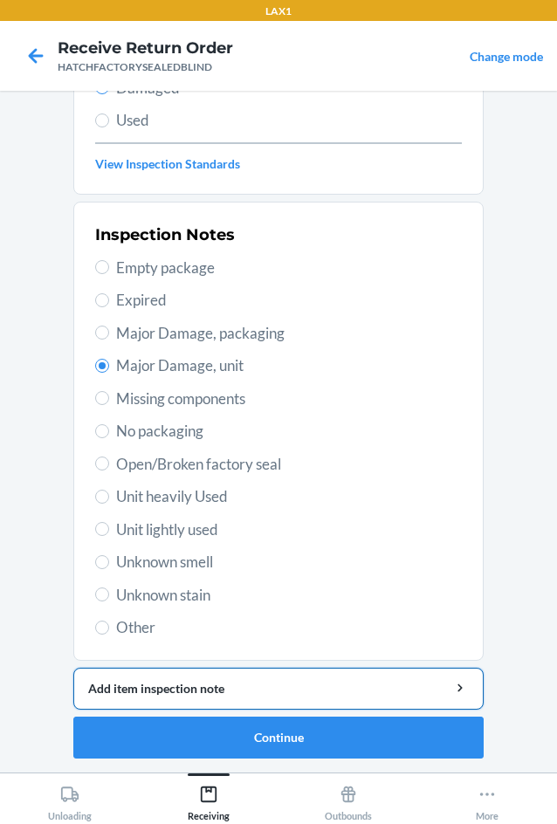
click at [217, 688] on div "Add item inspection note" at bounding box center [278, 688] width 381 height 18
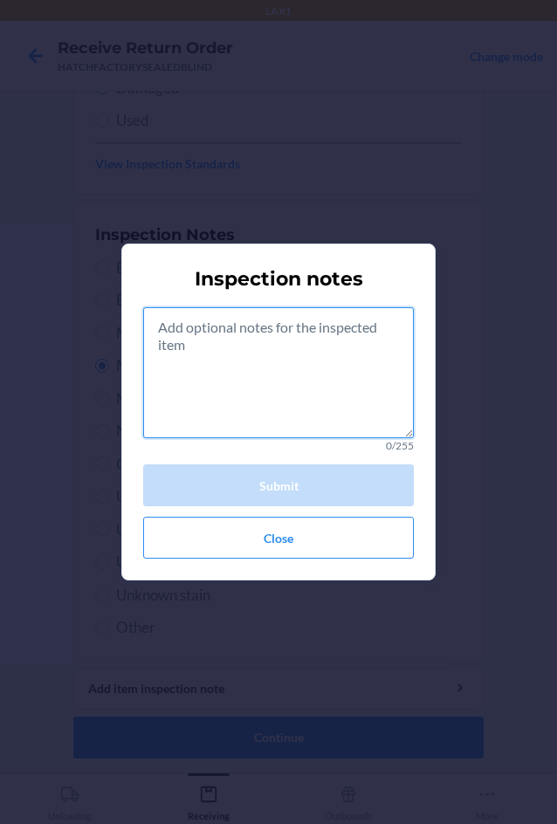
click at [244, 377] on textarea at bounding box center [278, 372] width 271 height 131
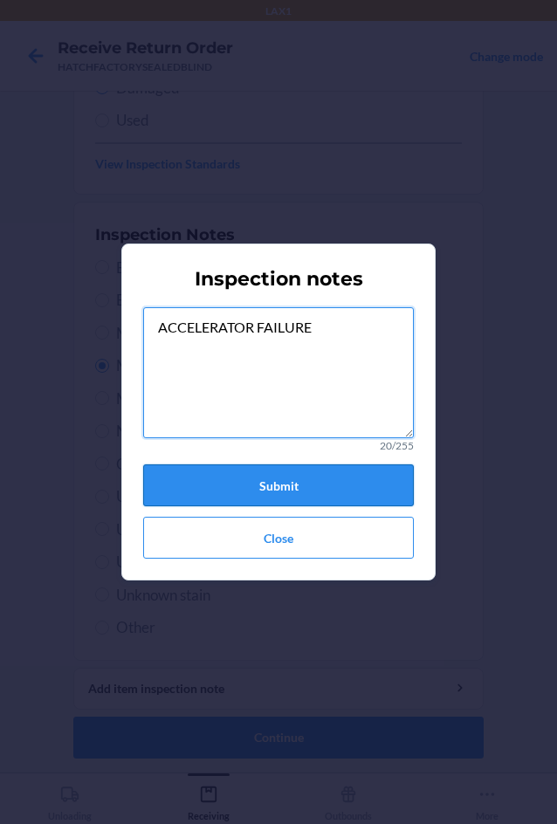
type textarea "ACCELERATOR FAILURE"
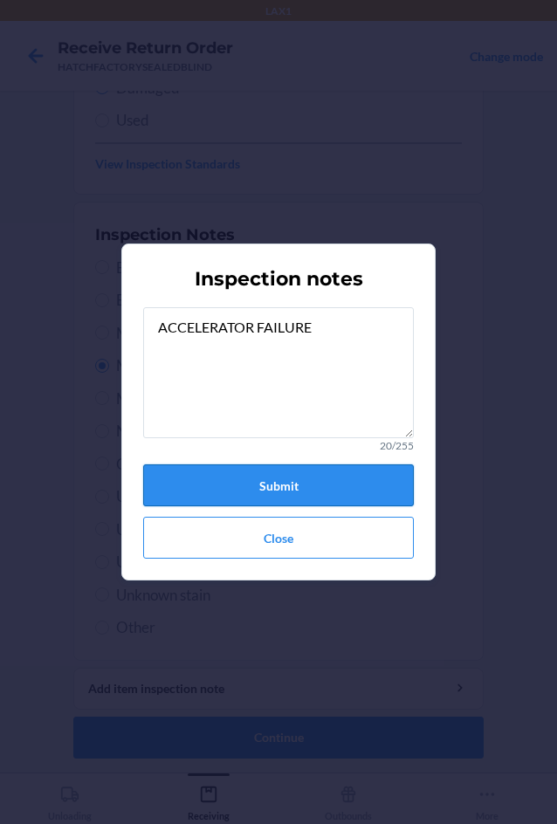
click at [282, 485] on button "Submit" at bounding box center [278, 485] width 271 height 42
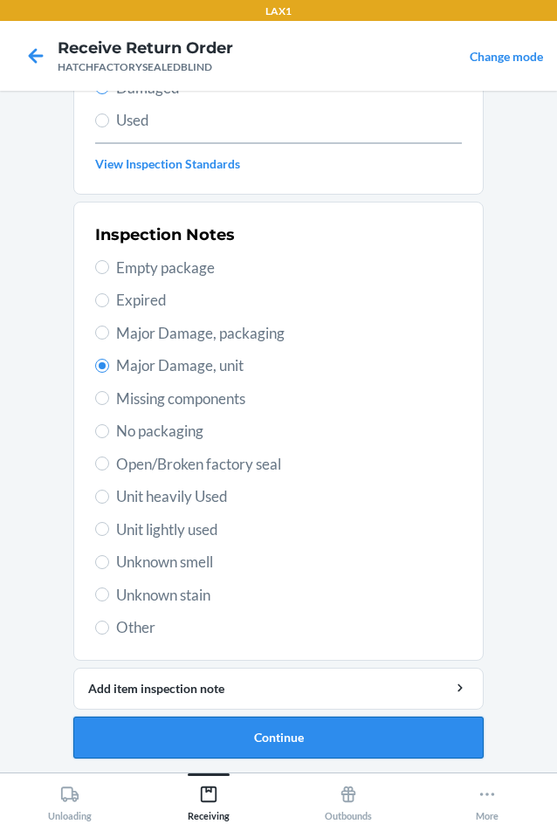
click at [256, 728] on button "Continue" at bounding box center [278, 738] width 410 height 42
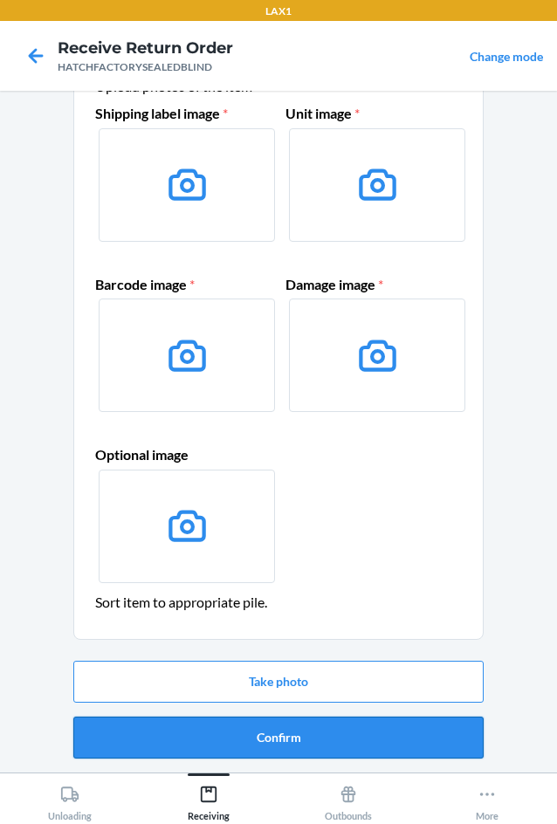
click at [257, 731] on button "Confirm" at bounding box center [278, 738] width 410 height 42
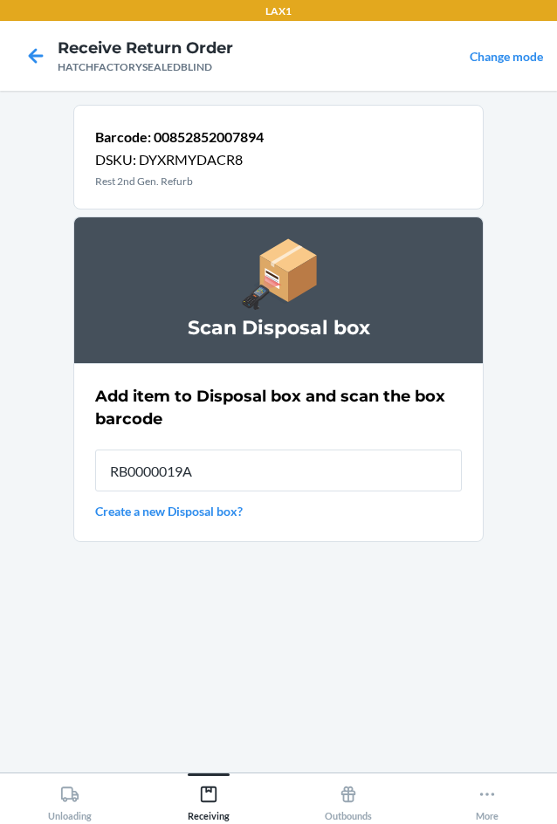
type input "RB0000019A4"
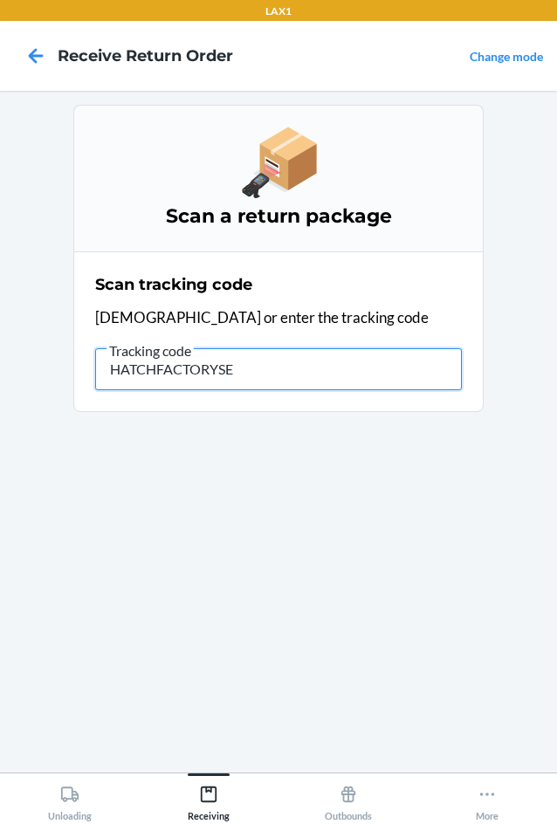
type input "HATCHFACTORYSEA"
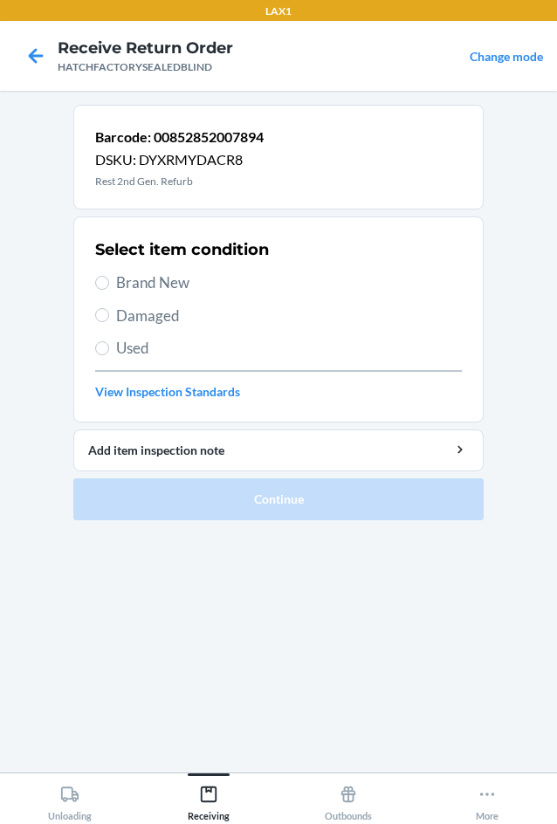
click at [134, 323] on span "Damaged" at bounding box center [289, 316] width 346 height 23
click at [109, 322] on input "Damaged" at bounding box center [102, 315] width 14 height 14
radio input "true"
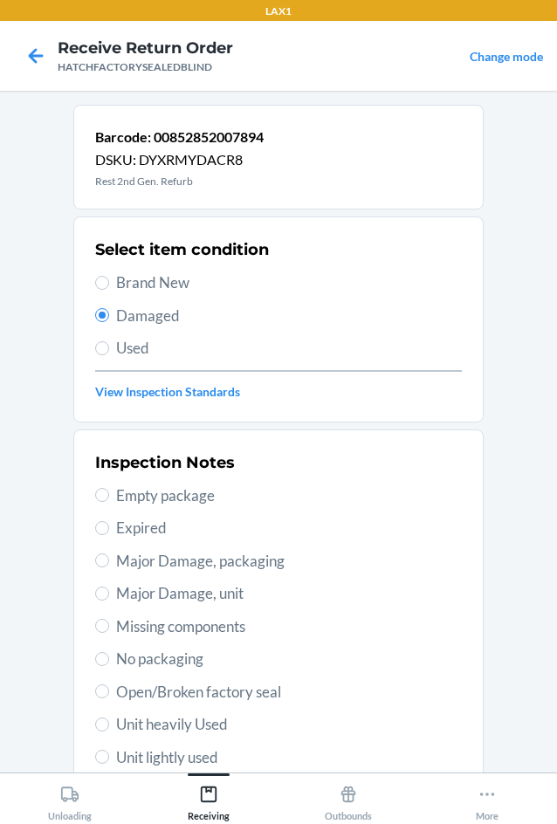
click at [128, 592] on span "Major Damage, unit" at bounding box center [289, 593] width 346 height 23
click at [109, 592] on input "Major Damage, unit" at bounding box center [102, 594] width 14 height 14
radio input "true"
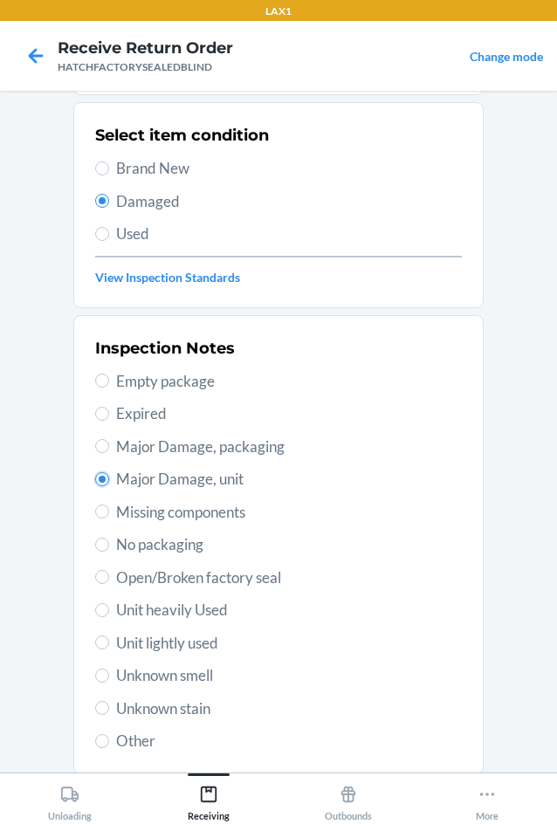
scroll to position [228, 0]
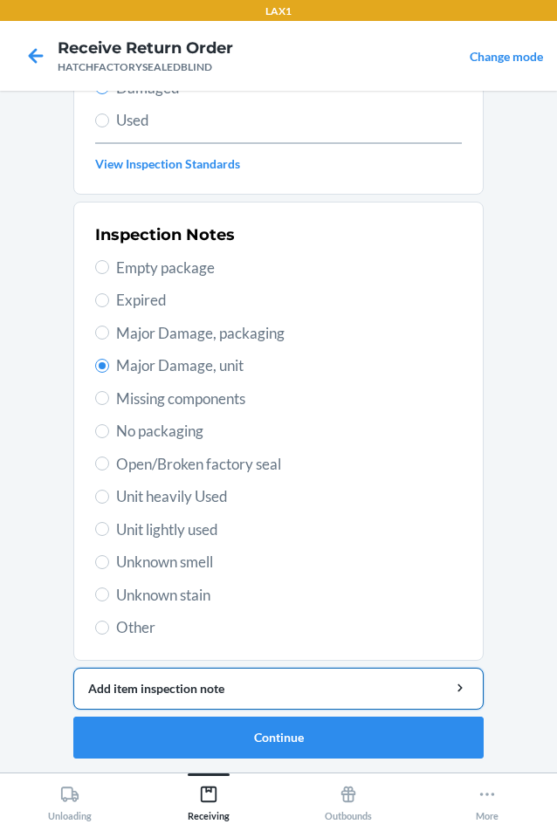
click at [260, 687] on div "Add item inspection note" at bounding box center [278, 688] width 381 height 18
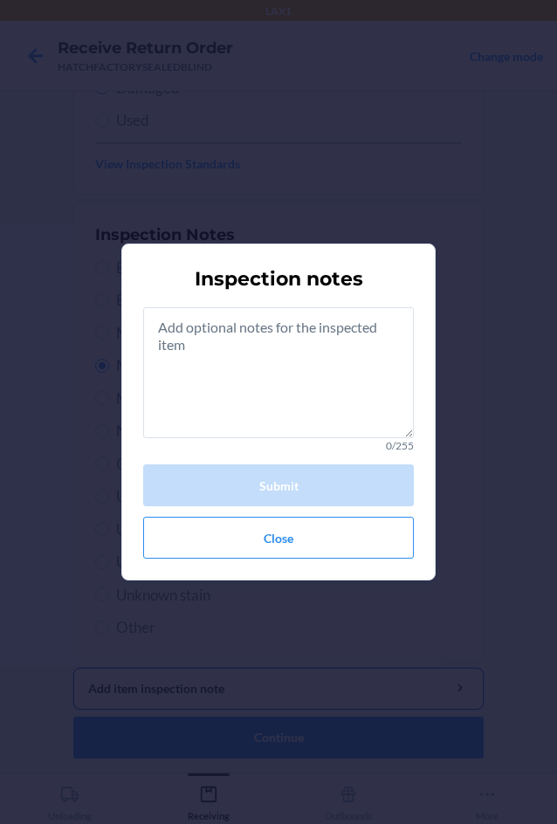
click at [73, 668] on button "Add item inspection note" at bounding box center [278, 689] width 410 height 42
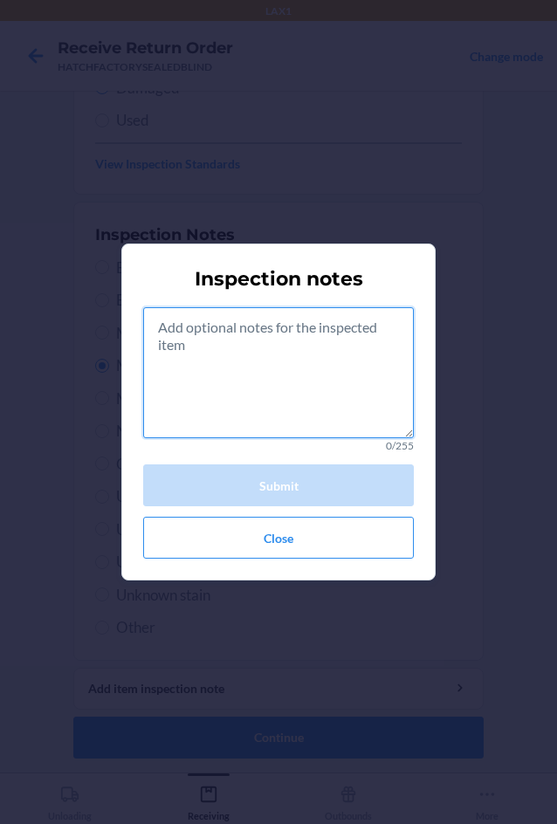
click at [230, 392] on textarea at bounding box center [278, 372] width 271 height 131
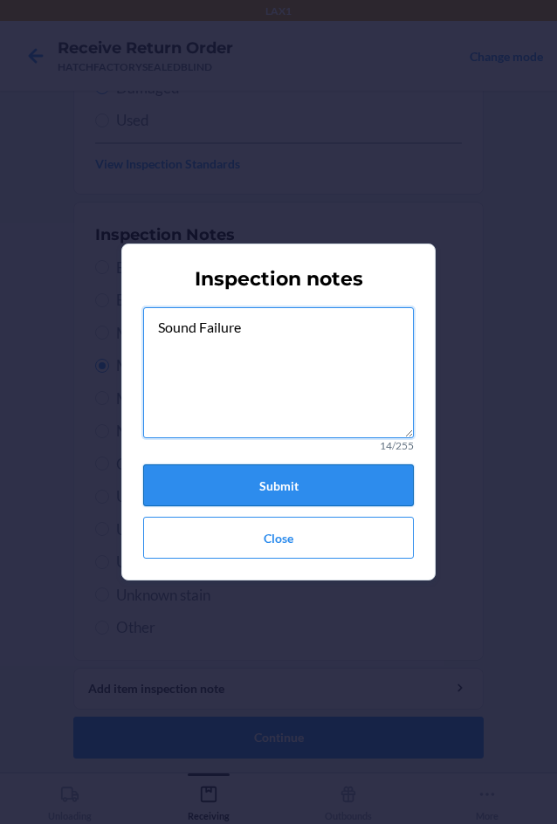
type textarea "Sound Failure"
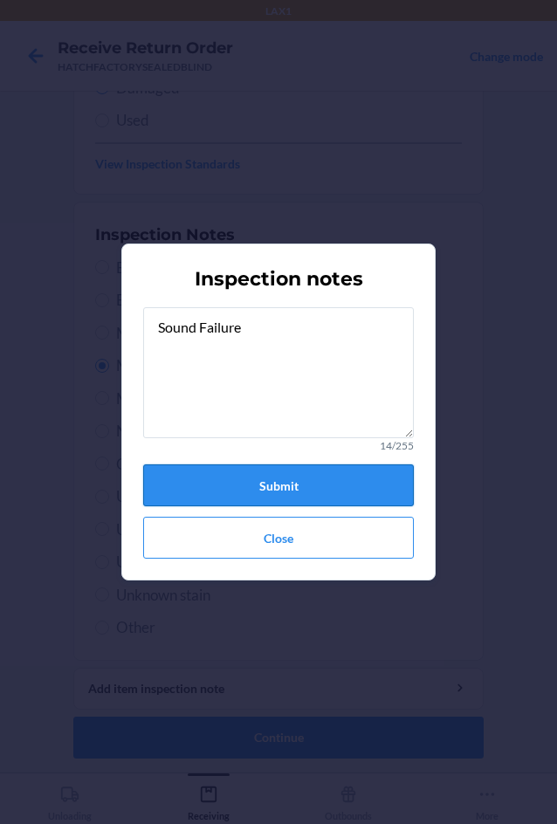
click at [239, 469] on button "Submit" at bounding box center [278, 485] width 271 height 42
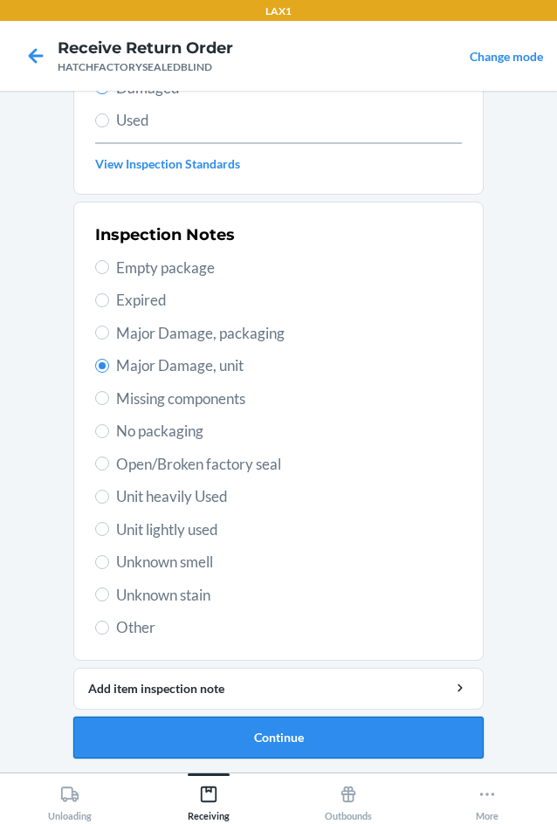
click at [312, 752] on button "Continue" at bounding box center [278, 738] width 410 height 42
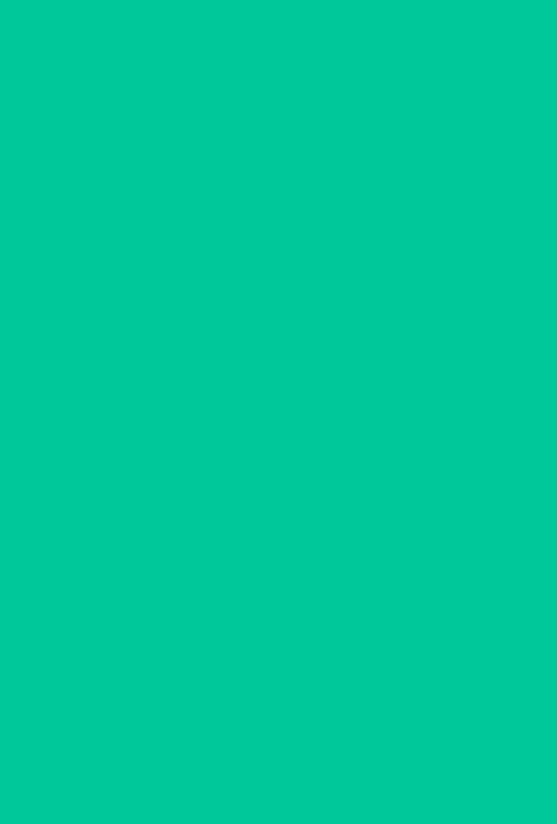
scroll to position [84, 0]
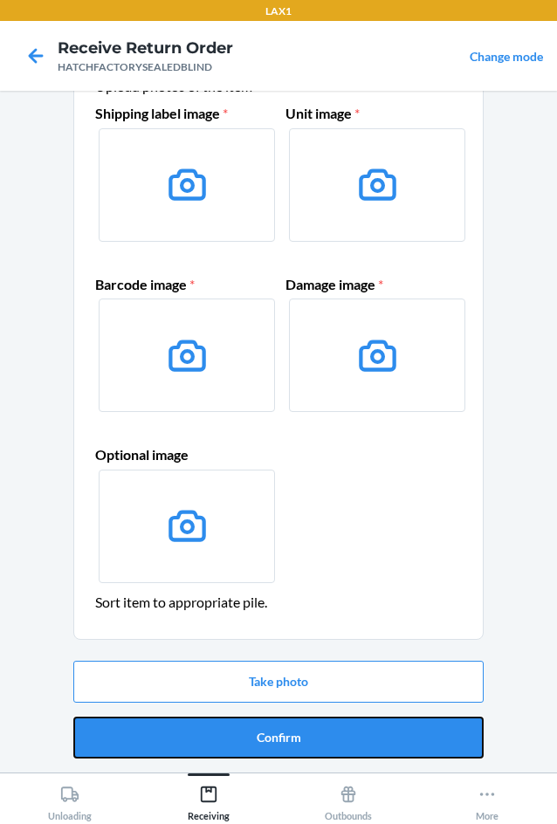
drag, startPoint x: 316, startPoint y: 741, endPoint x: 326, endPoint y: 740, distance: 9.8
click at [317, 740] on button "Confirm" at bounding box center [278, 738] width 410 height 42
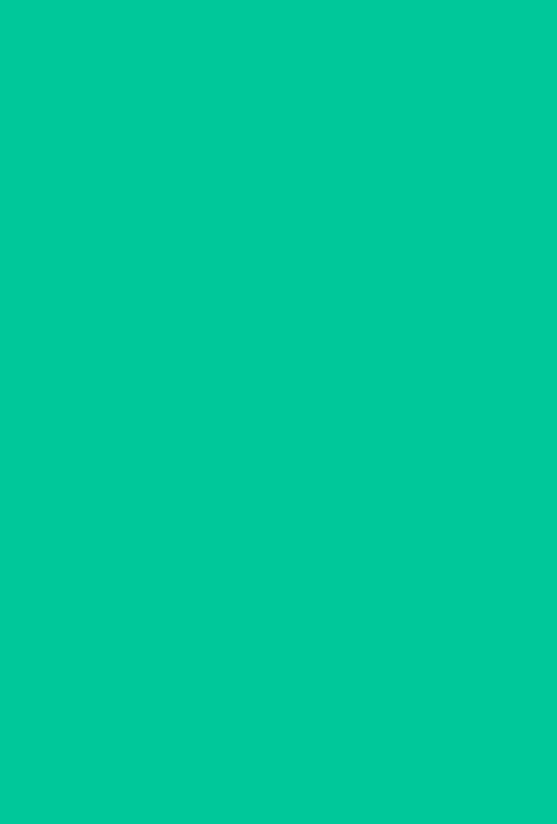
scroll to position [0, 0]
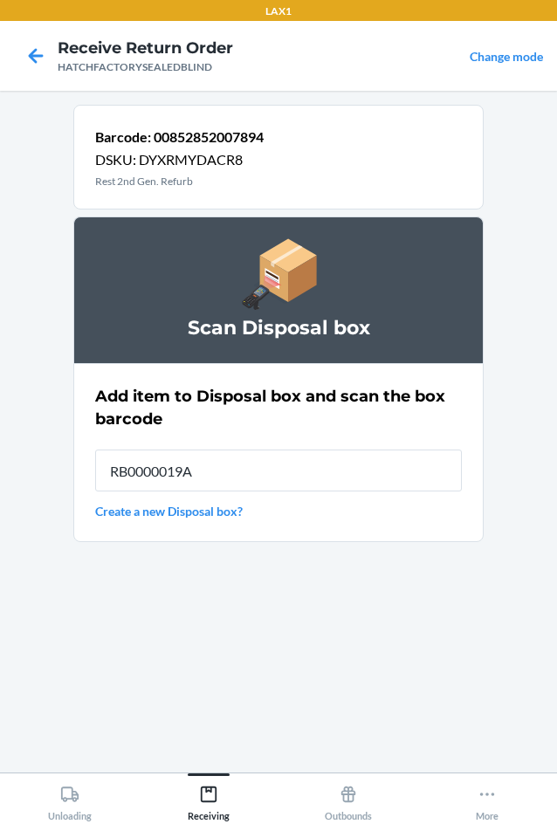
type input "RB0000019A4"
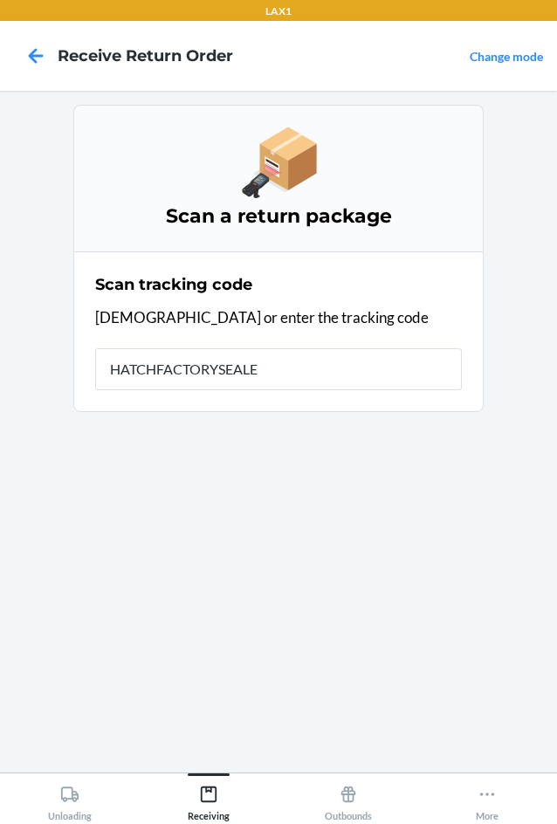
type input "HATCHFACTORYSEALED"
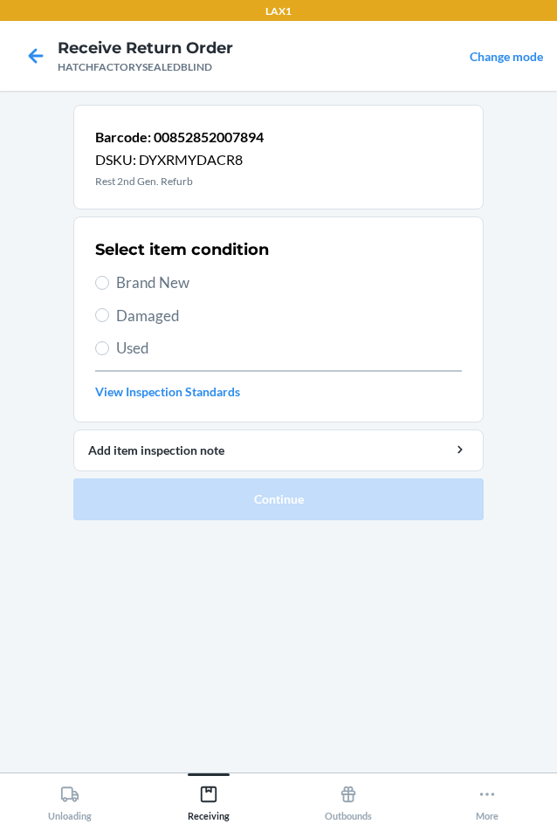
click at [169, 315] on span "Damaged" at bounding box center [289, 316] width 346 height 23
click at [109, 315] on input "Damaged" at bounding box center [102, 315] width 14 height 14
radio input "true"
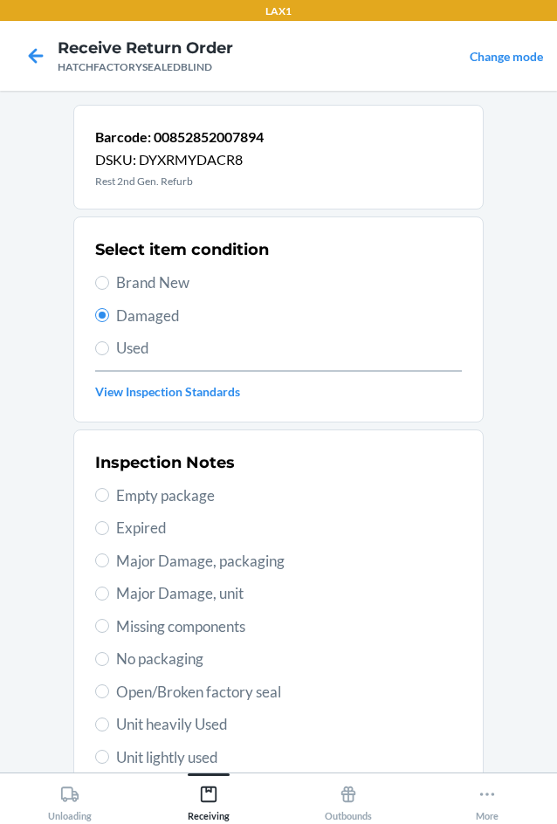
click at [136, 587] on span "Major Damage, unit" at bounding box center [289, 593] width 346 height 23
click at [109, 587] on input "Major Damage, unit" at bounding box center [102, 594] width 14 height 14
radio input "true"
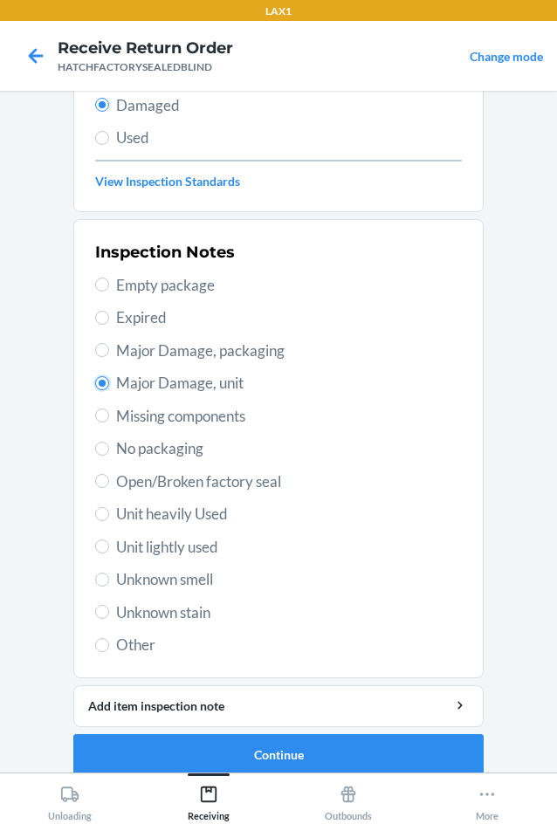
scroll to position [228, 0]
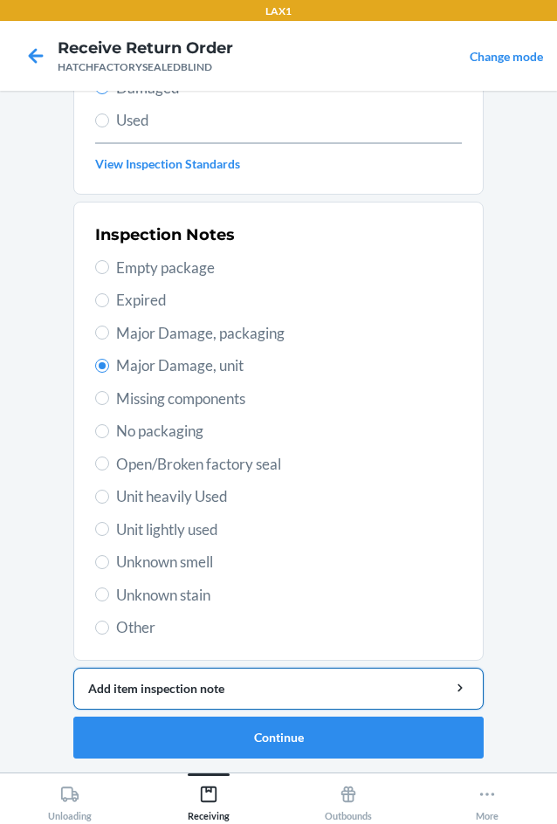
click at [235, 677] on button "Add item inspection note" at bounding box center [278, 689] width 410 height 42
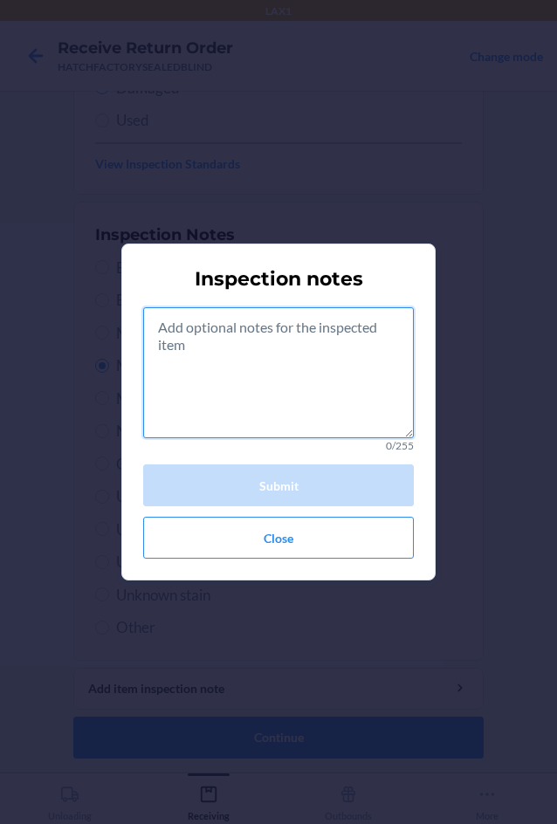
click at [270, 412] on textarea at bounding box center [278, 372] width 271 height 131
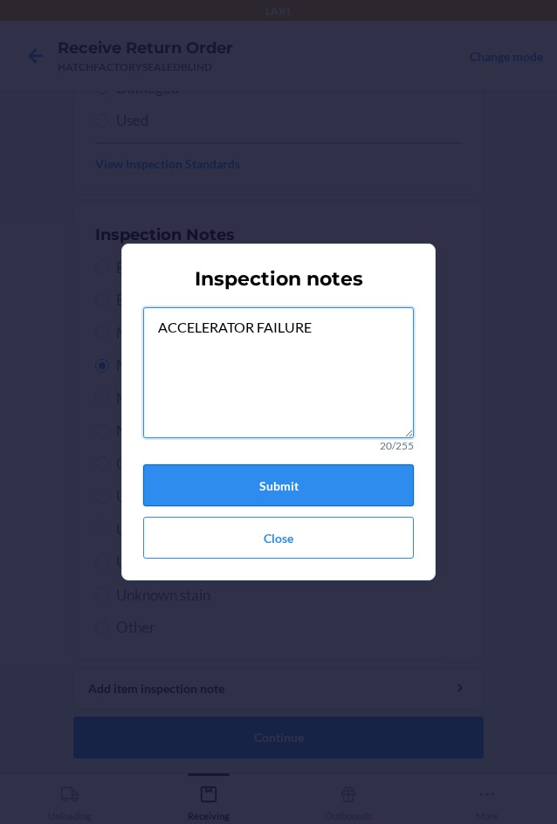
type textarea "ACCELERATOR FAILURE"
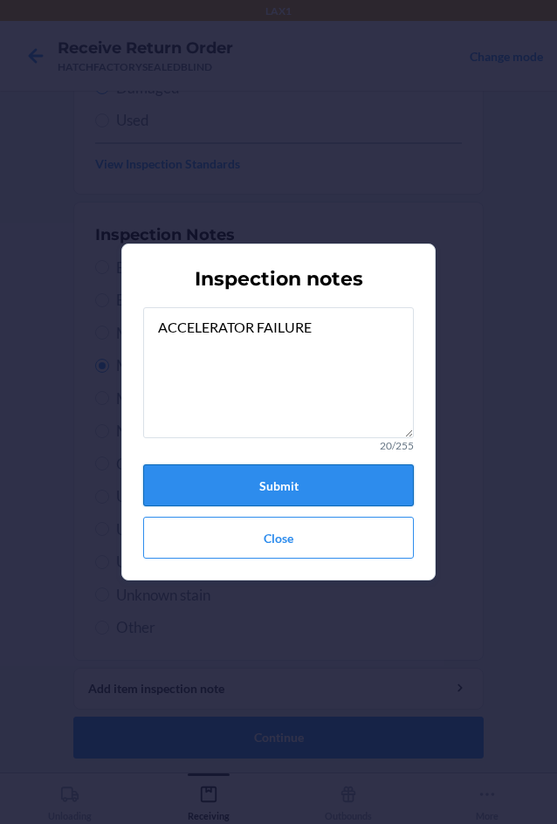
click at [350, 475] on button "Submit" at bounding box center [278, 485] width 271 height 42
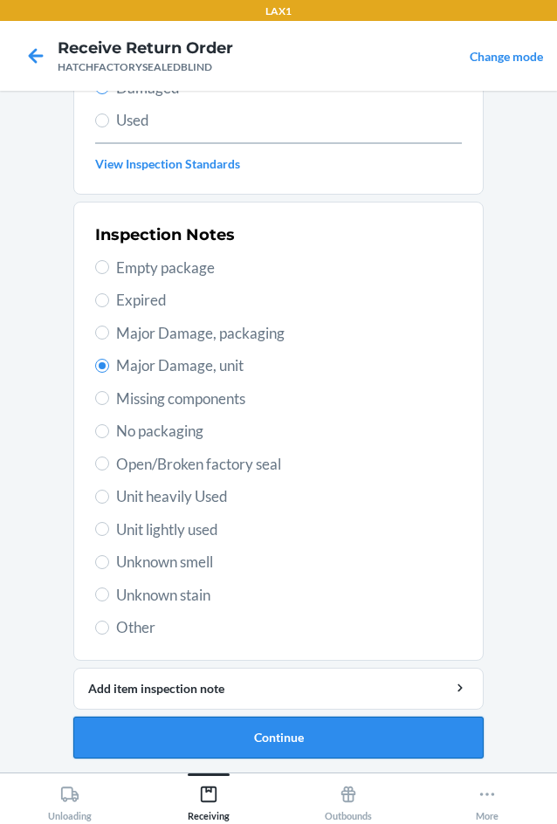
click at [288, 734] on button "Continue" at bounding box center [278, 738] width 410 height 42
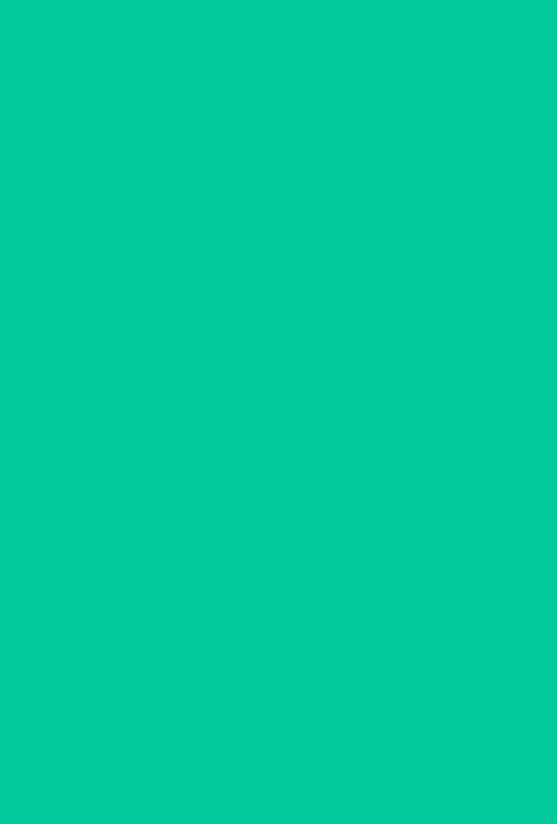
click at [288, 734] on button "Confirm" at bounding box center [278, 738] width 410 height 42
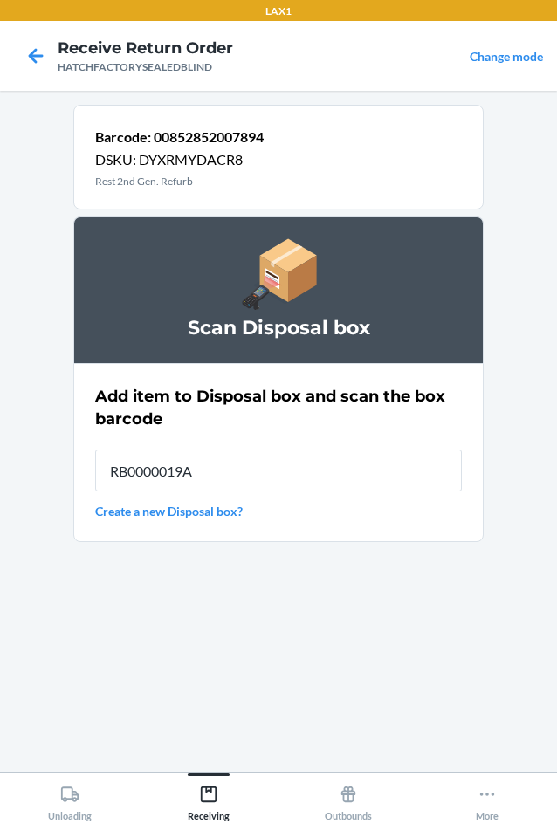
type input "RB0000019A4"
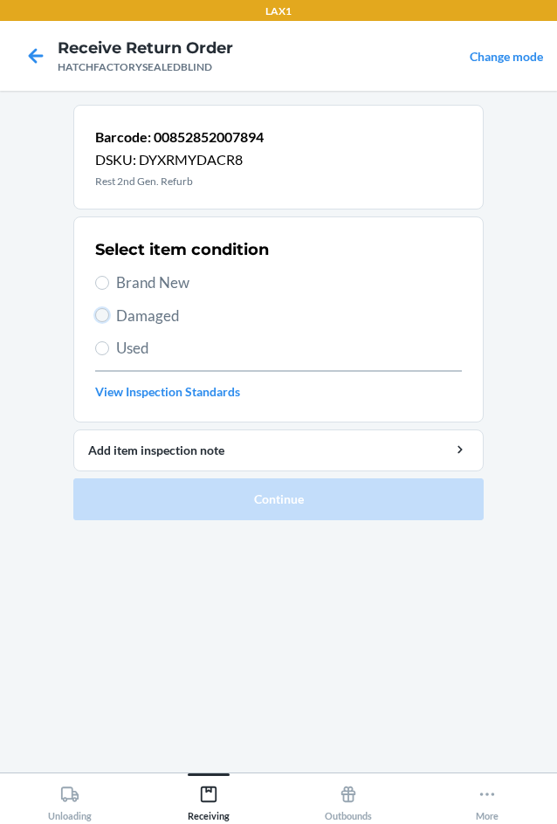
click at [108, 317] on input "Damaged" at bounding box center [102, 315] width 14 height 14
radio input "true"
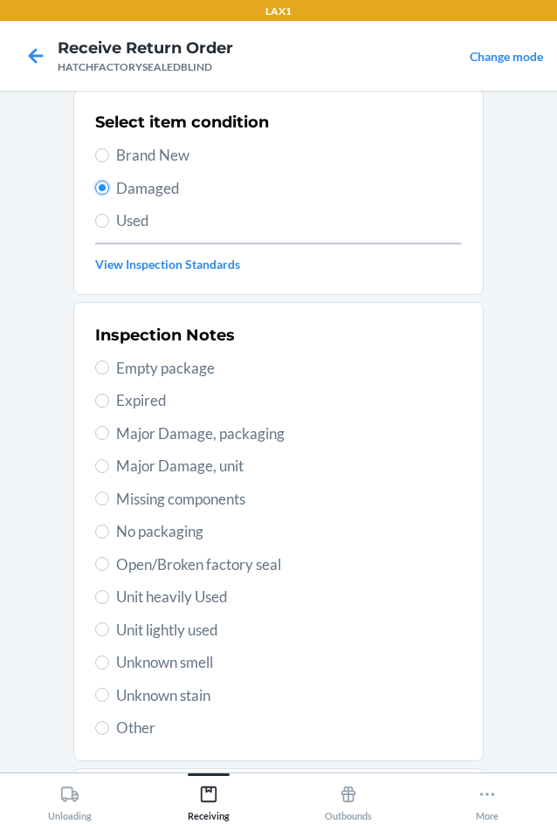
scroll to position [228, 0]
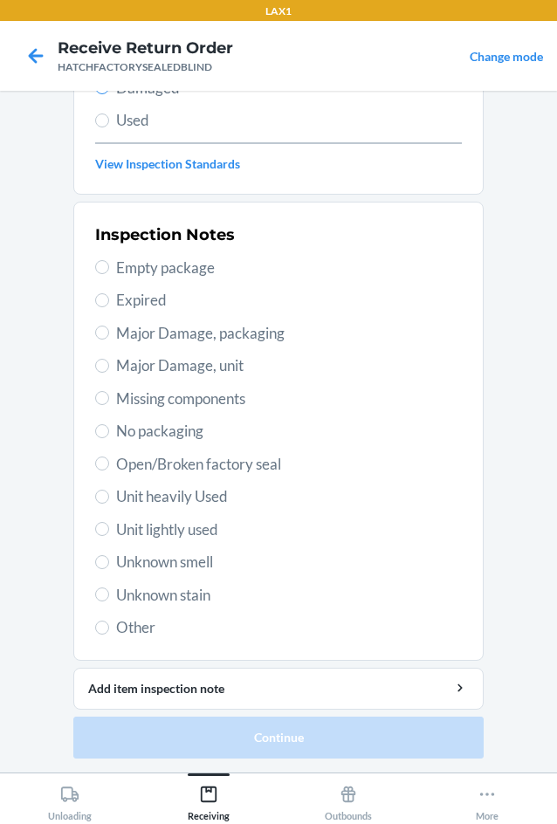
drag, startPoint x: 128, startPoint y: 364, endPoint x: 178, endPoint y: 359, distance: 50.0
click at [128, 362] on span "Major Damage, unit" at bounding box center [289, 365] width 346 height 23
click at [109, 362] on input "Major Damage, unit" at bounding box center [102, 366] width 14 height 14
radio input "true"
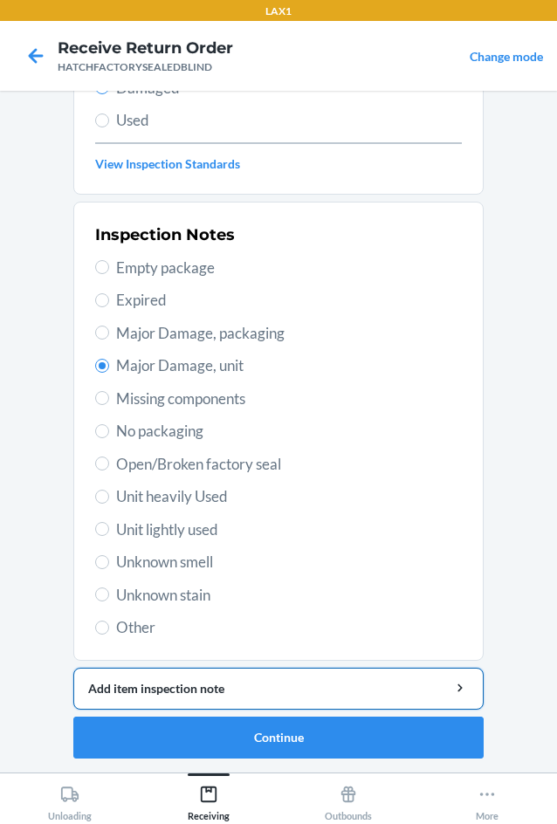
click at [252, 690] on div "Add item inspection note" at bounding box center [278, 688] width 381 height 18
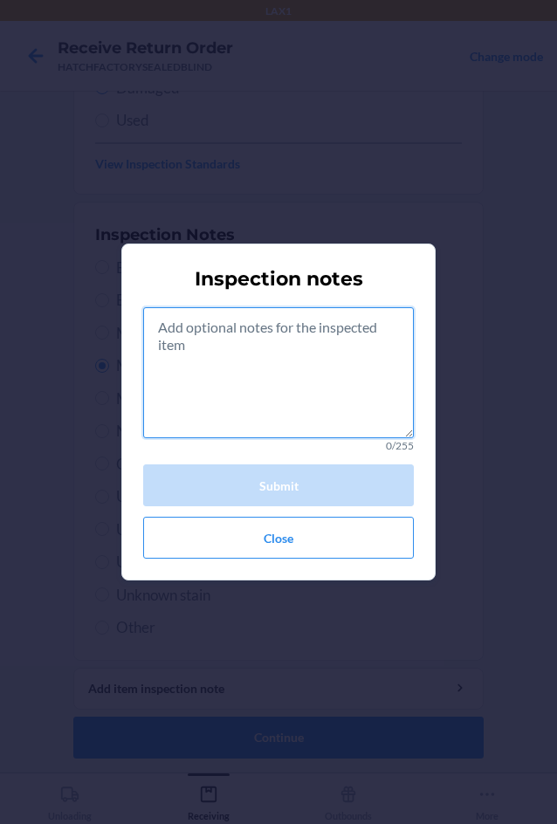
click at [315, 412] on textarea at bounding box center [278, 372] width 271 height 131
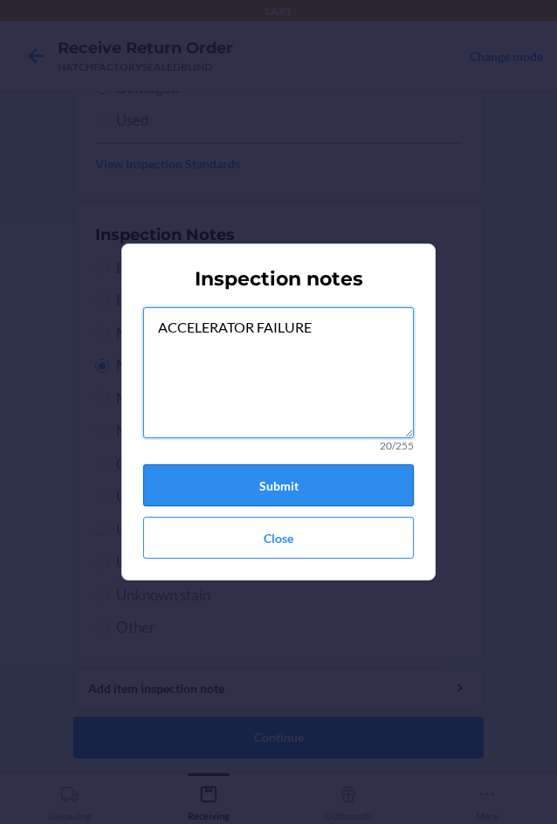
type textarea "ACCELERATOR FAILURE"
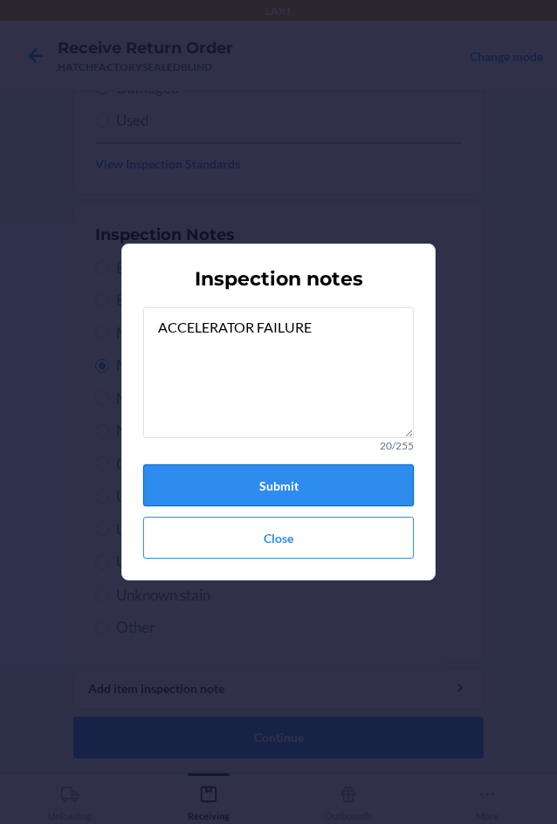
click at [336, 477] on button "Submit" at bounding box center [278, 485] width 271 height 42
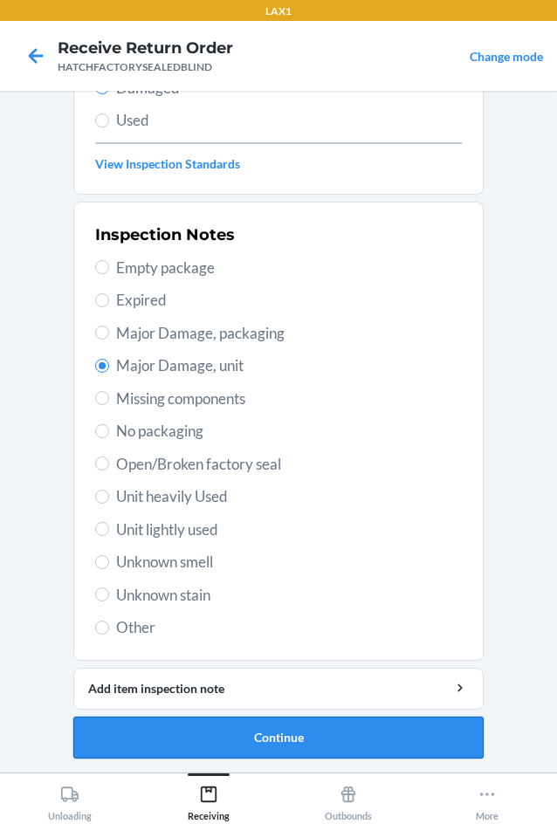
click at [307, 742] on button "Continue" at bounding box center [278, 738] width 410 height 42
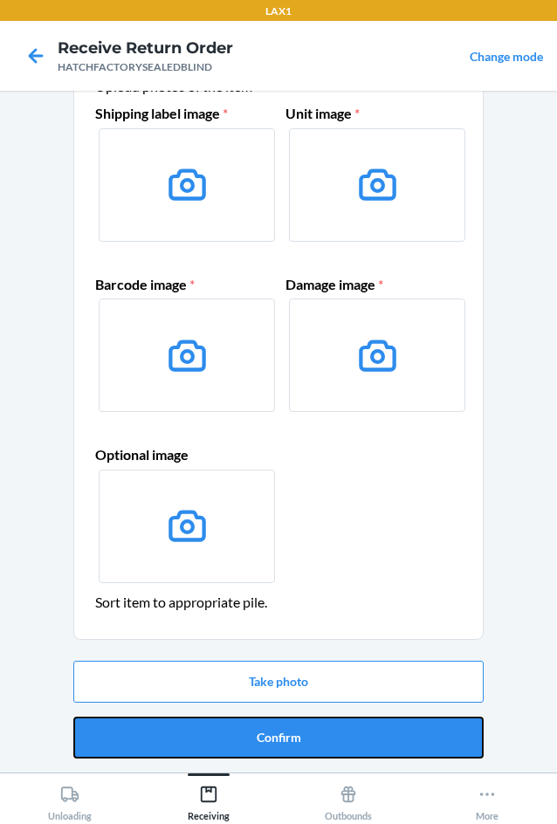
click at [307, 742] on button "Confirm" at bounding box center [278, 738] width 410 height 42
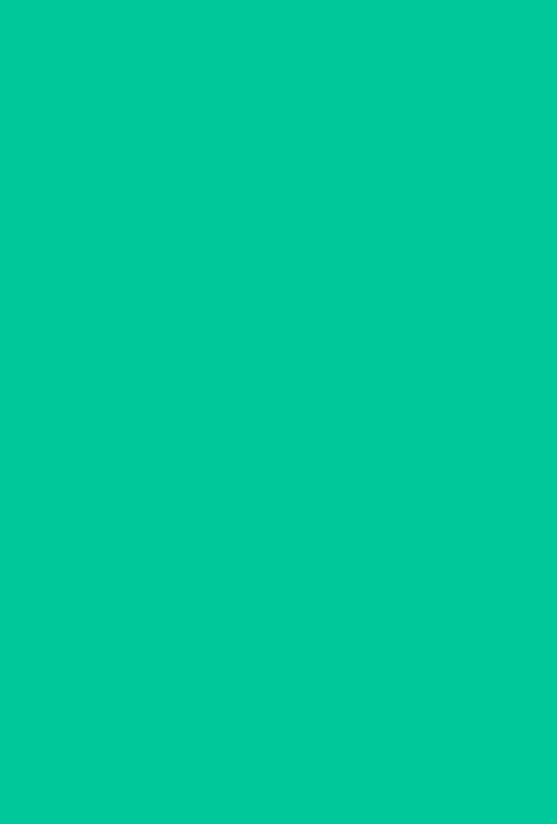
scroll to position [0, 0]
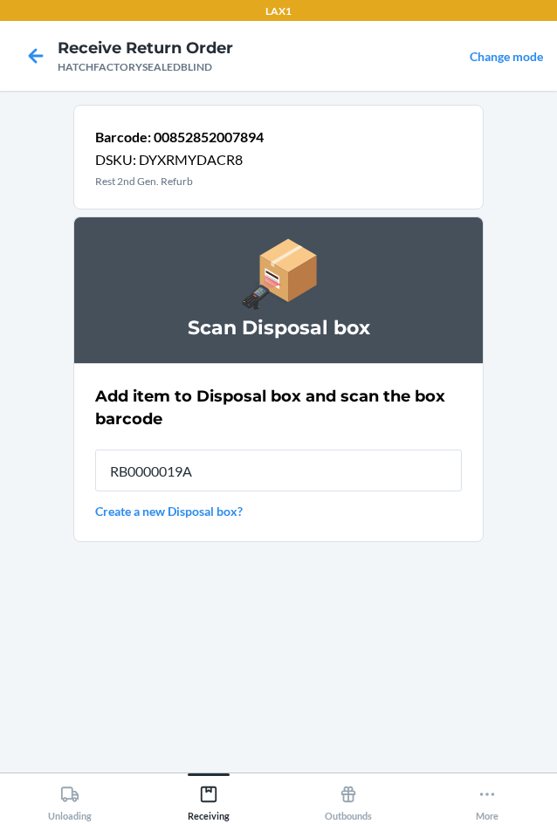
type input "RB0000019A4"
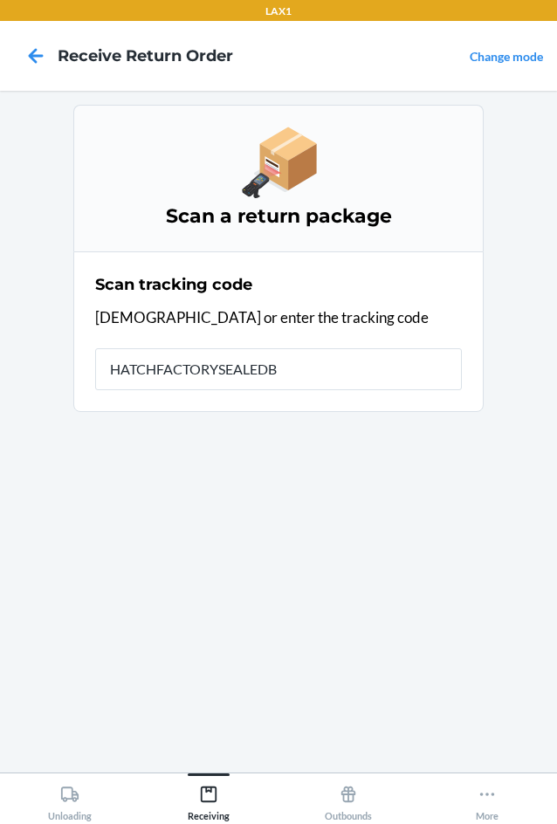
type input "HATCHFACTORYSEALEDBL"
drag, startPoint x: 307, startPoint y: 740, endPoint x: 746, endPoint y: 860, distance: 454.6
click at [556, 823] on html "LAX1 Receive Return Order Change mode Scan a return package Scan tracking code …" at bounding box center [278, 412] width 557 height 824
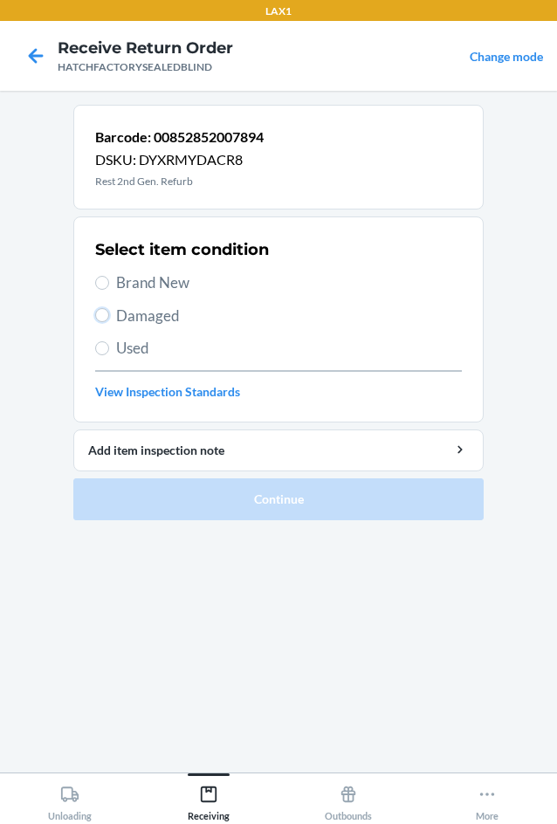
click at [120, 293] on div "Select item condition Brand New Damaged Used View Inspection Standards" at bounding box center [278, 319] width 367 height 173
click at [153, 327] on div "Select item condition Brand New Damaged Used View Inspection Standards" at bounding box center [278, 319] width 367 height 173
click at [115, 319] on label "Damaged" at bounding box center [278, 316] width 367 height 23
click at [109, 319] on input "Damaged" at bounding box center [102, 315] width 14 height 14
radio input "true"
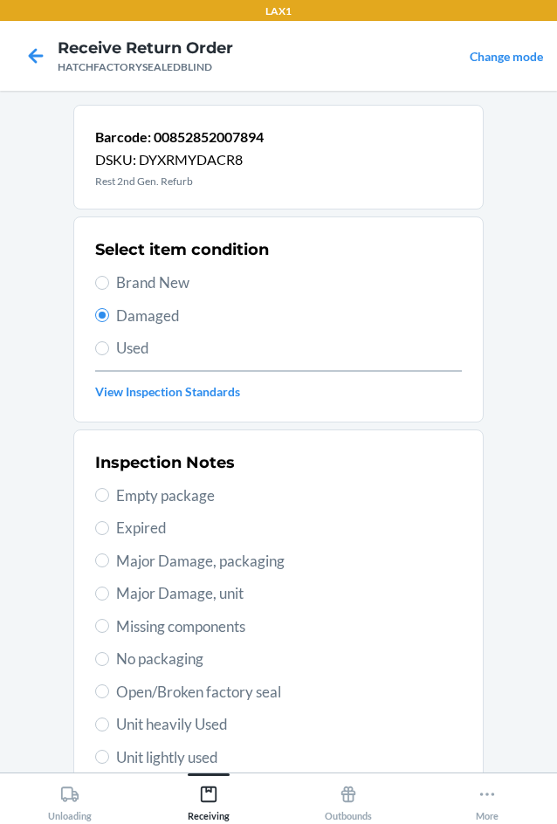
drag, startPoint x: 134, startPoint y: 585, endPoint x: 158, endPoint y: 570, distance: 27.9
click at [134, 586] on span "Major Damage, unit" at bounding box center [289, 593] width 346 height 23
click at [109, 587] on input "Major Damage, unit" at bounding box center [102, 594] width 14 height 14
radio input "true"
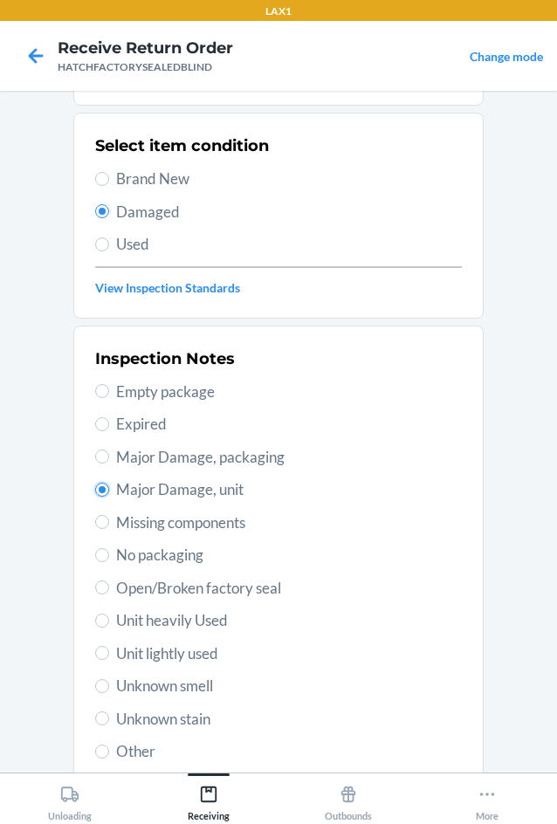
scroll to position [228, 0]
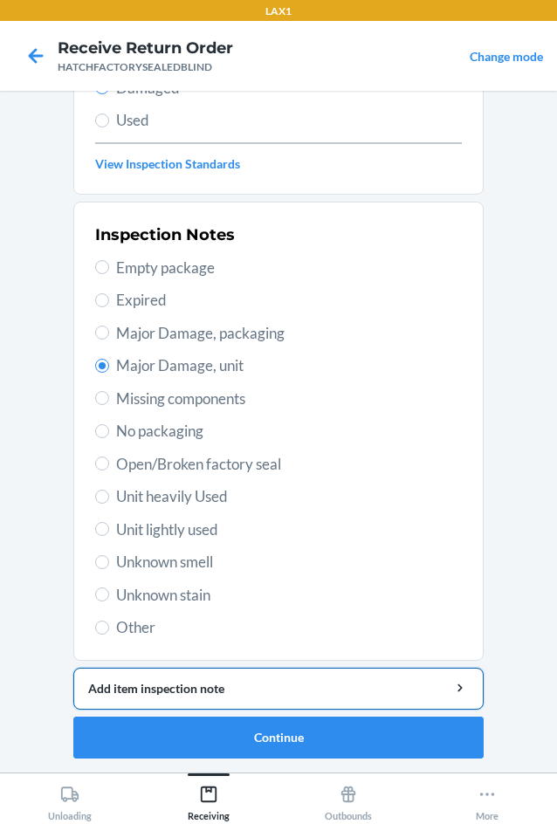
click at [203, 678] on button "Add item inspection note" at bounding box center [278, 689] width 410 height 42
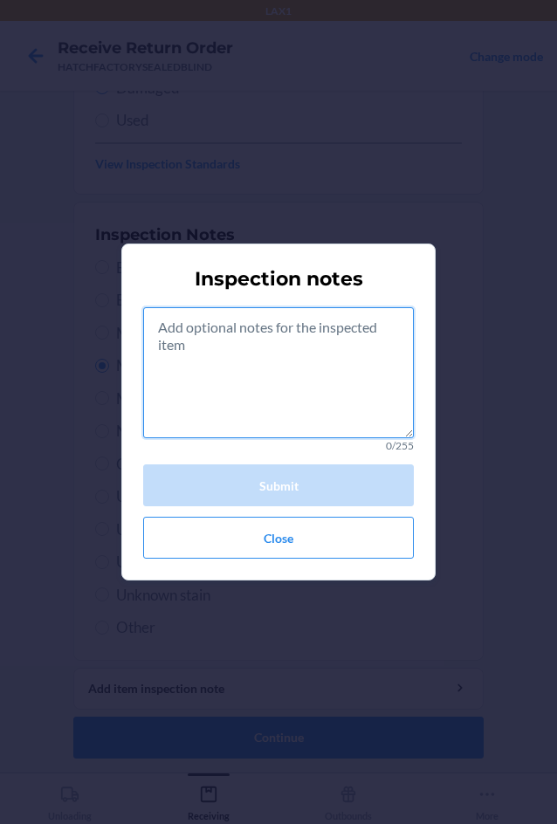
click at [272, 342] on textarea at bounding box center [278, 372] width 271 height 131
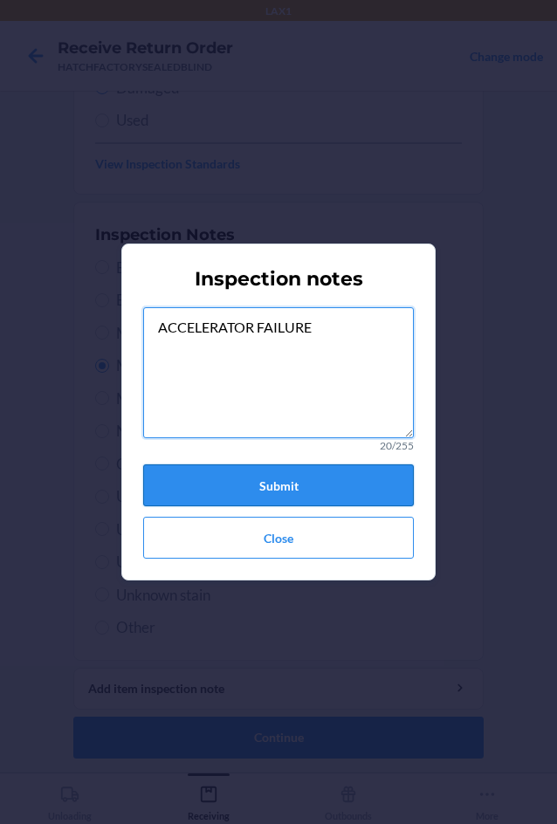
type textarea "ACCELERATOR FAILURE"
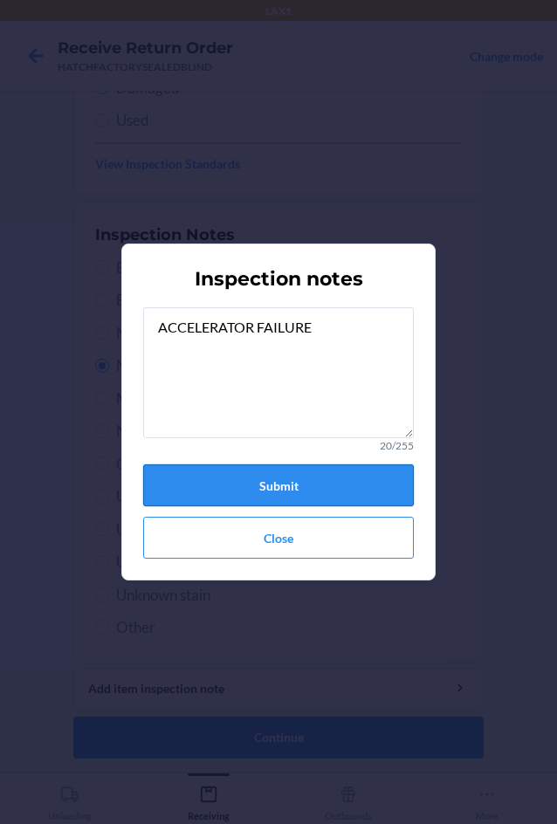
click at [331, 487] on button "Submit" at bounding box center [278, 485] width 271 height 42
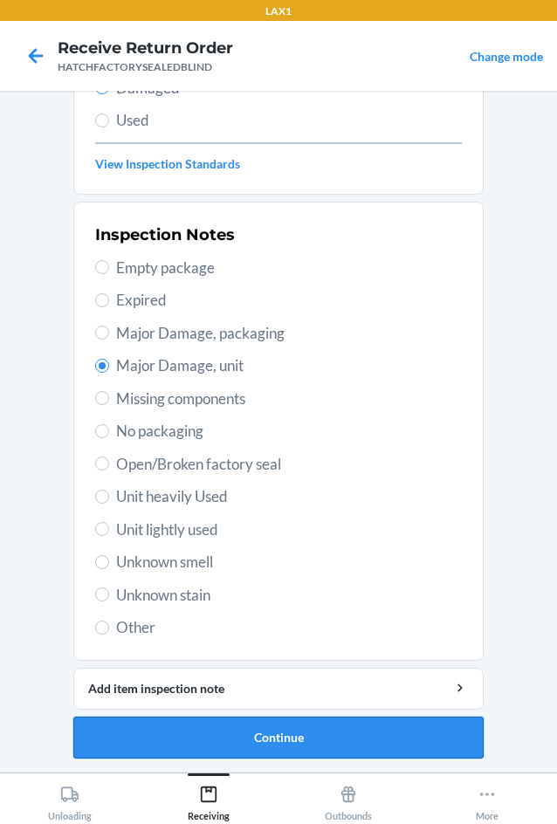
click at [251, 740] on button "Continue" at bounding box center [278, 738] width 410 height 42
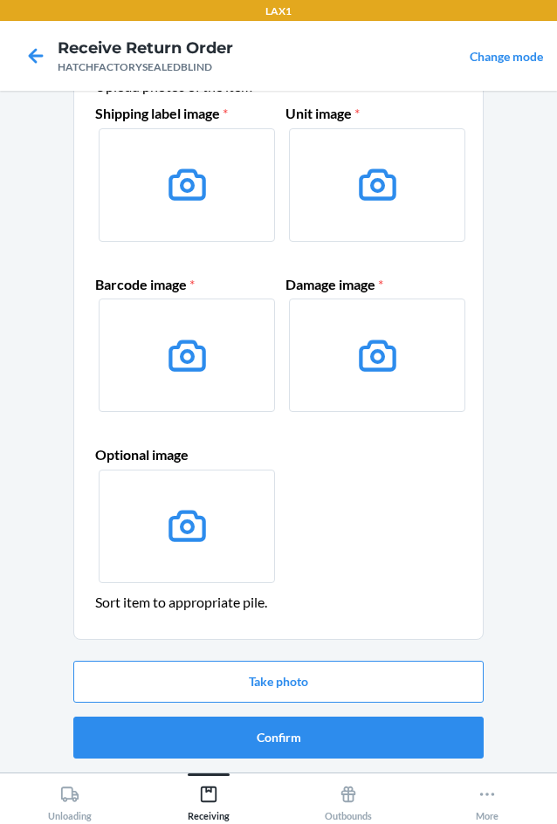
click at [251, 740] on button "Confirm" at bounding box center [278, 738] width 410 height 42
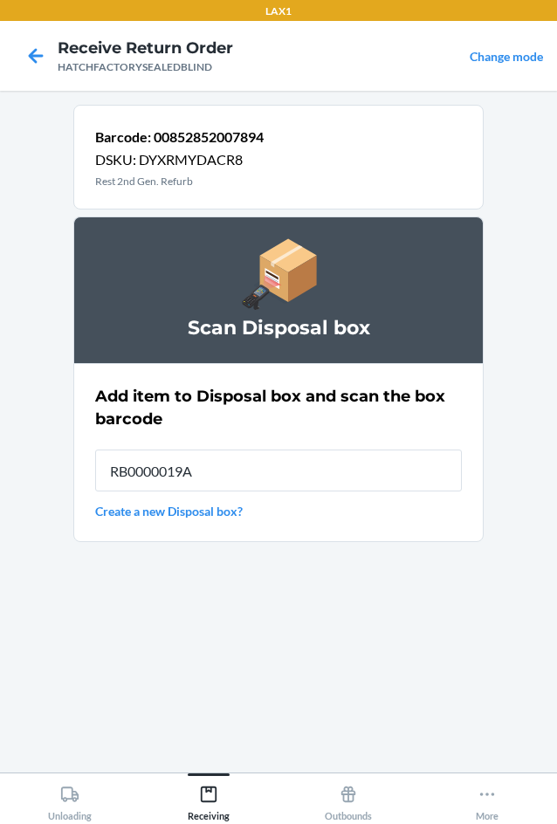
type input "RB0000019A4"
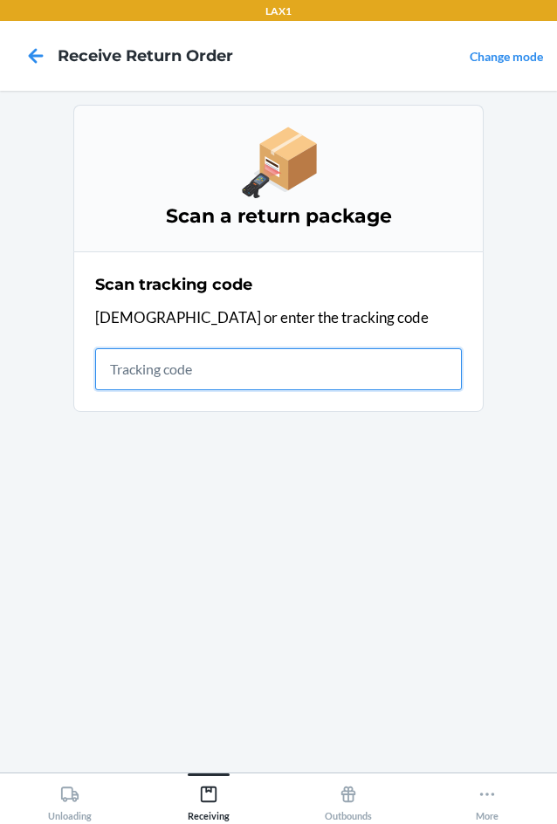
click at [270, 372] on input "text" at bounding box center [278, 369] width 367 height 42
type input "HATCHFACTORYSEA"
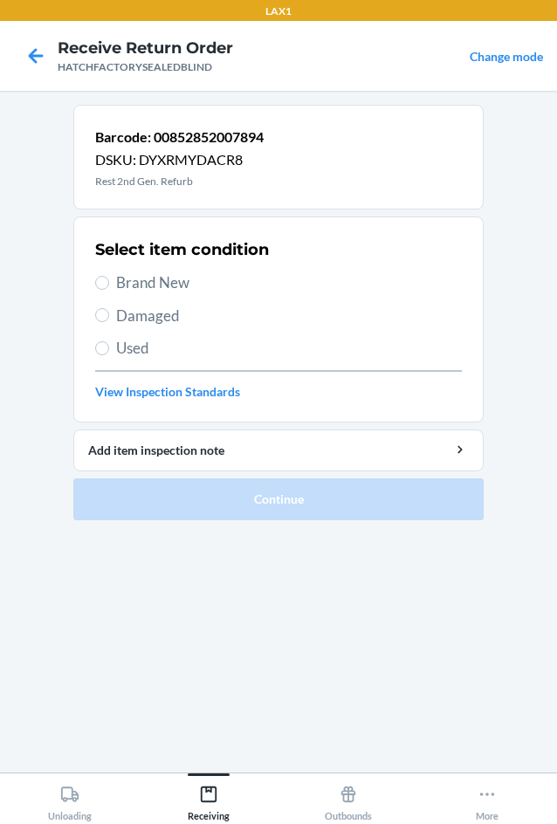
click at [117, 313] on span "Damaged" at bounding box center [289, 316] width 346 height 23
click at [109, 313] on input "Damaged" at bounding box center [102, 315] width 14 height 14
radio input "true"
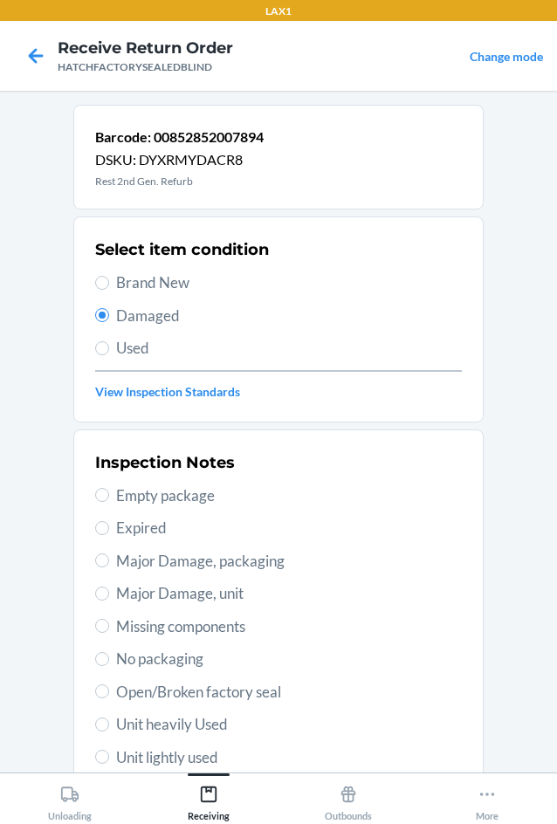
drag, startPoint x: 115, startPoint y: 593, endPoint x: 143, endPoint y: 579, distance: 31.2
click at [143, 579] on div "Inspection Notes Empty package Expired Major Damage, packaging Major Damage, un…" at bounding box center [278, 659] width 367 height 426
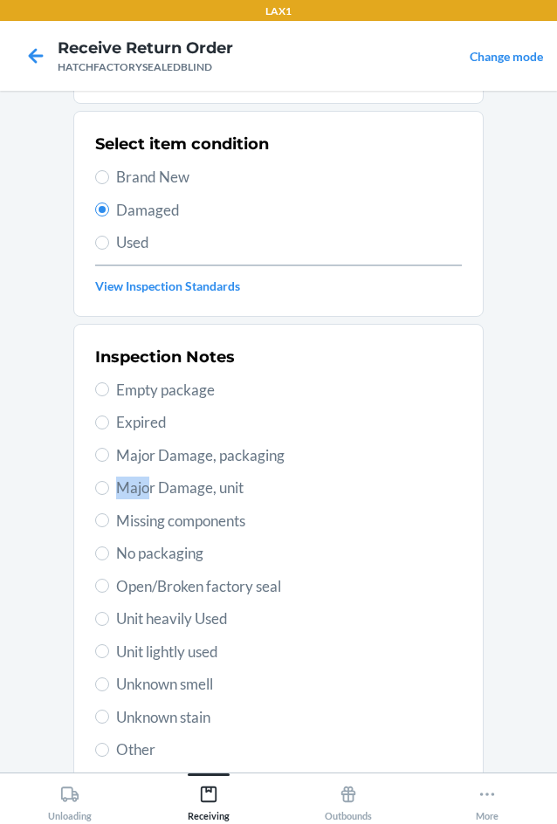
scroll to position [228, 0]
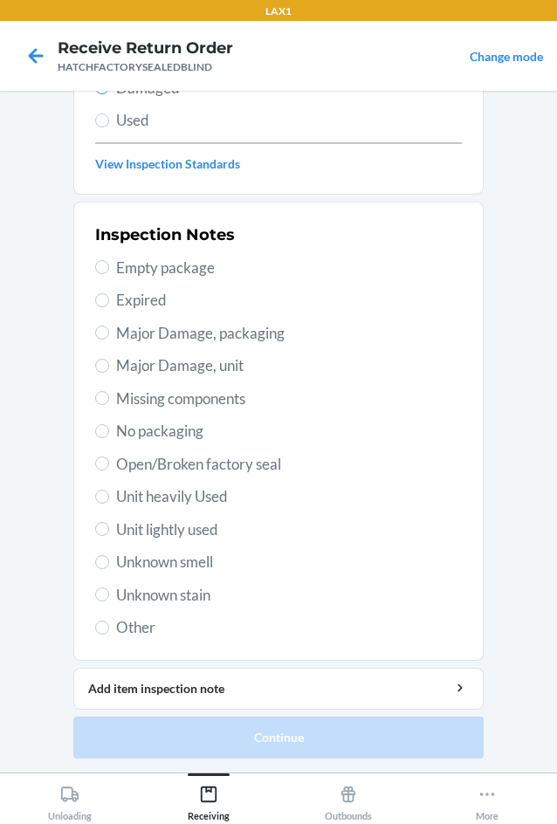
drag, startPoint x: 102, startPoint y: 359, endPoint x: 126, endPoint y: 471, distance: 114.2
click at [102, 361] on label "Major Damage, unit" at bounding box center [278, 365] width 367 height 23
click at [102, 361] on input "Major Damage, unit" at bounding box center [102, 366] width 14 height 14
radio input "true"
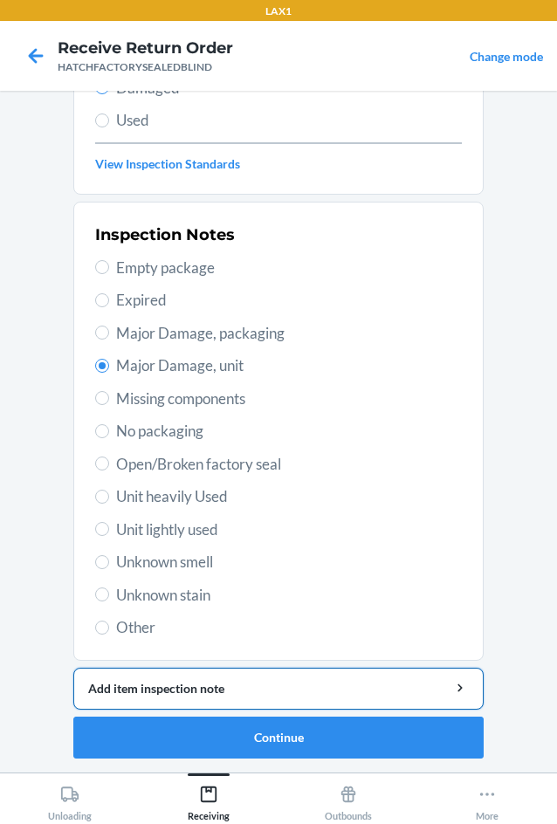
click at [183, 698] on button "Add item inspection note" at bounding box center [278, 689] width 410 height 42
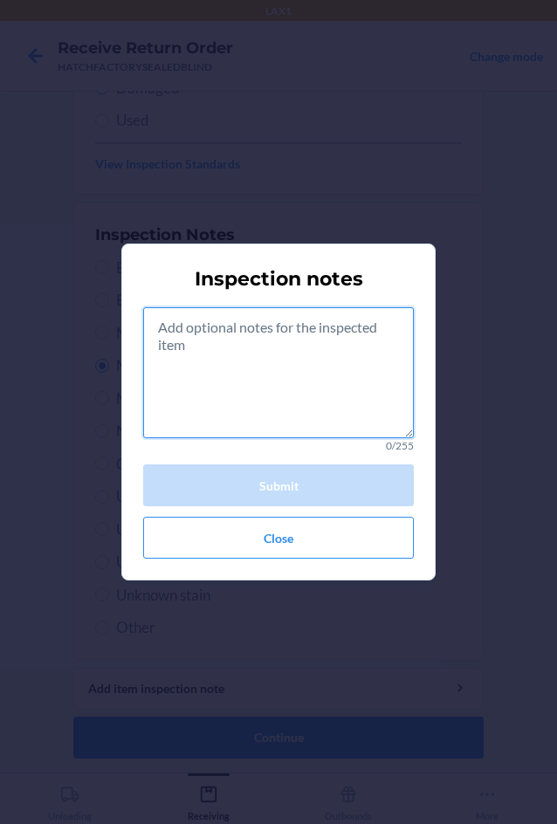
drag, startPoint x: 274, startPoint y: 406, endPoint x: 266, endPoint y: 421, distance: 16.8
click at [281, 413] on textarea at bounding box center [278, 372] width 271 height 131
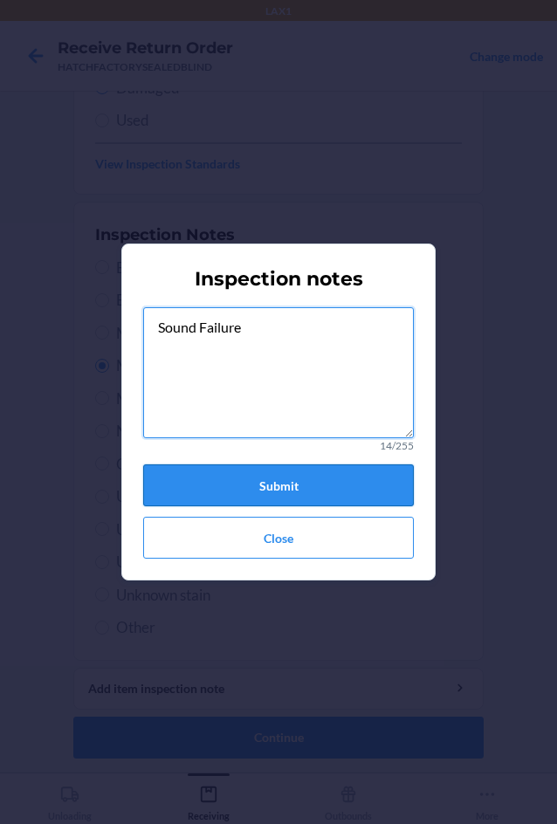
type textarea "Sound Failure"
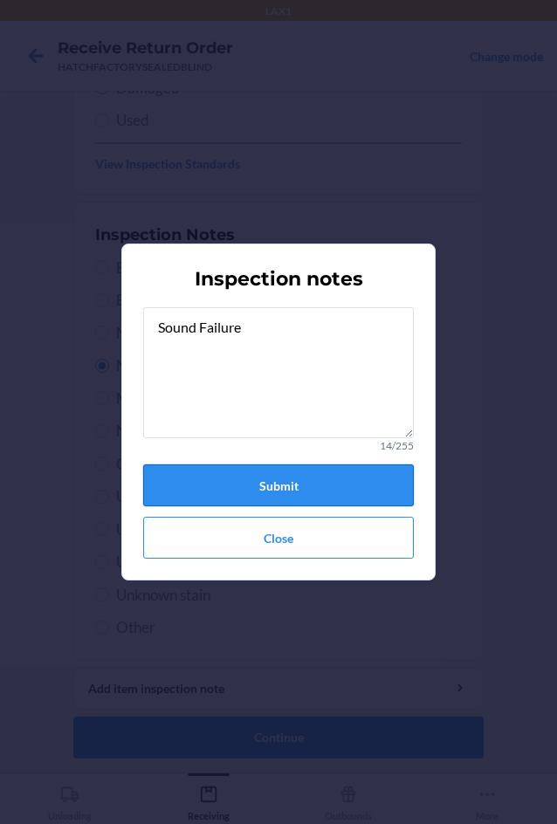
click at [242, 477] on button "Submit" at bounding box center [278, 485] width 271 height 42
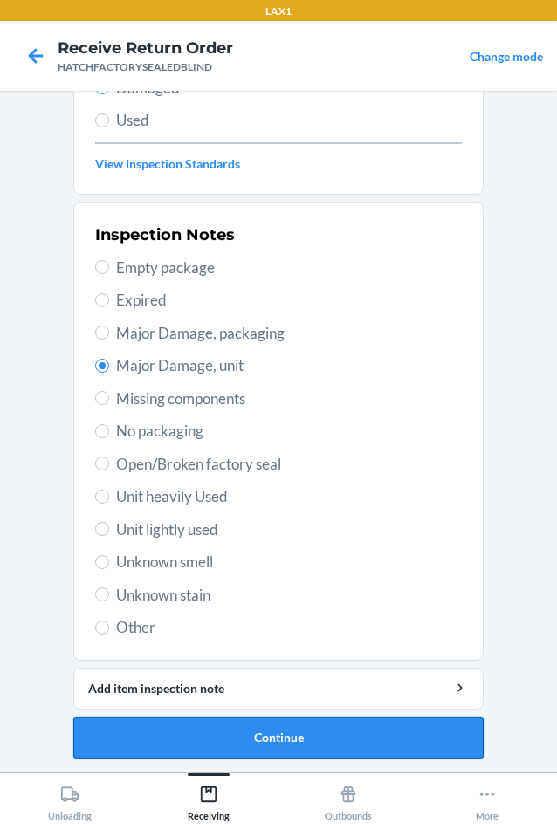
click at [258, 739] on button "Continue" at bounding box center [278, 738] width 410 height 42
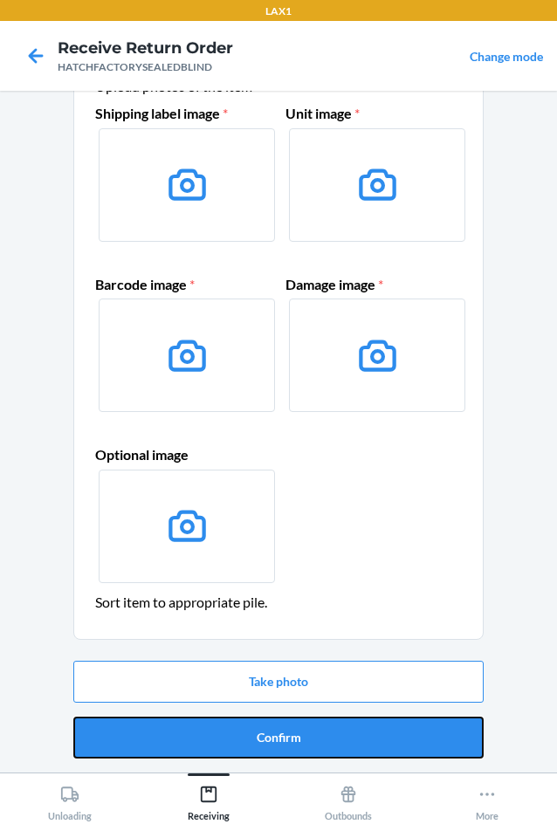
click at [258, 739] on button "Confirm" at bounding box center [278, 738] width 410 height 42
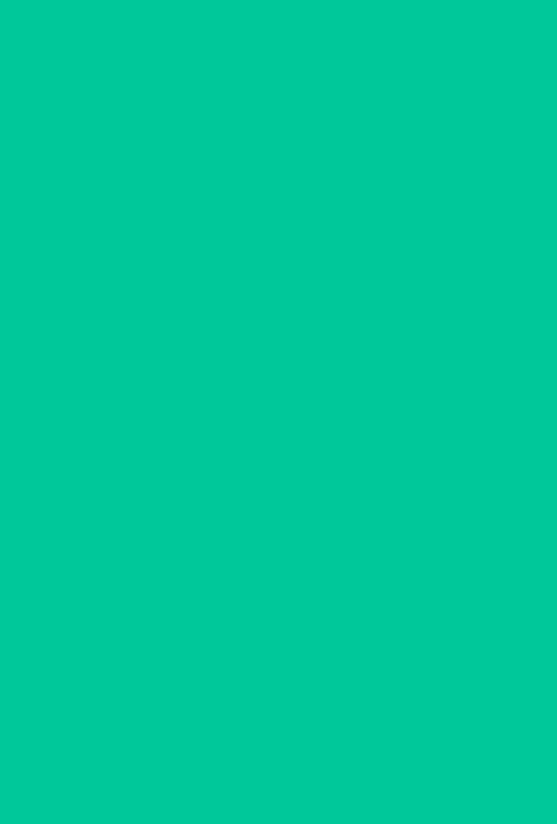
scroll to position [0, 0]
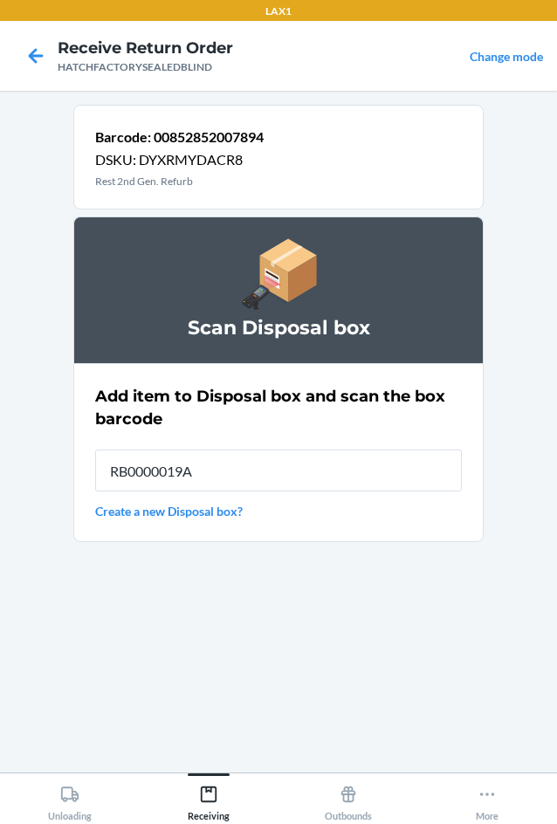
type input "RB0000019A4"
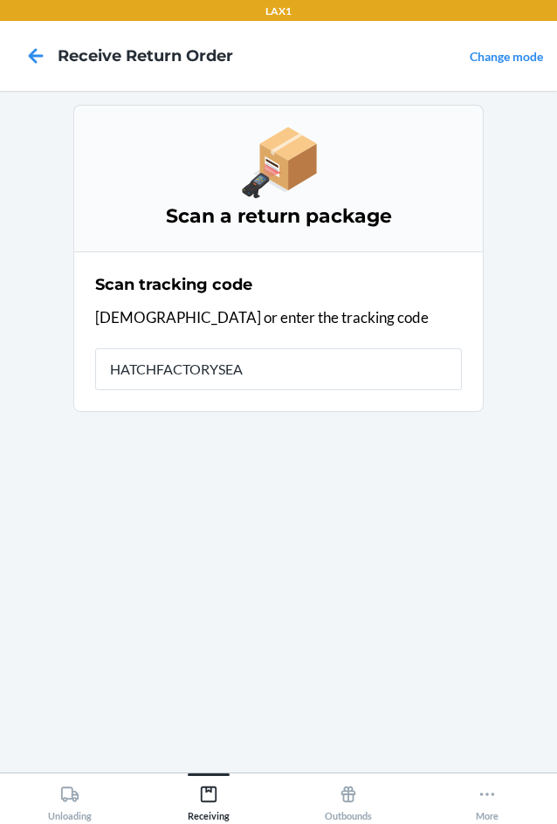
type input "HATCHFACTORYSEAL"
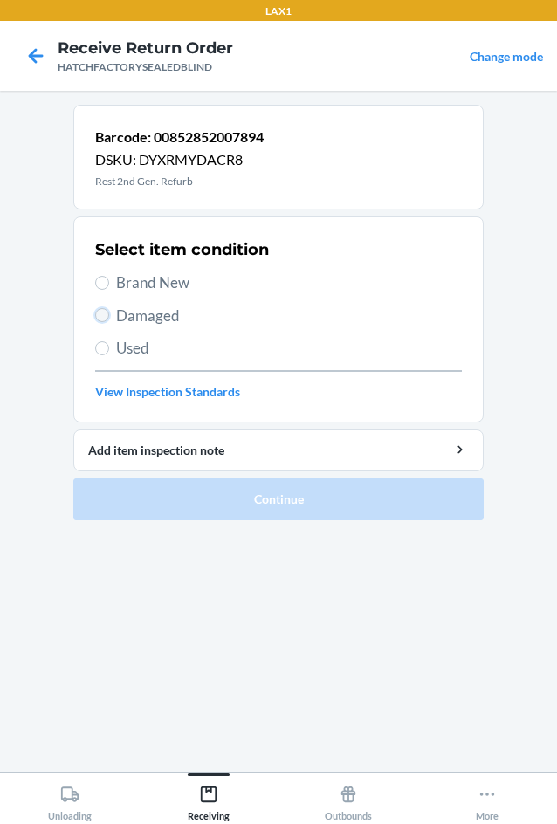
click at [98, 310] on input "Damaged" at bounding box center [102, 315] width 14 height 14
radio input "true"
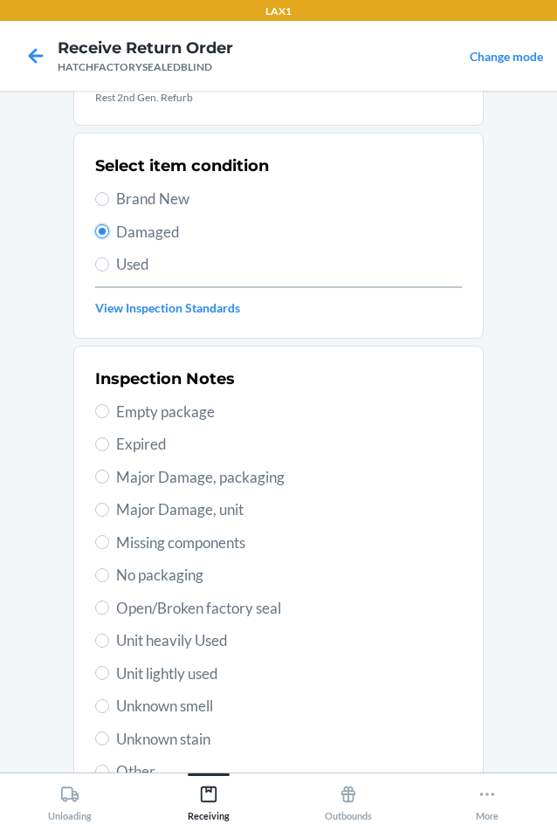
scroll to position [228, 0]
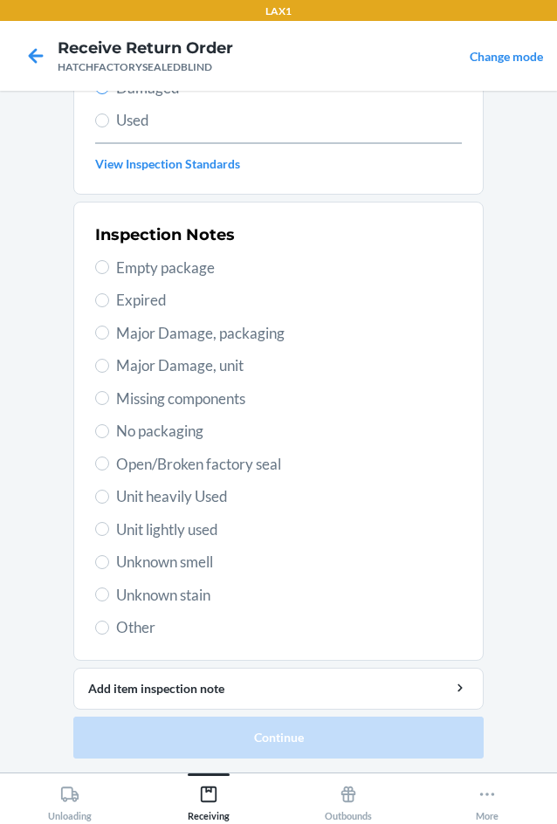
drag, startPoint x: 120, startPoint y: 366, endPoint x: 175, endPoint y: 413, distance: 72.4
click at [126, 371] on span "Major Damage, unit" at bounding box center [289, 365] width 346 height 23
click at [109, 371] on input "Major Damage, unit" at bounding box center [102, 366] width 14 height 14
radio input "true"
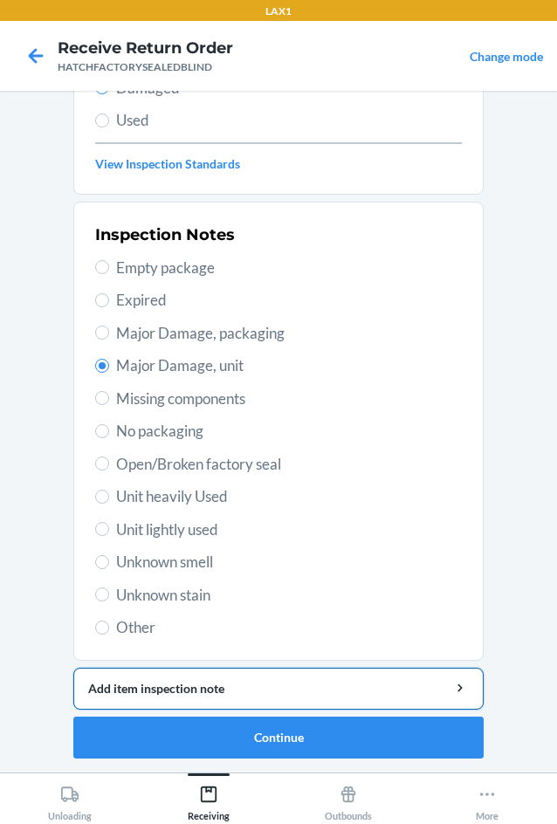
drag, startPoint x: 248, startPoint y: 690, endPoint x: 251, endPoint y: 678, distance: 11.6
click at [251, 686] on div "Add item inspection note" at bounding box center [278, 688] width 381 height 18
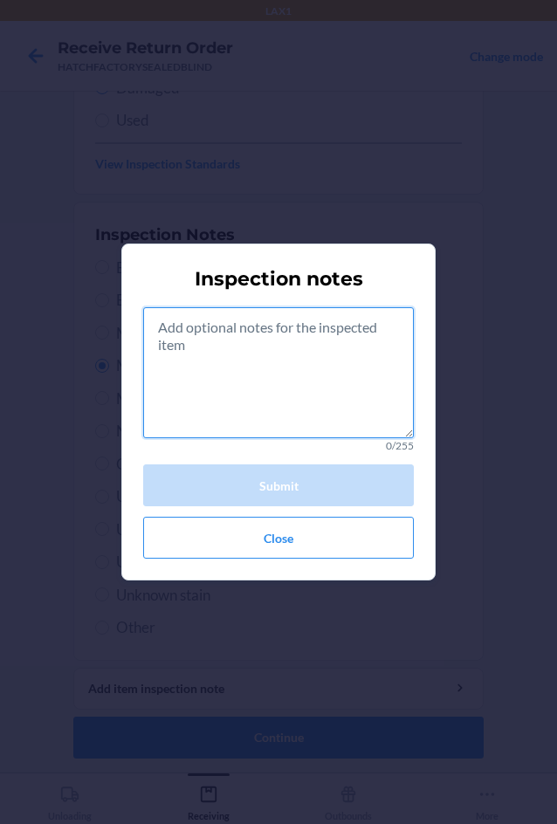
click at [244, 390] on textarea at bounding box center [278, 372] width 271 height 131
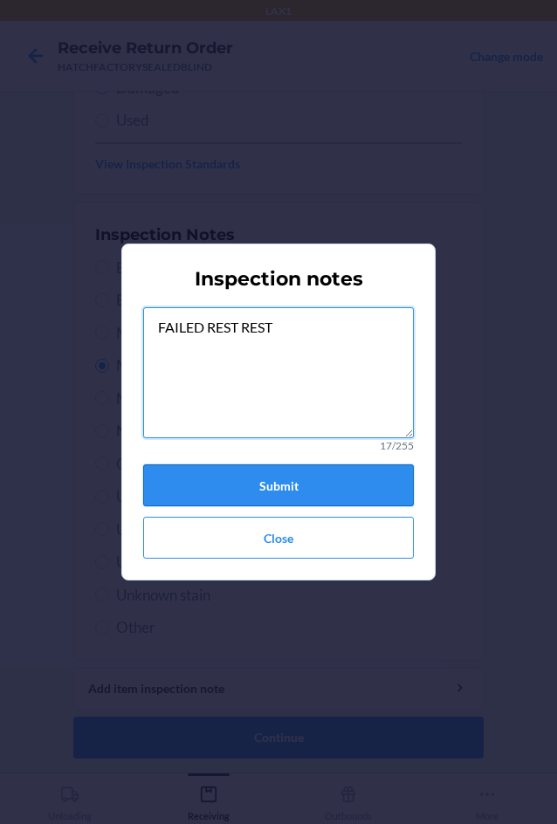
type textarea "FAILED REST REST"
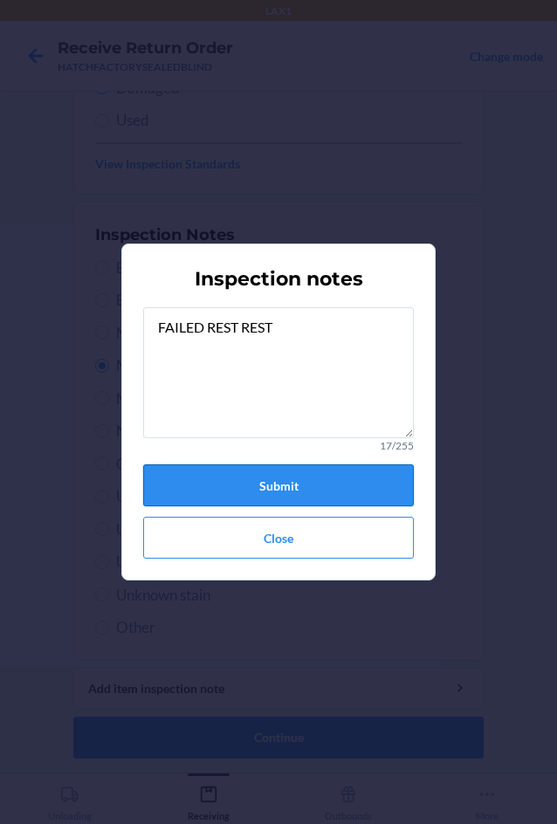
click at [285, 482] on button "Submit" at bounding box center [278, 485] width 271 height 42
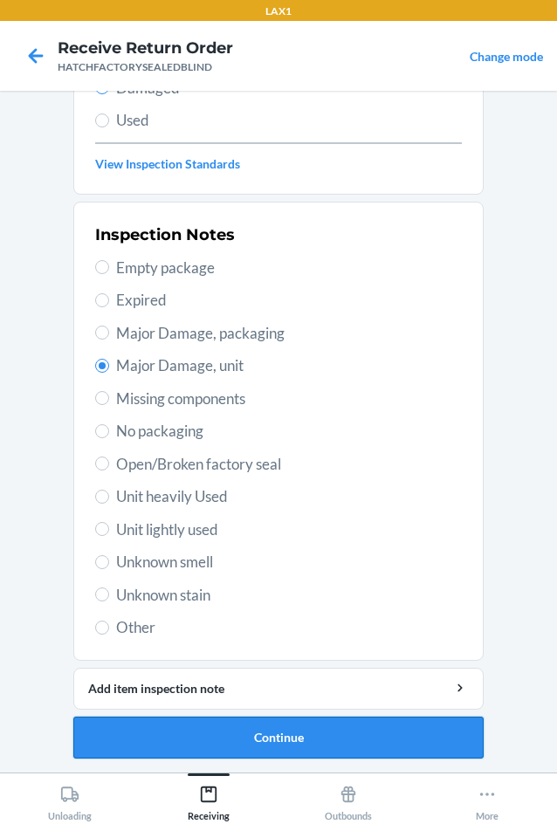
click at [258, 744] on button "Continue" at bounding box center [278, 738] width 410 height 42
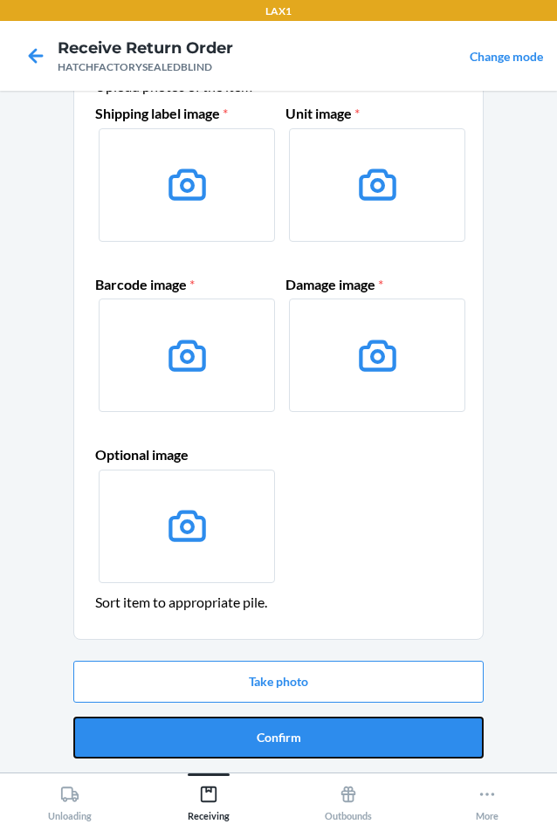
click at [259, 742] on button "Confirm" at bounding box center [278, 738] width 410 height 42
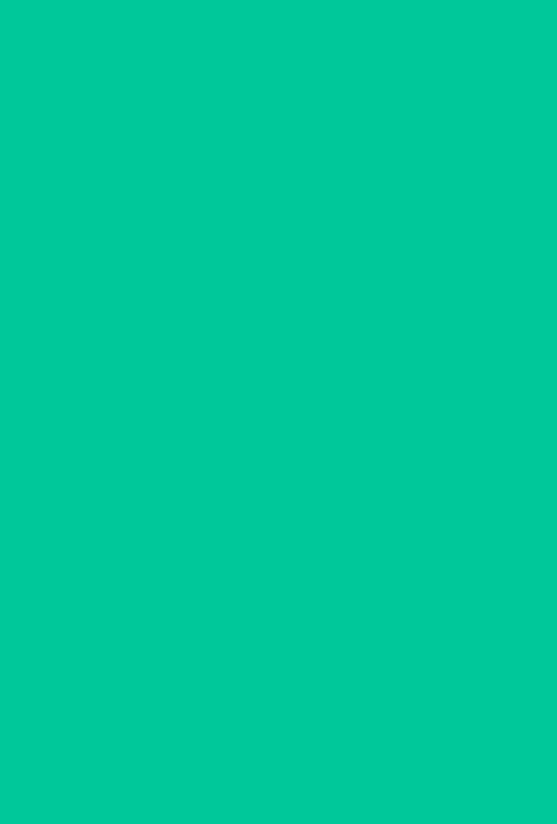
scroll to position [0, 0]
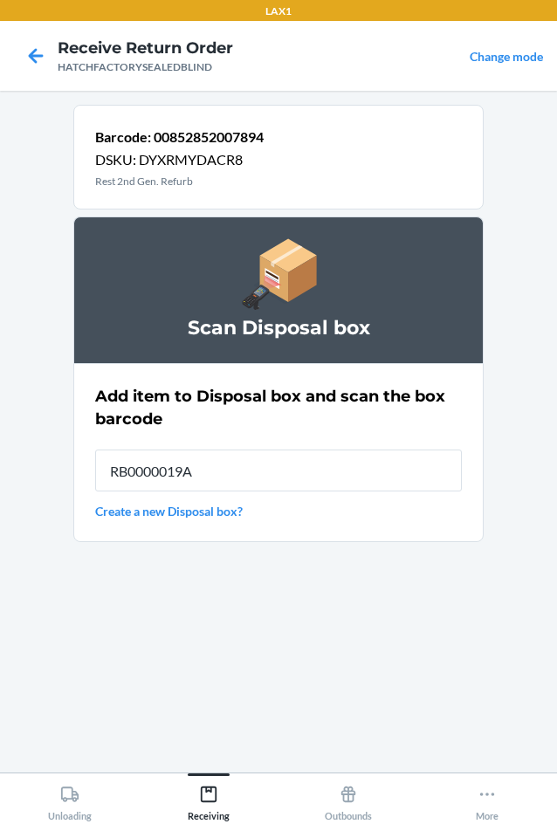
type input "RB0000019A4"
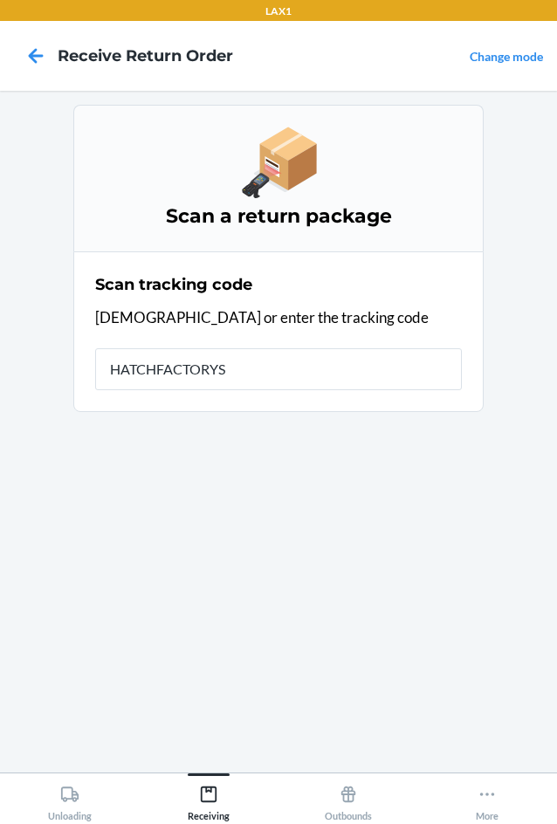
type input "HATCHFACTORYSE"
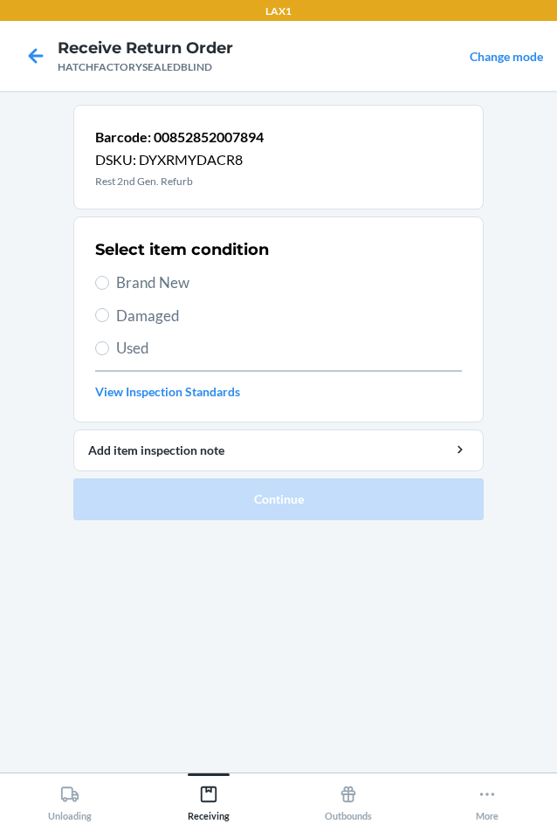
click at [135, 322] on span "Damaged" at bounding box center [289, 316] width 346 height 23
click at [109, 322] on input "Damaged" at bounding box center [102, 315] width 14 height 14
radio input "true"
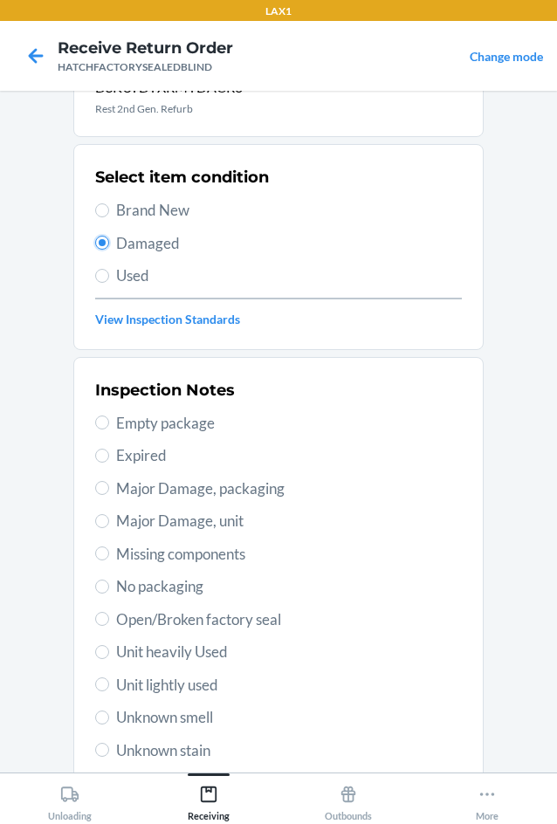
scroll to position [228, 0]
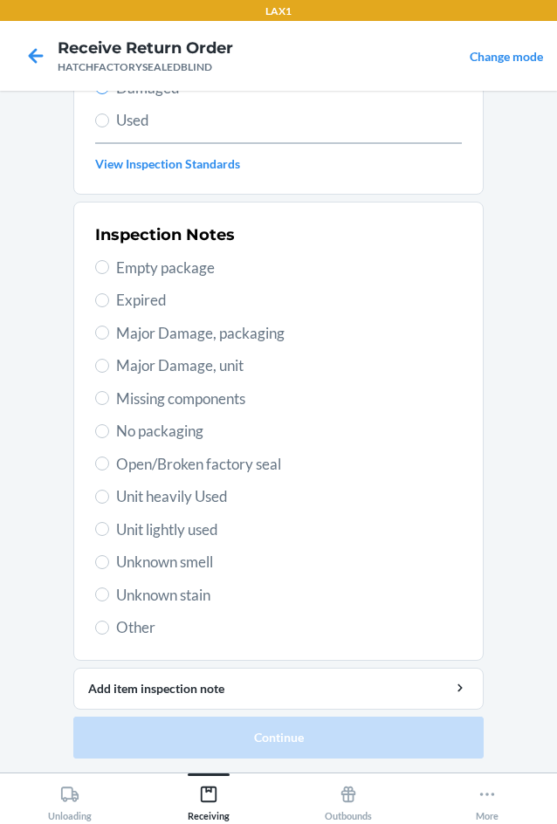
click at [125, 368] on span "Major Damage, unit" at bounding box center [289, 365] width 346 height 23
click at [109, 368] on input "Major Damage, unit" at bounding box center [102, 366] width 14 height 14
radio input "true"
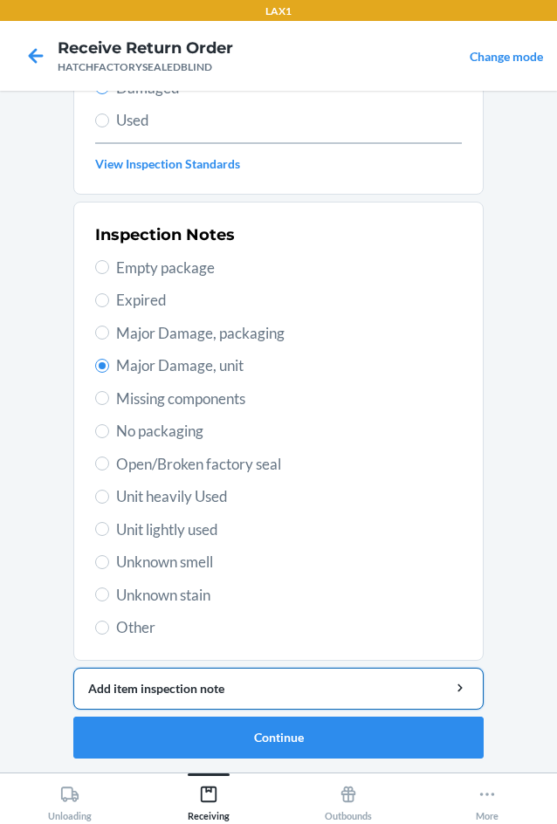
click at [257, 678] on button "Add item inspection note" at bounding box center [278, 689] width 410 height 42
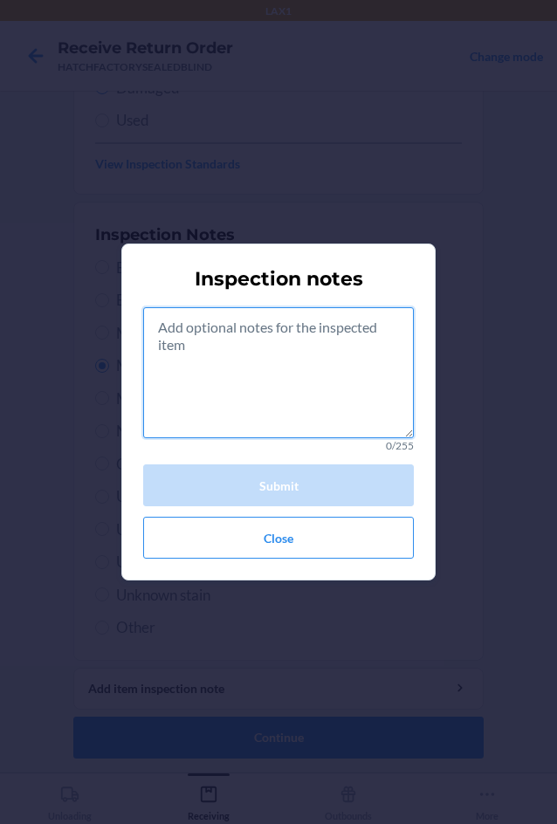
click at [301, 350] on textarea at bounding box center [278, 372] width 271 height 131
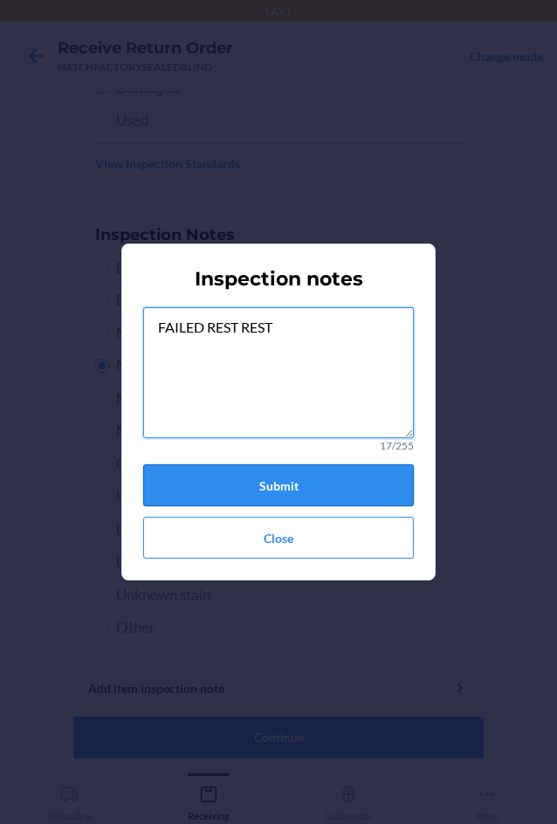
type textarea "FAILED REST REST"
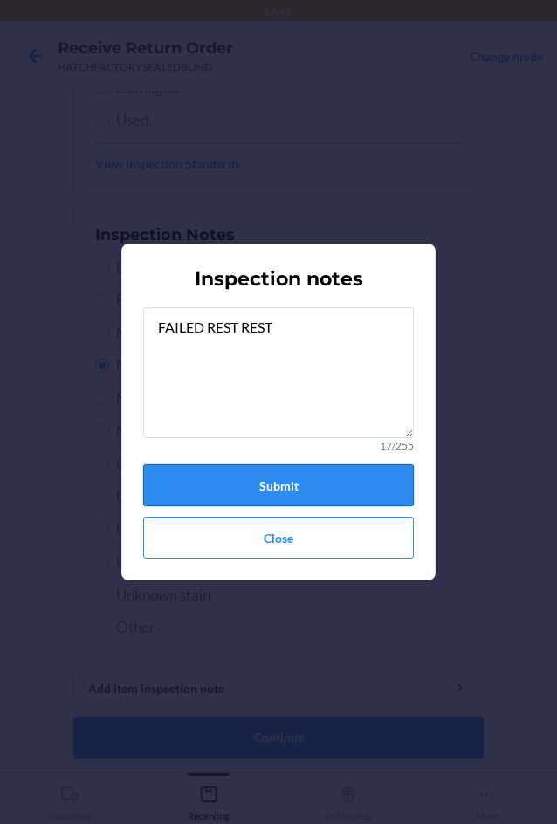
click at [331, 480] on button "Submit" at bounding box center [278, 485] width 271 height 42
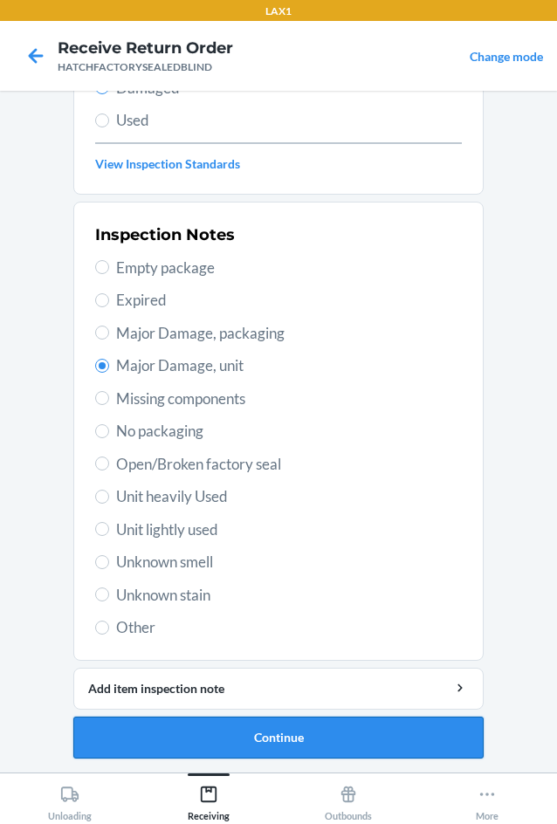
click at [277, 747] on button "Continue" at bounding box center [278, 738] width 410 height 42
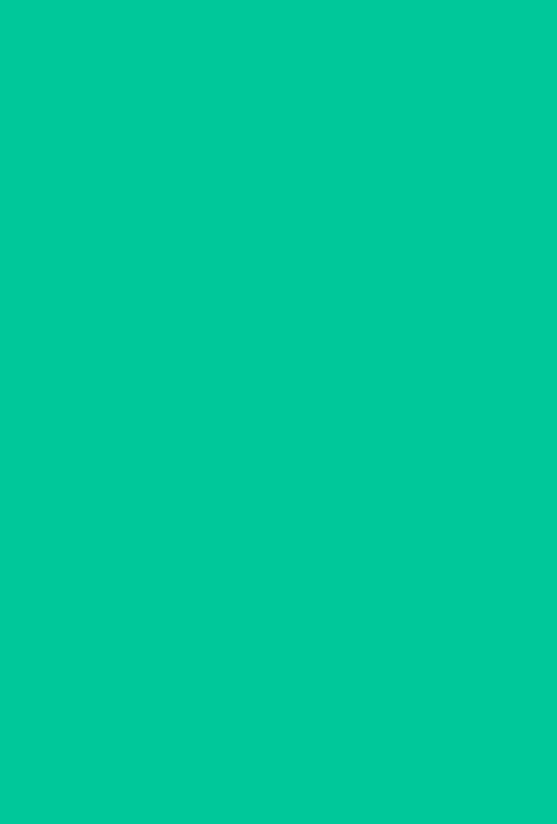
scroll to position [84, 0]
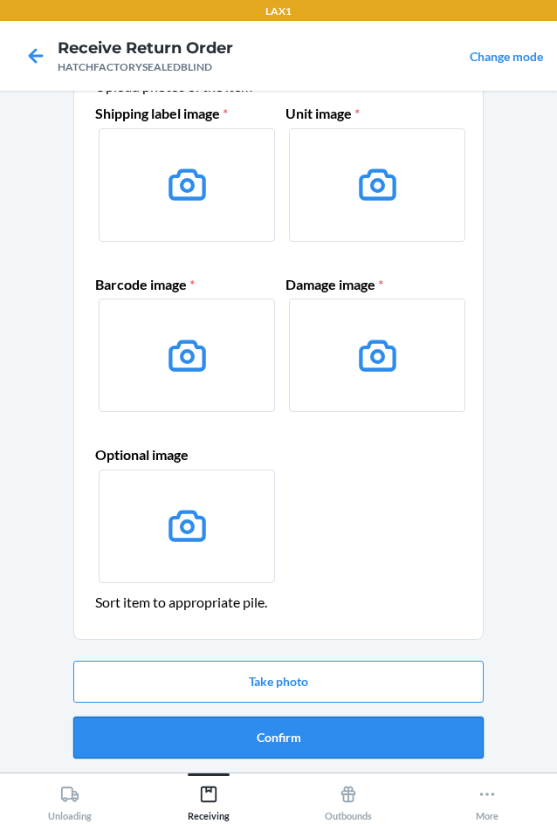
click at [286, 732] on button "Confirm" at bounding box center [278, 738] width 410 height 42
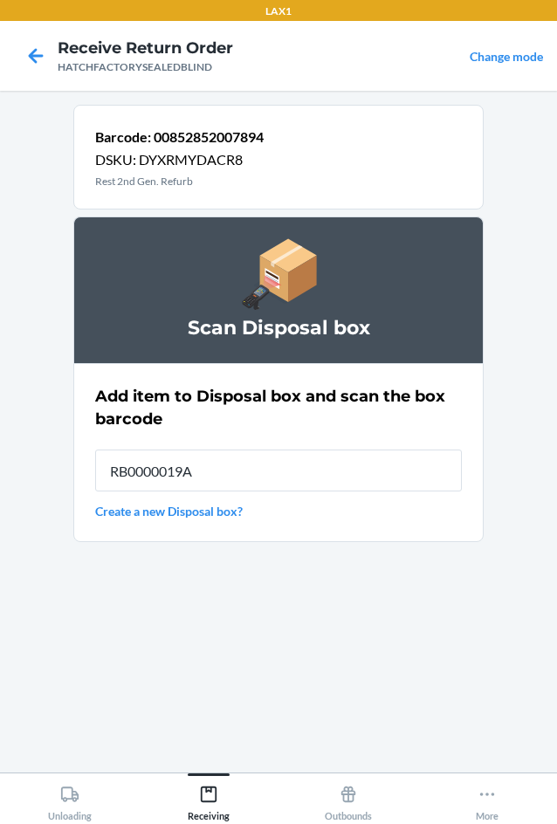
type input "RB0000019A4"
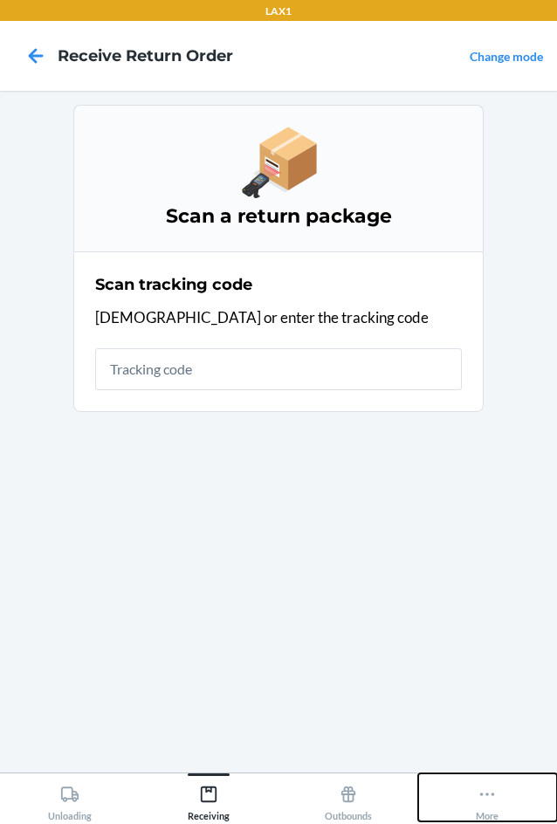
click at [482, 798] on icon at bounding box center [487, 794] width 19 height 19
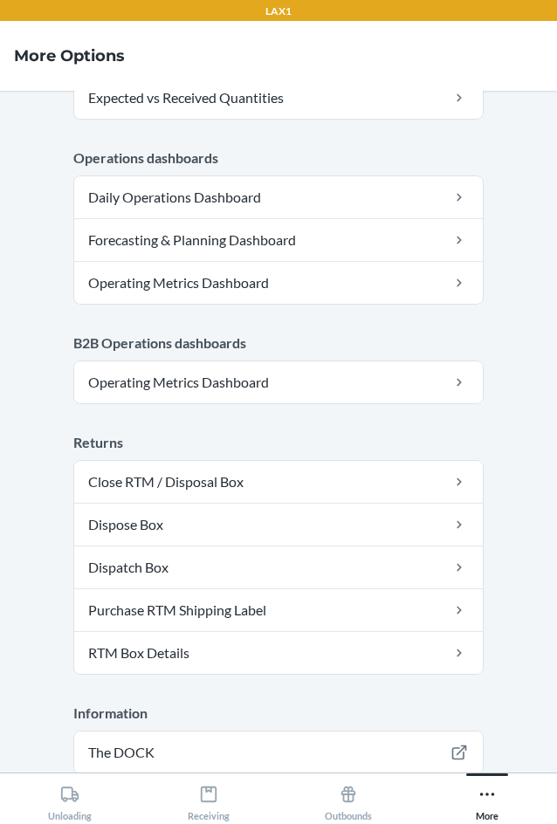
scroll to position [811, 0]
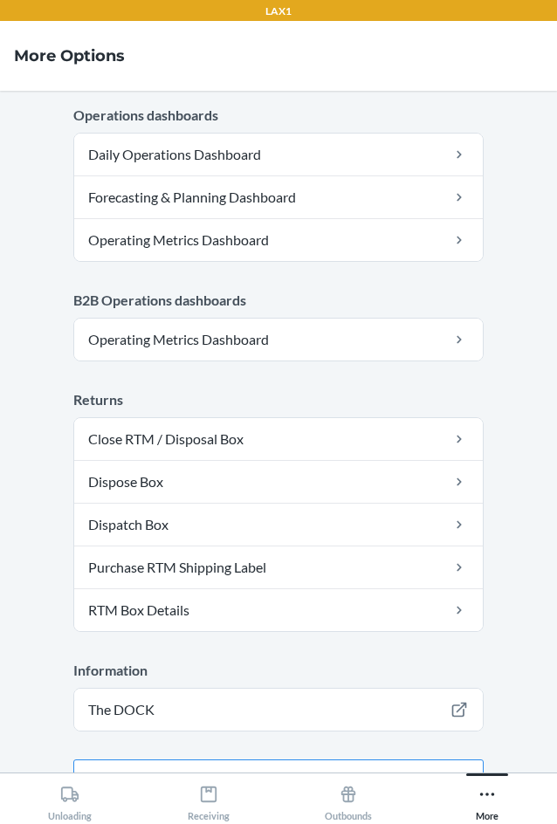
click at [303, 736] on main "Account Account snunez Warehouse ID LAX1 Language English Tools Carton Sort Too…" at bounding box center [278, 432] width 557 height 682
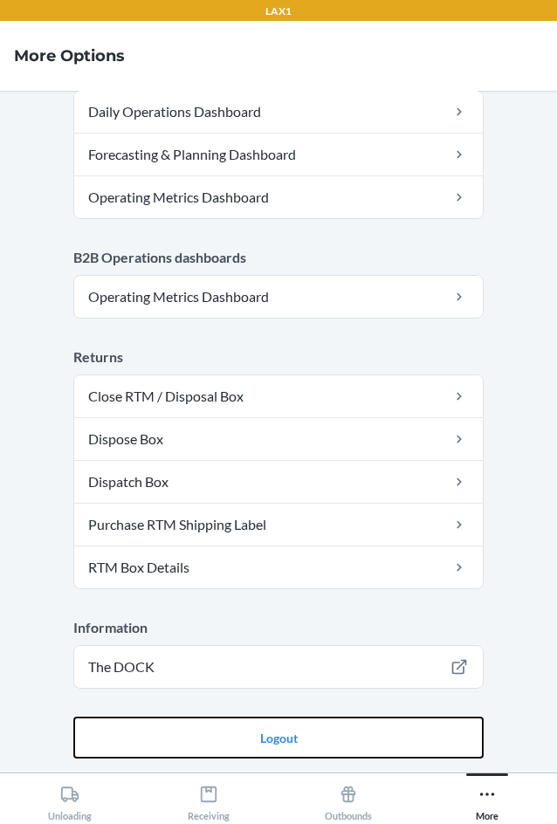
drag, startPoint x: 366, startPoint y: 737, endPoint x: 307, endPoint y: 691, distance: 74.0
click at [366, 731] on button "Logout" at bounding box center [278, 738] width 410 height 42
